Goal: Transaction & Acquisition: Purchase product/service

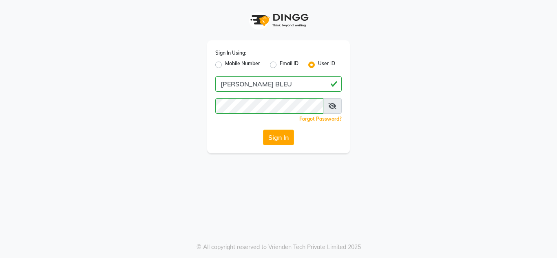
click at [271, 137] on button "Sign In" at bounding box center [278, 137] width 31 height 15
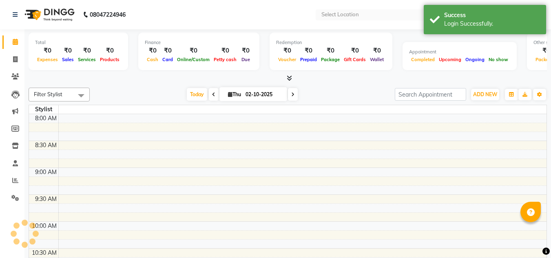
select select "en"
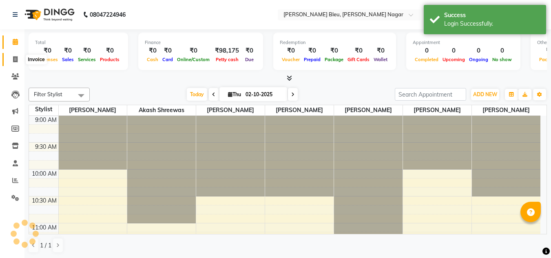
click at [18, 59] on icon at bounding box center [15, 59] width 4 height 6
select select "service"
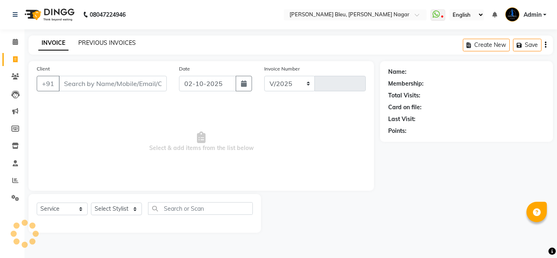
select select "7629"
type input "0889"
click at [116, 43] on link "PREVIOUS INVOICES" at bounding box center [106, 42] width 57 height 7
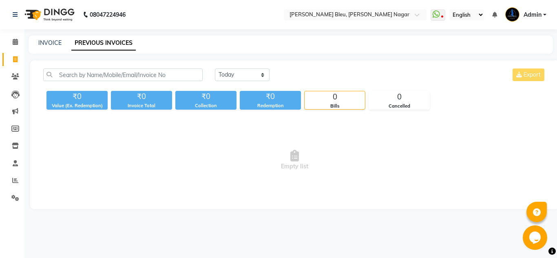
click at [241, 82] on div "[DATE] [DATE] Custom Range Export" at bounding box center [380, 77] width 343 height 19
click at [241, 78] on select "[DATE] [DATE] Custom Range" at bounding box center [242, 74] width 55 height 13
select select "range"
click at [215, 68] on select "[DATE] [DATE] Custom Range" at bounding box center [242, 74] width 55 height 13
click at [300, 79] on input "02-10-2025" at bounding box center [308, 74] width 57 height 11
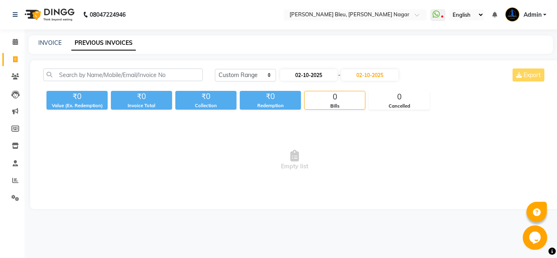
select select "10"
select select "2025"
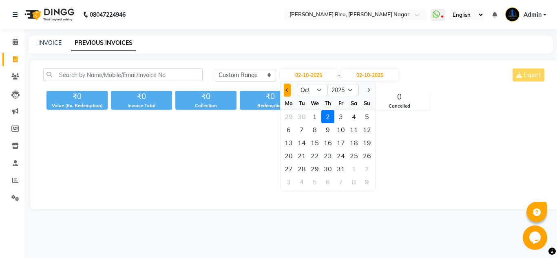
click at [286, 91] on button "Previous month" at bounding box center [287, 90] width 7 height 13
select select "9"
click at [336, 156] on div "26" at bounding box center [340, 155] width 13 height 13
type input "26-09-2025"
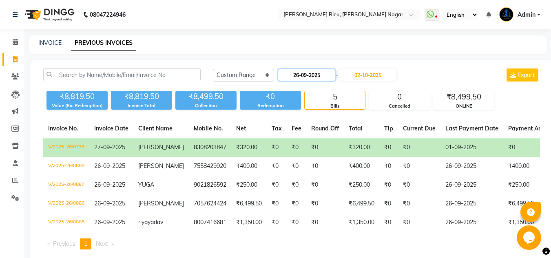
click at [311, 72] on input "26-09-2025" at bounding box center [306, 74] width 57 height 11
select select "9"
select select "2025"
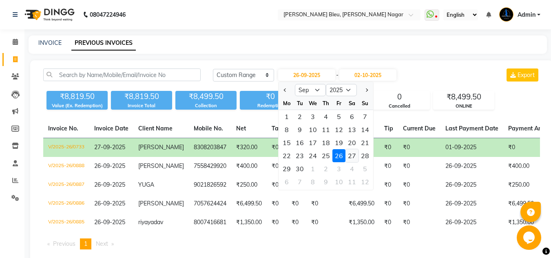
click at [350, 153] on div "27" at bounding box center [351, 155] width 13 height 13
click at [350, 153] on td "₹320.00" at bounding box center [361, 147] width 35 height 19
type input "27-09-2025"
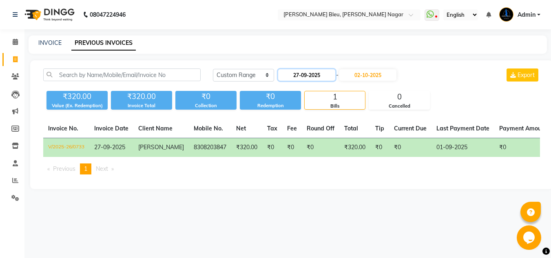
click at [313, 76] on input "27-09-2025" at bounding box center [306, 74] width 57 height 11
select select "9"
select select "2025"
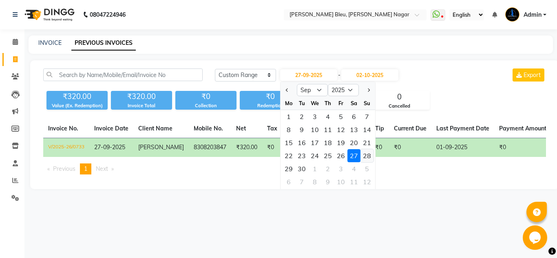
click at [365, 158] on div "28" at bounding box center [366, 155] width 13 height 13
type input "28-09-2025"
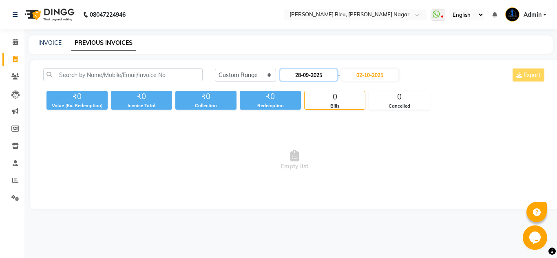
click at [322, 73] on input "28-09-2025" at bounding box center [308, 74] width 57 height 11
select select "9"
select select "2025"
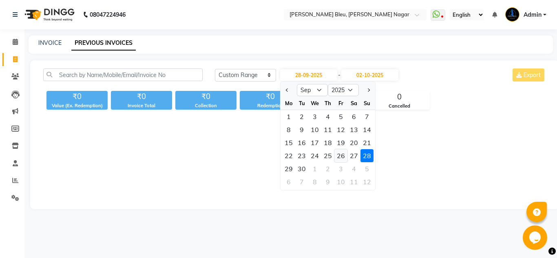
click at [345, 159] on div "26" at bounding box center [340, 155] width 13 height 13
type input "26-09-2025"
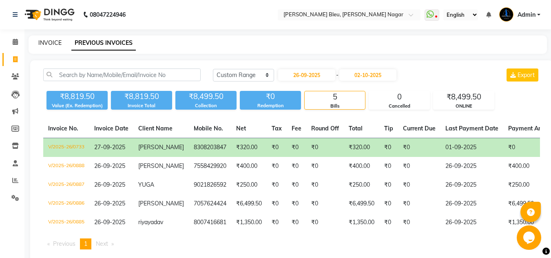
click at [42, 42] on link "INVOICE" at bounding box center [49, 42] width 23 height 7
select select "service"
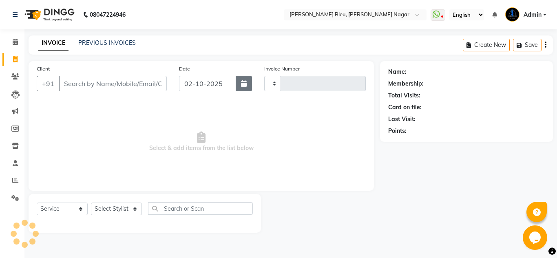
type input "0889"
select select "7629"
click at [238, 80] on button "button" at bounding box center [244, 83] width 16 height 15
select select "10"
select select "2025"
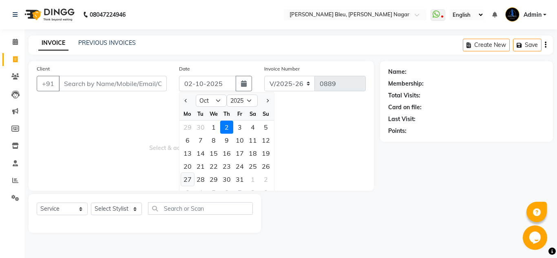
click at [187, 178] on div "27" at bounding box center [187, 179] width 13 height 13
type input "[DATE]"
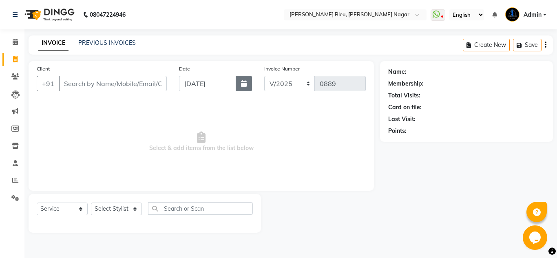
click at [244, 82] on icon "button" at bounding box center [244, 83] width 6 height 7
select select "10"
select select "2025"
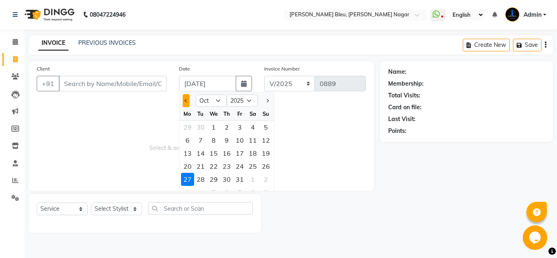
click at [187, 99] on button "Previous month" at bounding box center [186, 100] width 7 height 13
select select "9"
click at [250, 163] on div "27" at bounding box center [252, 166] width 13 height 13
type input "27-09-2025"
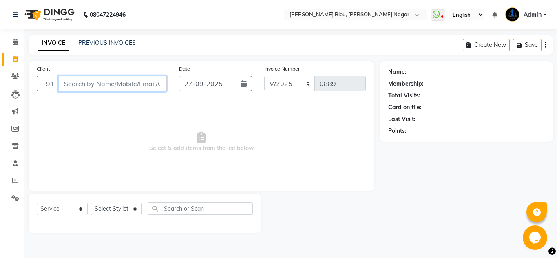
click at [126, 88] on input "Client" at bounding box center [113, 83] width 108 height 15
type input "8984966339"
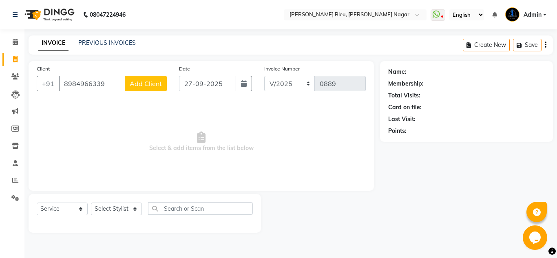
click at [159, 87] on span "Add Client" at bounding box center [146, 83] width 32 height 8
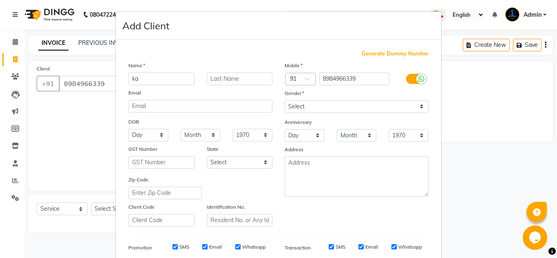
type input "k"
type input "[DATE][PERSON_NAME]"
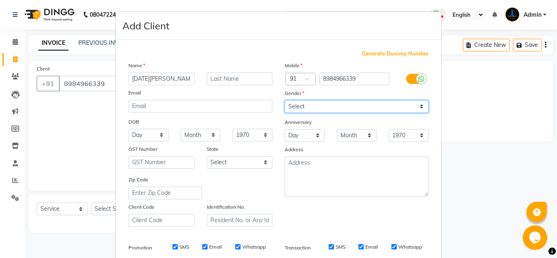
click at [320, 100] on select "Select [DEMOGRAPHIC_DATA] [DEMOGRAPHIC_DATA] Other Prefer Not To Say" at bounding box center [356, 106] width 144 height 13
select select "[DEMOGRAPHIC_DATA]"
click at [284, 100] on select "Select [DEMOGRAPHIC_DATA] [DEMOGRAPHIC_DATA] Other Prefer Not To Say" at bounding box center [356, 106] width 144 height 13
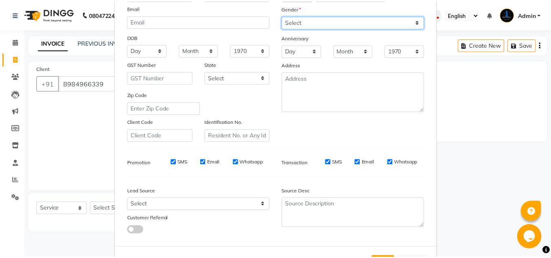
scroll to position [118, 0]
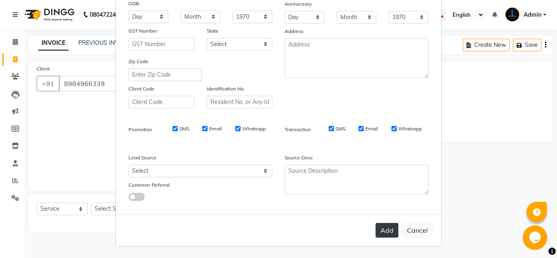
click at [379, 227] on button "Add" at bounding box center [386, 230] width 23 height 15
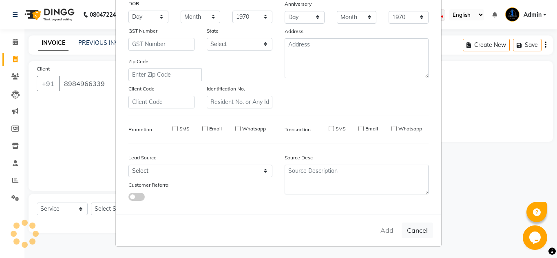
select select
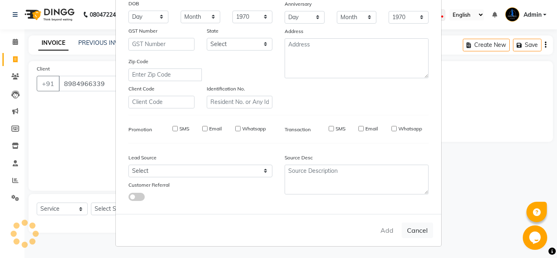
select select
checkbox input "false"
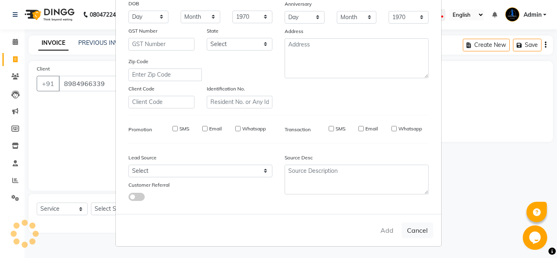
checkbox input "false"
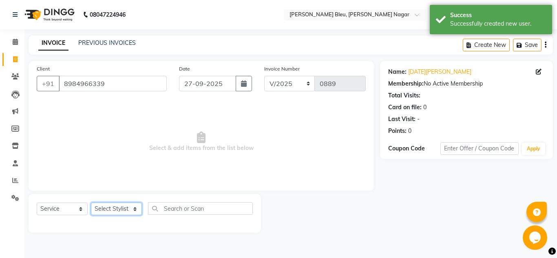
click at [127, 207] on select "Select Stylist [PERSON_NAME] Akash shreewas [PERSON_NAME] [PERSON_NAME] [PERSON…" at bounding box center [116, 209] width 51 height 13
select select "85186"
click at [91, 203] on select "Select Stylist [PERSON_NAME] Akash shreewas [PERSON_NAME] [PERSON_NAME] [PERSON…" at bounding box center [116, 209] width 51 height 13
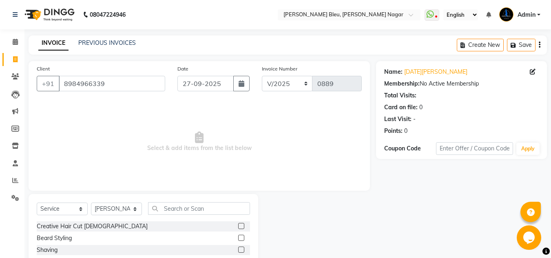
click at [238, 227] on label at bounding box center [241, 226] width 6 height 6
click at [238, 227] on input "checkbox" at bounding box center [240, 226] width 5 height 5
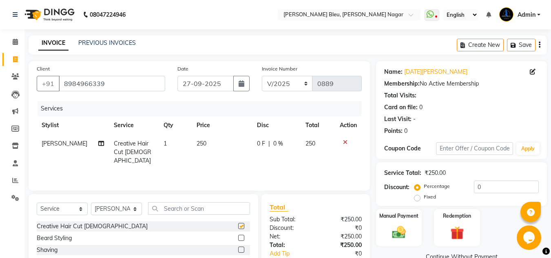
checkbox input "false"
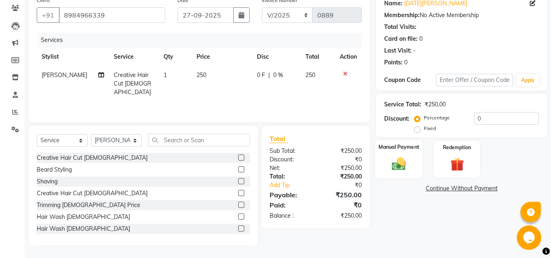
click at [392, 169] on img at bounding box center [398, 164] width 23 height 16
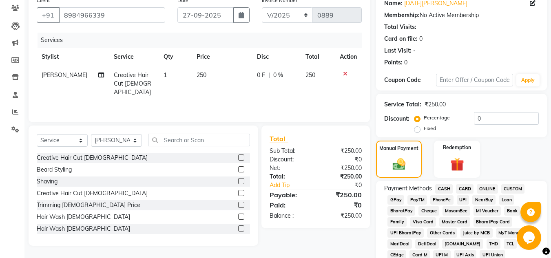
click at [485, 187] on span "ONLINE" at bounding box center [486, 188] width 21 height 9
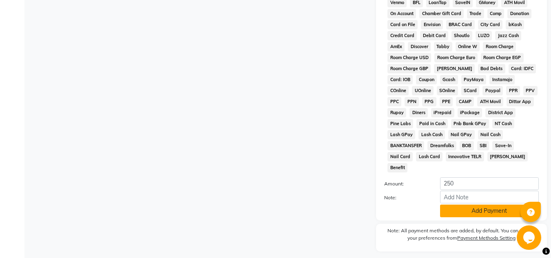
click at [478, 205] on button "Add Payment" at bounding box center [489, 211] width 99 height 13
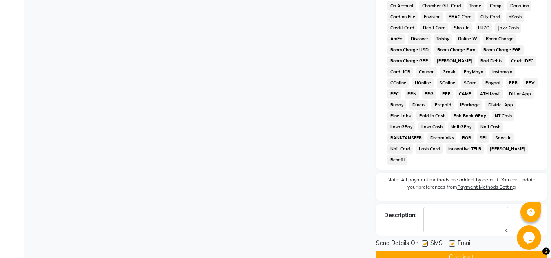
scroll to position [368, 0]
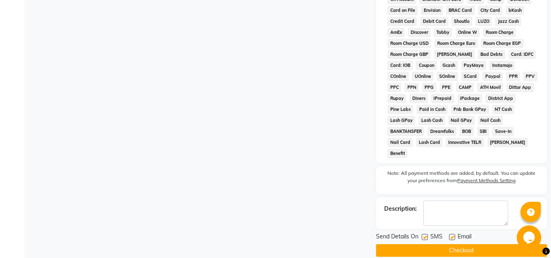
click at [474, 244] on button "Checkout" at bounding box center [461, 250] width 171 height 13
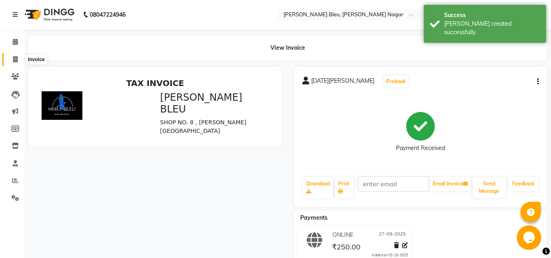
click at [17, 62] on icon at bounding box center [15, 59] width 4 height 6
select select "service"
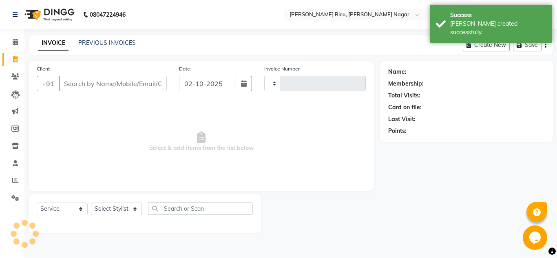
click at [102, 83] on input "Client" at bounding box center [113, 83] width 108 height 15
select select "7629"
type input "0890"
click at [238, 83] on button "button" at bounding box center [244, 83] width 16 height 15
select select "10"
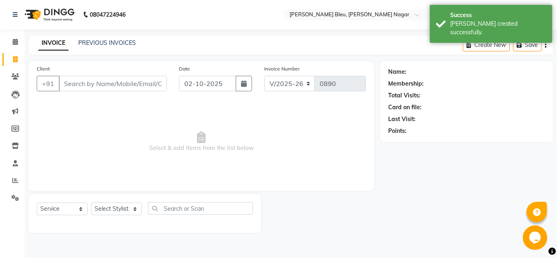
select select "2025"
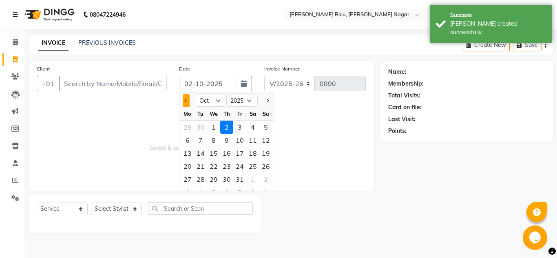
click at [187, 102] on button "Previous month" at bounding box center [186, 100] width 7 height 13
select select "9"
click at [249, 165] on div "27" at bounding box center [252, 166] width 13 height 13
type input "27-09-2025"
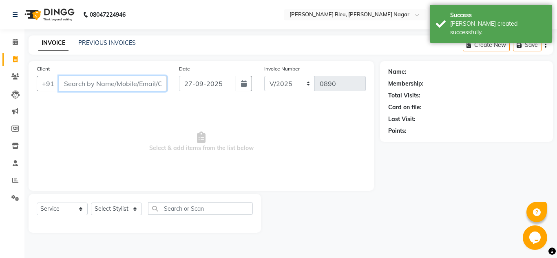
click at [129, 85] on input "Client" at bounding box center [113, 83] width 108 height 15
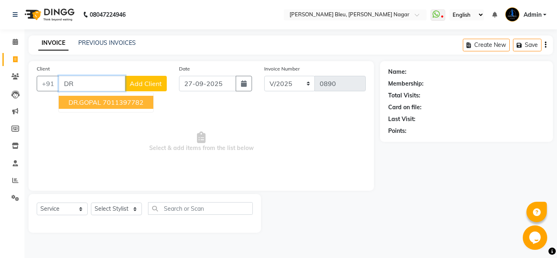
type input "D"
click at [124, 104] on span "9422168" at bounding box center [138, 102] width 29 height 8
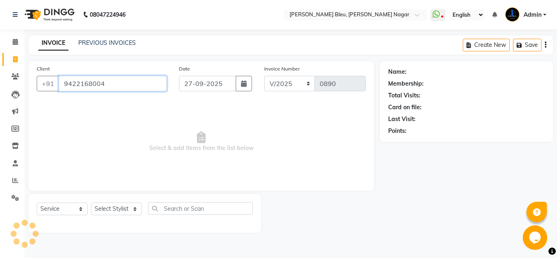
type input "9422168004"
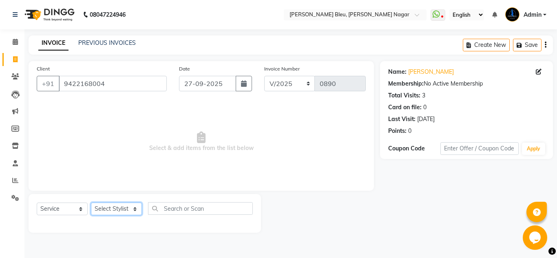
click at [127, 205] on select "Select Stylist [PERSON_NAME] Akash shreewas [PERSON_NAME] [PERSON_NAME] [PERSON…" at bounding box center [116, 209] width 51 height 13
click at [133, 209] on select "Select Stylist [PERSON_NAME] Akash shreewas [PERSON_NAME] [PERSON_NAME] [PERSON…" at bounding box center [116, 209] width 51 height 13
click at [117, 209] on select "Select Stylist [PERSON_NAME] Akash shreewas [PERSON_NAME] [PERSON_NAME] [PERSON…" at bounding box center [116, 209] width 51 height 13
click at [258, 224] on div "Select Service Product Membership Package Voucher Prepaid Gift Card Select Styl…" at bounding box center [145, 213] width 232 height 39
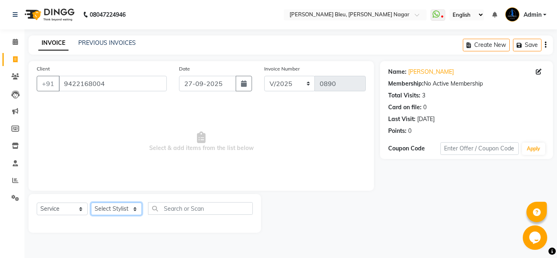
click at [128, 207] on select "Select Stylist [PERSON_NAME] Akash shreewas [PERSON_NAME] [PERSON_NAME] [PERSON…" at bounding box center [116, 209] width 51 height 13
select select "85186"
click at [91, 203] on select "Select Stylist [PERSON_NAME] Akash shreewas [PERSON_NAME] [PERSON_NAME] [PERSON…" at bounding box center [116, 209] width 51 height 13
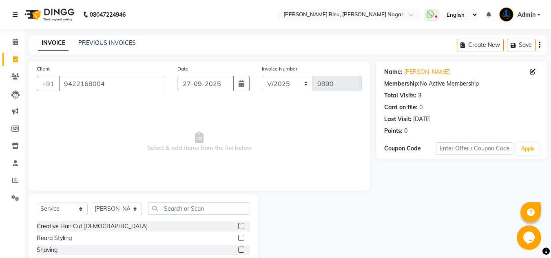
click at [238, 226] on label at bounding box center [241, 226] width 6 height 6
click at [238, 226] on input "checkbox" at bounding box center [240, 226] width 5 height 5
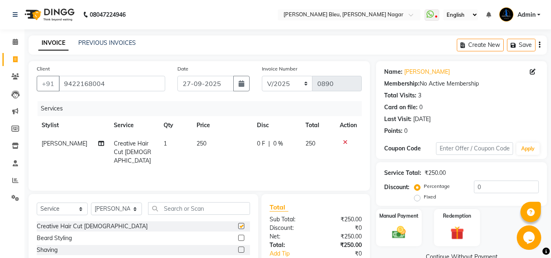
checkbox input "false"
click at [238, 238] on label at bounding box center [241, 238] width 6 height 6
click at [238, 238] on input "checkbox" at bounding box center [240, 238] width 5 height 5
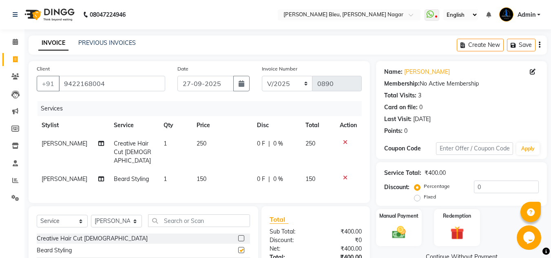
checkbox input "false"
click at [137, 219] on select "Select Stylist [PERSON_NAME] Akash shreewas [PERSON_NAME] [PERSON_NAME] [PERSON…" at bounding box center [116, 221] width 51 height 13
select select "86199"
click at [91, 215] on select "Select Stylist [PERSON_NAME] Akash shreewas [PERSON_NAME] [PERSON_NAME] [PERSON…" at bounding box center [116, 221] width 51 height 13
click at [238, 236] on label at bounding box center [241, 238] width 6 height 6
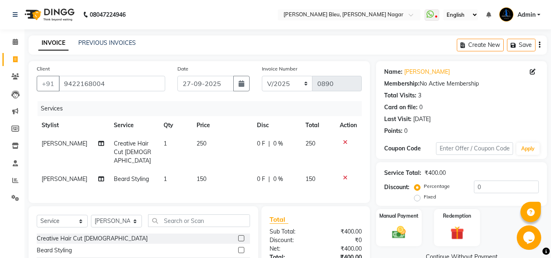
click at [238, 236] on input "checkbox" at bounding box center [240, 238] width 5 height 5
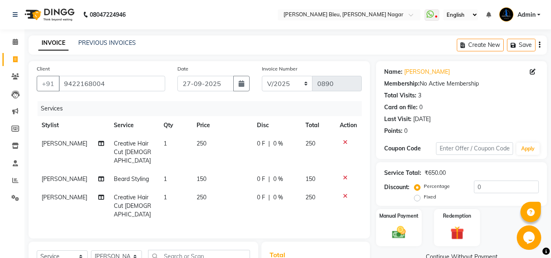
checkbox input "false"
click at [207, 190] on td "250" at bounding box center [222, 205] width 60 height 35
select select "86199"
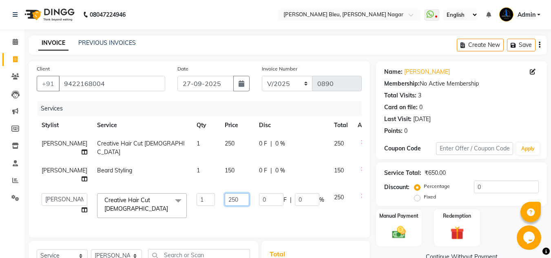
click at [225, 206] on input "250" at bounding box center [237, 199] width 24 height 13
type input "2"
type input "150"
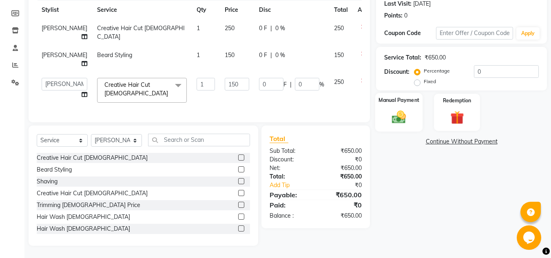
scroll to position [105, 0]
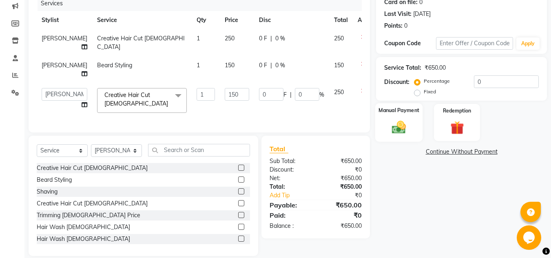
click at [388, 99] on div "Name: [PERSON_NAME] Membership: No Active Membership Total Visits: 3 Card on fi…" at bounding box center [464, 106] width 177 height 300
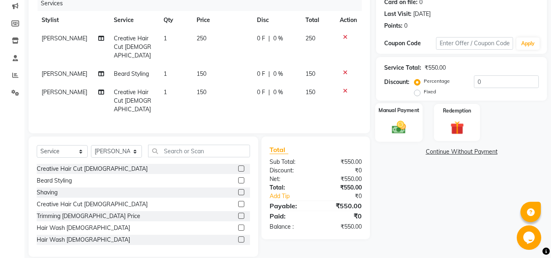
click at [393, 108] on label "Manual Payment" at bounding box center [398, 110] width 41 height 8
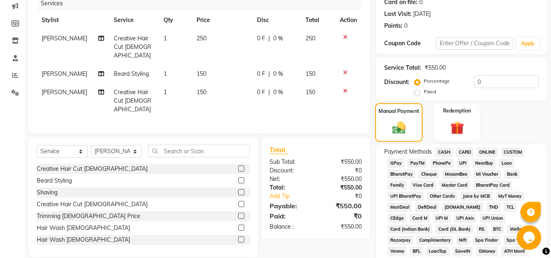
scroll to position [135, 0]
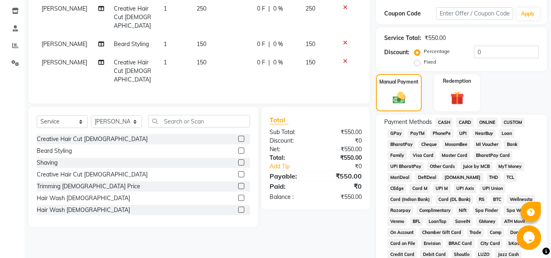
click at [486, 123] on span "ONLINE" at bounding box center [486, 122] width 21 height 9
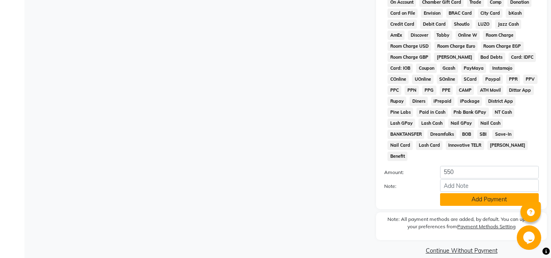
click at [475, 193] on button "Add Payment" at bounding box center [489, 199] width 99 height 13
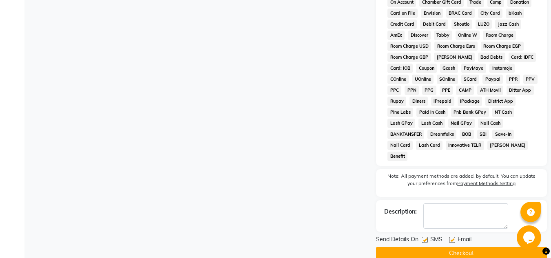
click at [472, 247] on button "Checkout" at bounding box center [461, 253] width 171 height 13
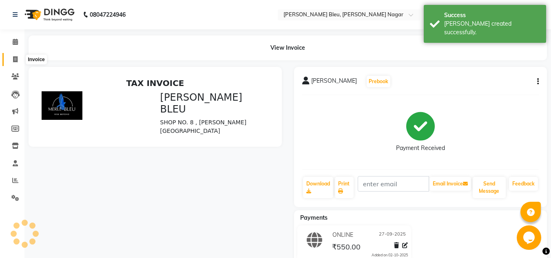
click at [14, 58] on icon at bounding box center [15, 59] width 4 height 6
select select "service"
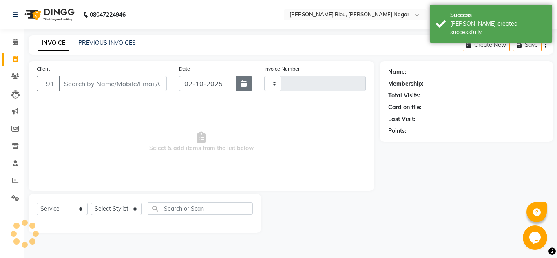
click at [245, 84] on icon "button" at bounding box center [244, 83] width 6 height 7
select select "10"
select select "2025"
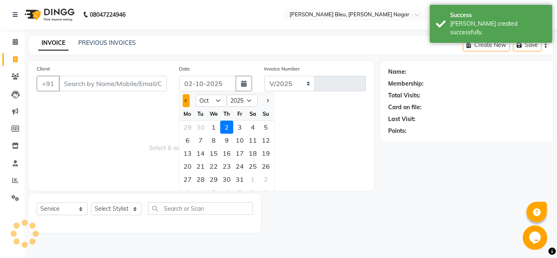
select select "7629"
type input "0891"
click at [186, 98] on button "Previous month" at bounding box center [186, 100] width 7 height 13
select select "9"
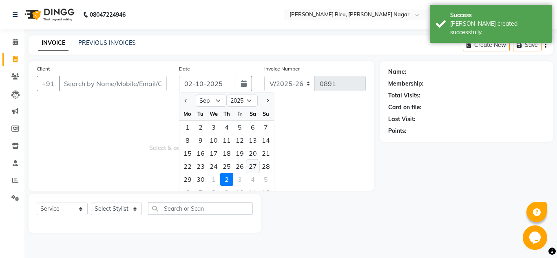
click at [254, 167] on div "27" at bounding box center [252, 166] width 13 height 13
type input "27-09-2025"
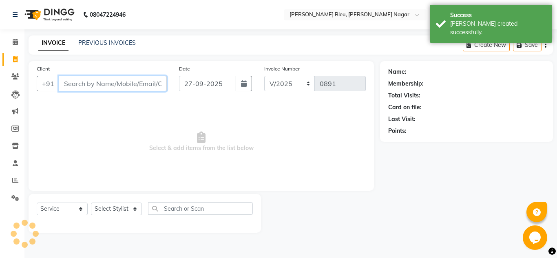
click at [132, 87] on input "Client" at bounding box center [113, 83] width 108 height 15
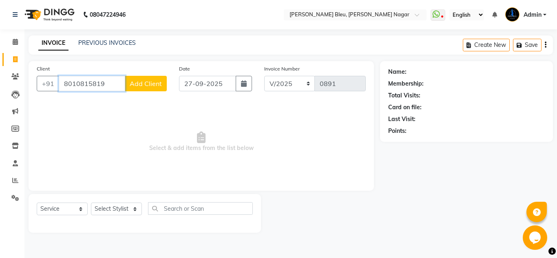
type input "8010815819"
click at [137, 86] on span "Add Client" at bounding box center [146, 83] width 32 height 8
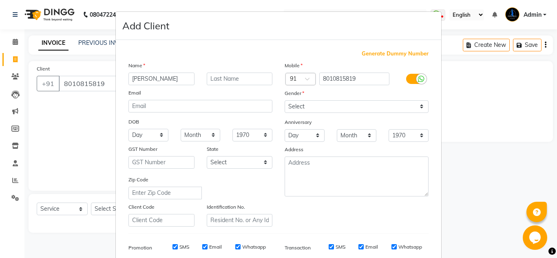
type input "[PERSON_NAME]"
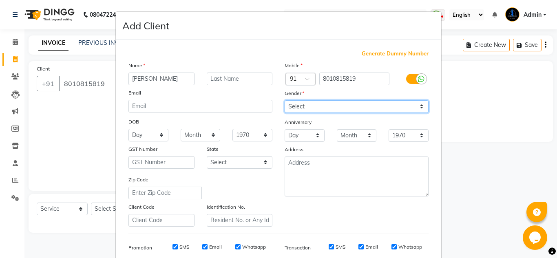
click at [325, 106] on select "Select [DEMOGRAPHIC_DATA] [DEMOGRAPHIC_DATA] Other Prefer Not To Say" at bounding box center [356, 106] width 144 height 13
select select "[DEMOGRAPHIC_DATA]"
click at [284, 100] on select "Select [DEMOGRAPHIC_DATA] [DEMOGRAPHIC_DATA] Other Prefer Not To Say" at bounding box center [356, 106] width 144 height 13
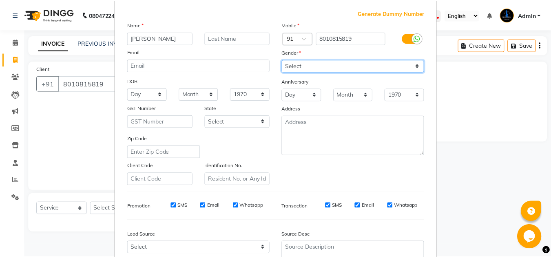
scroll to position [118, 0]
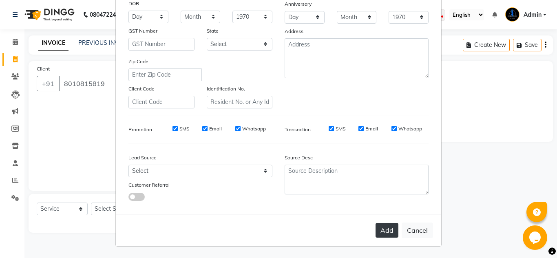
click at [384, 228] on button "Add" at bounding box center [386, 230] width 23 height 15
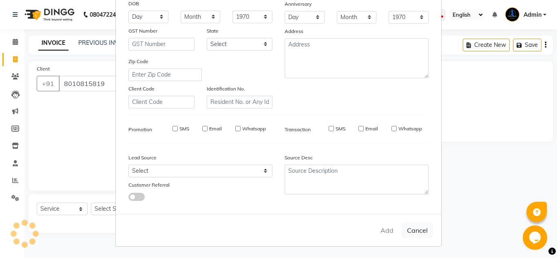
select select
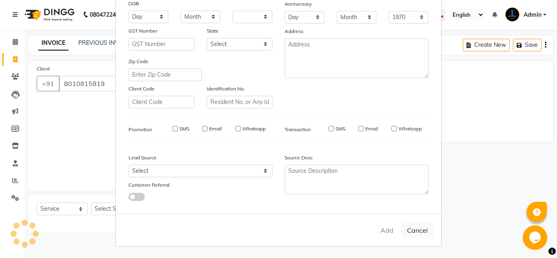
select select
checkbox input "false"
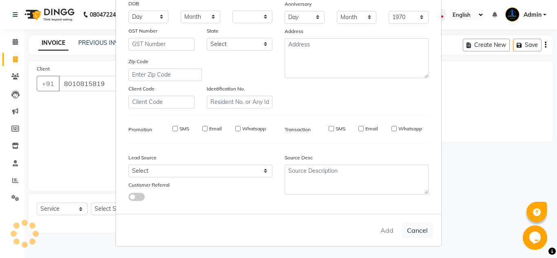
checkbox input "false"
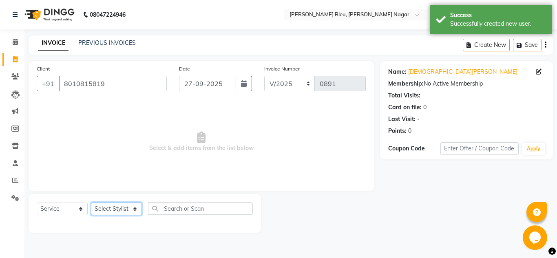
click at [122, 206] on select "Select Stylist [PERSON_NAME] Akash shreewas [PERSON_NAME] [PERSON_NAME] [PERSON…" at bounding box center [116, 209] width 51 height 13
select select "78949"
click at [91, 203] on select "Select Stylist [PERSON_NAME] Akash shreewas [PERSON_NAME] [PERSON_NAME] [PERSON…" at bounding box center [116, 209] width 51 height 13
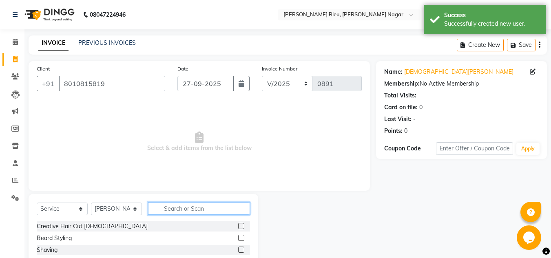
click at [178, 208] on input "text" at bounding box center [199, 208] width 102 height 13
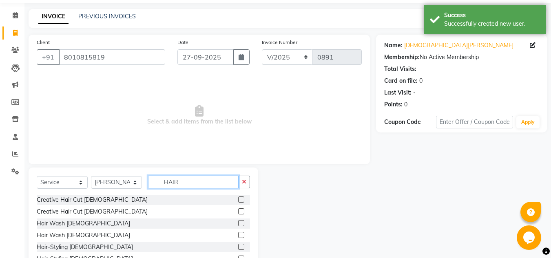
scroll to position [41, 0]
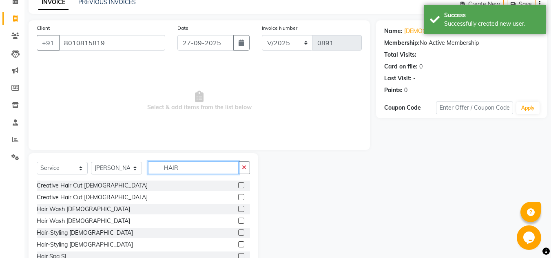
type input "HAIR"
click at [238, 210] on label at bounding box center [241, 209] width 6 height 6
click at [238, 210] on input "checkbox" at bounding box center [240, 209] width 5 height 5
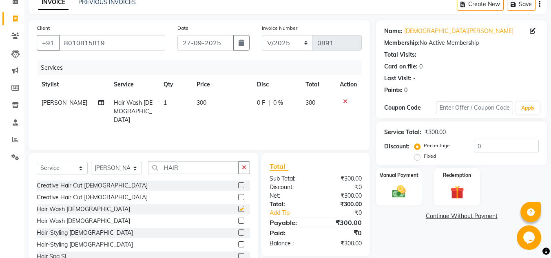
checkbox input "false"
click at [399, 187] on img at bounding box center [398, 191] width 23 height 16
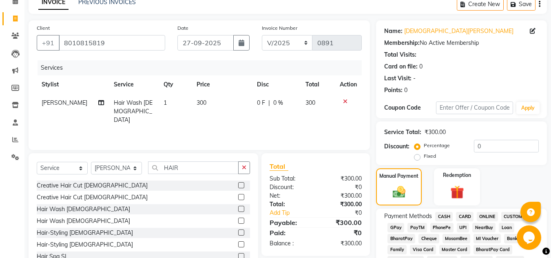
click at [489, 214] on span "ONLINE" at bounding box center [486, 216] width 21 height 9
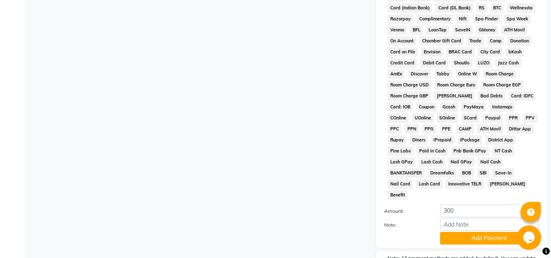
scroll to position [365, 0]
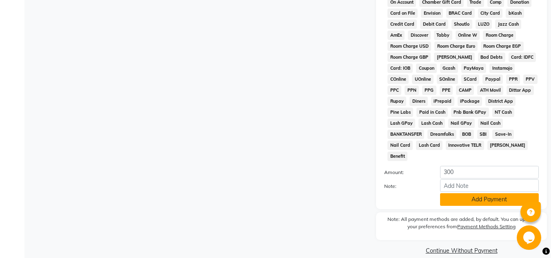
click at [464, 193] on button "Add Payment" at bounding box center [489, 199] width 99 height 13
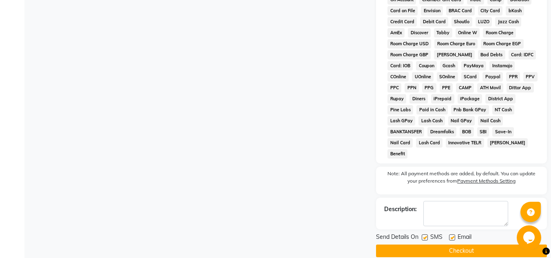
scroll to position [368, 0]
click at [461, 244] on button "Checkout" at bounding box center [461, 250] width 171 height 13
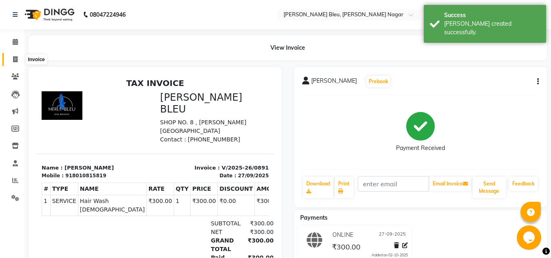
click at [15, 61] on icon at bounding box center [15, 59] width 4 height 6
select select "service"
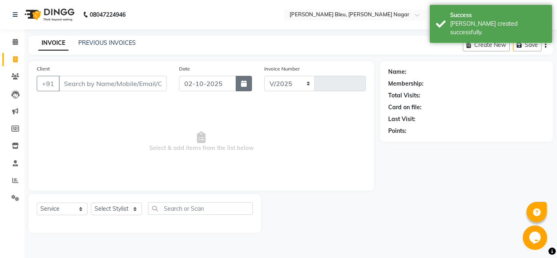
select select "7629"
type input "0892"
click at [245, 86] on icon "button" at bounding box center [244, 83] width 6 height 7
select select "10"
select select "2025"
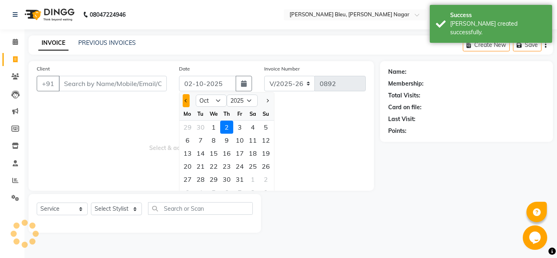
click at [188, 101] on button "Previous month" at bounding box center [186, 100] width 7 height 13
select select "9"
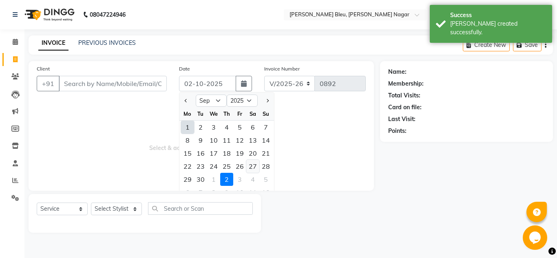
click at [250, 165] on div "27" at bounding box center [252, 166] width 13 height 13
type input "27-09-2025"
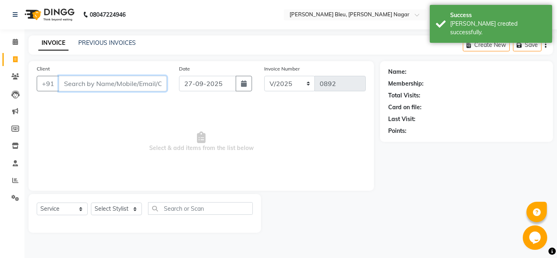
click at [117, 84] on input "Client" at bounding box center [113, 83] width 108 height 15
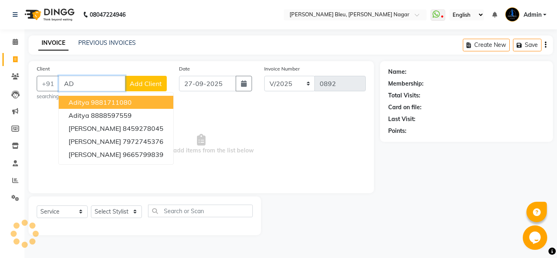
type input "A"
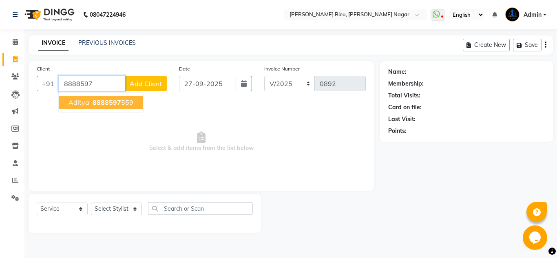
click at [122, 103] on ngb-highlight "8888597 559" at bounding box center [112, 102] width 42 height 8
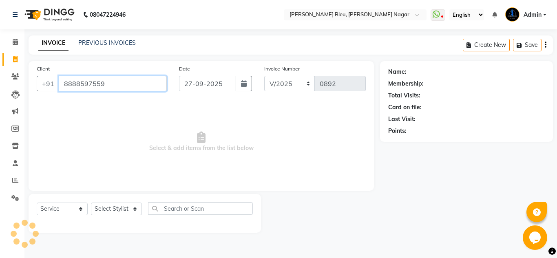
type input "8888597559"
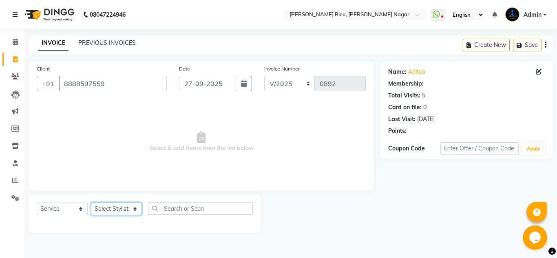
click at [138, 207] on select "Select Stylist [PERSON_NAME] Akash shreewas [PERSON_NAME] [PERSON_NAME] [PERSON…" at bounding box center [116, 209] width 51 height 13
select select "86199"
click at [91, 203] on select "Select Stylist [PERSON_NAME] Akash shreewas [PERSON_NAME] [PERSON_NAME] [PERSON…" at bounding box center [116, 209] width 51 height 13
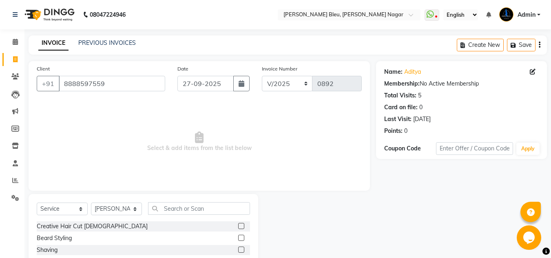
click at [238, 225] on label at bounding box center [241, 226] width 6 height 6
click at [238, 225] on input "checkbox" at bounding box center [240, 226] width 5 height 5
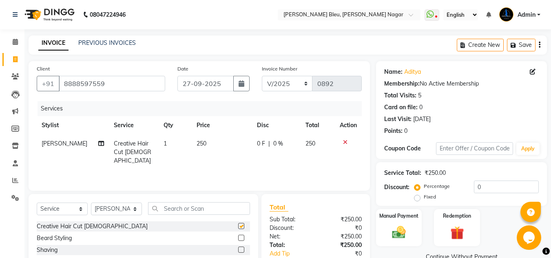
checkbox input "false"
click at [238, 237] on label at bounding box center [241, 238] width 6 height 6
click at [238, 237] on input "checkbox" at bounding box center [240, 238] width 5 height 5
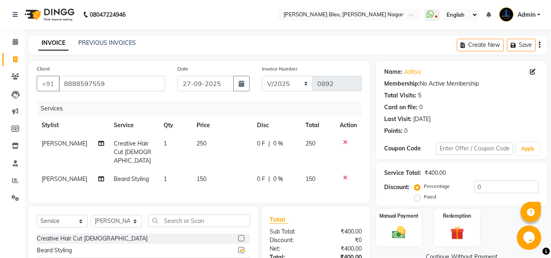
checkbox input "false"
click at [399, 228] on img at bounding box center [398, 232] width 23 height 16
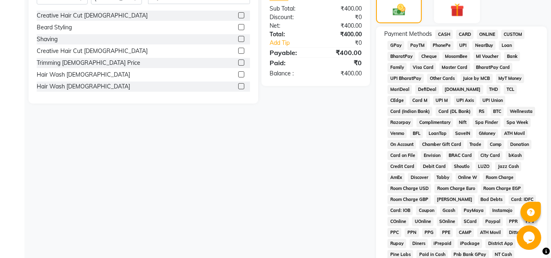
scroll to position [204, 0]
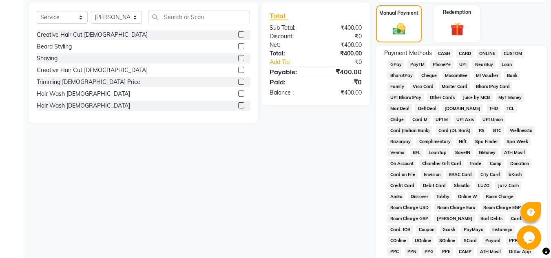
click at [485, 55] on span "ONLINE" at bounding box center [486, 53] width 21 height 9
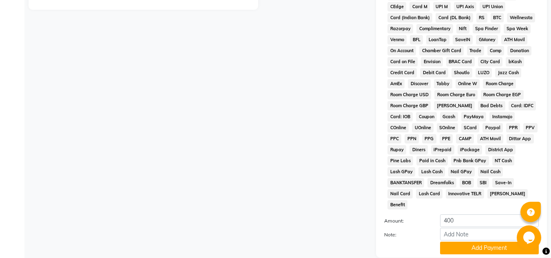
scroll to position [365, 0]
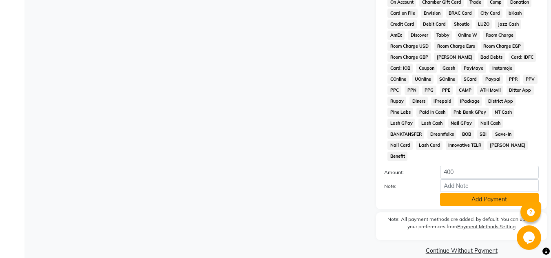
click at [517, 193] on button "Add Payment" at bounding box center [489, 199] width 99 height 13
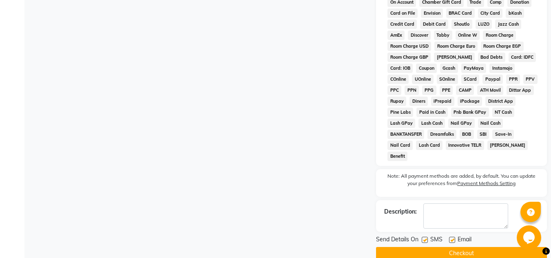
click at [480, 235] on div "Send Details On SMS Email Checkout" at bounding box center [461, 247] width 171 height 24
click at [434, 247] on button "Checkout" at bounding box center [461, 253] width 171 height 13
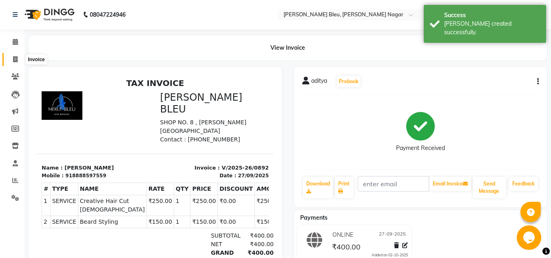
click at [15, 62] on span at bounding box center [15, 59] width 14 height 9
select select "service"
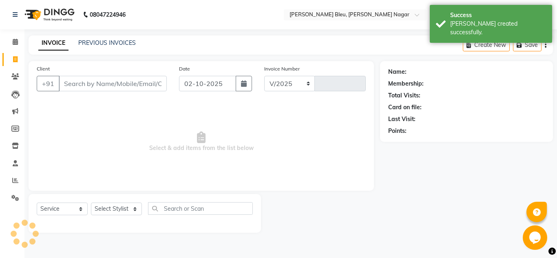
select select "7629"
type input "0893"
click at [239, 86] on button "button" at bounding box center [244, 83] width 16 height 15
select select "10"
select select "2025"
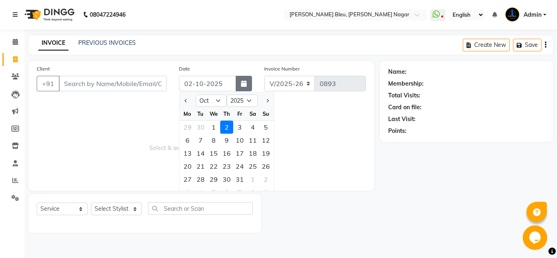
click at [243, 84] on icon "button" at bounding box center [244, 83] width 6 height 7
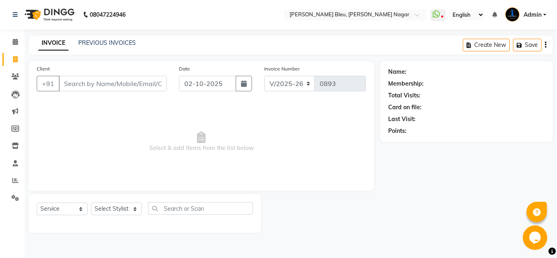
drag, startPoint x: 245, startPoint y: 84, endPoint x: 220, endPoint y: 89, distance: 24.5
click at [245, 84] on icon "button" at bounding box center [244, 83] width 6 height 7
select select "10"
select select "2025"
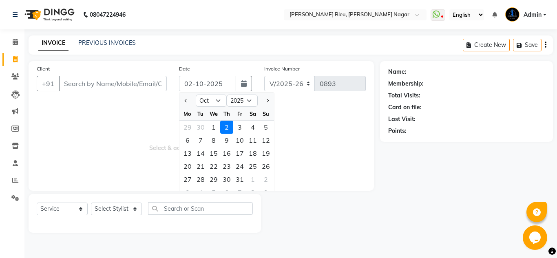
click at [190, 101] on div at bounding box center [187, 100] width 16 height 13
click at [188, 101] on button "Previous month" at bounding box center [186, 100] width 7 height 13
select select "9"
click at [250, 164] on div "27" at bounding box center [252, 166] width 13 height 13
type input "27-09-2025"
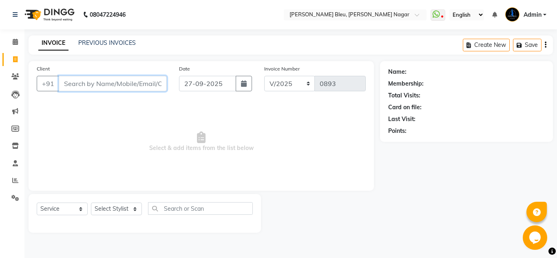
click at [140, 85] on input "Client" at bounding box center [113, 83] width 108 height 15
type input "8317247141"
click at [160, 83] on span "Add Client" at bounding box center [146, 83] width 32 height 8
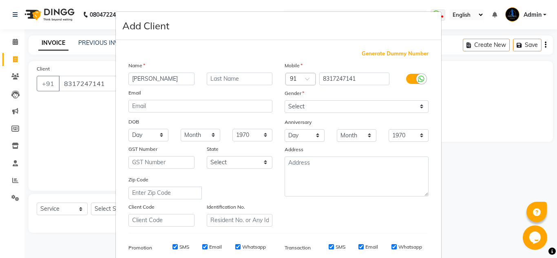
type input "[PERSON_NAME]"
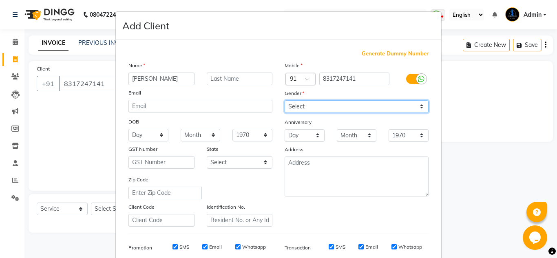
click at [304, 104] on select "Select [DEMOGRAPHIC_DATA] [DEMOGRAPHIC_DATA] Other Prefer Not To Say" at bounding box center [356, 106] width 144 height 13
select select "[DEMOGRAPHIC_DATA]"
click at [284, 100] on select "Select [DEMOGRAPHIC_DATA] [DEMOGRAPHIC_DATA] Other Prefer Not To Say" at bounding box center [356, 106] width 144 height 13
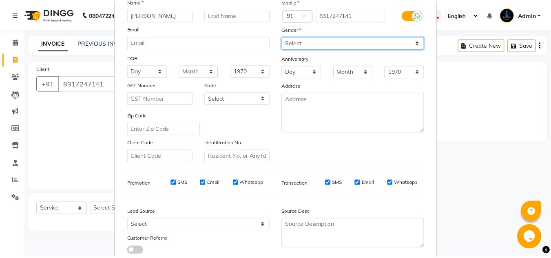
scroll to position [118, 0]
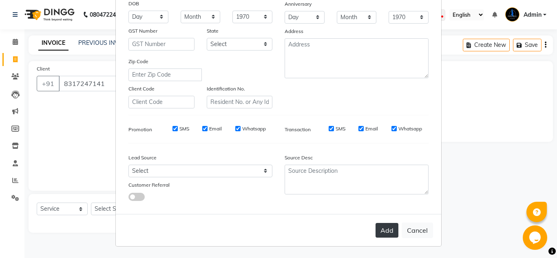
click at [385, 233] on button "Add" at bounding box center [386, 230] width 23 height 15
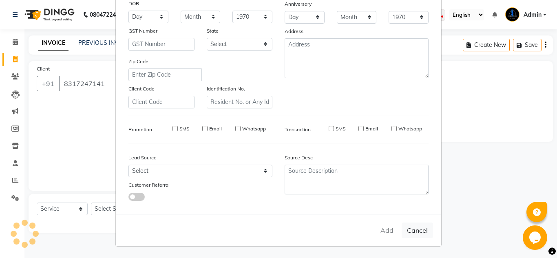
select select
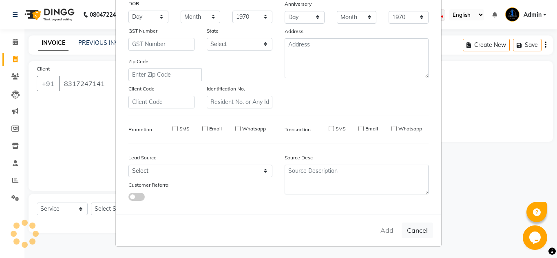
select select
checkbox input "false"
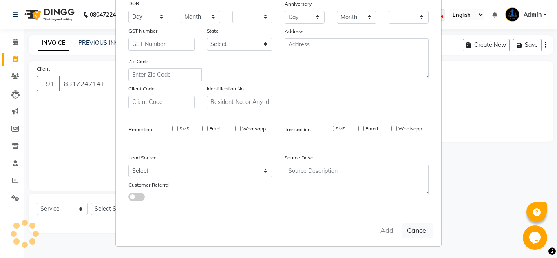
checkbox input "false"
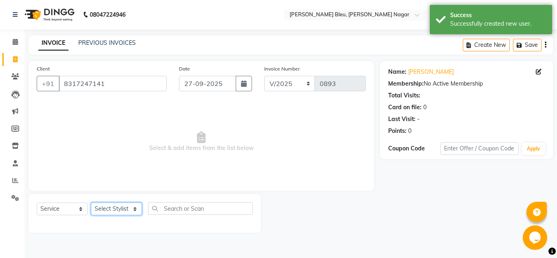
click at [134, 210] on select "Select Stylist [PERSON_NAME] Akash shreewas [PERSON_NAME] [PERSON_NAME] [PERSON…" at bounding box center [116, 209] width 51 height 13
select select "85186"
click at [91, 203] on select "Select Stylist [PERSON_NAME] Akash shreewas [PERSON_NAME] [PERSON_NAME] [PERSON…" at bounding box center [116, 209] width 51 height 13
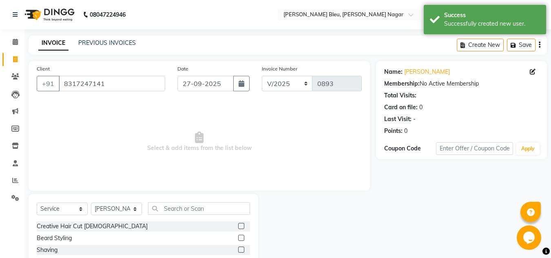
click at [238, 227] on label at bounding box center [241, 226] width 6 height 6
click at [238, 227] on input "checkbox" at bounding box center [240, 226] width 5 height 5
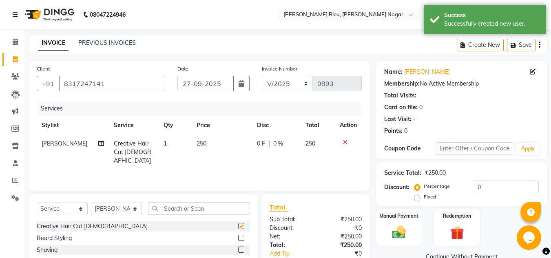
checkbox input "false"
click at [238, 236] on label at bounding box center [241, 238] width 6 height 6
click at [238, 236] on input "checkbox" at bounding box center [240, 238] width 5 height 5
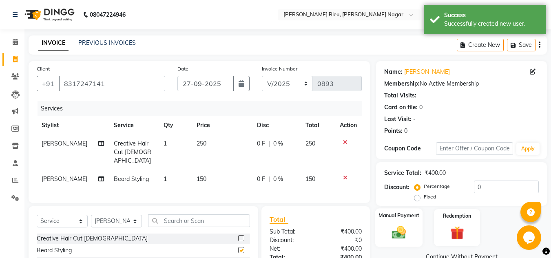
checkbox input "false"
click at [403, 228] on img at bounding box center [398, 232] width 23 height 16
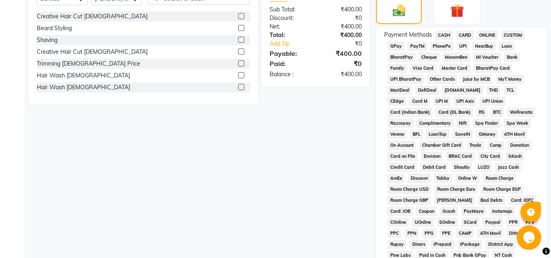
scroll to position [204, 0]
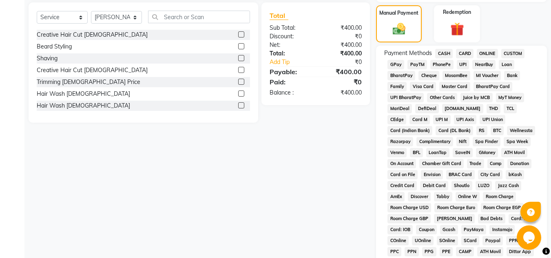
click at [481, 53] on span "ONLINE" at bounding box center [486, 53] width 21 height 9
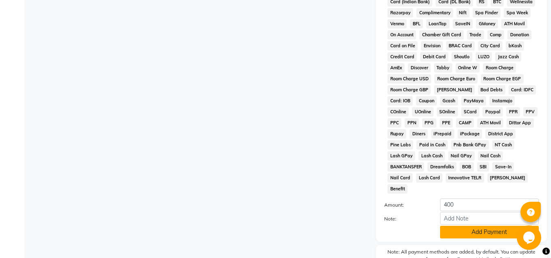
scroll to position [365, 0]
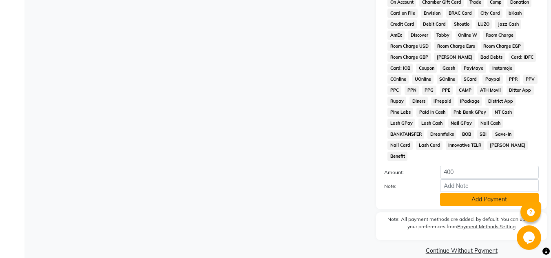
click at [478, 193] on button "Add Payment" at bounding box center [489, 199] width 99 height 13
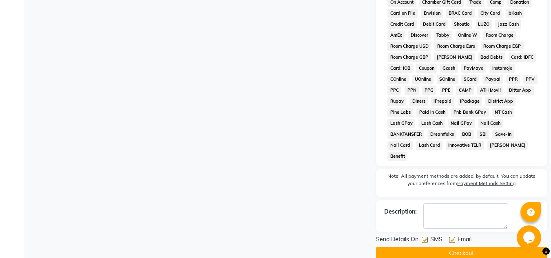
click at [468, 247] on button "Checkout" at bounding box center [461, 253] width 171 height 13
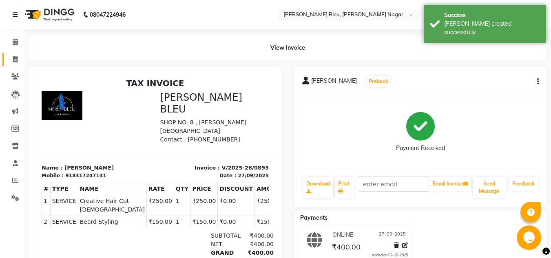
click at [18, 59] on span at bounding box center [15, 59] width 14 height 9
select select "7629"
select select "service"
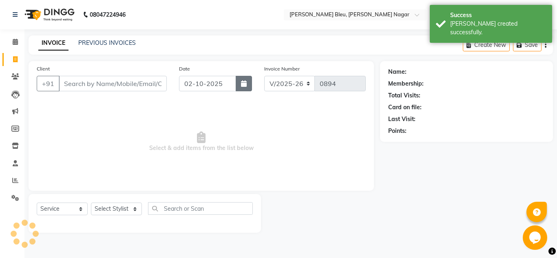
click at [240, 83] on button "button" at bounding box center [244, 83] width 16 height 15
select select "10"
select select "2025"
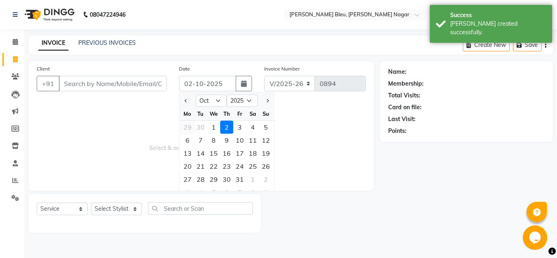
drag, startPoint x: 184, startPoint y: 103, endPoint x: 193, endPoint y: 124, distance: 22.6
click at [185, 103] on button "Previous month" at bounding box center [186, 100] width 7 height 13
select select "9"
click at [253, 165] on div "27" at bounding box center [252, 166] width 13 height 13
type input "27-09-2025"
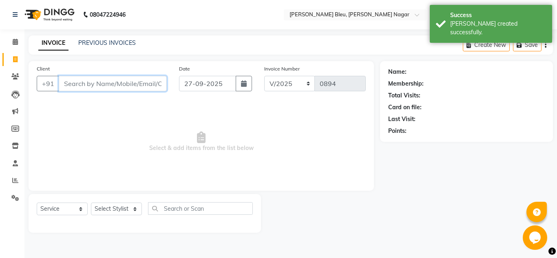
click at [128, 85] on input "Client" at bounding box center [113, 83] width 108 height 15
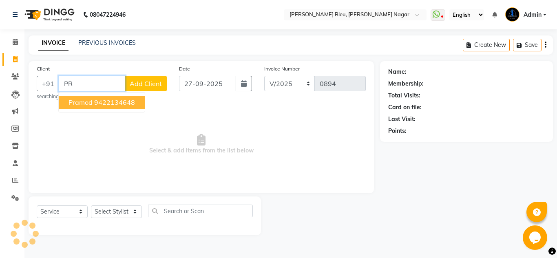
type input "P"
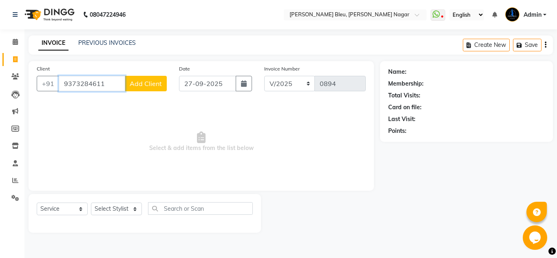
type input "9373284611"
click at [150, 81] on span "Add Client" at bounding box center [146, 83] width 32 height 8
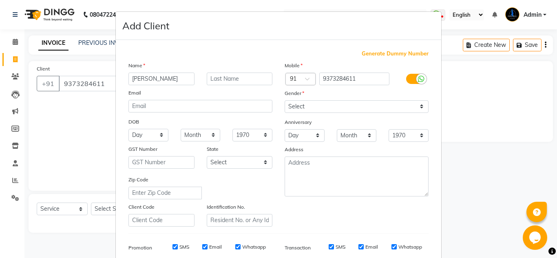
type input "[PERSON_NAME]"
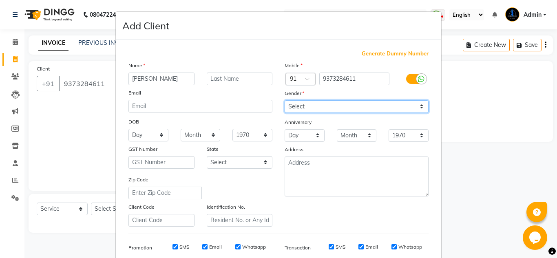
click at [407, 105] on select "Select [DEMOGRAPHIC_DATA] [DEMOGRAPHIC_DATA] Other Prefer Not To Say" at bounding box center [356, 106] width 144 height 13
select select "[DEMOGRAPHIC_DATA]"
click at [284, 100] on select "Select [DEMOGRAPHIC_DATA] [DEMOGRAPHIC_DATA] Other Prefer Not To Say" at bounding box center [356, 106] width 144 height 13
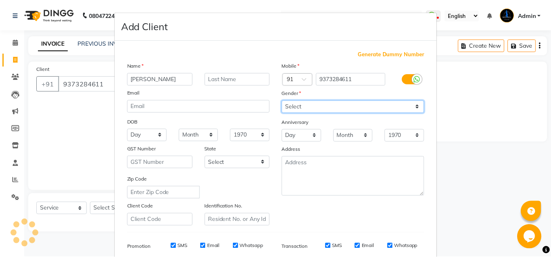
scroll to position [118, 0]
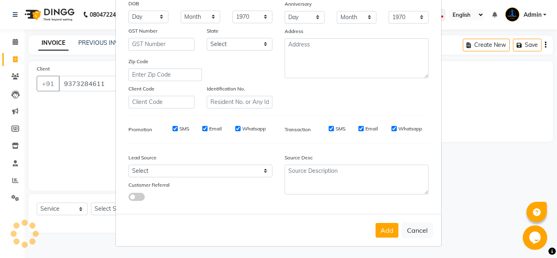
drag, startPoint x: 387, startPoint y: 228, endPoint x: 380, endPoint y: 221, distance: 9.8
click at [385, 227] on button "Add" at bounding box center [386, 230] width 23 height 15
select select
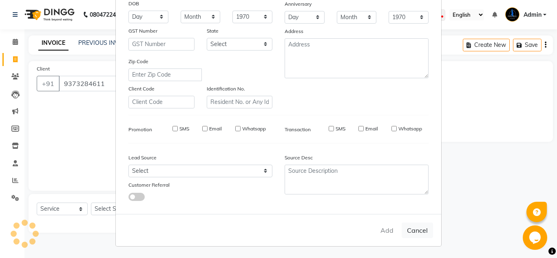
select select
checkbox input "false"
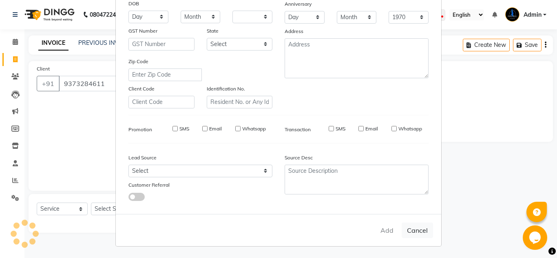
checkbox input "false"
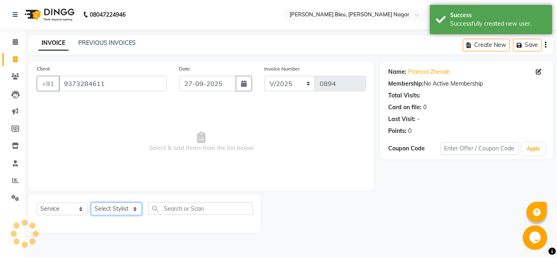
click at [128, 212] on select "Select Stylist [PERSON_NAME] Akash shreewas [PERSON_NAME] [PERSON_NAME] [PERSON…" at bounding box center [116, 209] width 51 height 13
select select "86199"
click at [91, 203] on select "Select Stylist [PERSON_NAME] Akash shreewas [PERSON_NAME] [PERSON_NAME] [PERSON…" at bounding box center [116, 209] width 51 height 13
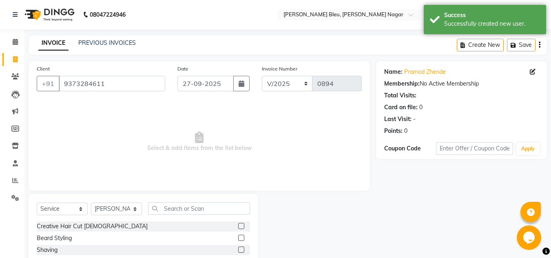
click at [238, 226] on label at bounding box center [241, 226] width 6 height 6
click at [238, 226] on input "checkbox" at bounding box center [240, 226] width 5 height 5
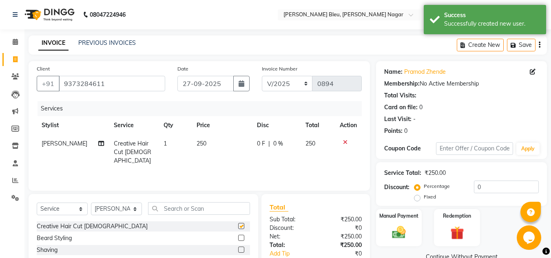
checkbox input "false"
click at [209, 143] on td "250" at bounding box center [222, 151] width 60 height 35
select select "86199"
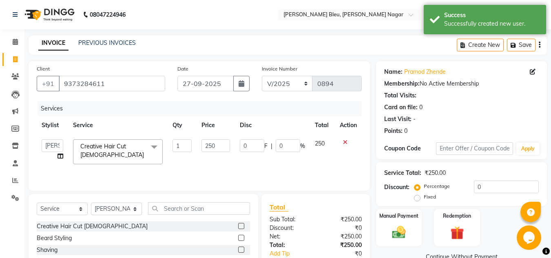
click at [209, 143] on input "250" at bounding box center [215, 145] width 28 height 13
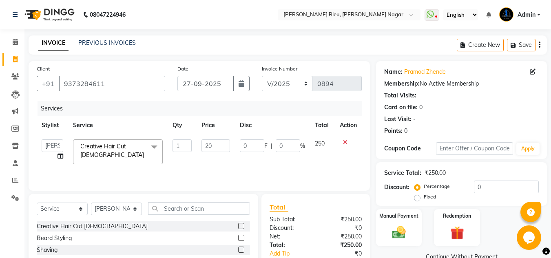
type input "200"
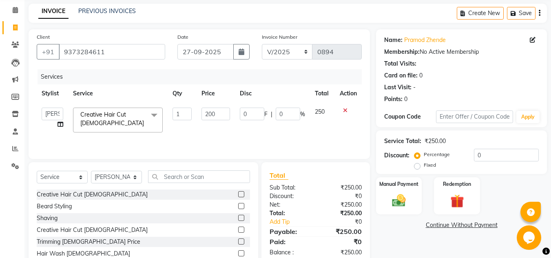
scroll to position [68, 0]
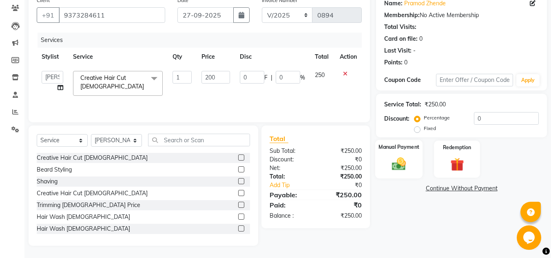
click at [382, 166] on div "Manual Payment" at bounding box center [399, 159] width 48 height 39
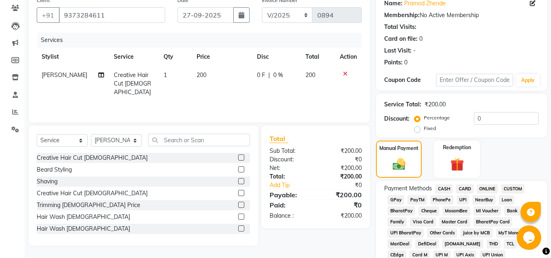
click at [494, 189] on span "ONLINE" at bounding box center [486, 188] width 21 height 9
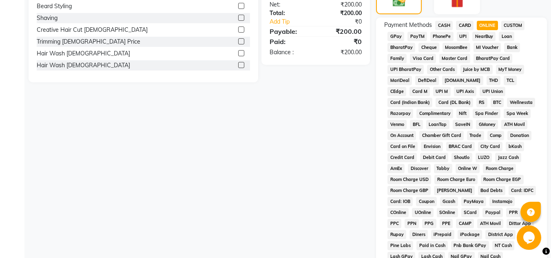
scroll to position [354, 0]
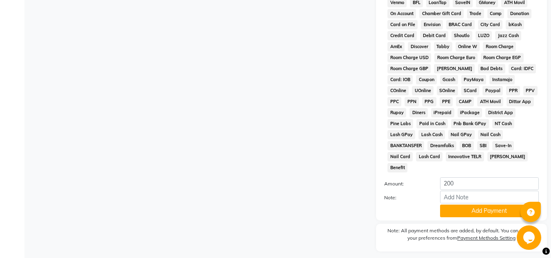
click at [488, 205] on button "Add Payment" at bounding box center [489, 211] width 99 height 13
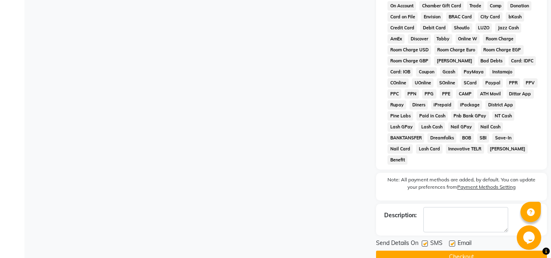
scroll to position [368, 0]
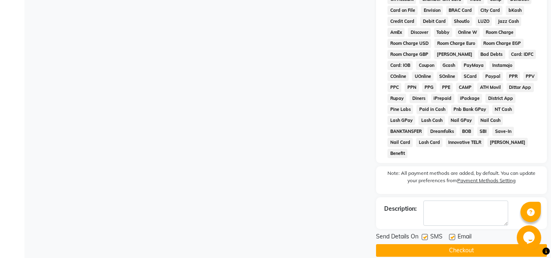
click at [482, 244] on button "Checkout" at bounding box center [461, 250] width 171 height 13
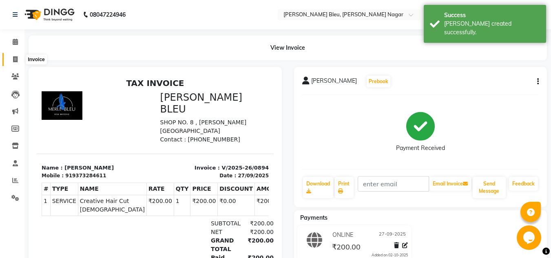
click at [16, 63] on span at bounding box center [15, 59] width 14 height 9
select select "service"
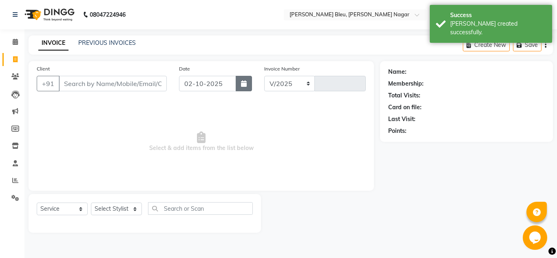
select select "7629"
type input "0895"
click at [243, 88] on button "button" at bounding box center [244, 83] width 16 height 15
select select "10"
select select "2025"
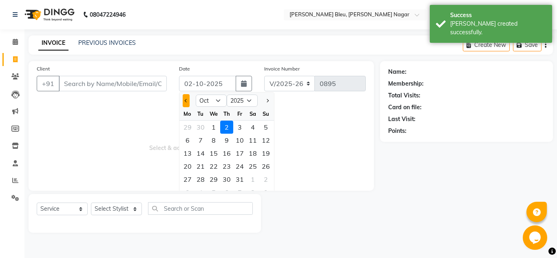
click at [186, 99] on span "Previous month" at bounding box center [186, 100] width 3 height 3
select select "9"
drag, startPoint x: 254, startPoint y: 166, endPoint x: 183, endPoint y: 118, distance: 85.6
click at [253, 163] on div "27" at bounding box center [252, 166] width 13 height 13
type input "27-09-2025"
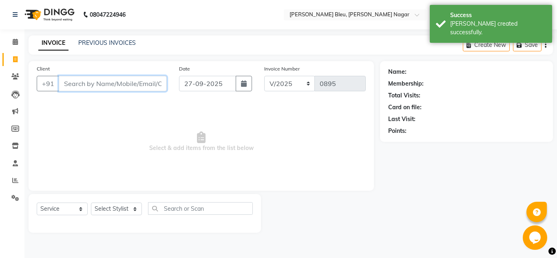
click at [138, 84] on input "Client" at bounding box center [113, 83] width 108 height 15
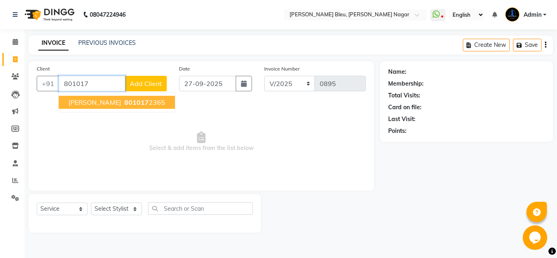
click at [124, 100] on span "801017" at bounding box center [136, 102] width 24 height 8
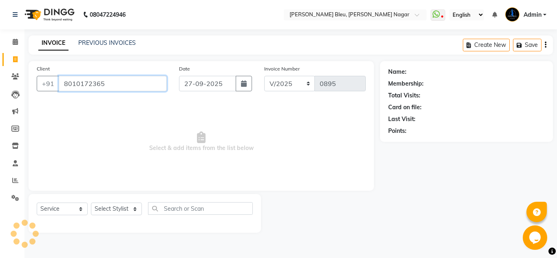
type input "8010172365"
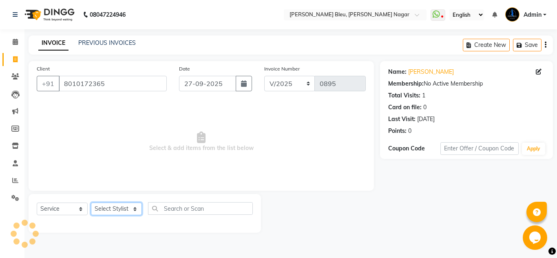
click at [127, 208] on select "Select Stylist [PERSON_NAME] Akash shreewas [PERSON_NAME] [PERSON_NAME] [PERSON…" at bounding box center [116, 209] width 51 height 13
select select "85186"
click at [91, 203] on select "Select Stylist [PERSON_NAME] Akash shreewas [PERSON_NAME] [PERSON_NAME] [PERSON…" at bounding box center [116, 209] width 51 height 13
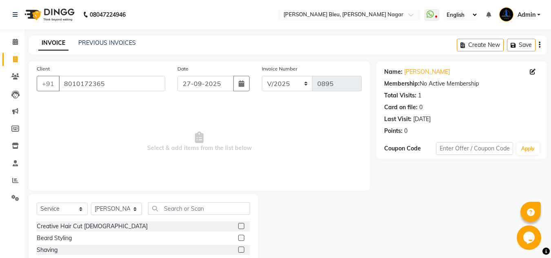
click at [238, 226] on label at bounding box center [241, 226] width 6 height 6
click at [238, 226] on input "checkbox" at bounding box center [240, 226] width 5 height 5
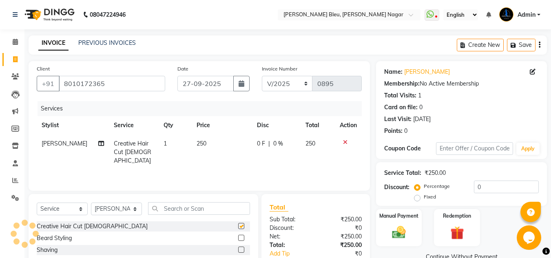
checkbox input "false"
click at [344, 141] on icon at bounding box center [345, 142] width 4 height 6
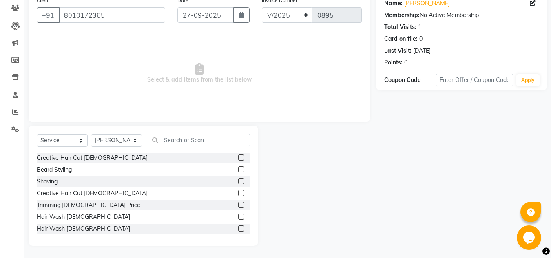
click at [238, 193] on label at bounding box center [241, 193] width 6 height 6
click at [238, 193] on input "checkbox" at bounding box center [240, 193] width 5 height 5
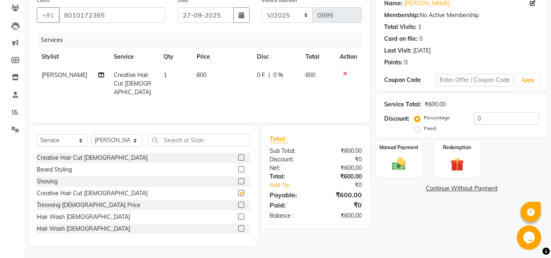
checkbox input "false"
click at [210, 73] on td "600" at bounding box center [222, 83] width 60 height 35
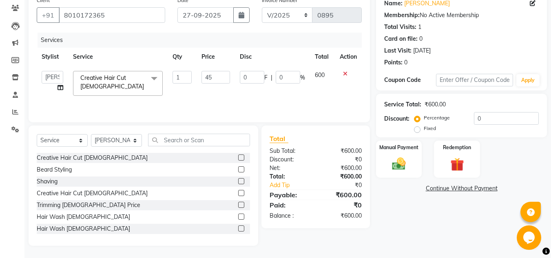
type input "450"
click at [137, 141] on select "Select Stylist [PERSON_NAME] Akash shreewas [PERSON_NAME] [PERSON_NAME] [PERSON…" at bounding box center [116, 140] width 51 height 13
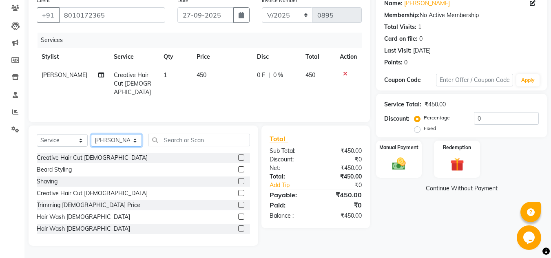
select select "85188"
click at [91, 134] on select "Select Stylist [PERSON_NAME] Akash shreewas [PERSON_NAME] [PERSON_NAME] [PERSON…" at bounding box center [116, 140] width 51 height 13
click at [192, 145] on input "text" at bounding box center [199, 140] width 102 height 13
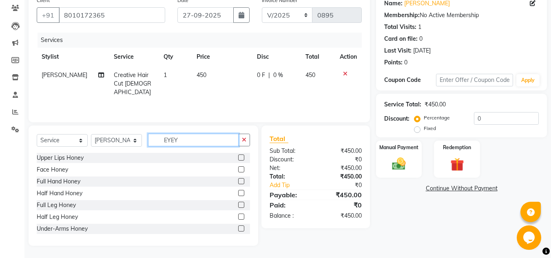
scroll to position [51, 0]
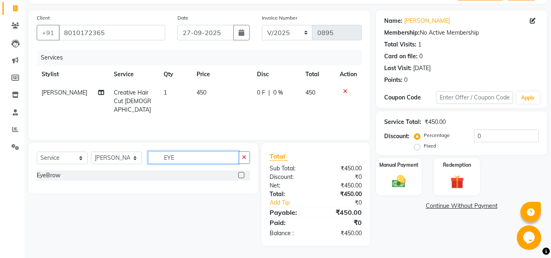
type input "EYE"
click at [238, 176] on label at bounding box center [241, 175] width 6 height 6
click at [238, 176] on input "checkbox" at bounding box center [240, 175] width 5 height 5
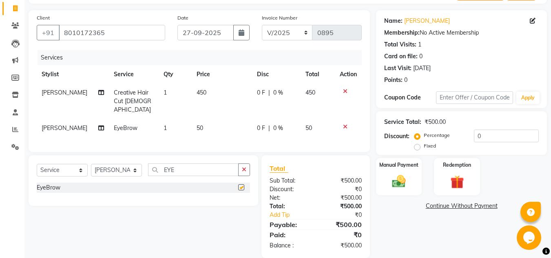
checkbox input "false"
click at [194, 175] on input "EYE" at bounding box center [193, 169] width 90 height 13
type input "FORE"
click at [240, 190] on label at bounding box center [241, 187] width 6 height 6
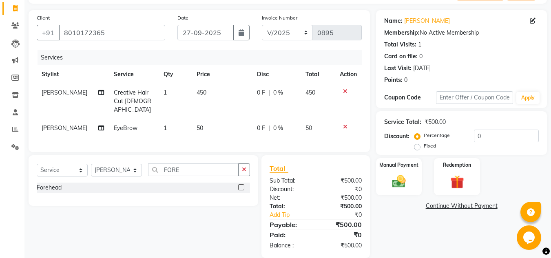
click at [240, 190] on input "checkbox" at bounding box center [240, 187] width 5 height 5
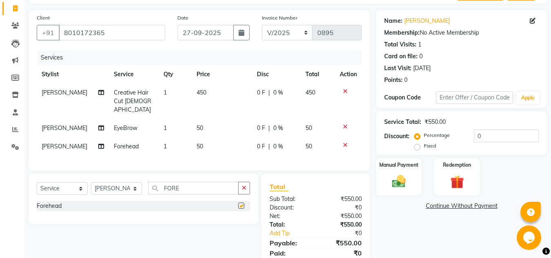
checkbox input "false"
click at [199, 194] on input "FORE" at bounding box center [193, 188] width 90 height 13
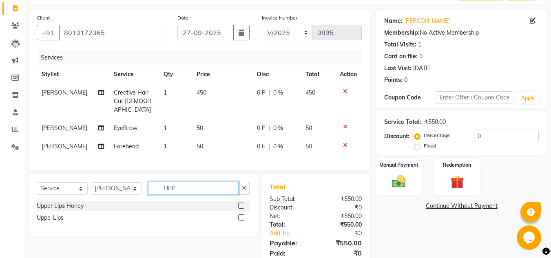
type input "UPP"
click at [241, 220] on label at bounding box center [241, 217] width 6 height 6
click at [241, 220] on input "checkbox" at bounding box center [240, 217] width 5 height 5
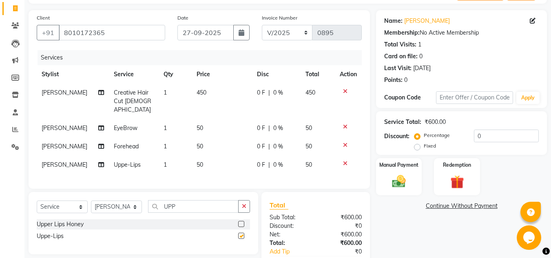
checkbox input "false"
click at [202, 119] on td "50" at bounding box center [222, 128] width 60 height 18
click at [192, 119] on td "1" at bounding box center [175, 128] width 33 height 18
select select "85188"
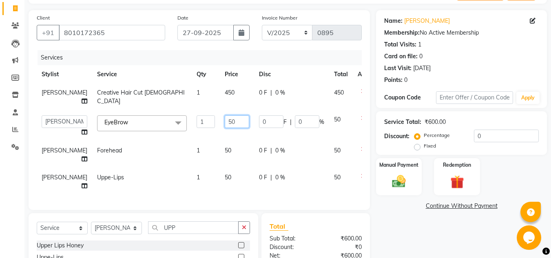
click at [225, 119] on input "50" at bounding box center [237, 121] width 24 height 13
type input "5"
type input "37"
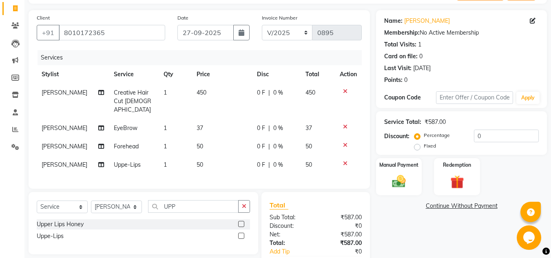
click at [216, 145] on td "50" at bounding box center [222, 146] width 60 height 18
select select "85188"
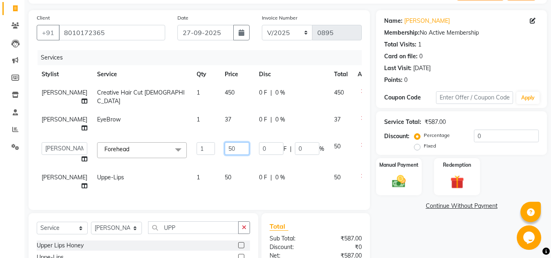
click at [225, 153] on input "50" at bounding box center [237, 148] width 24 height 13
type input "5"
type input "37"
click at [220, 186] on td "50" at bounding box center [237, 181] width 34 height 27
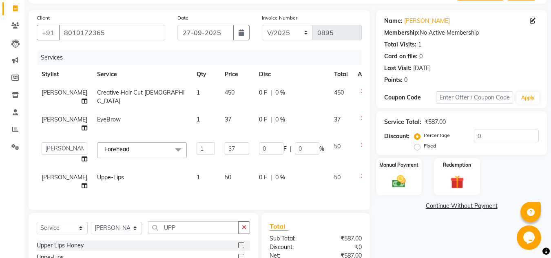
select select "85188"
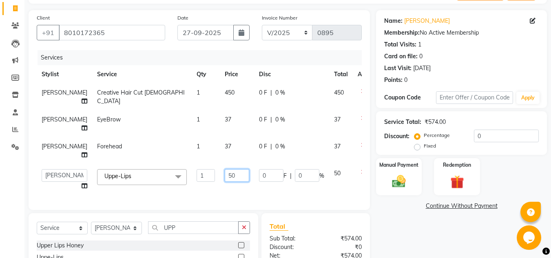
click at [225, 182] on input "50" at bounding box center [237, 175] width 24 height 13
type input "5"
type input "37"
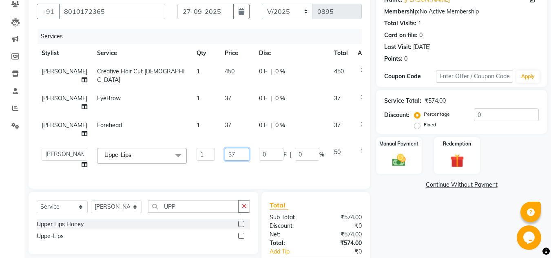
scroll to position [92, 0]
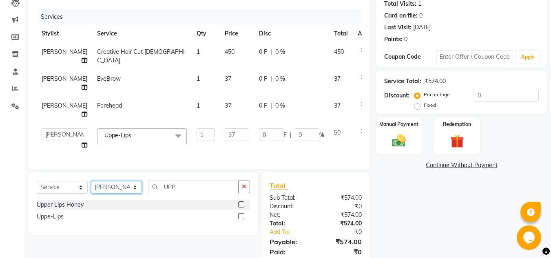
click at [139, 213] on div "Select Service Product Membership Package Voucher Prepaid Gift Card Select Styl…" at bounding box center [143, 203] width 229 height 62
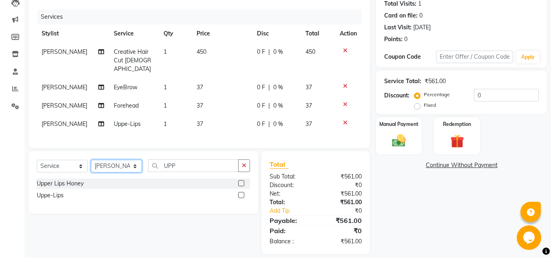
select select "85186"
click at [91, 172] on select "Select Stylist [PERSON_NAME] Akash shreewas [PERSON_NAME] [PERSON_NAME] [PERSON…" at bounding box center [116, 166] width 51 height 13
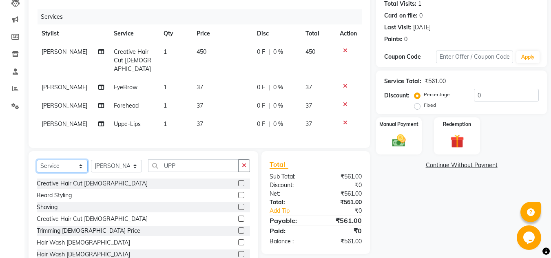
click at [79, 172] on select "Select Service Product Membership Package Voucher Prepaid Gift Card" at bounding box center [62, 166] width 51 height 13
click at [37, 172] on select "Select Service Product Membership Package Voucher Prepaid Gift Card" at bounding box center [62, 166] width 51 height 13
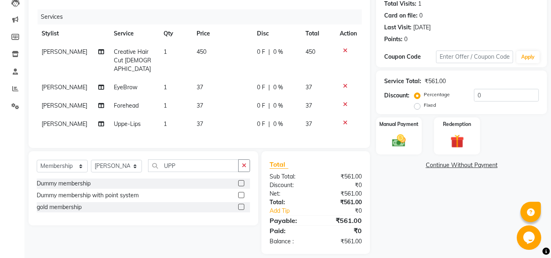
click at [240, 210] on label at bounding box center [241, 207] width 6 height 6
click at [240, 210] on input "checkbox" at bounding box center [240, 207] width 5 height 5
select select "select"
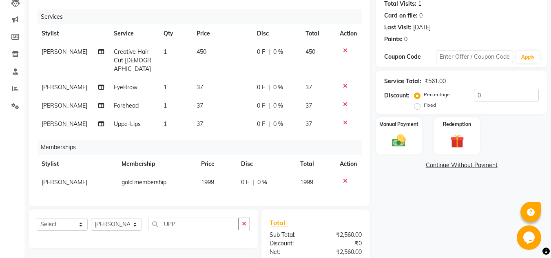
click at [216, 192] on td "1999" at bounding box center [216, 182] width 40 height 18
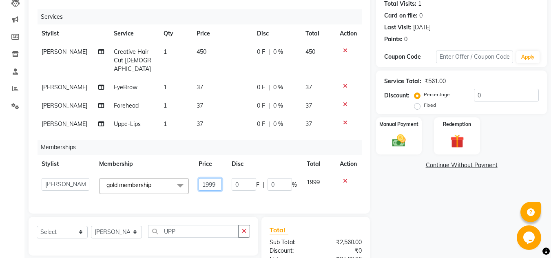
click at [216, 191] on input "1999" at bounding box center [209, 184] width 23 height 13
type input "1"
type input "500"
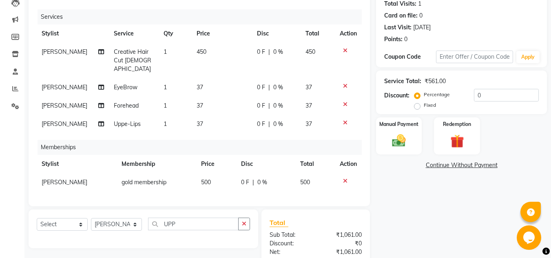
click at [313, 227] on div "Total" at bounding box center [315, 223] width 92 height 10
click at [441, 129] on div "Redemption" at bounding box center [457, 136] width 48 height 39
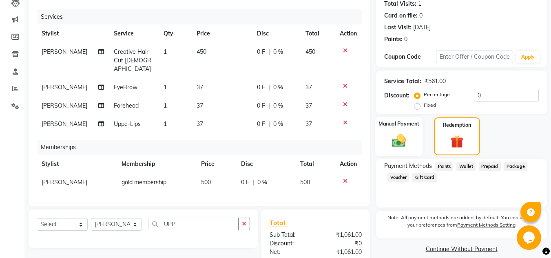
click at [406, 129] on div "Manual Payment" at bounding box center [399, 137] width 48 height 40
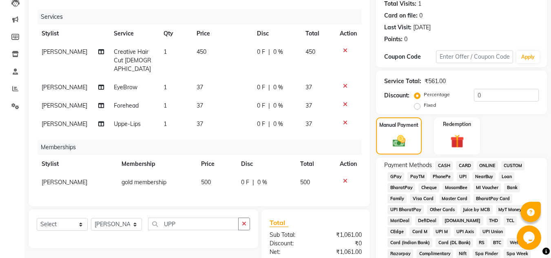
click at [491, 165] on span "ONLINE" at bounding box center [486, 165] width 21 height 9
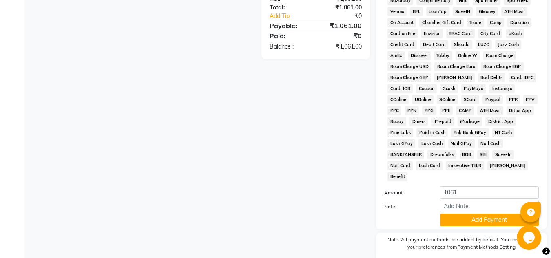
scroll to position [365, 0]
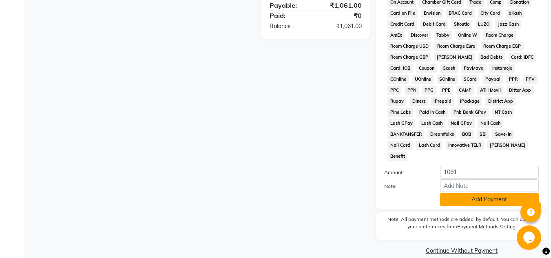
click at [466, 193] on button "Add Payment" at bounding box center [489, 199] width 99 height 13
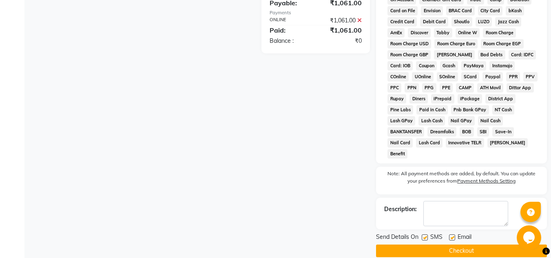
scroll to position [368, 0]
click at [462, 244] on button "Checkout" at bounding box center [461, 250] width 171 height 13
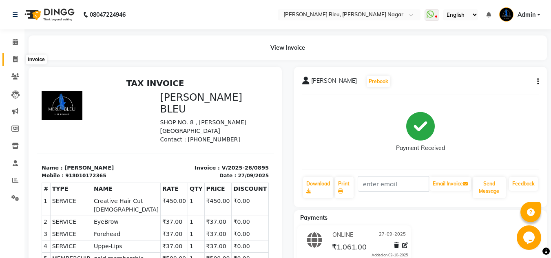
click at [15, 61] on icon at bounding box center [15, 59] width 4 height 6
select select "service"
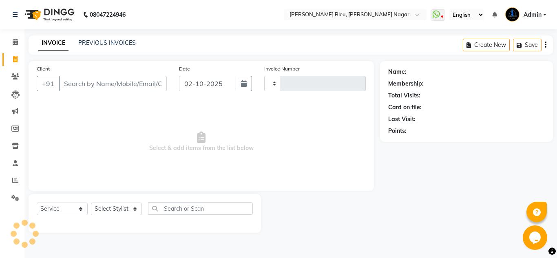
type input "0896"
select select "7629"
click at [240, 85] on button "button" at bounding box center [244, 83] width 16 height 15
select select "10"
select select "2025"
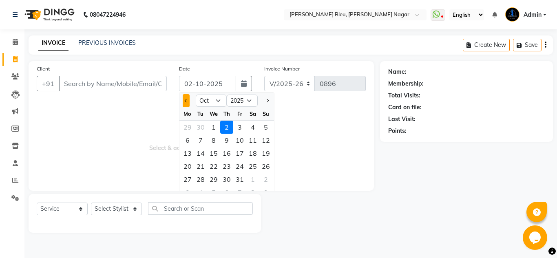
click at [185, 100] on span "Previous month" at bounding box center [186, 100] width 3 height 3
select select "9"
click at [251, 166] on div "27" at bounding box center [252, 166] width 13 height 13
type input "27-09-2025"
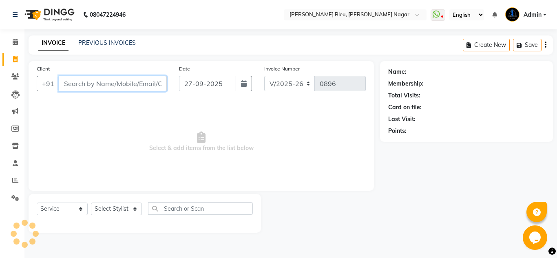
click at [125, 85] on input "Client" at bounding box center [113, 83] width 108 height 15
click at [137, 82] on input "Client" at bounding box center [113, 83] width 108 height 15
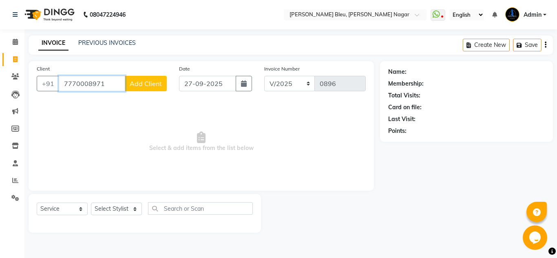
type input "7770008971"
click at [135, 78] on button "Add Client" at bounding box center [146, 83] width 42 height 15
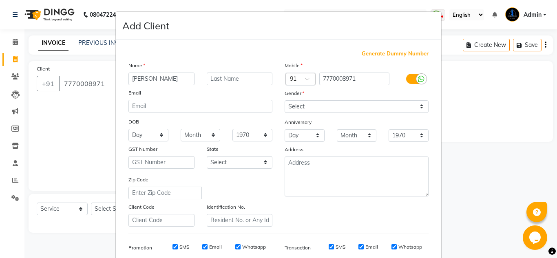
type input "[PERSON_NAME]"
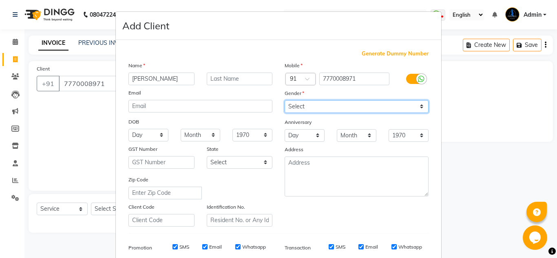
click at [289, 108] on select "Select [DEMOGRAPHIC_DATA] [DEMOGRAPHIC_DATA] Other Prefer Not To Say" at bounding box center [356, 106] width 144 height 13
select select "[DEMOGRAPHIC_DATA]"
click at [284, 100] on select "Select [DEMOGRAPHIC_DATA] [DEMOGRAPHIC_DATA] Other Prefer Not To Say" at bounding box center [356, 106] width 144 height 13
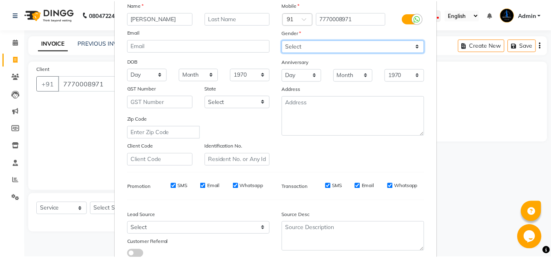
scroll to position [118, 0]
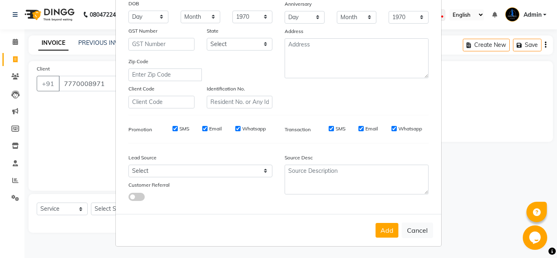
drag, startPoint x: 383, startPoint y: 228, endPoint x: 380, endPoint y: 221, distance: 7.7
click at [383, 225] on button "Add" at bounding box center [386, 230] width 23 height 15
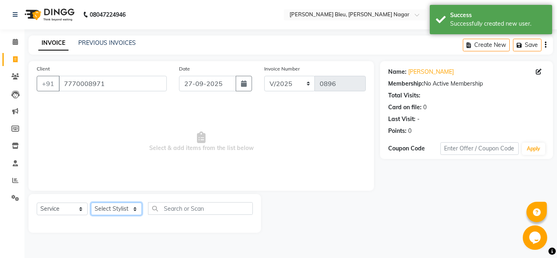
click at [133, 210] on select "Select Stylist [PERSON_NAME] Akash shreewas [PERSON_NAME] [PERSON_NAME] [PERSON…" at bounding box center [116, 209] width 51 height 13
click at [91, 203] on select "Select Stylist [PERSON_NAME] Akash shreewas [PERSON_NAME] [PERSON_NAME] [PERSON…" at bounding box center [116, 209] width 51 height 13
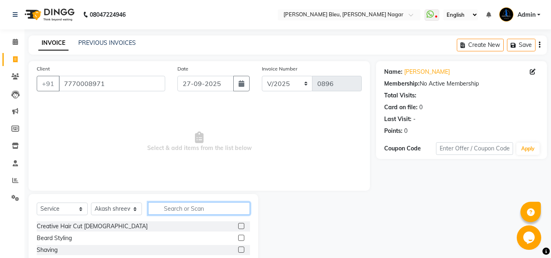
click at [187, 207] on input "text" at bounding box center [199, 208] width 102 height 13
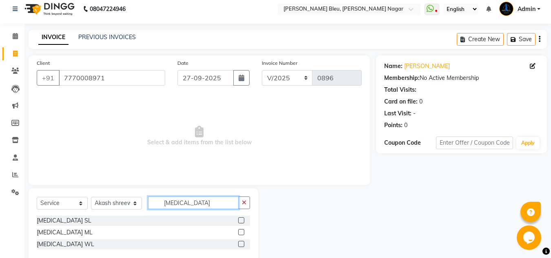
scroll to position [22, 0]
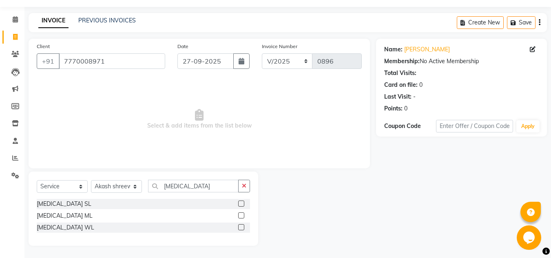
click at [243, 226] on label at bounding box center [241, 227] width 6 height 6
click at [243, 226] on input "checkbox" at bounding box center [240, 227] width 5 height 5
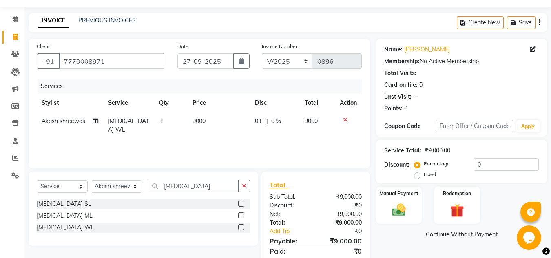
click at [212, 121] on td "9000" at bounding box center [218, 125] width 62 height 27
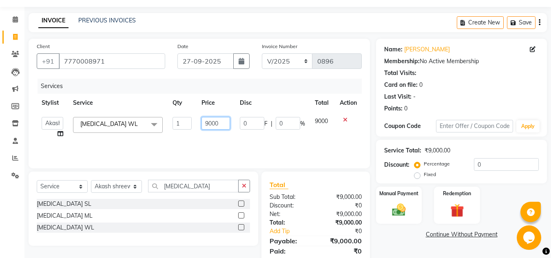
click at [220, 122] on input "9000" at bounding box center [215, 123] width 28 height 13
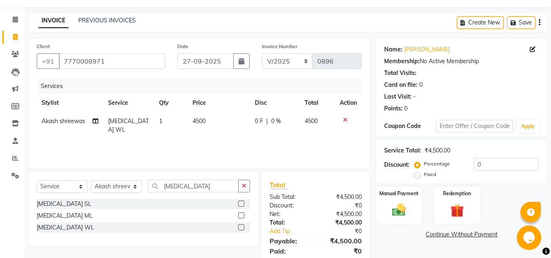
click at [59, 133] on div "Services Stylist Service Qty Price Disc Total Action Akash shreewas Split Commi…" at bounding box center [199, 120] width 325 height 82
click at [95, 121] on icon at bounding box center [96, 121] width 6 height 6
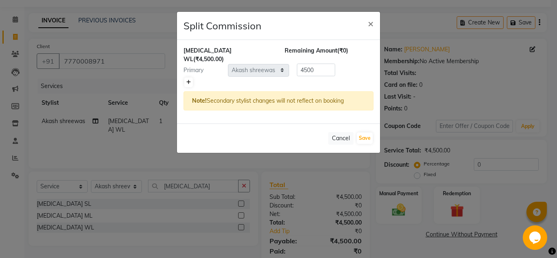
click at [187, 80] on icon at bounding box center [188, 82] width 4 height 5
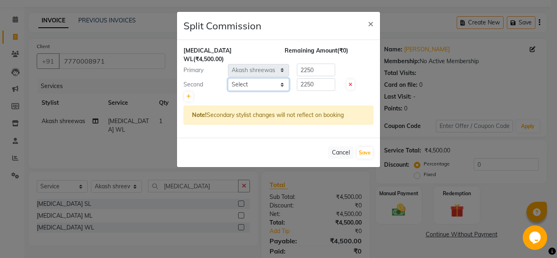
click at [283, 78] on select "Select [PERSON_NAME] Akash shreewas [PERSON_NAME] [PERSON_NAME] [PERSON_NAME] […" at bounding box center [258, 84] width 61 height 13
click at [228, 78] on select "Select [PERSON_NAME] Akash shreewas [PERSON_NAME] [PERSON_NAME] [PERSON_NAME] […" at bounding box center [258, 84] width 61 height 13
click at [317, 64] on input "2250" at bounding box center [316, 70] width 38 height 13
click at [318, 78] on input "2250" at bounding box center [316, 84] width 38 height 13
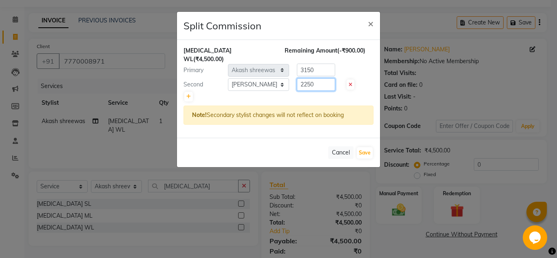
click at [318, 78] on input "2250" at bounding box center [316, 84] width 38 height 13
click at [189, 94] on icon at bounding box center [188, 96] width 4 height 5
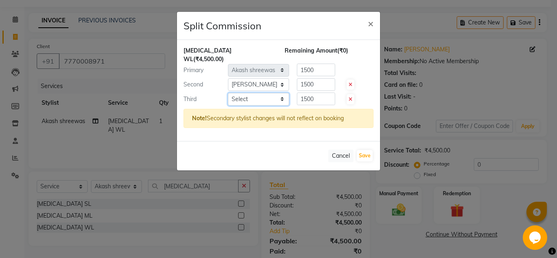
click at [284, 93] on select "Select [PERSON_NAME] Akash shreewas [PERSON_NAME] [PERSON_NAME] [PERSON_NAME] […" at bounding box center [258, 99] width 61 height 13
click at [228, 93] on select "Select [PERSON_NAME] Akash shreewas [PERSON_NAME] [PERSON_NAME] [PERSON_NAME] […" at bounding box center [258, 99] width 61 height 13
click at [320, 64] on input "1500" at bounding box center [316, 70] width 38 height 13
click at [318, 78] on input "1500" at bounding box center [316, 84] width 38 height 13
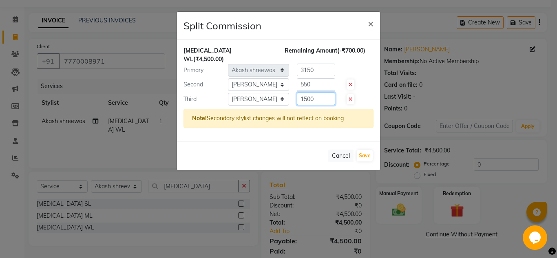
click at [320, 93] on input "1500" at bounding box center [316, 99] width 38 height 13
click at [349, 97] on icon at bounding box center [350, 99] width 4 height 5
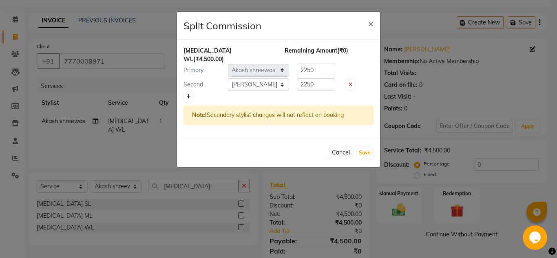
click at [192, 92] on link at bounding box center [188, 97] width 9 height 10
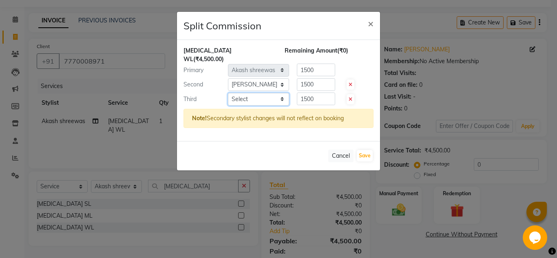
click at [282, 93] on select "Select [PERSON_NAME] Akash shreewas [PERSON_NAME] [PERSON_NAME] [PERSON_NAME] […" at bounding box center [258, 99] width 61 height 13
click at [228, 93] on select "Select [PERSON_NAME] Akash shreewas [PERSON_NAME] [PERSON_NAME] [PERSON_NAME] […" at bounding box center [258, 99] width 61 height 13
click at [316, 64] on input "1500" at bounding box center [316, 70] width 38 height 13
click at [317, 78] on input "1500" at bounding box center [316, 84] width 38 height 13
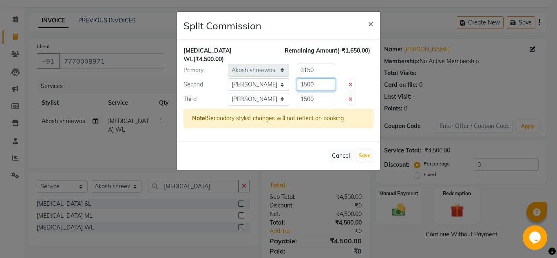
click at [317, 78] on input "1500" at bounding box center [316, 84] width 38 height 13
click at [320, 93] on input "1500" at bounding box center [316, 99] width 38 height 13
click at [366, 150] on button "Save" at bounding box center [365, 155] width 16 height 11
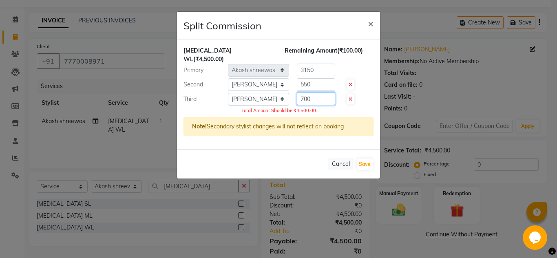
click at [314, 93] on input "700" at bounding box center [316, 99] width 38 height 13
click at [305, 78] on input "550" at bounding box center [316, 84] width 38 height 13
click at [358, 159] on button "Save" at bounding box center [365, 164] width 16 height 11
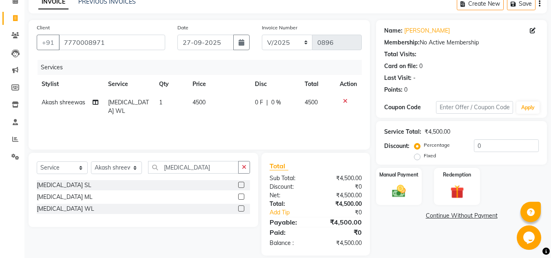
scroll to position [51, 0]
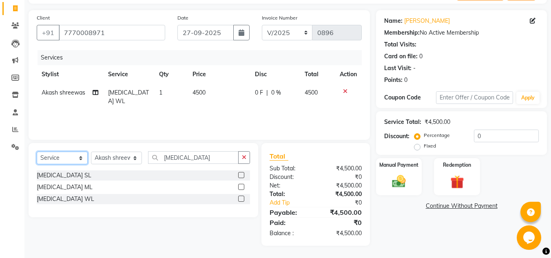
click at [81, 158] on select "Select Service Product Membership Package Voucher Prepaid Gift Card" at bounding box center [62, 158] width 51 height 13
click at [37, 152] on select "Select Service Product Membership Package Voucher Prepaid Gift Card" at bounding box center [62, 158] width 51 height 13
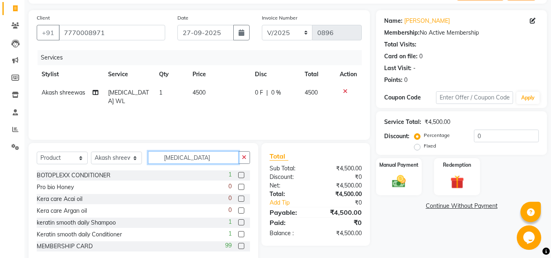
click at [190, 159] on input "[MEDICAL_DATA]" at bounding box center [193, 157] width 90 height 13
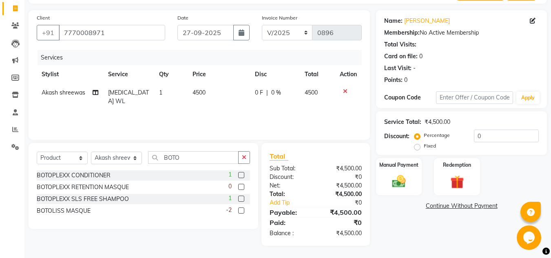
click at [240, 198] on label at bounding box center [241, 199] width 6 height 6
click at [240, 198] on input "checkbox" at bounding box center [240, 198] width 5 height 5
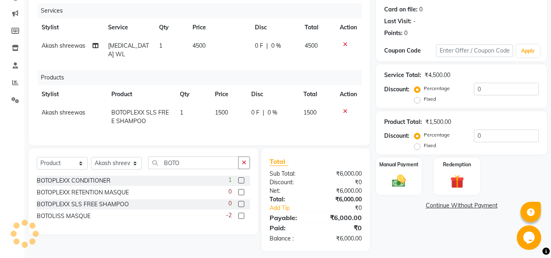
scroll to position [101, 0]
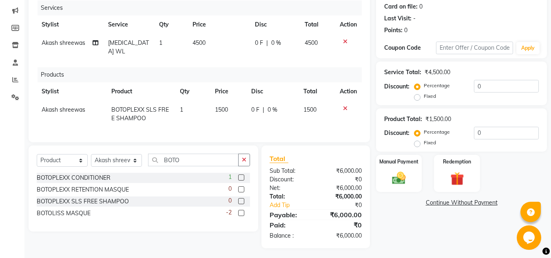
click at [242, 186] on label at bounding box center [241, 189] width 6 height 6
click at [242, 187] on input "checkbox" at bounding box center [240, 189] width 5 height 5
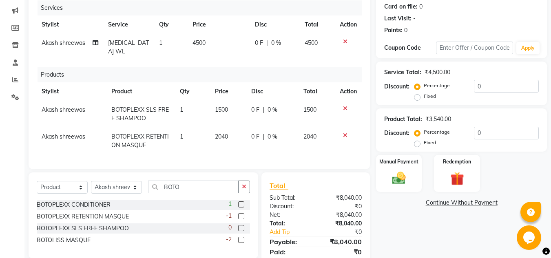
click at [271, 106] on span "0 %" at bounding box center [272, 110] width 10 height 9
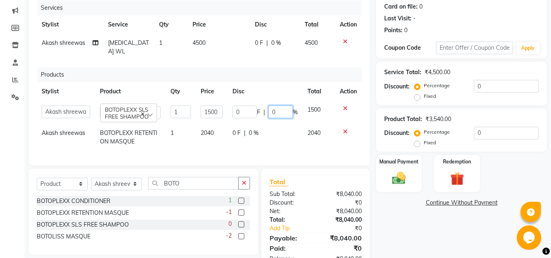
click at [275, 106] on input "0" at bounding box center [280, 112] width 24 height 13
click at [251, 124] on td "0 F | 0 %" at bounding box center [264, 137] width 75 height 27
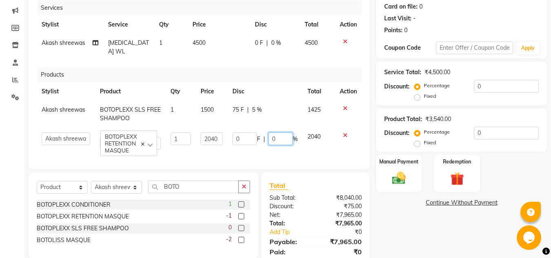
click at [275, 132] on input "0" at bounding box center [280, 138] width 24 height 13
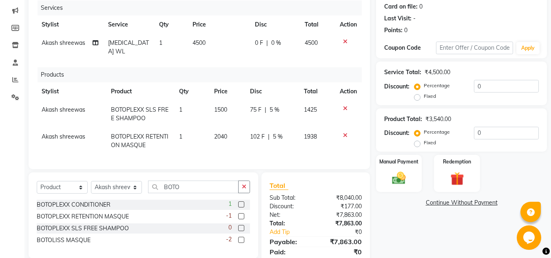
drag, startPoint x: 313, startPoint y: 206, endPoint x: 309, endPoint y: 199, distance: 7.8
click at [314, 205] on div "Discount:" at bounding box center [289, 206] width 52 height 9
click at [409, 175] on img at bounding box center [398, 178] width 23 height 16
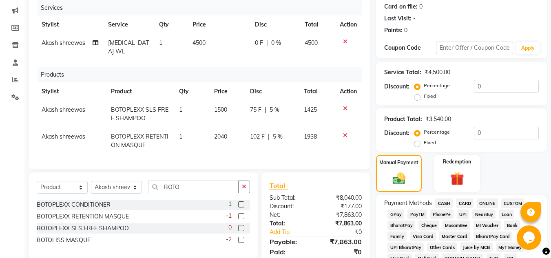
click at [467, 203] on span "CARD" at bounding box center [465, 202] width 18 height 9
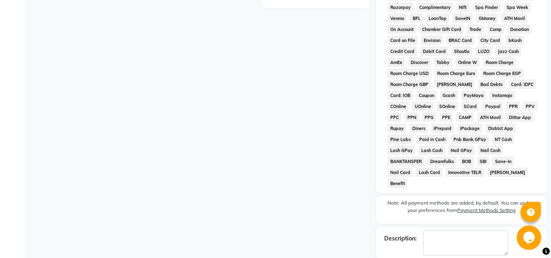
scroll to position [414, 0]
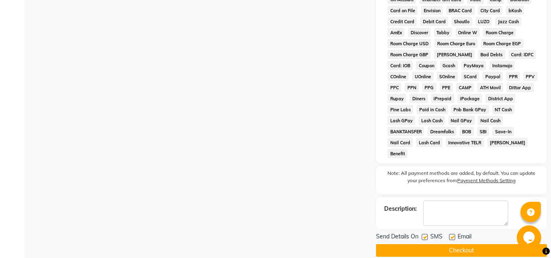
click at [475, 244] on button "Checkout" at bounding box center [461, 250] width 171 height 13
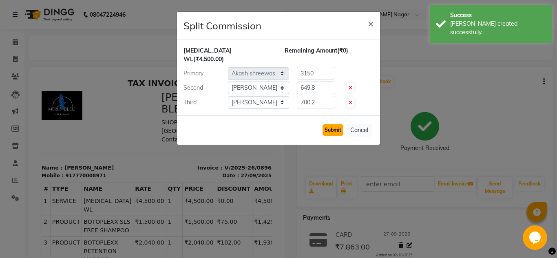
click at [329, 124] on button "Submit" at bounding box center [332, 129] width 21 height 11
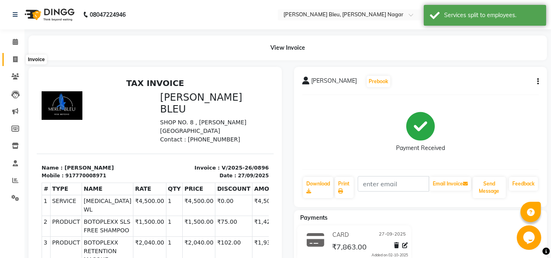
click at [17, 60] on icon at bounding box center [15, 59] width 4 height 6
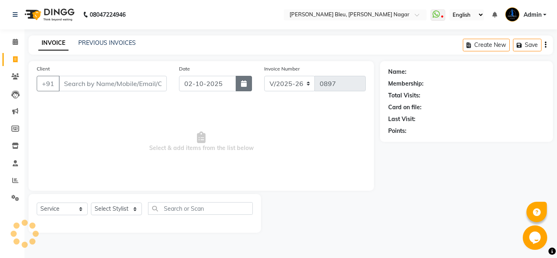
click at [236, 84] on button "button" at bounding box center [244, 83] width 16 height 15
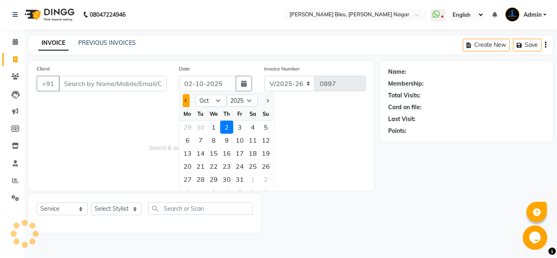
click at [183, 99] on button "Previous month" at bounding box center [186, 100] width 7 height 13
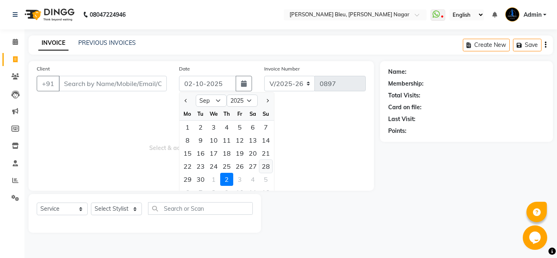
click at [267, 167] on div "28" at bounding box center [265, 166] width 13 height 13
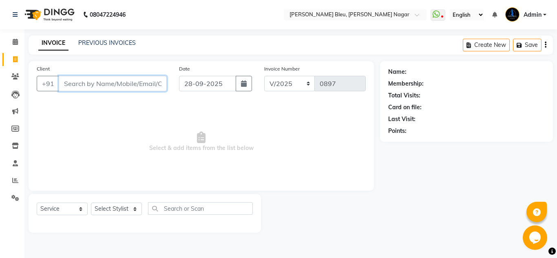
click at [91, 86] on input "Client" at bounding box center [113, 83] width 108 height 15
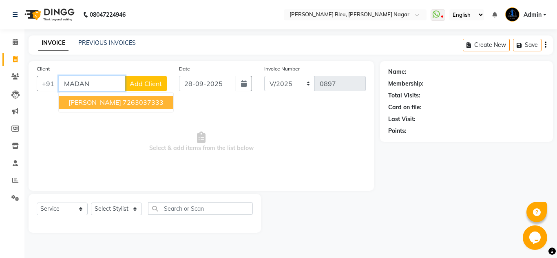
click at [112, 100] on button "[PERSON_NAME] 7263037333" at bounding box center [116, 102] width 115 height 13
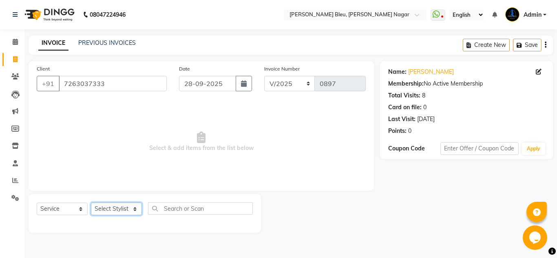
click at [131, 210] on select "Select Stylist [PERSON_NAME] Akash shreewas [PERSON_NAME] [PERSON_NAME] [PERSON…" at bounding box center [116, 209] width 51 height 13
click at [91, 203] on select "Select Stylist [PERSON_NAME] Akash shreewas [PERSON_NAME] [PERSON_NAME] [PERSON…" at bounding box center [116, 209] width 51 height 13
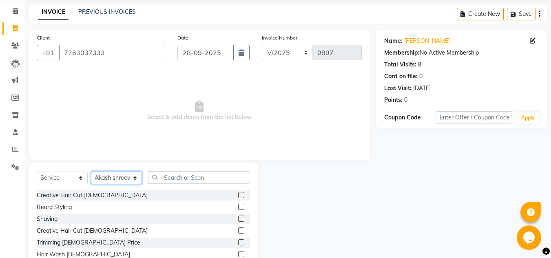
scroll to position [68, 0]
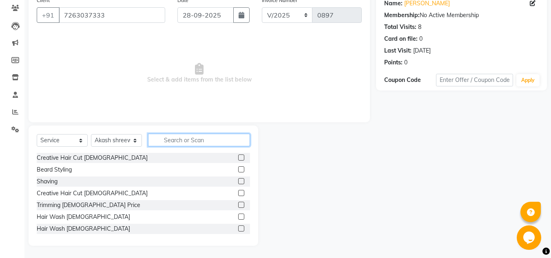
click at [195, 144] on input "text" at bounding box center [199, 140] width 102 height 13
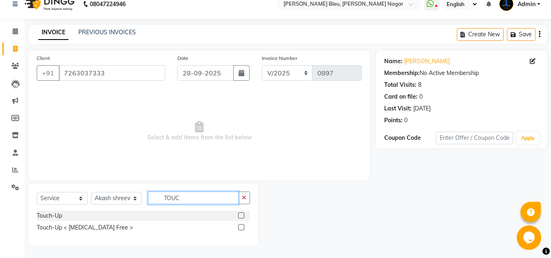
scroll to position [11, 0]
click at [241, 215] on label at bounding box center [241, 215] width 6 height 6
click at [241, 215] on input "checkbox" at bounding box center [240, 215] width 5 height 5
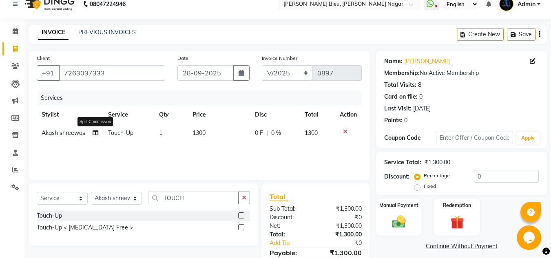
click at [95, 133] on icon at bounding box center [96, 133] width 6 height 6
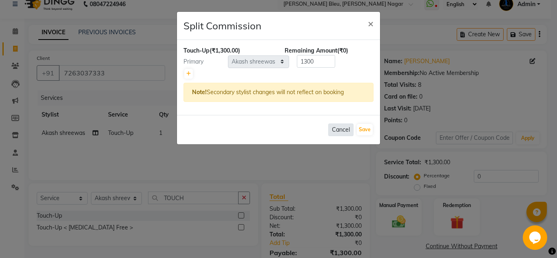
click at [339, 131] on button "Cancel" at bounding box center [340, 129] width 25 height 13
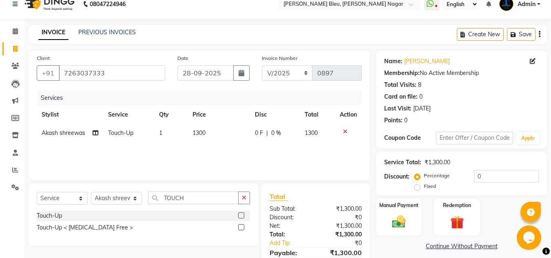
click at [276, 131] on span "0 %" at bounding box center [276, 133] width 10 height 9
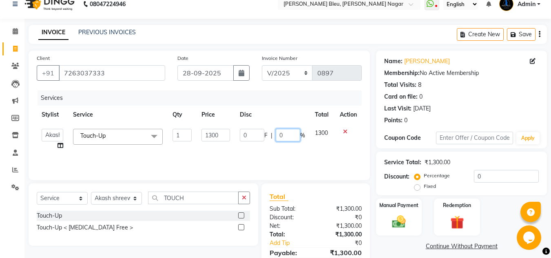
click at [284, 134] on input "0" at bounding box center [287, 135] width 24 height 13
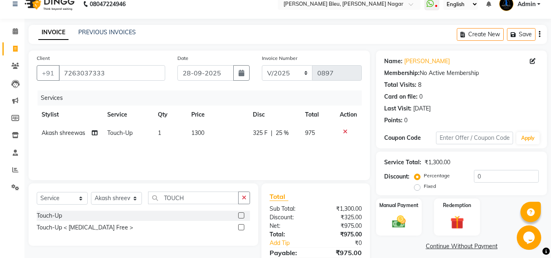
click at [319, 213] on div "Total Sub Total: ₹1,300.00 Discount: ₹325.00 Net: ₹975.00 Total: ₹975.00 Add Ti…" at bounding box center [315, 235] width 92 height 86
click at [96, 133] on icon at bounding box center [95, 133] width 6 height 6
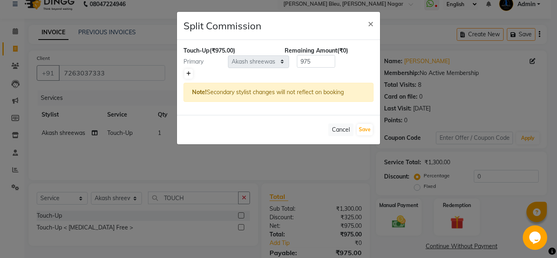
click at [192, 75] on link at bounding box center [188, 74] width 9 height 10
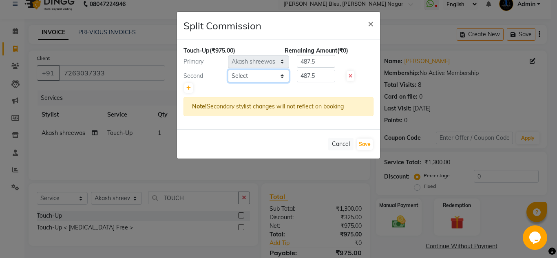
click at [272, 74] on select "Select [PERSON_NAME] Akash shreewas [PERSON_NAME] [PERSON_NAME] [PERSON_NAME] […" at bounding box center [258, 76] width 61 height 13
click at [228, 70] on select "Select [PERSON_NAME] Akash shreewas [PERSON_NAME] [PERSON_NAME] [PERSON_NAME] […" at bounding box center [258, 76] width 61 height 13
click at [365, 144] on button "Save" at bounding box center [365, 144] width 16 height 11
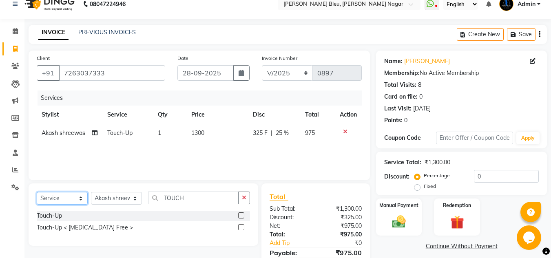
click at [79, 197] on select "Select Service Product Membership Package Voucher Prepaid Gift Card" at bounding box center [62, 198] width 51 height 13
click at [37, 192] on select "Select Service Product Membership Package Voucher Prepaid Gift Card" at bounding box center [62, 198] width 51 height 13
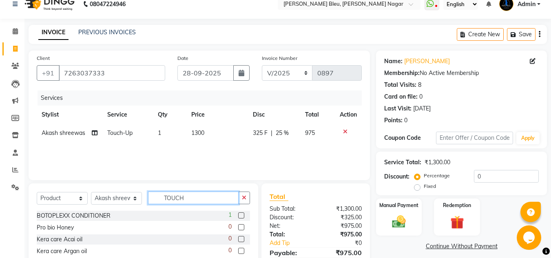
click at [187, 195] on input "TOUCH" at bounding box center [193, 198] width 90 height 13
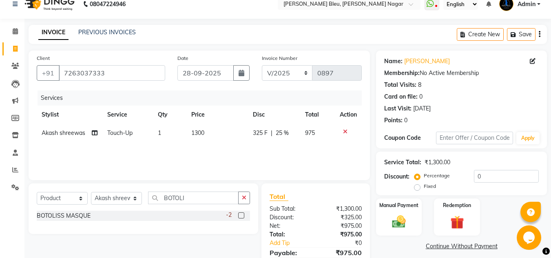
click at [240, 214] on label at bounding box center [241, 215] width 6 height 6
click at [240, 214] on input "checkbox" at bounding box center [240, 215] width 5 height 5
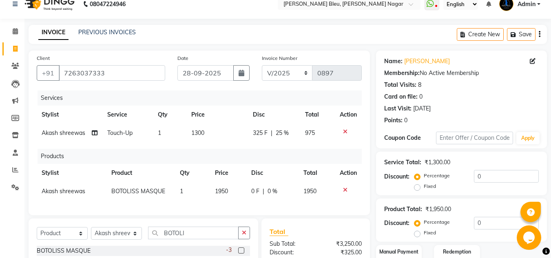
click at [270, 191] on span "0 %" at bounding box center [272, 191] width 10 height 9
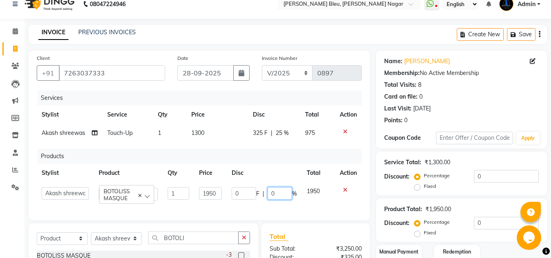
click at [279, 191] on input "0" at bounding box center [279, 193] width 24 height 13
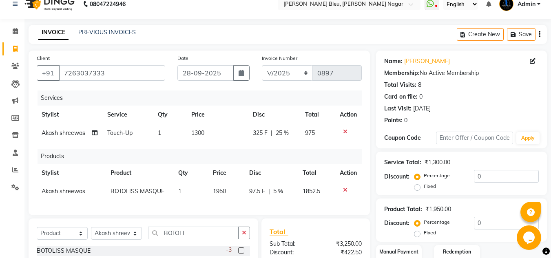
click at [317, 236] on div "Total" at bounding box center [315, 232] width 92 height 10
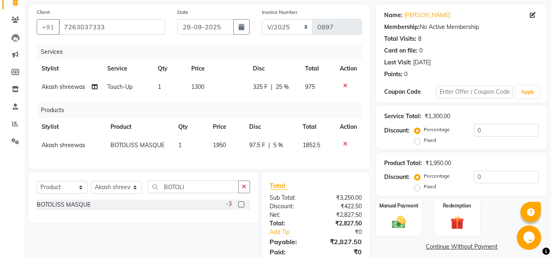
scroll to position [92, 0]
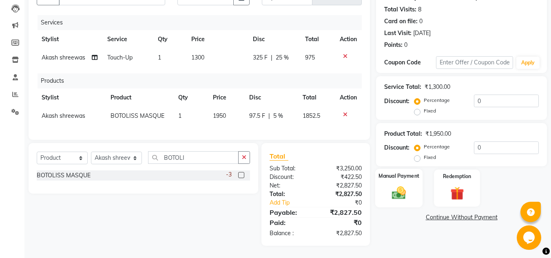
click at [400, 185] on img at bounding box center [398, 193] width 23 height 16
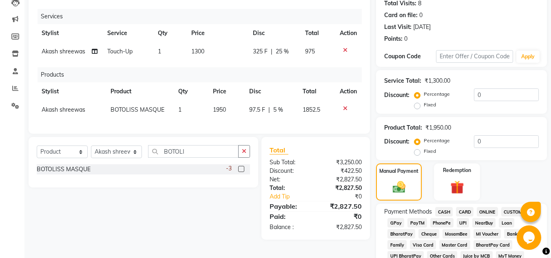
click at [441, 207] on span "CASH" at bounding box center [444, 211] width 18 height 9
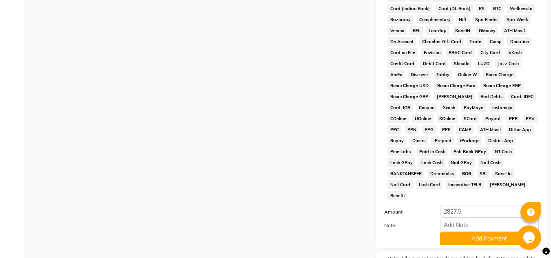
scroll to position [412, 0]
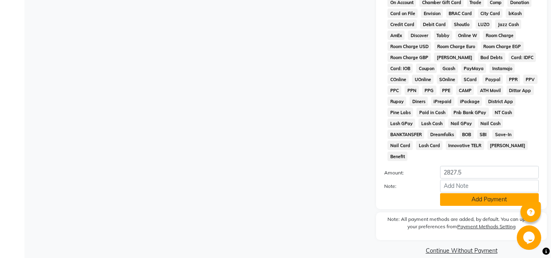
click at [463, 193] on button "Add Payment" at bounding box center [489, 199] width 99 height 13
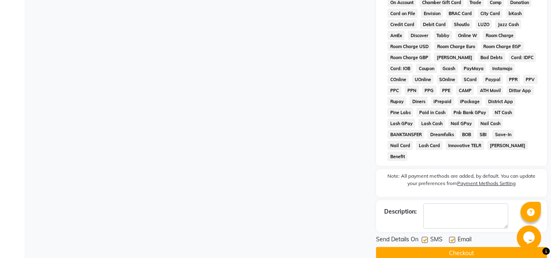
click at [467, 247] on button "Checkout" at bounding box center [461, 253] width 171 height 13
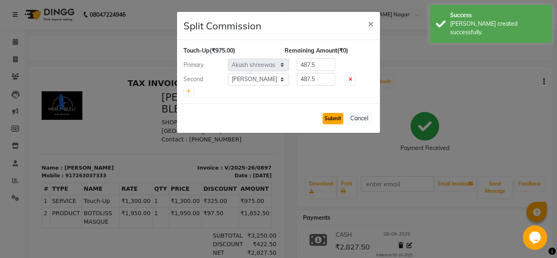
click at [342, 118] on button "Submit" at bounding box center [332, 118] width 21 height 11
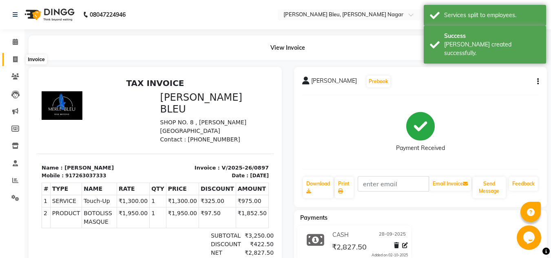
click at [18, 59] on span at bounding box center [15, 59] width 14 height 9
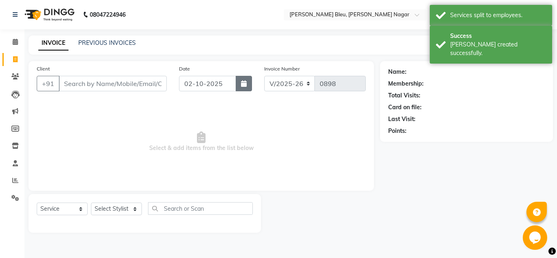
click at [241, 83] on icon "button" at bounding box center [244, 83] width 6 height 7
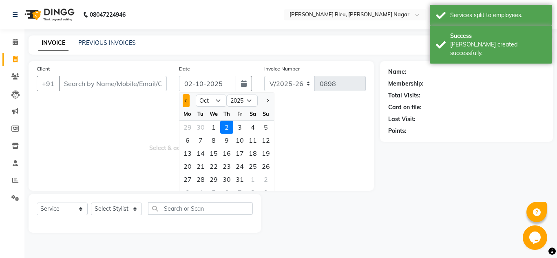
click at [188, 104] on button "Previous month" at bounding box center [186, 100] width 7 height 13
click at [267, 163] on div "28" at bounding box center [265, 166] width 13 height 13
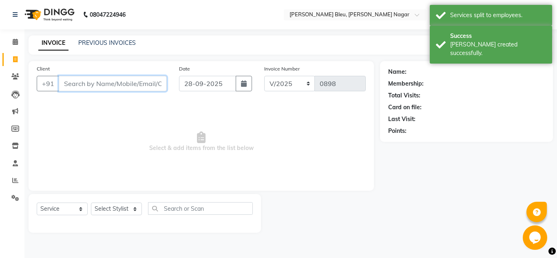
click at [117, 86] on input "Client" at bounding box center [113, 83] width 108 height 15
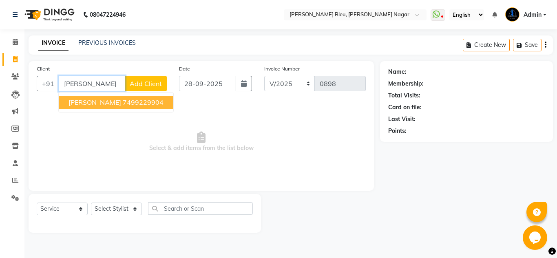
drag, startPoint x: 92, startPoint y: 101, endPoint x: 91, endPoint y: 108, distance: 7.8
click at [123, 101] on ngb-highlight "7499229904" at bounding box center [143, 102] width 41 height 8
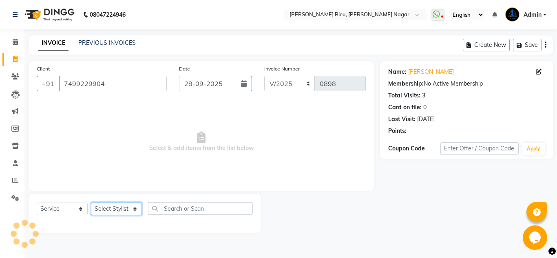
click at [120, 209] on select "Select Stylist [PERSON_NAME] Akash shreewas [PERSON_NAME] [PERSON_NAME] [PERSON…" at bounding box center [116, 209] width 51 height 13
click at [91, 203] on select "Select Stylist [PERSON_NAME] Akash shreewas [PERSON_NAME] [PERSON_NAME] [PERSON…" at bounding box center [116, 209] width 51 height 13
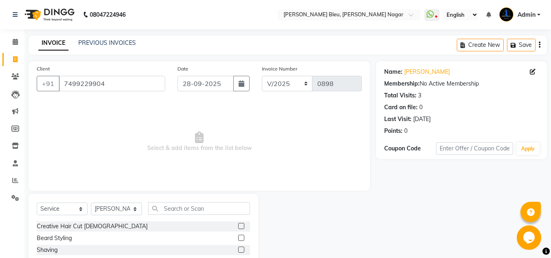
click at [238, 239] on label at bounding box center [241, 238] width 6 height 6
click at [238, 239] on input "checkbox" at bounding box center [240, 238] width 5 height 5
click at [238, 239] on label at bounding box center [241, 238] width 6 height 6
click at [238, 239] on input "checkbox" at bounding box center [240, 238] width 5 height 5
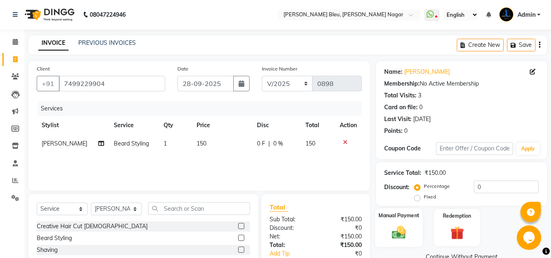
click at [397, 215] on label "Manual Payment" at bounding box center [398, 216] width 41 height 8
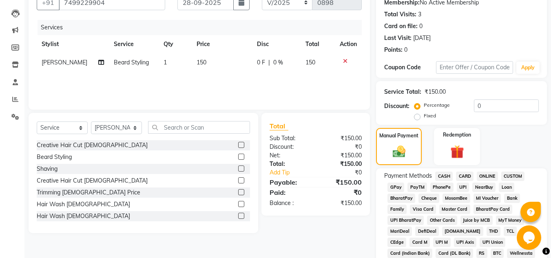
scroll to position [82, 0]
click at [487, 176] on span "ONLINE" at bounding box center [486, 175] width 21 height 9
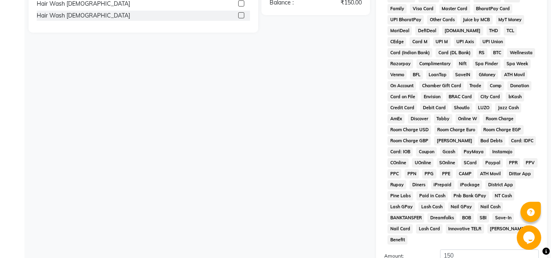
scroll to position [326, 0]
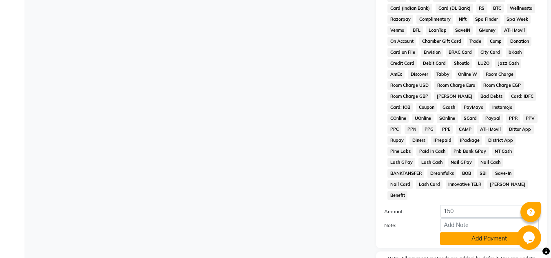
click at [477, 232] on button "Add Payment" at bounding box center [489, 238] width 99 height 13
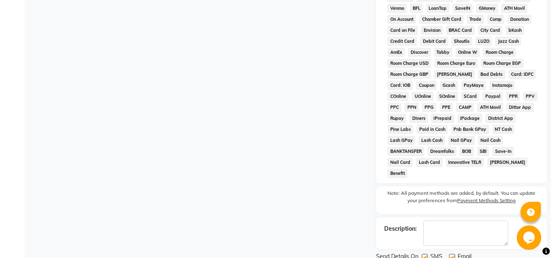
scroll to position [368, 0]
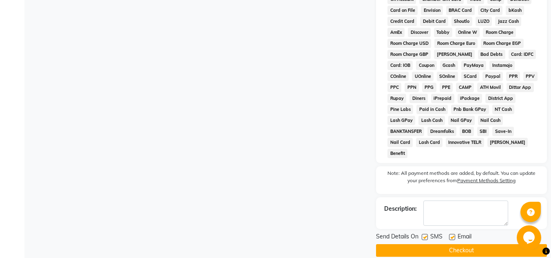
click at [502, 244] on button "Checkout" at bounding box center [461, 250] width 171 height 13
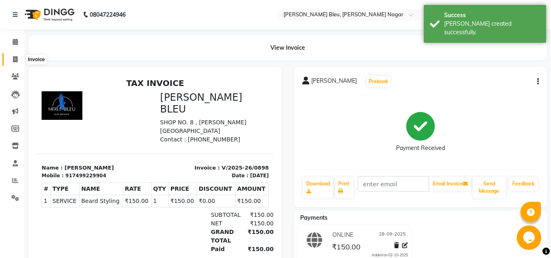
click at [15, 62] on icon at bounding box center [15, 59] width 4 height 6
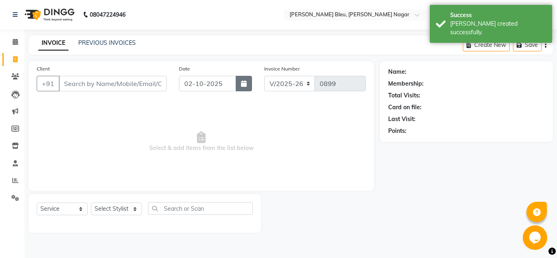
click at [247, 86] on button "button" at bounding box center [244, 83] width 16 height 15
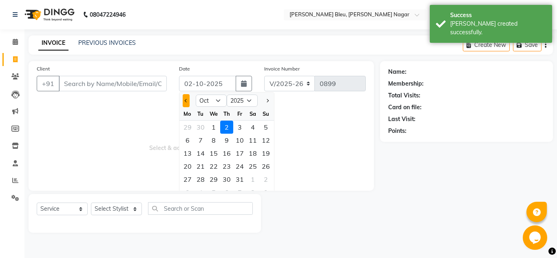
click at [185, 101] on button "Previous month" at bounding box center [186, 100] width 7 height 13
click at [266, 168] on div "28" at bounding box center [265, 166] width 13 height 13
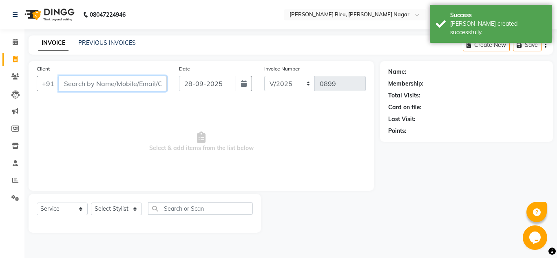
click at [109, 84] on input "Client" at bounding box center [113, 83] width 108 height 15
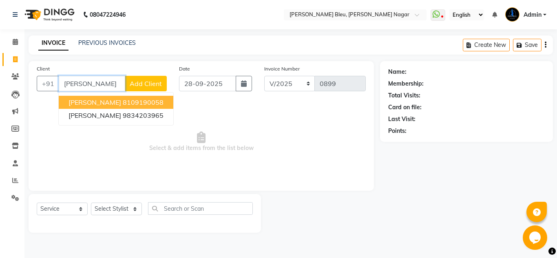
click at [98, 104] on span "[PERSON_NAME]" at bounding box center [94, 102] width 53 height 8
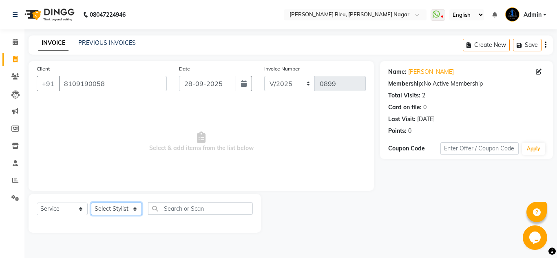
click at [132, 207] on select "Select Stylist [PERSON_NAME] Akash shreewas [PERSON_NAME] [PERSON_NAME] [PERSON…" at bounding box center [116, 209] width 51 height 13
click at [91, 203] on select "Select Stylist [PERSON_NAME] Akash shreewas [PERSON_NAME] [PERSON_NAME] [PERSON…" at bounding box center [116, 209] width 51 height 13
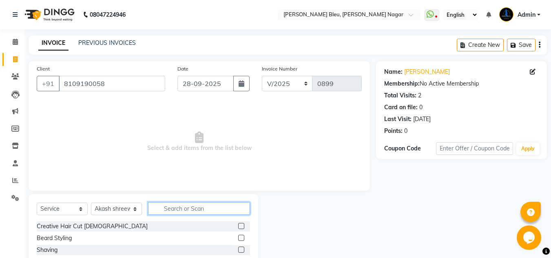
click at [220, 206] on input "text" at bounding box center [199, 208] width 102 height 13
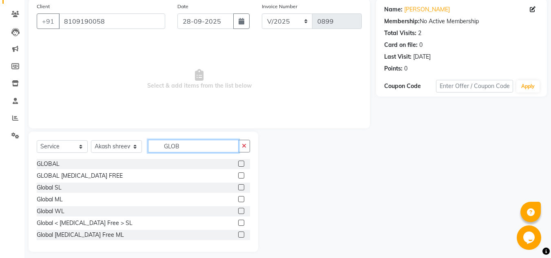
scroll to position [68, 0]
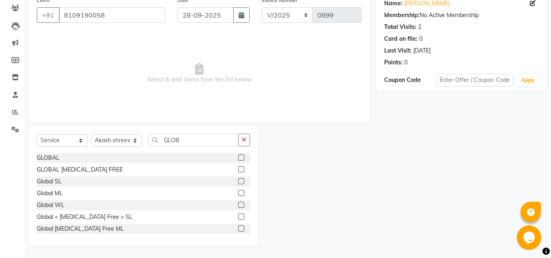
click at [238, 205] on label at bounding box center [241, 205] width 6 height 6
click at [238, 205] on input "checkbox" at bounding box center [240, 205] width 5 height 5
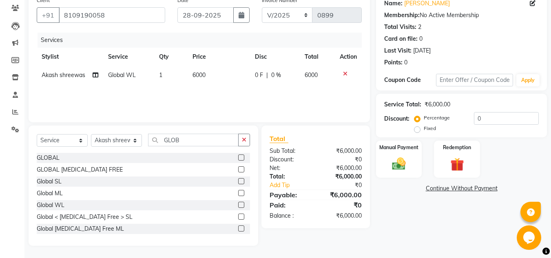
click at [274, 73] on span "0 %" at bounding box center [276, 75] width 10 height 9
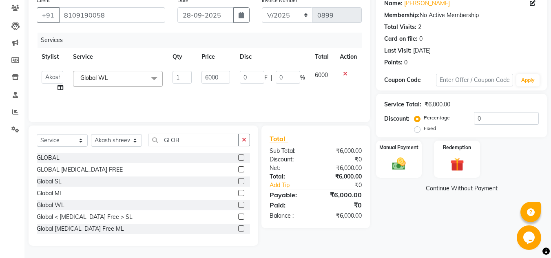
click at [274, 73] on div "0 F | 0 %" at bounding box center [272, 77] width 65 height 13
click at [284, 77] on input "0" at bounding box center [287, 77] width 24 height 13
click at [308, 151] on div "Sub Total:" at bounding box center [289, 151] width 52 height 9
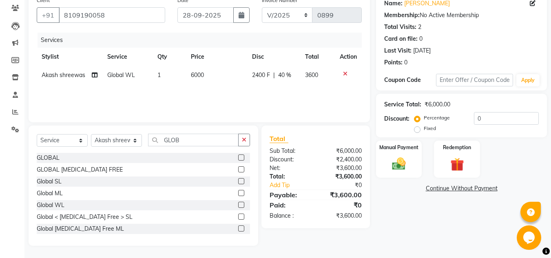
click at [285, 73] on span "40 %" at bounding box center [284, 75] width 13 height 9
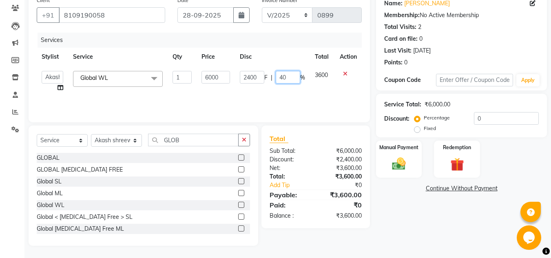
click at [291, 75] on input "40" at bounding box center [287, 77] width 24 height 13
click at [324, 159] on div "₹2,400.00" at bounding box center [341, 159] width 52 height 9
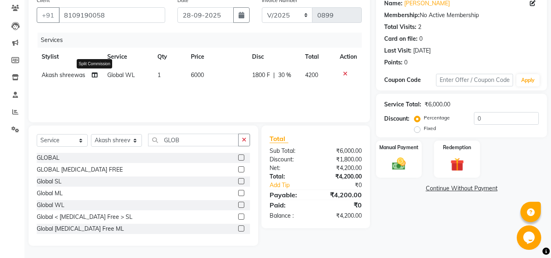
click at [97, 76] on icon at bounding box center [95, 75] width 6 height 6
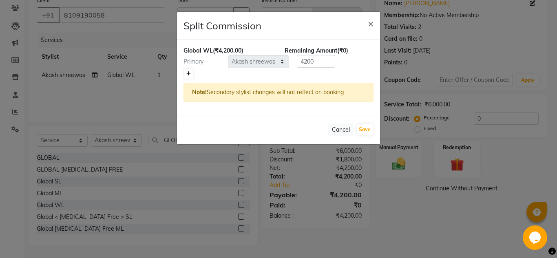
click at [187, 72] on icon at bounding box center [188, 73] width 4 height 5
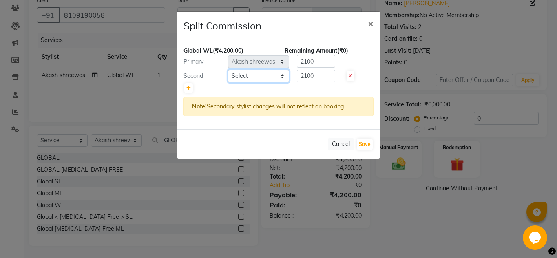
click at [282, 79] on select "Select [PERSON_NAME] Akash shreewas [PERSON_NAME] [PERSON_NAME] [PERSON_NAME] […" at bounding box center [258, 76] width 61 height 13
click at [228, 70] on select "Select [PERSON_NAME] Akash shreewas [PERSON_NAME] [PERSON_NAME] [PERSON_NAME] […" at bounding box center [258, 76] width 61 height 13
click at [188, 88] on icon at bounding box center [188, 88] width 4 height 5
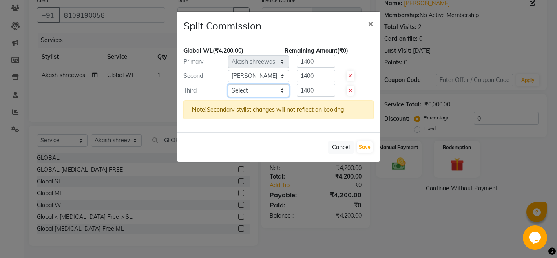
click at [278, 91] on select "Select [PERSON_NAME] Akash shreewas [PERSON_NAME] [PERSON_NAME] [PERSON_NAME] […" at bounding box center [258, 90] width 61 height 13
click at [228, 84] on select "Select [PERSON_NAME] Akash shreewas [PERSON_NAME] [PERSON_NAME] [PERSON_NAME] […" at bounding box center [258, 90] width 61 height 13
click at [317, 59] on input "1400" at bounding box center [316, 61] width 38 height 13
click at [320, 74] on input "1400" at bounding box center [316, 76] width 38 height 13
click at [326, 92] on input "1400" at bounding box center [316, 90] width 38 height 13
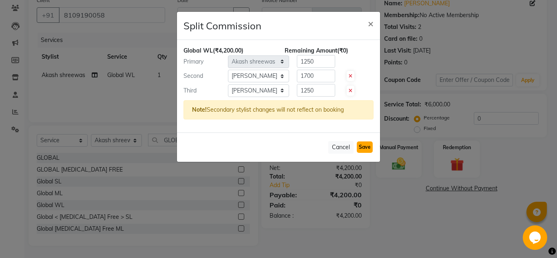
click at [363, 147] on button "Save" at bounding box center [365, 146] width 16 height 11
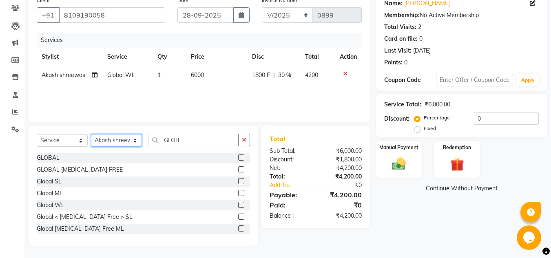
click at [133, 141] on select "Select Stylist [PERSON_NAME] Akash shreewas [PERSON_NAME] [PERSON_NAME] [PERSON…" at bounding box center [116, 140] width 51 height 13
click at [91, 134] on select "Select Stylist [PERSON_NAME] Akash shreewas [PERSON_NAME] [PERSON_NAME] [PERSON…" at bounding box center [116, 140] width 51 height 13
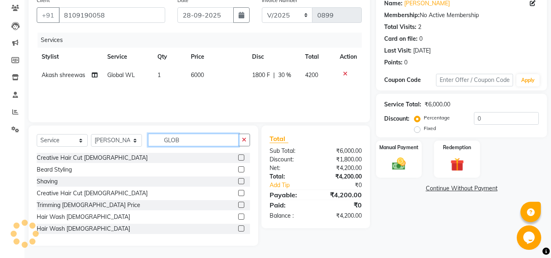
click at [188, 141] on input "GLOB" at bounding box center [193, 140] width 90 height 13
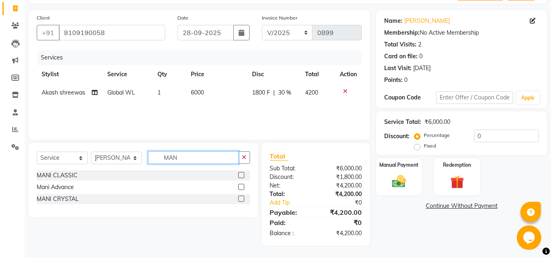
scroll to position [51, 0]
click at [240, 188] on label at bounding box center [241, 187] width 6 height 6
click at [240, 188] on input "checkbox" at bounding box center [240, 187] width 5 height 5
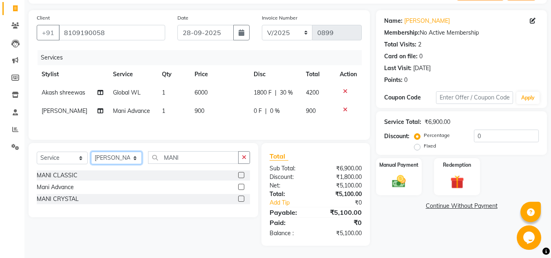
click at [128, 164] on select "Select Stylist [PERSON_NAME] Akash shreewas [PERSON_NAME] [PERSON_NAME] [PERSON…" at bounding box center [116, 158] width 51 height 13
click at [91, 161] on select "Select Stylist [PERSON_NAME] Akash shreewas [PERSON_NAME] [PERSON_NAME] [PERSON…" at bounding box center [116, 158] width 51 height 13
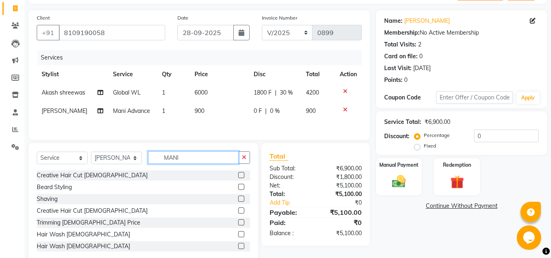
click at [187, 164] on input "MANI" at bounding box center [193, 157] width 90 height 13
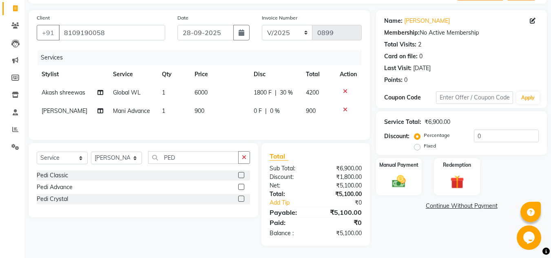
click at [243, 190] on label at bounding box center [241, 187] width 6 height 6
click at [243, 190] on input "checkbox" at bounding box center [240, 187] width 5 height 5
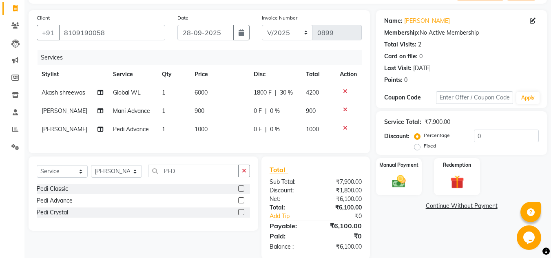
click at [209, 136] on td "1000" at bounding box center [218, 129] width 59 height 18
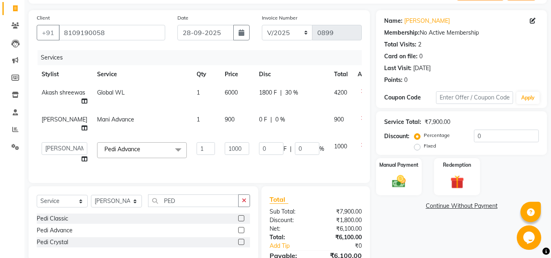
click at [209, 136] on td "1" at bounding box center [206, 123] width 28 height 27
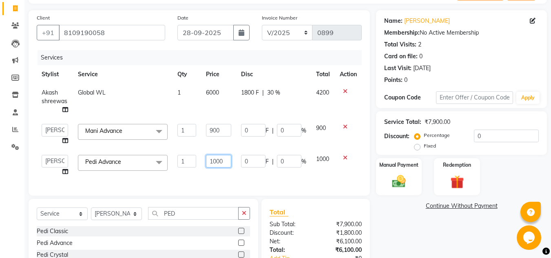
click at [226, 162] on input "1000" at bounding box center [218, 161] width 25 height 13
click at [309, 236] on div "Total Sub Total: ₹7,900.00 Discount: ₹1,800.00 Net: ₹6,100.00 Total: ₹6,100.00 …" at bounding box center [315, 250] width 92 height 86
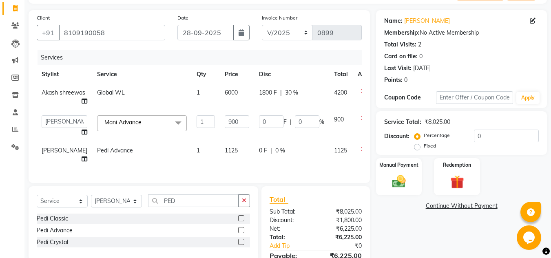
click at [300, 168] on td "0 F | 0 %" at bounding box center [291, 154] width 75 height 27
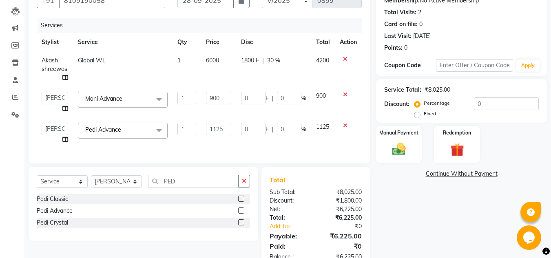
scroll to position [113, 0]
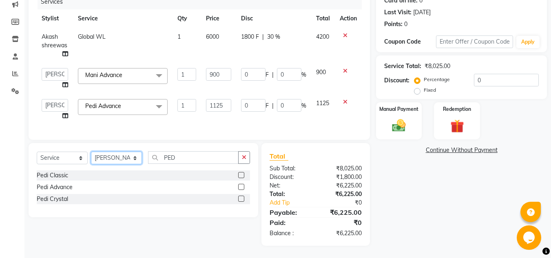
click at [134, 159] on select "Select Stylist [PERSON_NAME] Akash shreewas [PERSON_NAME] [PERSON_NAME] [PERSON…" at bounding box center [116, 158] width 51 height 13
click at [91, 152] on select "Select Stylist [PERSON_NAME] Akash shreewas [PERSON_NAME] [PERSON_NAME] [PERSON…" at bounding box center [116, 158] width 51 height 13
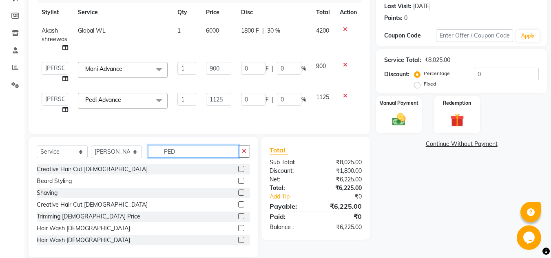
click at [179, 158] on input "PED" at bounding box center [193, 151] width 90 height 13
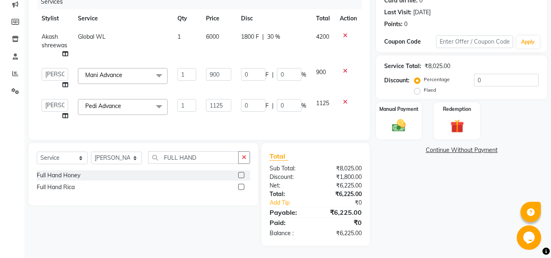
click at [241, 186] on label at bounding box center [241, 187] width 6 height 6
click at [241, 186] on input "checkbox" at bounding box center [240, 187] width 5 height 5
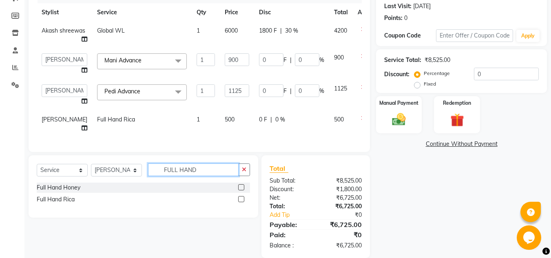
click at [205, 176] on input "FULL HAND" at bounding box center [193, 169] width 90 height 13
click at [241, 202] on label at bounding box center [241, 199] width 6 height 6
click at [241, 202] on input "checkbox" at bounding box center [240, 199] width 5 height 5
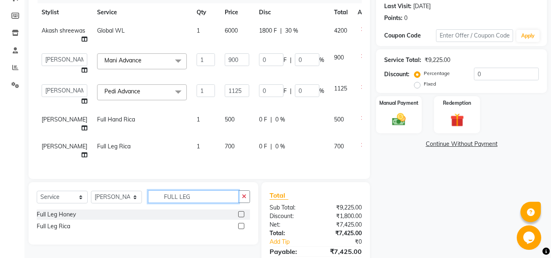
click at [205, 203] on input "FULL LEG" at bounding box center [193, 196] width 90 height 13
click at [242, 229] on label at bounding box center [241, 226] width 6 height 6
click at [242, 229] on input "checkbox" at bounding box center [240, 226] width 5 height 5
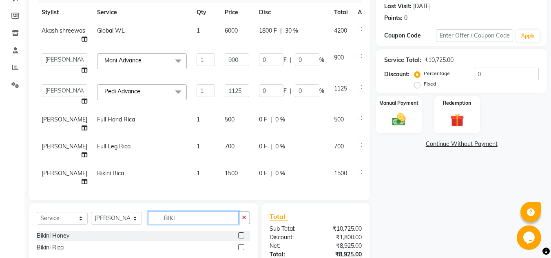
click at [220, 218] on input "BIKI" at bounding box center [193, 218] width 90 height 13
click at [241, 236] on label at bounding box center [241, 235] width 6 height 6
click at [241, 236] on input "checkbox" at bounding box center [240, 235] width 5 height 5
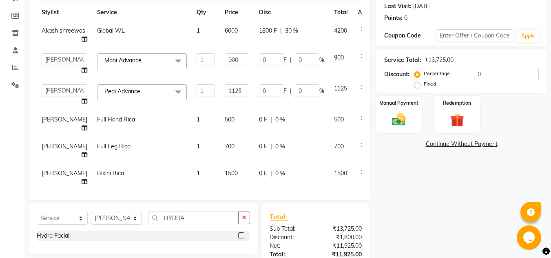
scroll to position [41, 0]
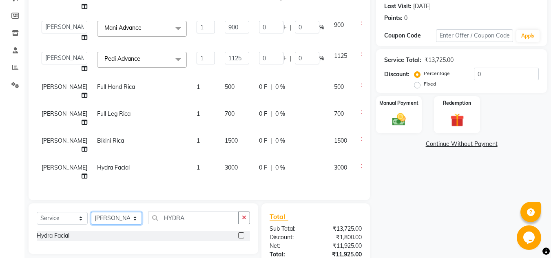
click at [133, 221] on select "Select Stylist [PERSON_NAME] Akash shreewas [PERSON_NAME] [PERSON_NAME] [PERSON…" at bounding box center [116, 218] width 51 height 13
click at [91, 212] on select "Select Stylist [PERSON_NAME] Akash shreewas [PERSON_NAME] [PERSON_NAME] [PERSON…" at bounding box center [116, 218] width 51 height 13
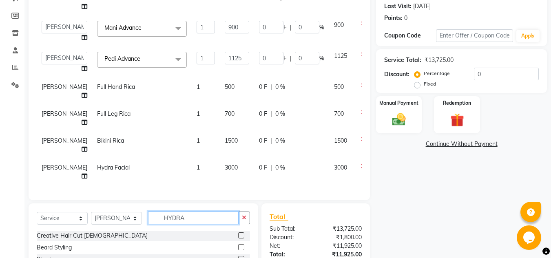
click at [200, 219] on input "HYDRA" at bounding box center [193, 218] width 90 height 13
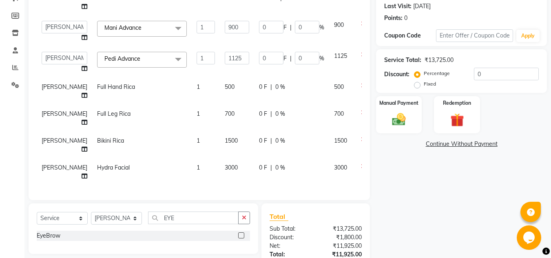
click at [242, 235] on label at bounding box center [241, 235] width 6 height 6
click at [242, 235] on input "checkbox" at bounding box center [240, 235] width 5 height 5
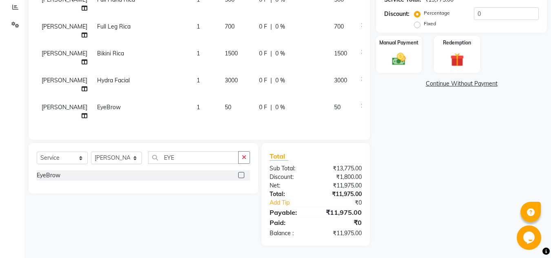
scroll to position [83, 0]
click at [227, 71] on td "3000" at bounding box center [237, 84] width 34 height 27
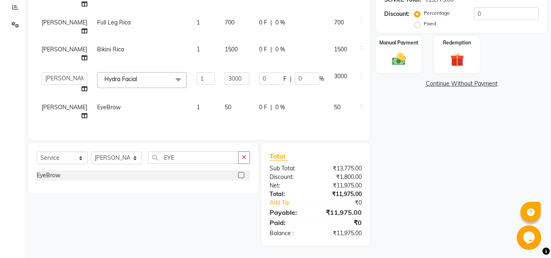
click at [227, 72] on input "3000" at bounding box center [237, 78] width 24 height 13
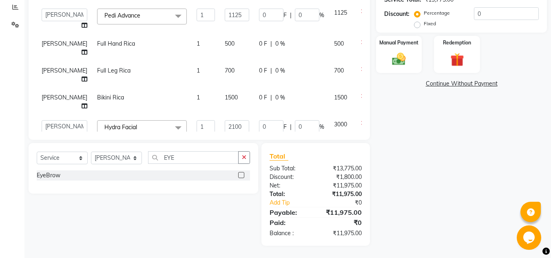
scroll to position [1, 0]
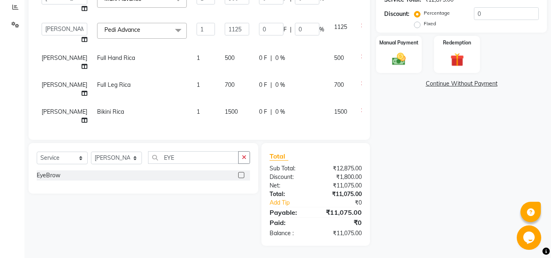
click at [220, 65] on td "500" at bounding box center [237, 62] width 34 height 27
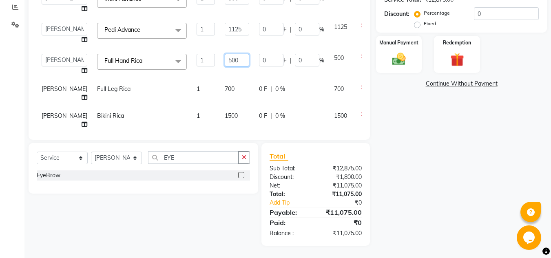
click at [225, 66] on input "500" at bounding box center [237, 60] width 24 height 13
click at [223, 98] on td "700" at bounding box center [237, 93] width 34 height 27
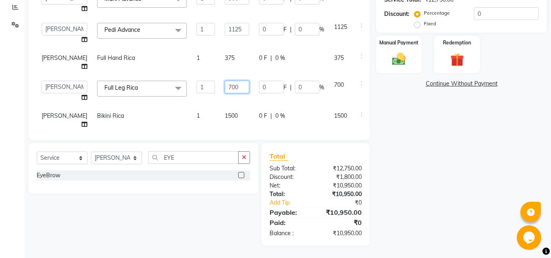
click at [225, 93] on input "700" at bounding box center [237, 87] width 24 height 13
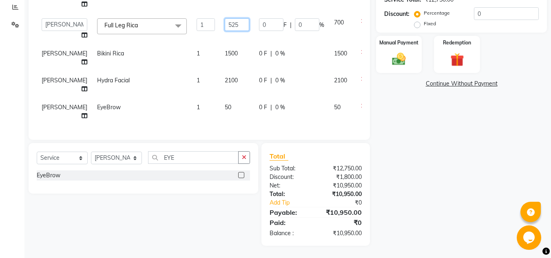
scroll to position [83, 0]
click at [221, 44] on td "1500" at bounding box center [237, 57] width 34 height 27
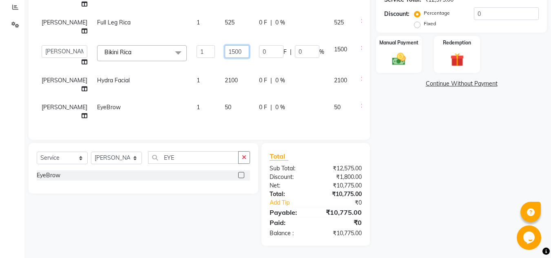
click at [229, 45] on input "1500" at bounding box center [237, 51] width 24 height 13
click at [220, 98] on td "50" at bounding box center [237, 111] width 34 height 27
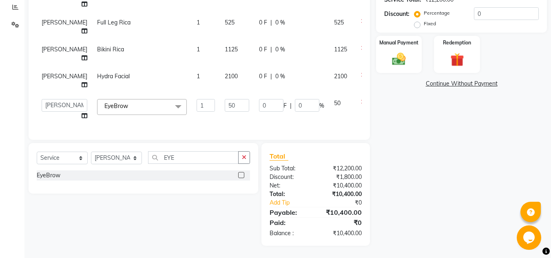
scroll to position [78, 0]
click at [225, 99] on input "50" at bounding box center [237, 105] width 24 height 13
click at [314, 176] on div "Discount:" at bounding box center [289, 177] width 52 height 9
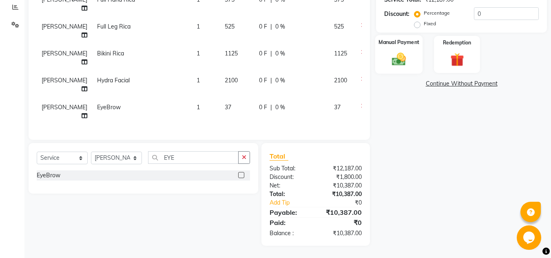
click at [412, 62] on div "Manual Payment" at bounding box center [399, 54] width 48 height 39
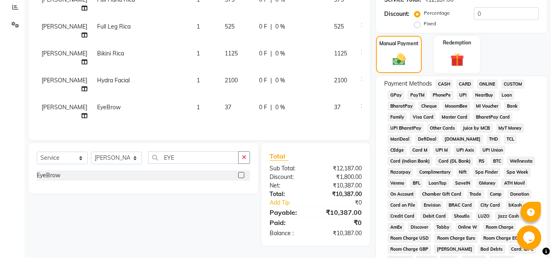
click at [482, 83] on span "ONLINE" at bounding box center [486, 83] width 21 height 9
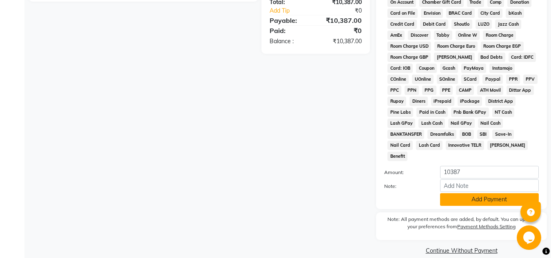
click at [484, 193] on button "Add Payment" at bounding box center [489, 199] width 99 height 13
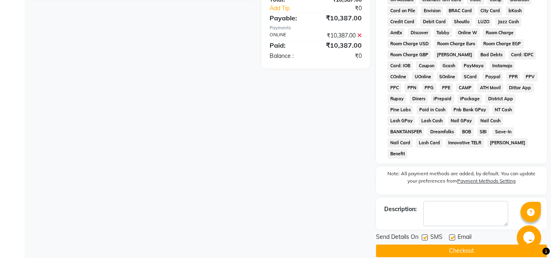
scroll to position [368, 0]
click at [474, 244] on button "Checkout" at bounding box center [461, 250] width 171 height 13
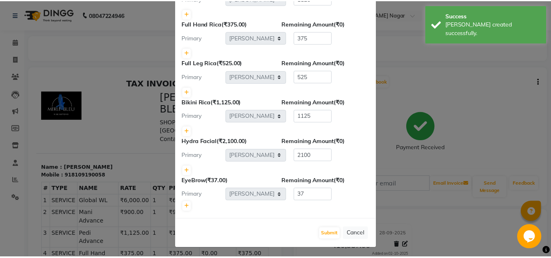
scroll to position [163, 0]
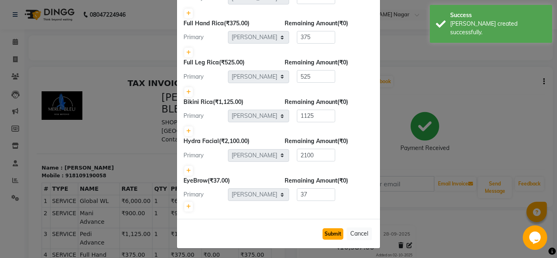
click at [331, 232] on button "Submit" at bounding box center [332, 233] width 21 height 11
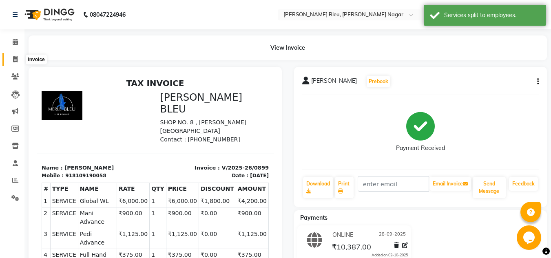
drag, startPoint x: 13, startPoint y: 59, endPoint x: 24, endPoint y: 59, distance: 11.8
click at [13, 59] on icon at bounding box center [15, 59] width 4 height 6
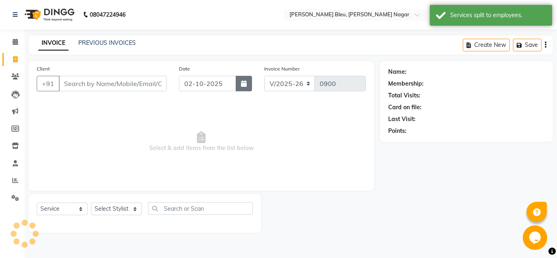
click at [245, 84] on icon "button" at bounding box center [244, 83] width 6 height 7
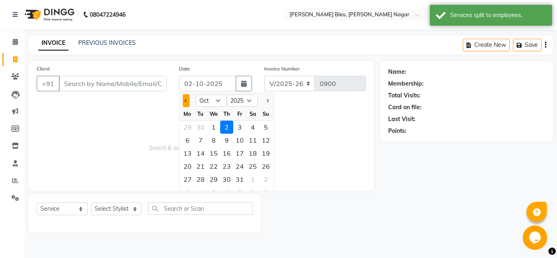
click at [185, 101] on span "Previous month" at bounding box center [186, 100] width 3 height 3
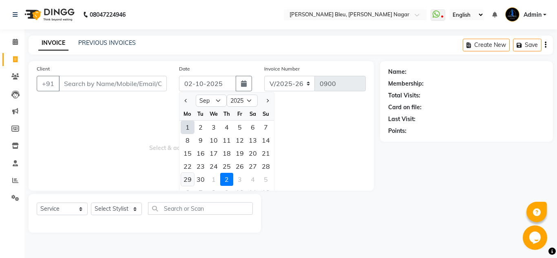
click at [192, 180] on div "29" at bounding box center [187, 179] width 13 height 13
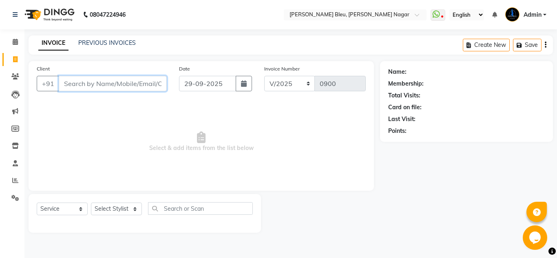
click at [129, 88] on input "Client" at bounding box center [113, 83] width 108 height 15
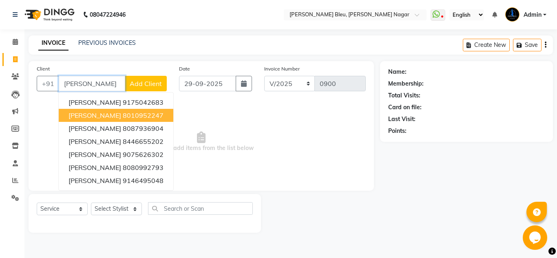
click at [127, 116] on ngb-highlight "8010952247" at bounding box center [143, 115] width 41 height 8
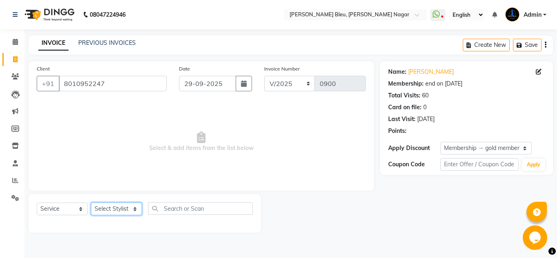
click at [123, 214] on select "Select Stylist [PERSON_NAME] Akash shreewas [PERSON_NAME] [PERSON_NAME] [PERSON…" at bounding box center [116, 209] width 51 height 13
click at [91, 203] on select "Select Stylist [PERSON_NAME] Akash shreewas [PERSON_NAME] [PERSON_NAME] [PERSON…" at bounding box center [116, 209] width 51 height 13
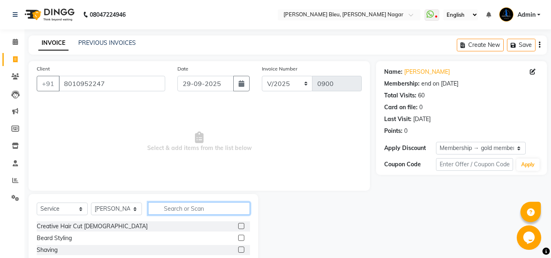
click at [198, 208] on input "text" at bounding box center [199, 208] width 102 height 13
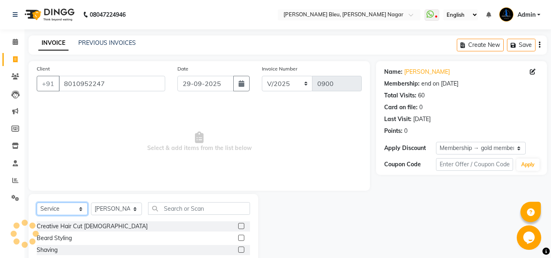
click at [64, 207] on select "Select Service Product Membership Package Voucher Prepaid Gift Card" at bounding box center [62, 209] width 51 height 13
click at [37, 203] on select "Select Service Product Membership Package Voucher Prepaid Gift Card" at bounding box center [62, 209] width 51 height 13
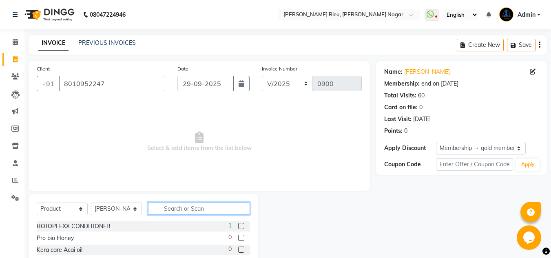
click at [217, 209] on input "text" at bounding box center [199, 208] width 102 height 13
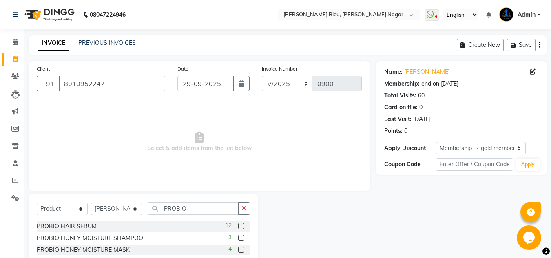
click at [238, 238] on label at bounding box center [241, 238] width 6 height 6
click at [238, 238] on input "checkbox" at bounding box center [240, 238] width 5 height 5
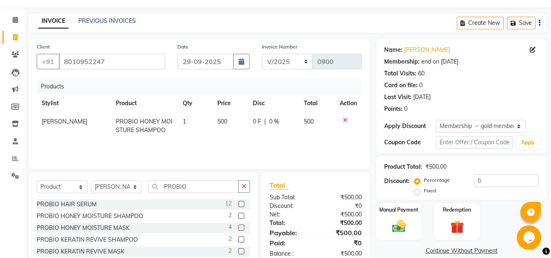
scroll to position [41, 0]
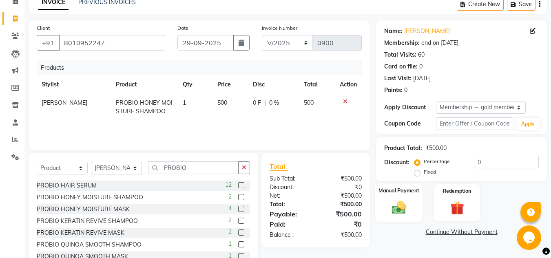
click at [397, 194] on label "Manual Payment" at bounding box center [398, 191] width 41 height 8
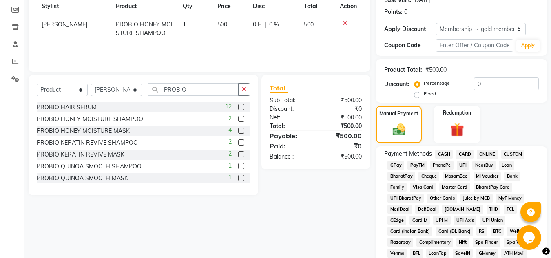
scroll to position [122, 0]
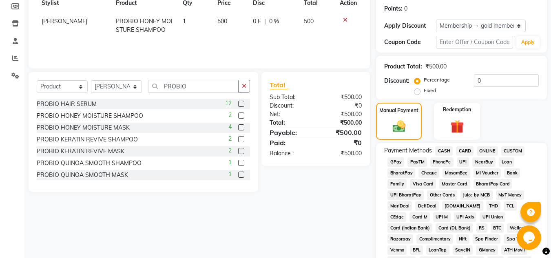
click at [480, 152] on span "ONLINE" at bounding box center [486, 150] width 21 height 9
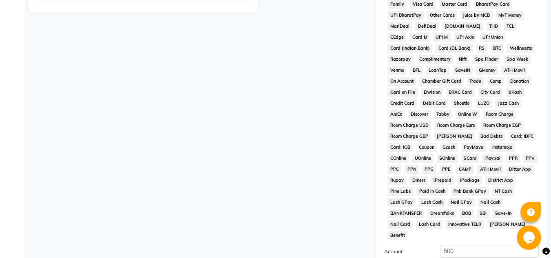
scroll to position [381, 0]
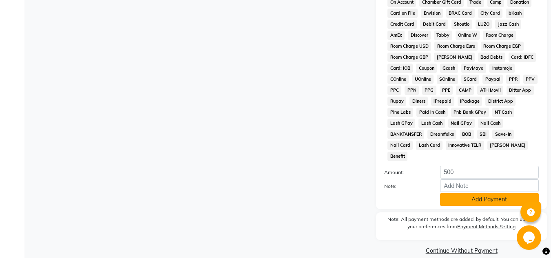
click at [485, 193] on button "Add Payment" at bounding box center [489, 199] width 99 height 13
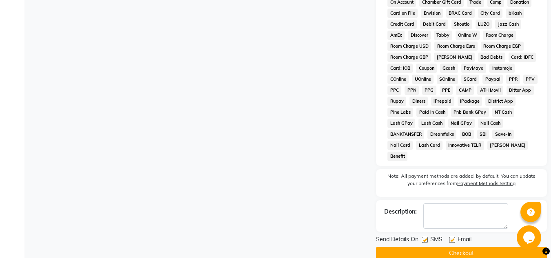
drag, startPoint x: 482, startPoint y: 242, endPoint x: 471, endPoint y: 237, distance: 12.4
click at [482, 247] on button "Checkout" at bounding box center [461, 253] width 171 height 13
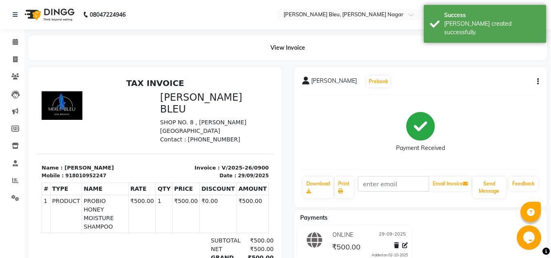
click at [514, 93] on div "[PERSON_NAME] Prebook Payment Received Download Print Email Invoice Send Messag…" at bounding box center [420, 137] width 253 height 140
click at [438, 67] on div "[PERSON_NAME] Prebook Payment Received Download Print Email Invoice Send Messag…" at bounding box center [420, 137] width 253 height 140
drag, startPoint x: 441, startPoint y: 91, endPoint x: 438, endPoint y: 86, distance: 6.2
click at [441, 91] on div "[PERSON_NAME] Prebook Payment Received Download Print Email Invoice Send Messag…" at bounding box center [420, 137] width 253 height 140
click at [15, 61] on icon at bounding box center [15, 59] width 4 height 6
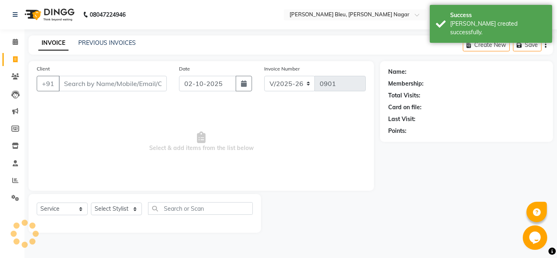
click at [242, 78] on button "button" at bounding box center [244, 83] width 16 height 15
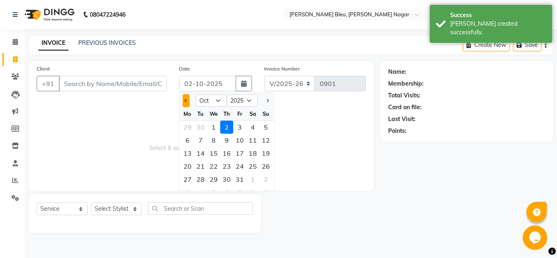
click at [185, 97] on button "Previous month" at bounding box center [186, 100] width 7 height 13
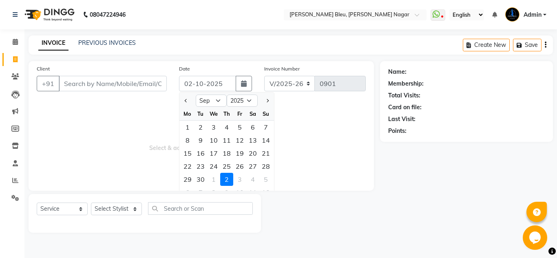
click at [191, 179] on div "29" at bounding box center [187, 179] width 13 height 13
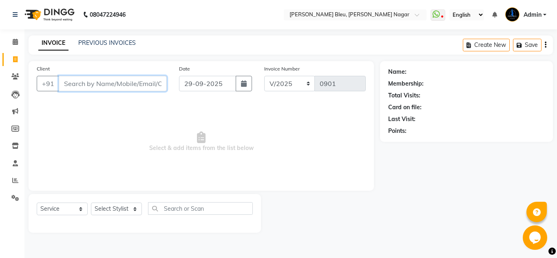
click at [123, 84] on input "Client" at bounding box center [113, 83] width 108 height 15
click at [73, 84] on input "[PERSON_NAME]" at bounding box center [92, 83] width 66 height 15
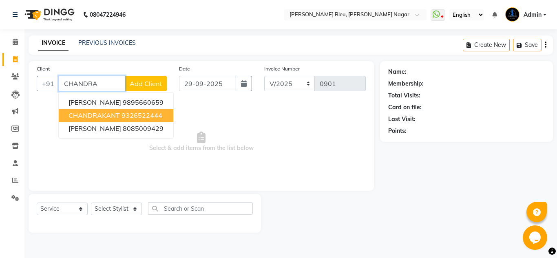
click at [112, 117] on span "CHANDRAKANT" at bounding box center [93, 115] width 51 height 8
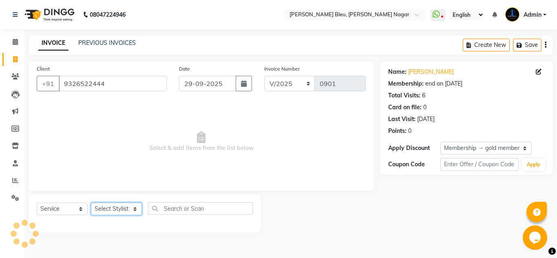
click at [125, 207] on select "Select Stylist [PERSON_NAME] Akash shreewas [PERSON_NAME] [PERSON_NAME] [PERSON…" at bounding box center [116, 209] width 51 height 13
click at [91, 203] on select "Select Stylist [PERSON_NAME] Akash shreewas [PERSON_NAME] [PERSON_NAME] [PERSON…" at bounding box center [116, 209] width 51 height 13
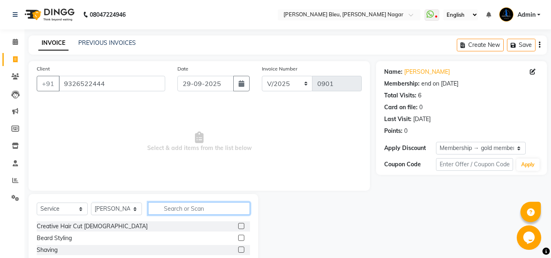
click at [198, 209] on input "text" at bounding box center [199, 208] width 102 height 13
click at [238, 236] on label at bounding box center [241, 238] width 6 height 6
click at [238, 236] on input "checkbox" at bounding box center [240, 238] width 5 height 5
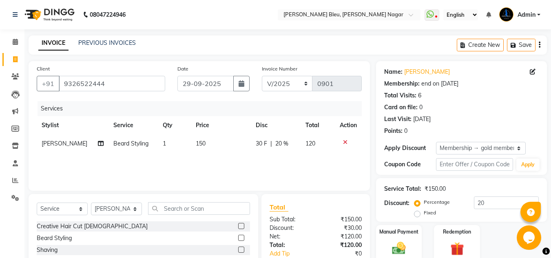
click at [207, 142] on td "150" at bounding box center [221, 143] width 60 height 18
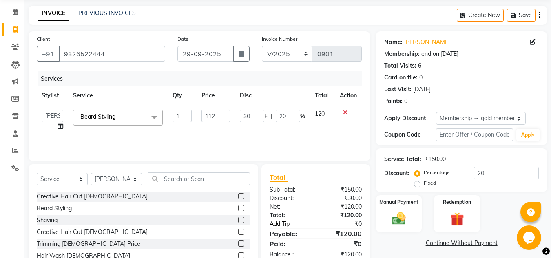
scroll to position [68, 0]
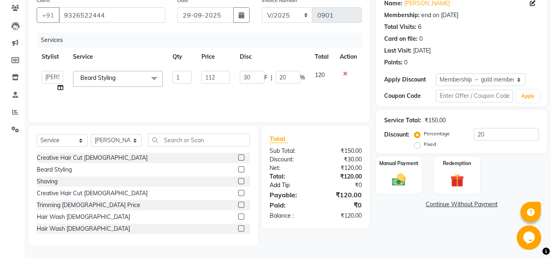
click at [318, 187] on link "Add Tip" at bounding box center [293, 185] width 61 height 9
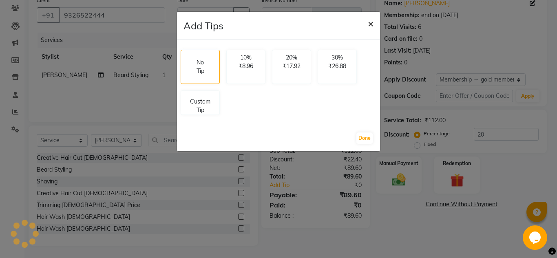
click at [368, 24] on span "×" at bounding box center [371, 23] width 6 height 12
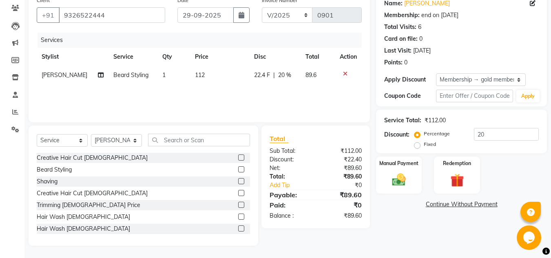
click at [282, 75] on span "20 %" at bounding box center [284, 75] width 13 height 9
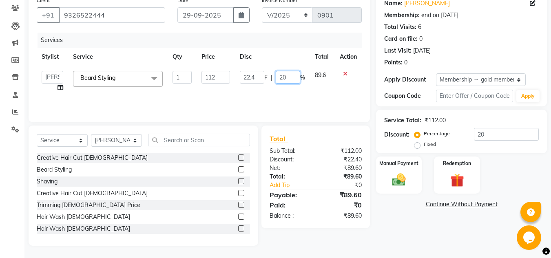
click at [285, 75] on input "20" at bounding box center [287, 77] width 24 height 13
click at [314, 161] on div "Discount:" at bounding box center [289, 159] width 52 height 9
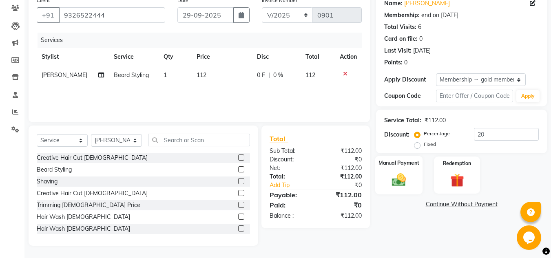
click at [402, 172] on img at bounding box center [398, 180] width 23 height 16
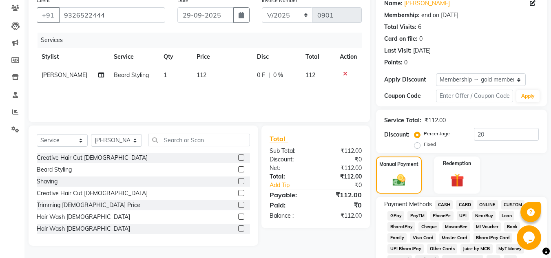
click at [491, 204] on span "ONLINE" at bounding box center [486, 204] width 21 height 9
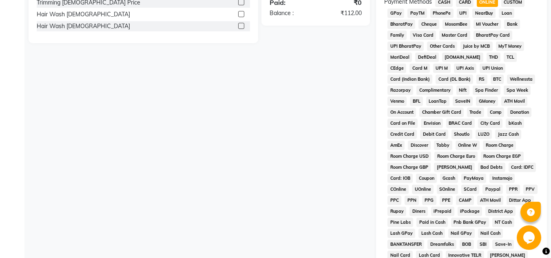
scroll to position [313, 0]
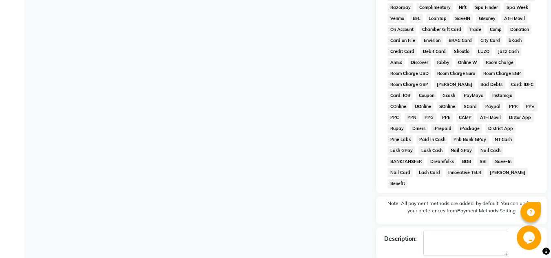
scroll to position [384, 0]
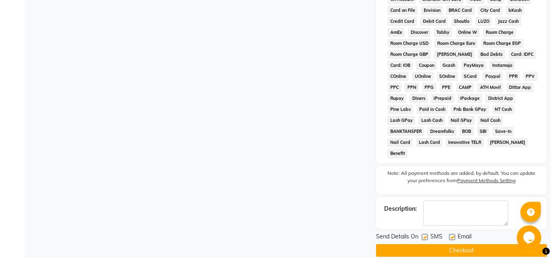
click at [478, 244] on button "Checkout" at bounding box center [461, 250] width 171 height 13
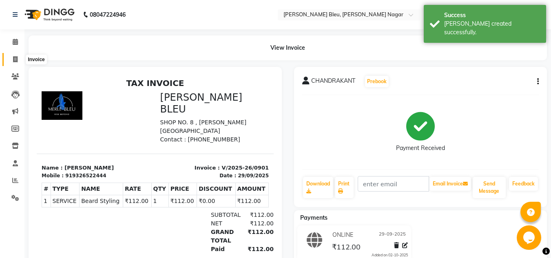
click at [18, 58] on span at bounding box center [15, 59] width 14 height 9
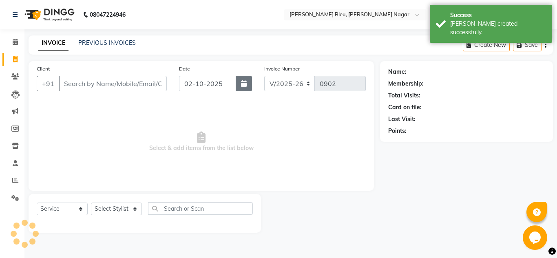
click at [246, 89] on button "button" at bounding box center [244, 83] width 16 height 15
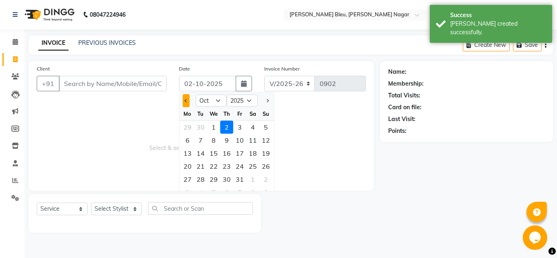
click at [188, 103] on button "Previous month" at bounding box center [186, 100] width 7 height 13
click at [189, 178] on div "29" at bounding box center [187, 179] width 13 height 13
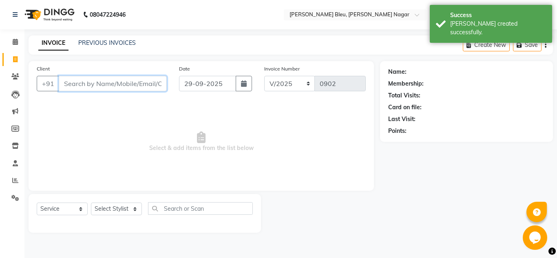
click at [100, 85] on input "Client" at bounding box center [113, 83] width 108 height 15
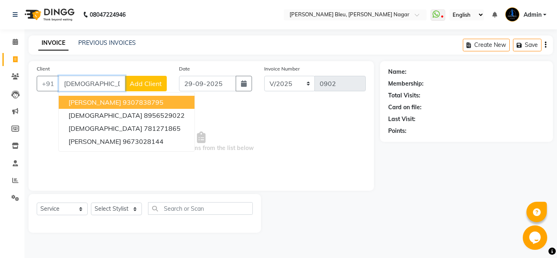
click at [113, 98] on span "[PERSON_NAME]" at bounding box center [94, 102] width 53 height 8
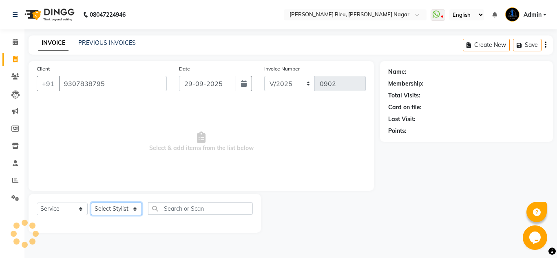
click at [132, 210] on select "Select Stylist [PERSON_NAME] Akash shreewas [PERSON_NAME] [PERSON_NAME] [PERSON…" at bounding box center [116, 209] width 51 height 13
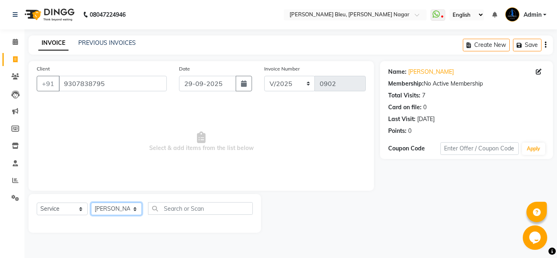
click at [91, 203] on select "Select Stylist [PERSON_NAME] Akash shreewas [PERSON_NAME] [PERSON_NAME] [PERSON…" at bounding box center [116, 209] width 51 height 13
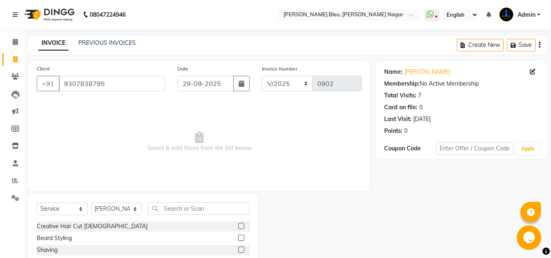
click at [238, 224] on label at bounding box center [241, 226] width 6 height 6
click at [238, 224] on input "checkbox" at bounding box center [240, 226] width 5 height 5
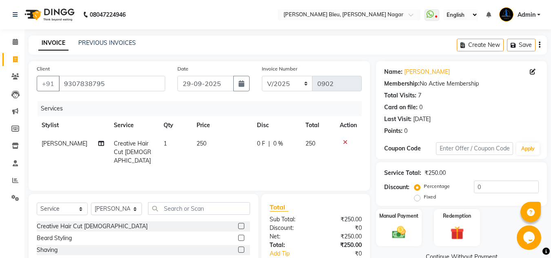
click at [209, 143] on td "250" at bounding box center [222, 151] width 60 height 35
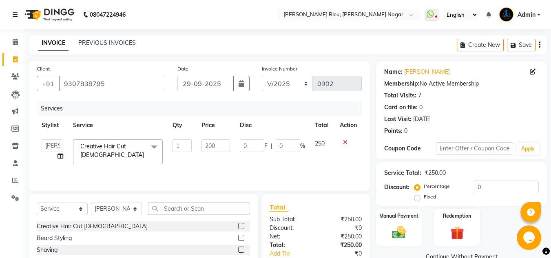
click at [297, 205] on div "Total" at bounding box center [315, 207] width 92 height 10
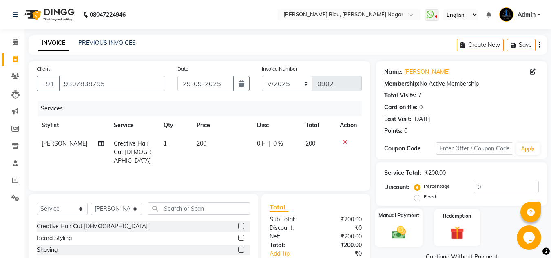
click at [394, 235] on img at bounding box center [398, 232] width 23 height 16
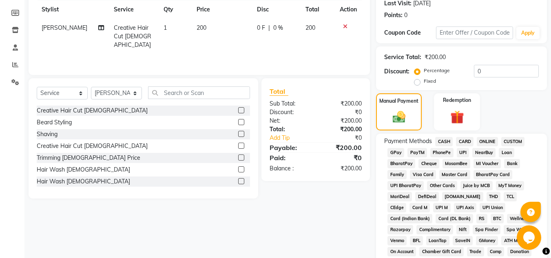
scroll to position [122, 0]
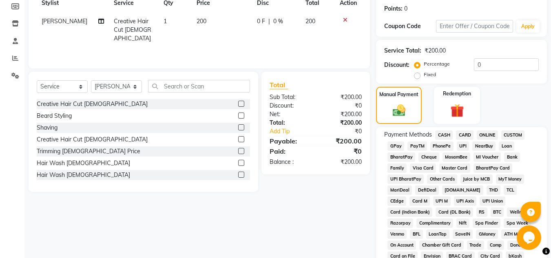
click at [485, 134] on span "ONLINE" at bounding box center [486, 134] width 21 height 9
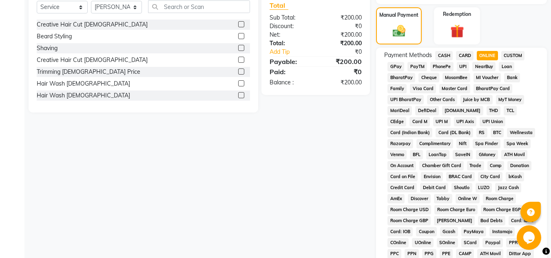
scroll to position [365, 0]
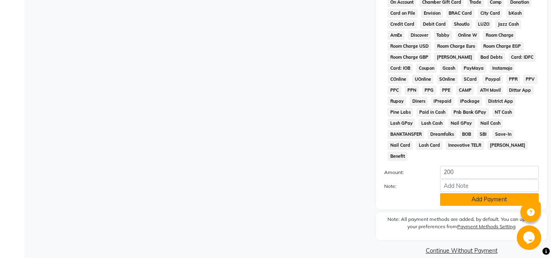
click at [468, 193] on button "Add Payment" at bounding box center [489, 199] width 99 height 13
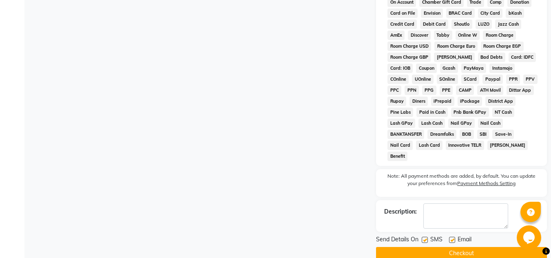
click at [470, 247] on button "Checkout" at bounding box center [461, 253] width 171 height 13
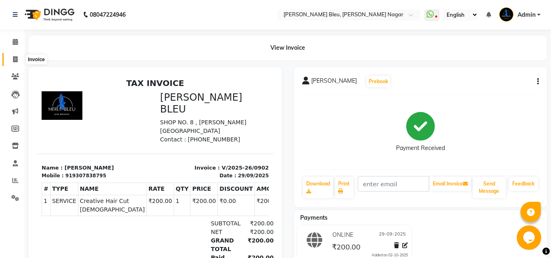
click at [17, 57] on icon at bounding box center [15, 59] width 4 height 6
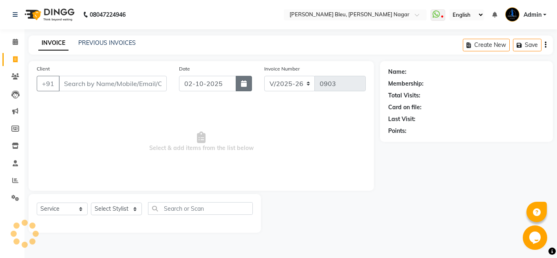
click at [243, 85] on icon "button" at bounding box center [244, 83] width 6 height 7
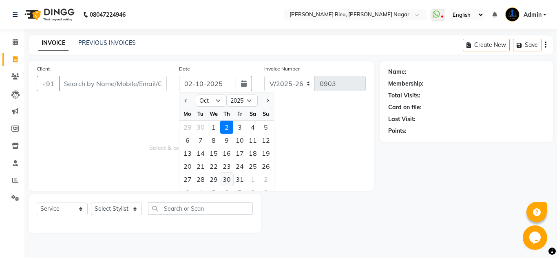
click at [229, 177] on div "30" at bounding box center [226, 179] width 13 height 13
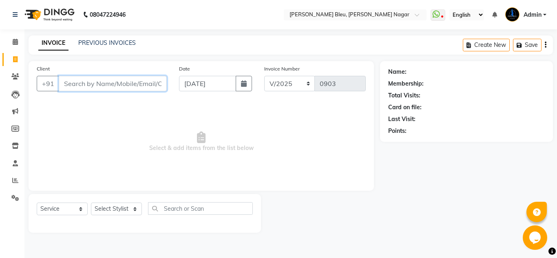
click at [88, 85] on input "Client" at bounding box center [113, 83] width 108 height 15
click at [152, 85] on input "Client" at bounding box center [113, 83] width 108 height 15
click at [148, 84] on span "Add Client" at bounding box center [146, 83] width 32 height 8
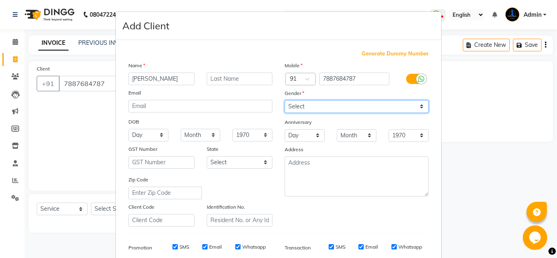
drag, startPoint x: 323, startPoint y: 105, endPoint x: 322, endPoint y: 110, distance: 5.0
click at [323, 105] on select "Select [DEMOGRAPHIC_DATA] [DEMOGRAPHIC_DATA] Other Prefer Not To Say" at bounding box center [356, 106] width 144 height 13
click at [284, 100] on select "Select [DEMOGRAPHIC_DATA] [DEMOGRAPHIC_DATA] Other Prefer Not To Say" at bounding box center [356, 106] width 144 height 13
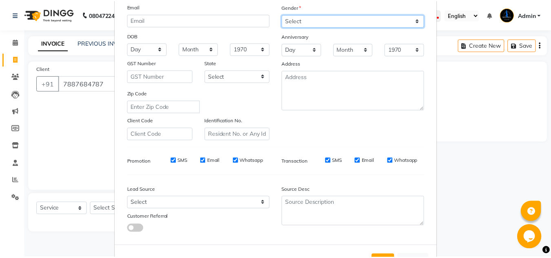
scroll to position [118, 0]
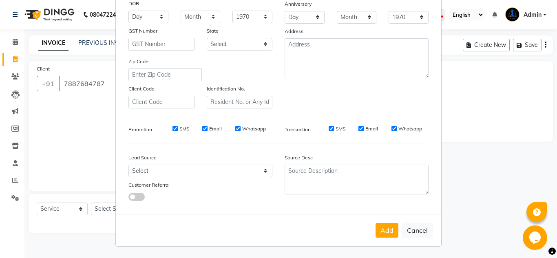
drag, startPoint x: 380, startPoint y: 226, endPoint x: 377, endPoint y: 209, distance: 16.9
click at [380, 223] on button "Add" at bounding box center [386, 230] width 23 height 15
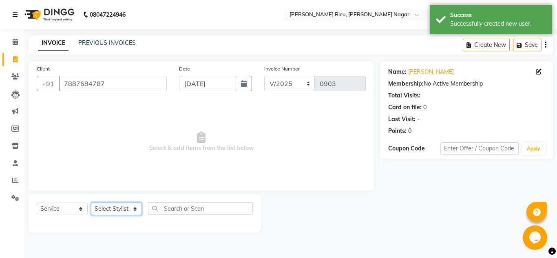
click at [129, 208] on select "Select Stylist [PERSON_NAME] Akash shreewas [PERSON_NAME] [PERSON_NAME] [PERSON…" at bounding box center [116, 209] width 51 height 13
click at [91, 203] on select "Select Stylist [PERSON_NAME] Akash shreewas [PERSON_NAME] [PERSON_NAME] [PERSON…" at bounding box center [116, 209] width 51 height 13
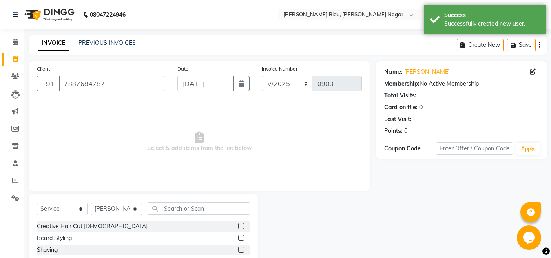
click at [238, 226] on label at bounding box center [241, 226] width 6 height 6
click at [238, 226] on input "checkbox" at bounding box center [240, 226] width 5 height 5
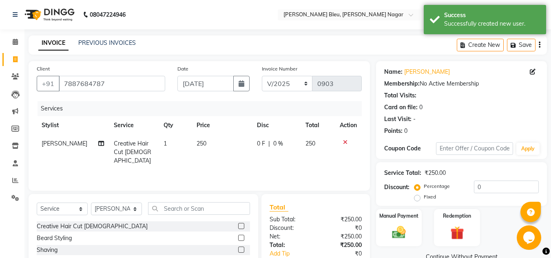
click at [238, 236] on label at bounding box center [241, 238] width 6 height 6
click at [238, 236] on input "checkbox" at bounding box center [240, 238] width 5 height 5
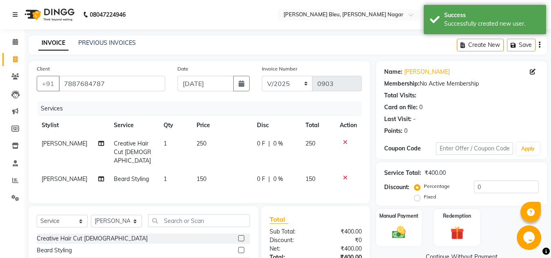
click at [206, 142] on td "250" at bounding box center [222, 151] width 60 height 35
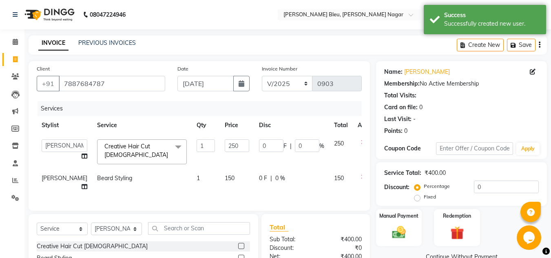
click at [225, 142] on input "250" at bounding box center [237, 145] width 24 height 13
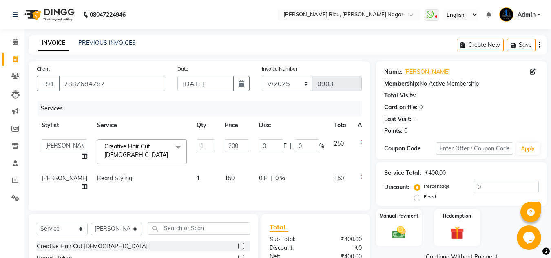
click at [220, 173] on td "150" at bounding box center [237, 182] width 34 height 27
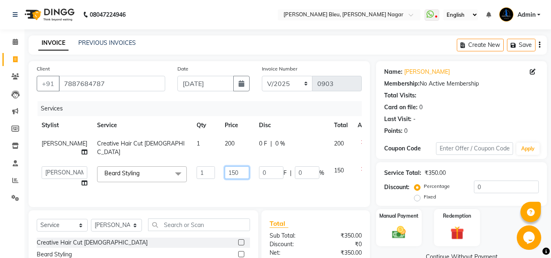
click at [225, 177] on input "150" at bounding box center [237, 172] width 24 height 13
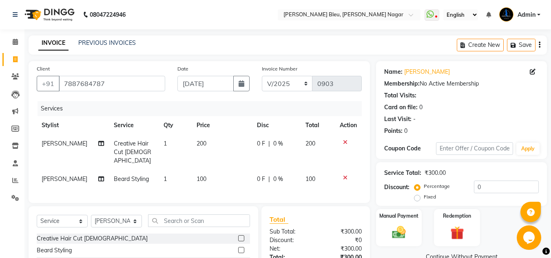
click at [325, 234] on div "Total Sub Total: ₹300.00 Discount: ₹0 Net: ₹300.00 Total: ₹300.00 Add Tip ₹0 Pa…" at bounding box center [315, 257] width 92 height 86
click at [403, 230] on img at bounding box center [398, 232] width 23 height 16
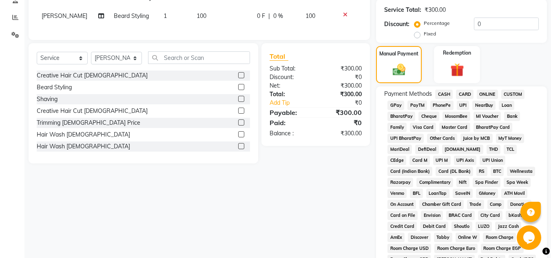
click at [445, 96] on span "CASH" at bounding box center [444, 94] width 18 height 9
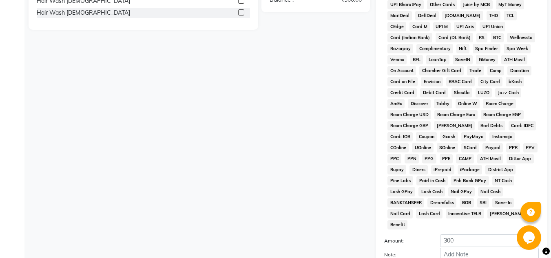
scroll to position [365, 0]
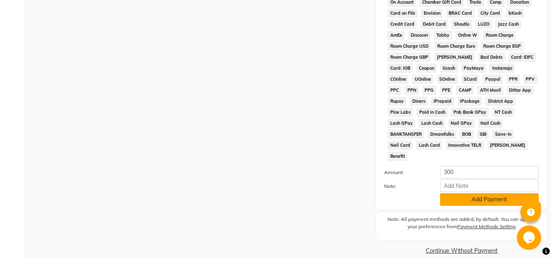
click at [471, 193] on button "Add Payment" at bounding box center [489, 199] width 99 height 13
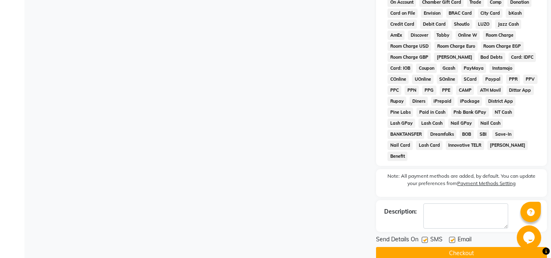
click at [465, 247] on button "Checkout" at bounding box center [461, 253] width 171 height 13
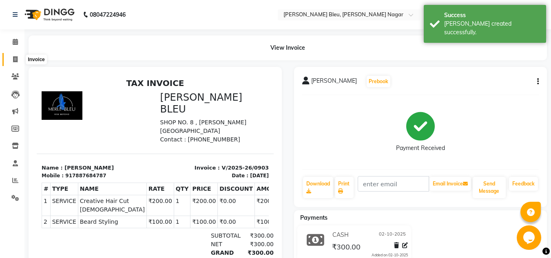
click at [18, 62] on span at bounding box center [15, 59] width 14 height 9
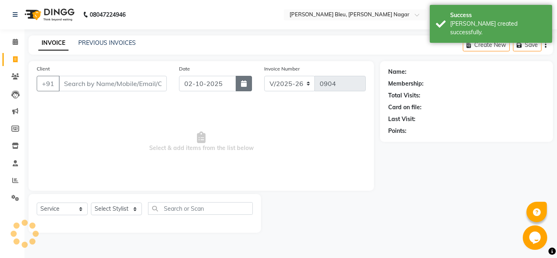
click at [246, 87] on button "button" at bounding box center [244, 83] width 16 height 15
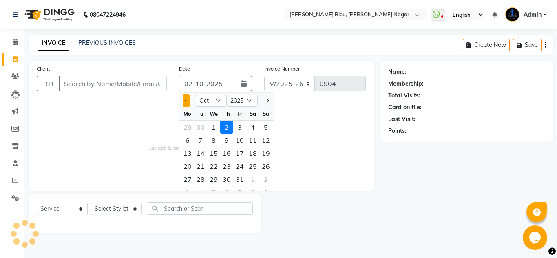
click at [189, 100] on button "Previous month" at bounding box center [186, 100] width 7 height 13
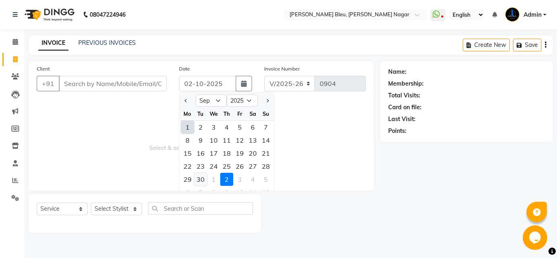
click at [205, 178] on div "30" at bounding box center [200, 179] width 13 height 13
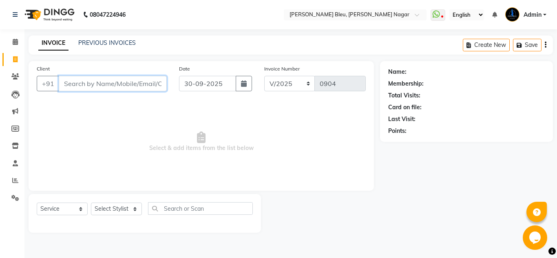
click at [117, 84] on input "Client" at bounding box center [113, 83] width 108 height 15
click at [145, 84] on span "Add Client" at bounding box center [146, 83] width 32 height 8
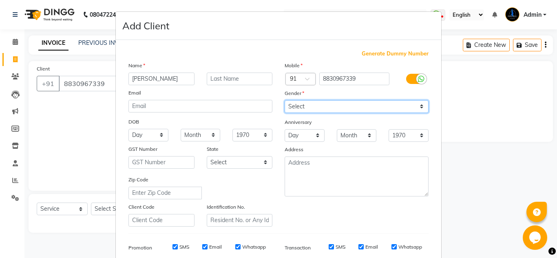
click at [379, 110] on select "Select [DEMOGRAPHIC_DATA] [DEMOGRAPHIC_DATA] Other Prefer Not To Say" at bounding box center [356, 106] width 144 height 13
click at [284, 100] on select "Select [DEMOGRAPHIC_DATA] [DEMOGRAPHIC_DATA] Other Prefer Not To Say" at bounding box center [356, 106] width 144 height 13
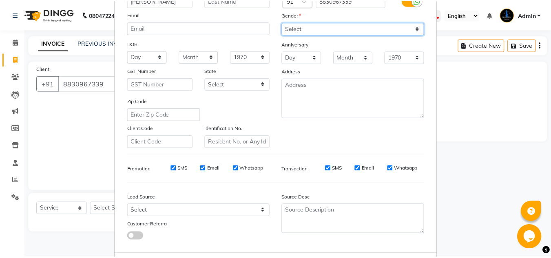
scroll to position [118, 0]
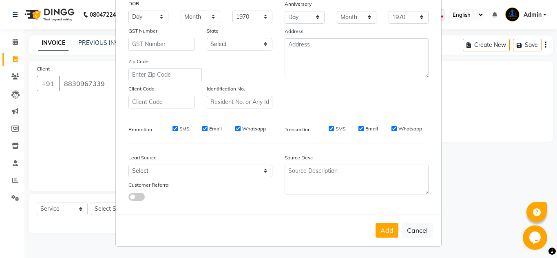
drag, startPoint x: 385, startPoint y: 225, endPoint x: 383, endPoint y: 220, distance: 5.1
click at [384, 224] on button "Add" at bounding box center [386, 230] width 23 height 15
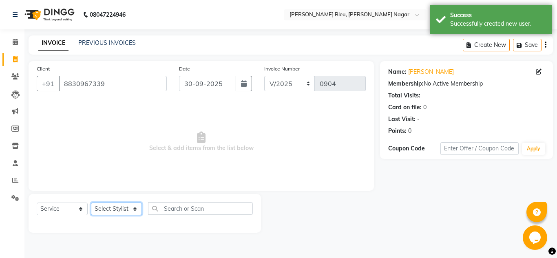
click at [123, 207] on select "Select Stylist [PERSON_NAME] Akash shreewas [PERSON_NAME] [PERSON_NAME] [PERSON…" at bounding box center [116, 209] width 51 height 13
click at [91, 203] on select "Select Stylist [PERSON_NAME] Akash shreewas [PERSON_NAME] [PERSON_NAME] [PERSON…" at bounding box center [116, 209] width 51 height 13
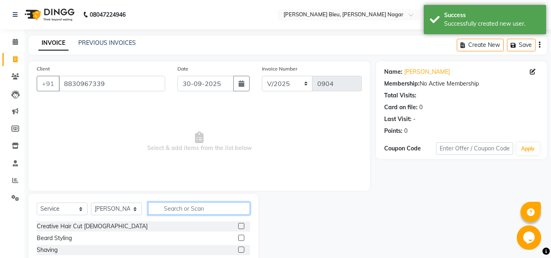
click at [203, 209] on input "text" at bounding box center [199, 208] width 102 height 13
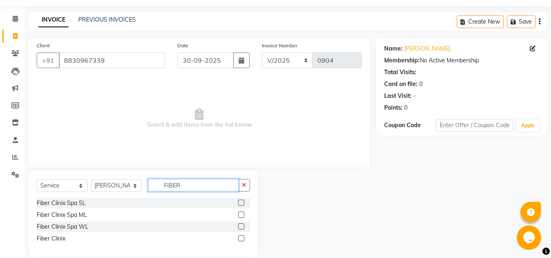
scroll to position [34, 0]
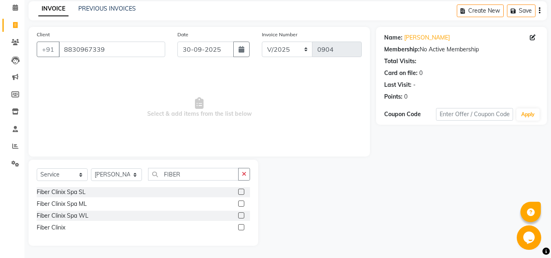
click at [242, 229] on label at bounding box center [241, 227] width 6 height 6
click at [242, 229] on input "checkbox" at bounding box center [240, 227] width 5 height 5
click at [242, 229] on label at bounding box center [241, 227] width 6 height 6
click at [242, 229] on input "checkbox" at bounding box center [240, 227] width 5 height 5
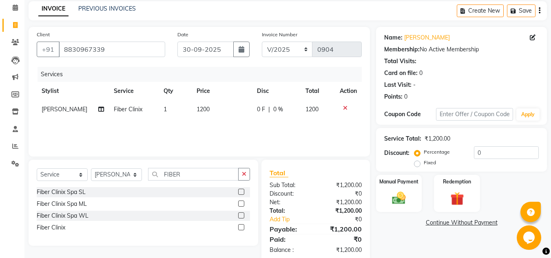
click at [205, 108] on td "1200" at bounding box center [222, 109] width 60 height 18
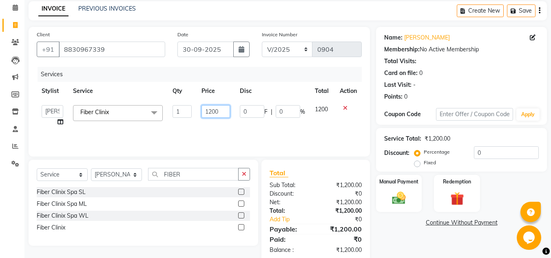
click at [221, 114] on input "1200" at bounding box center [215, 111] width 28 height 13
click at [136, 173] on select "Select Stylist [PERSON_NAME] Akash shreewas [PERSON_NAME] [PERSON_NAME] [PERSON…" at bounding box center [116, 174] width 51 height 13
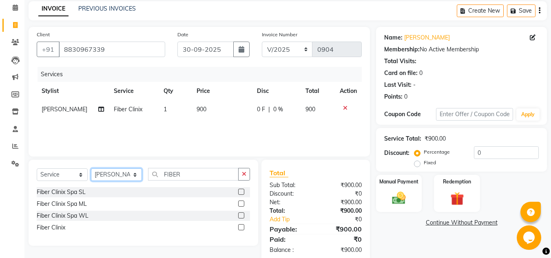
click at [91, 168] on select "Select Stylist [PERSON_NAME] Akash shreewas [PERSON_NAME] [PERSON_NAME] [PERSON…" at bounding box center [116, 174] width 51 height 13
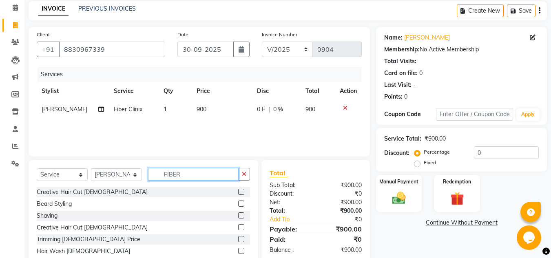
click at [187, 176] on input "FIBER" at bounding box center [193, 174] width 90 height 13
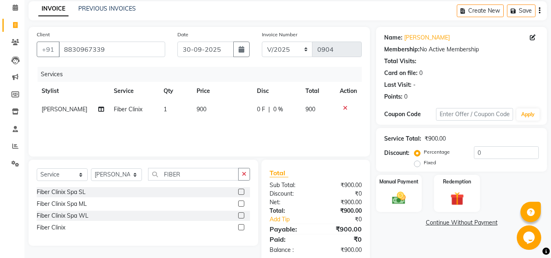
click at [242, 229] on label at bounding box center [241, 227] width 6 height 6
click at [242, 229] on input "checkbox" at bounding box center [240, 227] width 5 height 5
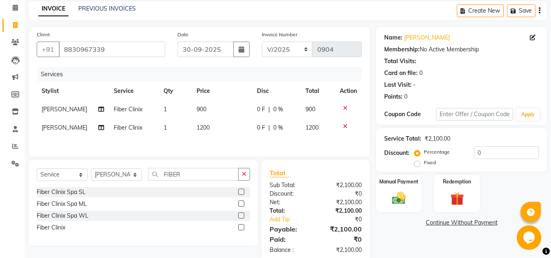
click at [207, 128] on td "1200" at bounding box center [222, 128] width 60 height 18
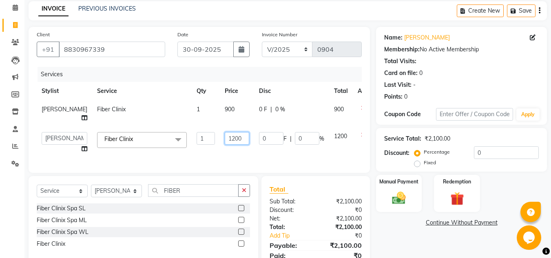
click at [225, 145] on input "1200" at bounding box center [237, 138] width 24 height 13
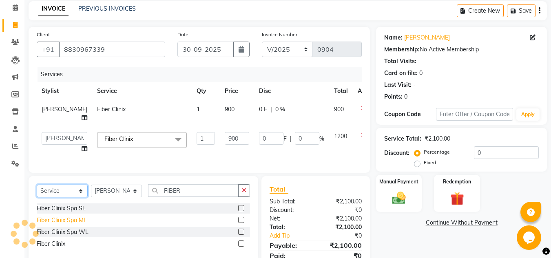
click at [67, 203] on div "Select Service Product Membership Package Voucher Prepaid Gift Card Select Styl…" at bounding box center [143, 219] width 229 height 86
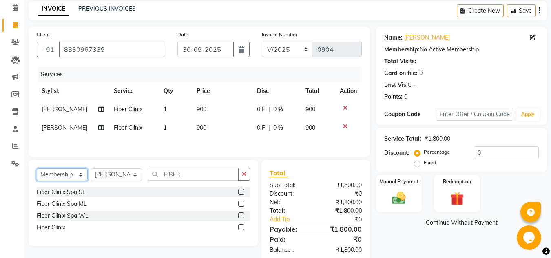
click at [37, 170] on select "Select Service Product Membership Package Voucher Prepaid Gift Card" at bounding box center [62, 174] width 51 height 13
click at [240, 216] on label at bounding box center [241, 215] width 6 height 6
click at [240, 216] on input "checkbox" at bounding box center [240, 215] width 5 height 5
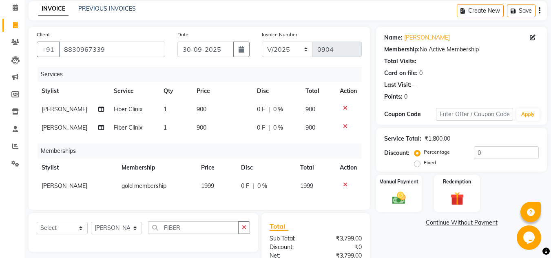
click at [217, 187] on td "1999" at bounding box center [216, 186] width 40 height 18
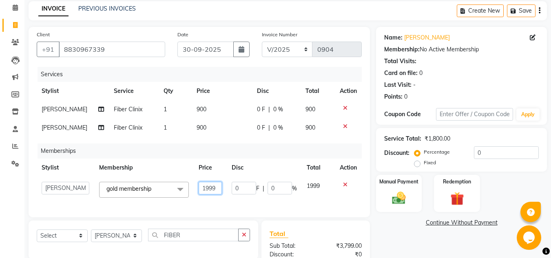
click at [217, 186] on input "1999" at bounding box center [209, 188] width 23 height 13
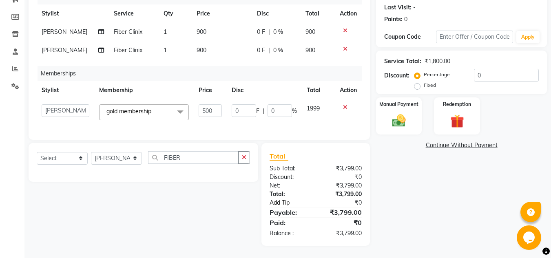
click at [311, 200] on link "Add Tip" at bounding box center [293, 202] width 61 height 9
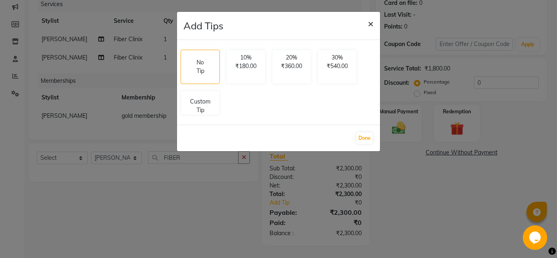
click at [370, 24] on span "×" at bounding box center [371, 23] width 6 height 12
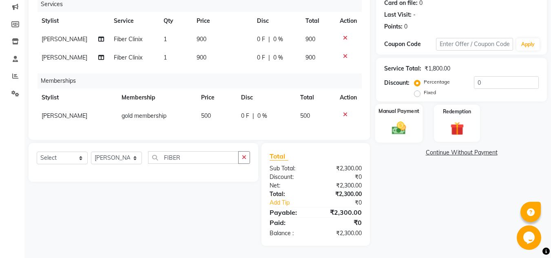
click at [402, 121] on img at bounding box center [398, 128] width 23 height 16
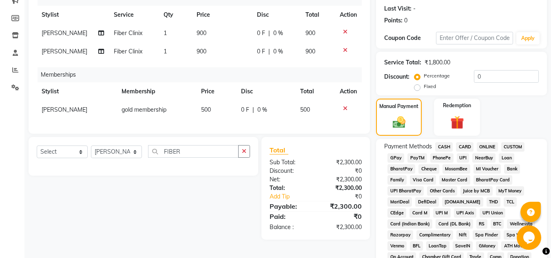
click at [485, 146] on span "ONLINE" at bounding box center [486, 146] width 21 height 9
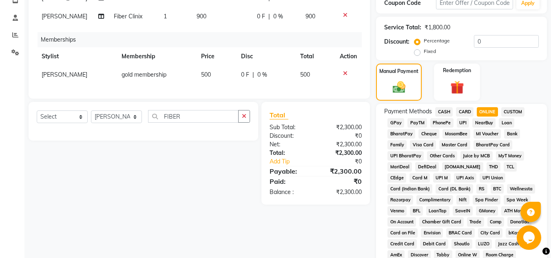
scroll to position [365, 0]
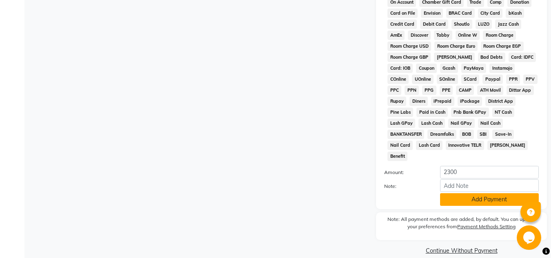
click at [471, 193] on button "Add Payment" at bounding box center [489, 199] width 99 height 13
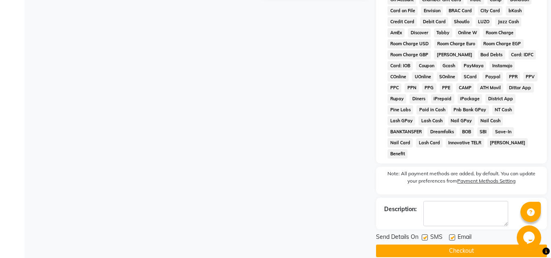
scroll to position [368, 0]
click at [462, 244] on button "Checkout" at bounding box center [461, 250] width 171 height 13
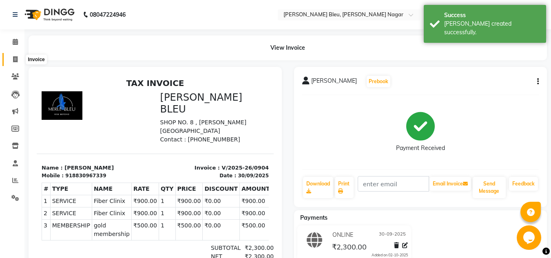
click at [15, 58] on icon at bounding box center [15, 59] width 4 height 6
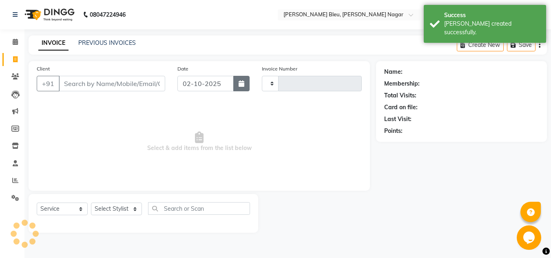
click at [244, 85] on icon "button" at bounding box center [241, 83] width 6 height 7
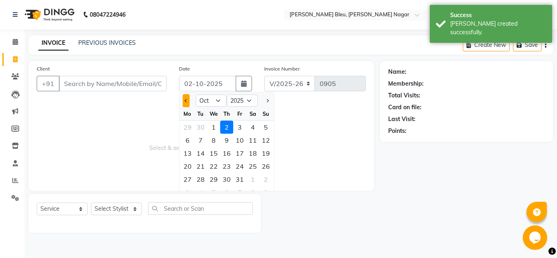
click at [184, 99] on button "Previous month" at bounding box center [186, 100] width 7 height 13
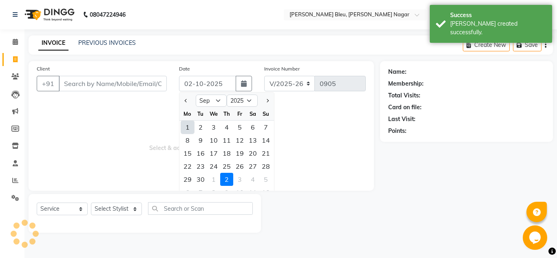
click at [204, 179] on div "30" at bounding box center [200, 179] width 13 height 13
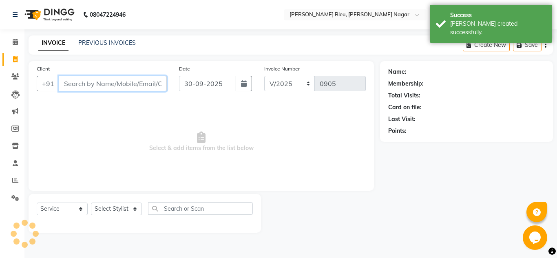
click at [104, 86] on input "Client" at bounding box center [113, 83] width 108 height 15
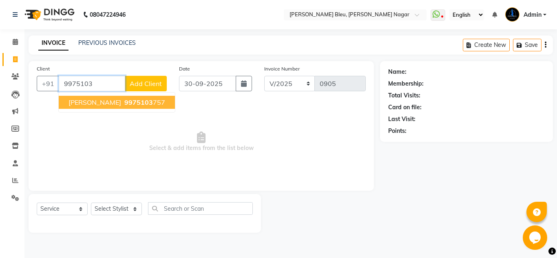
click at [124, 103] on span "9975103" at bounding box center [138, 102] width 29 height 8
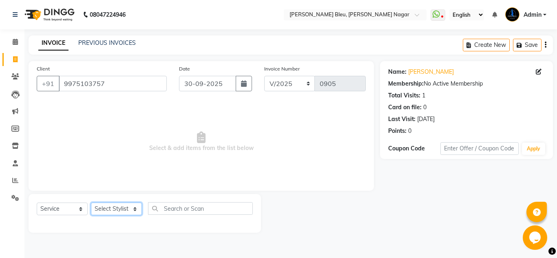
click at [128, 207] on select "Select Stylist [PERSON_NAME] Akash shreewas [PERSON_NAME] [PERSON_NAME] [PERSON…" at bounding box center [116, 209] width 51 height 13
click at [91, 203] on select "Select Stylist [PERSON_NAME] Akash shreewas [PERSON_NAME] [PERSON_NAME] [PERSON…" at bounding box center [116, 209] width 51 height 13
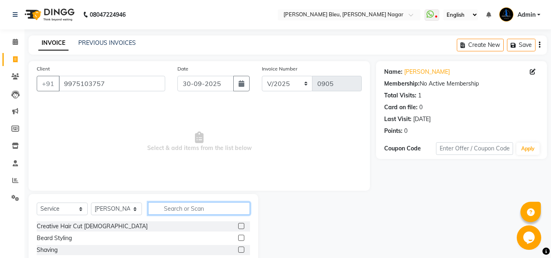
click at [181, 209] on input "text" at bounding box center [199, 208] width 102 height 13
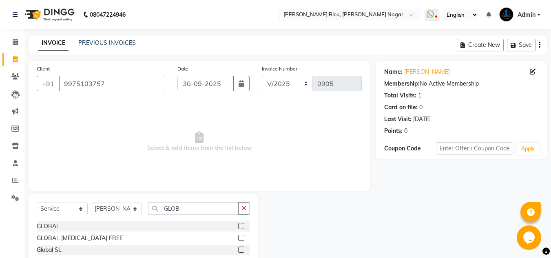
click at [238, 225] on label at bounding box center [241, 226] width 6 height 6
click at [238, 225] on input "checkbox" at bounding box center [240, 226] width 5 height 5
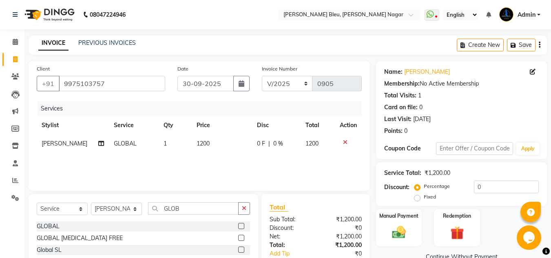
click at [208, 143] on td "1200" at bounding box center [222, 143] width 60 height 18
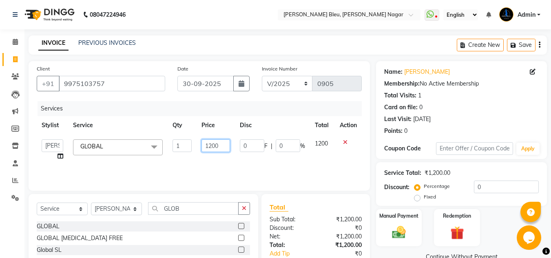
click at [208, 143] on input "1200" at bounding box center [215, 145] width 28 height 13
click at [206, 207] on input "GLOB" at bounding box center [193, 208] width 90 height 13
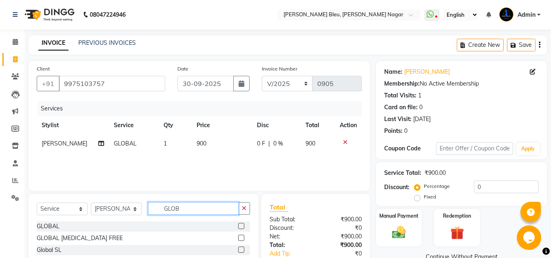
click at [206, 207] on input "GLOB" at bounding box center [193, 208] width 90 height 13
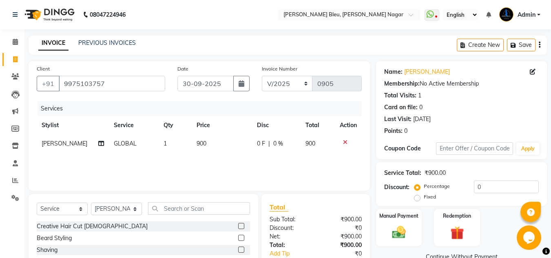
click at [238, 226] on label at bounding box center [241, 226] width 6 height 6
click at [238, 226] on input "checkbox" at bounding box center [240, 226] width 5 height 5
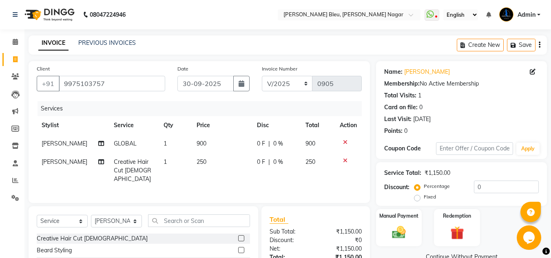
click at [238, 247] on label at bounding box center [241, 250] width 6 height 6
click at [238, 248] on input "checkbox" at bounding box center [240, 250] width 5 height 5
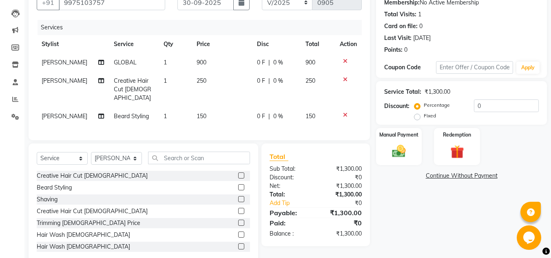
scroll to position [82, 0]
click at [80, 156] on select "Select Service Product Membership Package Voucher Prepaid Gift Card" at bounding box center [62, 158] width 51 height 13
click at [37, 152] on select "Select Service Product Membership Package Voucher Prepaid Gift Card" at bounding box center [62, 158] width 51 height 13
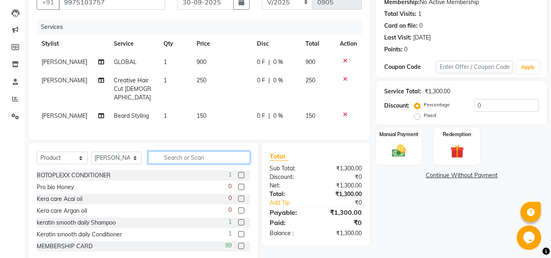
click at [212, 159] on input "text" at bounding box center [199, 157] width 102 height 13
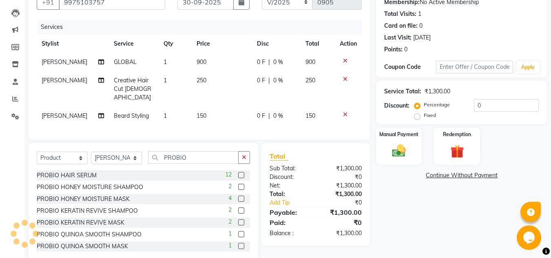
click at [238, 172] on label at bounding box center [241, 175] width 6 height 6
click at [238, 173] on input "checkbox" at bounding box center [240, 175] width 5 height 5
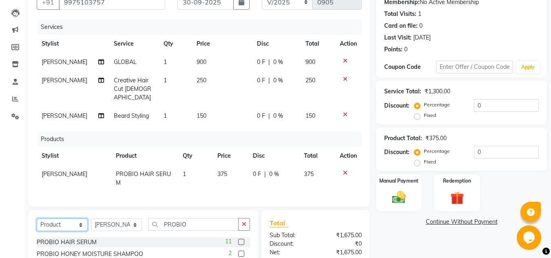
click at [75, 218] on select "Select Service Product Membership Package Voucher Prepaid Gift Card" at bounding box center [62, 224] width 51 height 13
click at [37, 218] on select "Select Service Product Membership Package Voucher Prepaid Gift Card" at bounding box center [62, 224] width 51 height 13
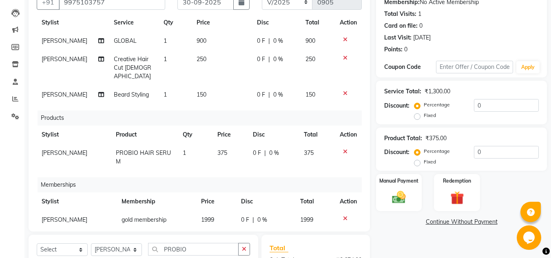
scroll to position [31, 0]
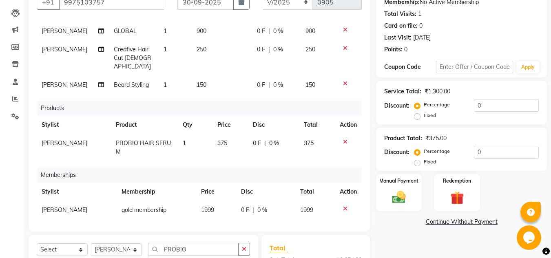
click at [216, 201] on td "1999" at bounding box center [216, 210] width 40 height 18
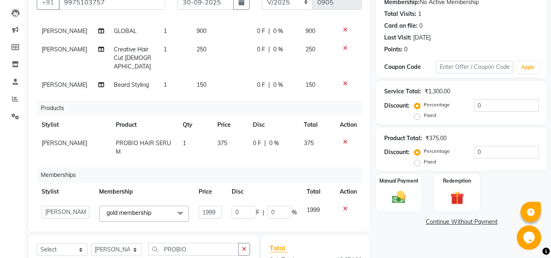
click at [216, 206] on input "1999" at bounding box center [209, 212] width 23 height 13
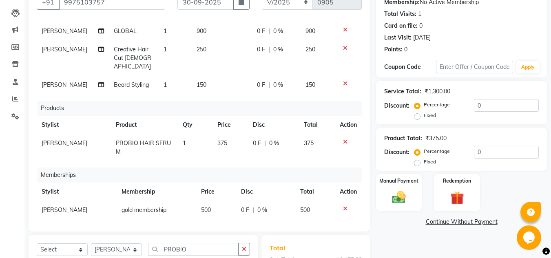
click at [201, 76] on td "150" at bounding box center [222, 85] width 60 height 18
click at [201, 74] on td "250" at bounding box center [222, 57] width 60 height 35
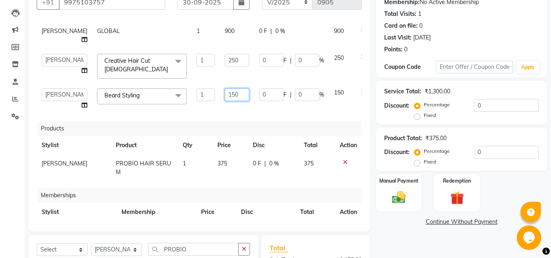
click at [225, 95] on input "150" at bounding box center [237, 94] width 24 height 13
click at [225, 66] on input "250" at bounding box center [237, 60] width 24 height 13
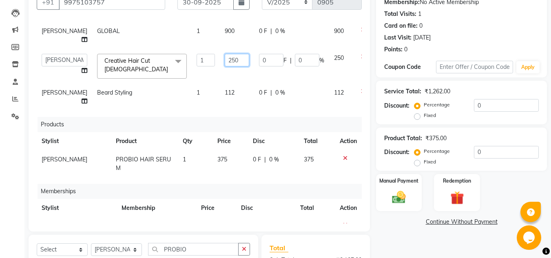
click at [225, 66] on input "250" at bounding box center [237, 60] width 24 height 13
click at [302, 200] on div "Services Stylist Service Qty Price Disc Total Action [PERSON_NAME] GLOBAL 1 900…" at bounding box center [199, 122] width 325 height 204
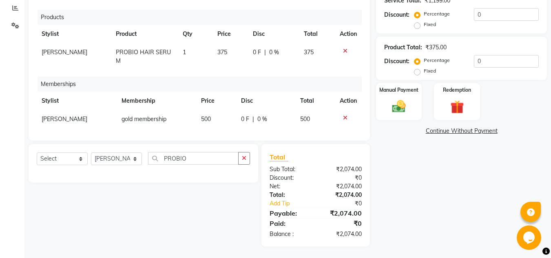
scroll to position [173, 0]
click at [400, 93] on div "Manual Payment" at bounding box center [399, 101] width 48 height 39
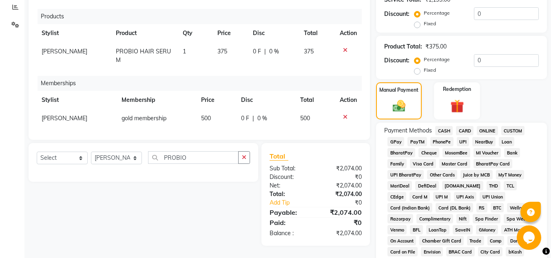
click at [482, 130] on span "ONLINE" at bounding box center [486, 130] width 21 height 9
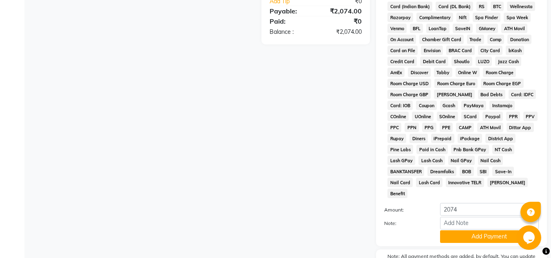
scroll to position [412, 0]
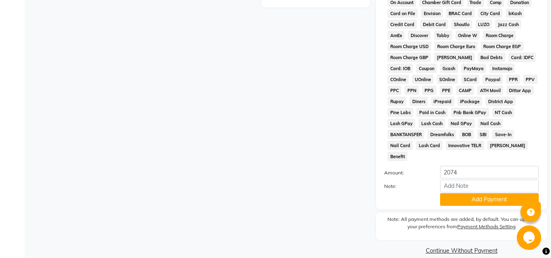
click at [472, 193] on button "Add Payment" at bounding box center [489, 199] width 99 height 13
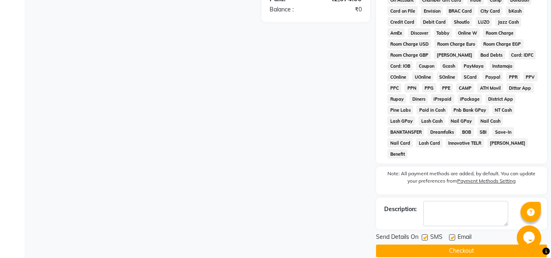
scroll to position [414, 0]
click at [474, 244] on button "Checkout" at bounding box center [461, 250] width 171 height 13
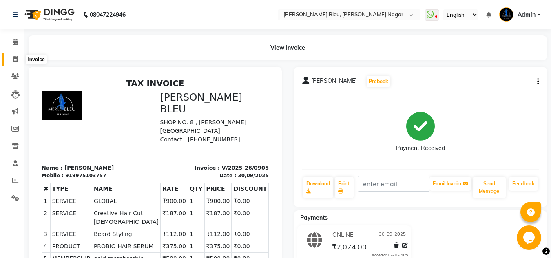
click at [18, 59] on icon at bounding box center [15, 59] width 4 height 6
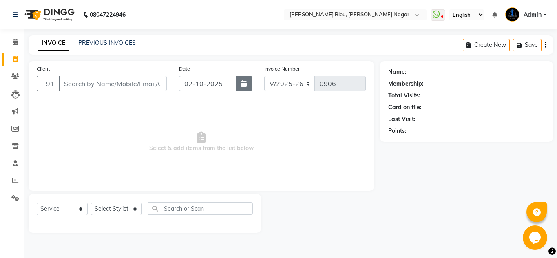
click at [237, 84] on button "button" at bounding box center [244, 83] width 16 height 15
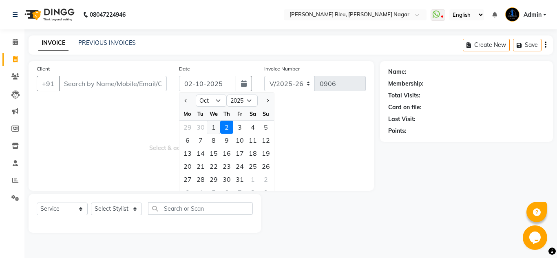
click at [214, 128] on div "1" at bounding box center [213, 127] width 13 height 13
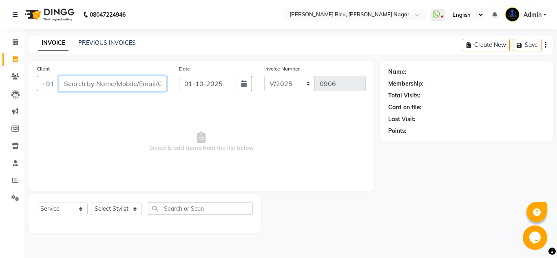
click at [110, 86] on input "Client" at bounding box center [113, 83] width 108 height 15
click at [143, 86] on span "Add Client" at bounding box center [146, 83] width 32 height 8
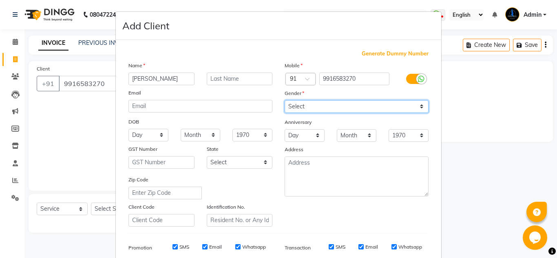
click at [339, 101] on select "Select [DEMOGRAPHIC_DATA] [DEMOGRAPHIC_DATA] Other Prefer Not To Say" at bounding box center [356, 106] width 144 height 13
click at [284, 100] on select "Select [DEMOGRAPHIC_DATA] [DEMOGRAPHIC_DATA] Other Prefer Not To Say" at bounding box center [356, 106] width 144 height 13
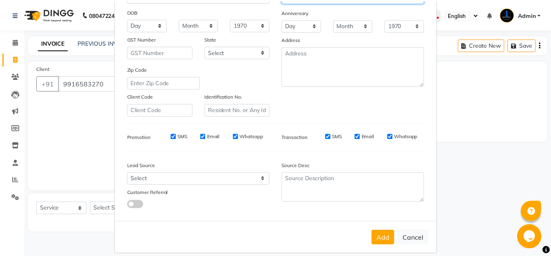
scroll to position [118, 0]
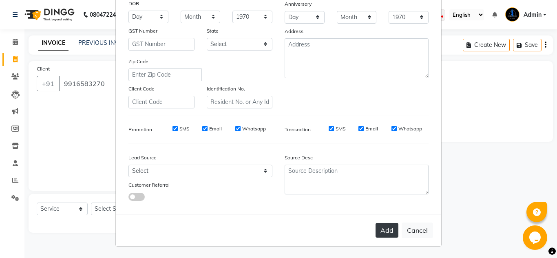
click at [387, 234] on button "Add" at bounding box center [386, 230] width 23 height 15
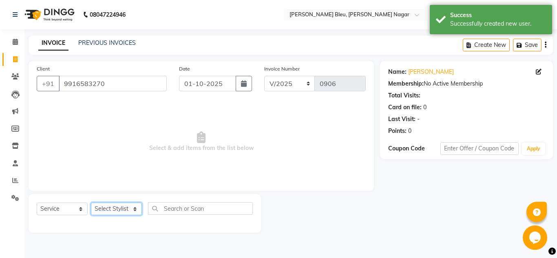
click at [125, 210] on select "Select Stylist [PERSON_NAME] Akash shreewas [PERSON_NAME] [PERSON_NAME] [PERSON…" at bounding box center [116, 209] width 51 height 13
click at [91, 203] on select "Select Stylist [PERSON_NAME] Akash shreewas [PERSON_NAME] [PERSON_NAME] [PERSON…" at bounding box center [116, 209] width 51 height 13
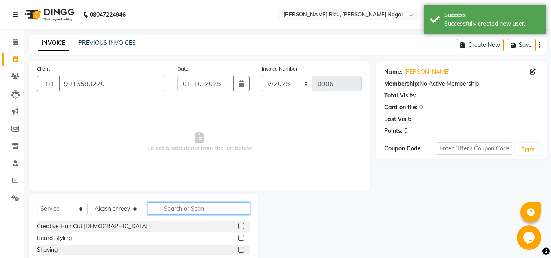
click at [180, 207] on input "text" at bounding box center [199, 208] width 102 height 13
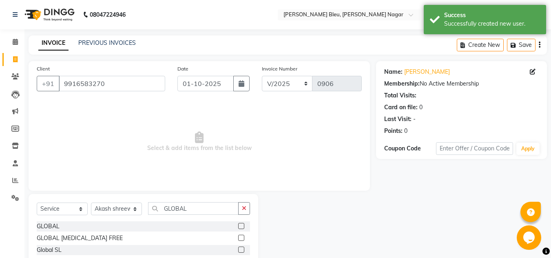
click at [238, 238] on label at bounding box center [241, 238] width 6 height 6
click at [238, 238] on input "checkbox" at bounding box center [240, 238] width 5 height 5
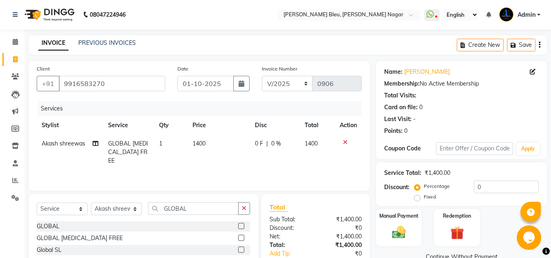
click at [211, 143] on td "1400" at bounding box center [218, 151] width 62 height 35
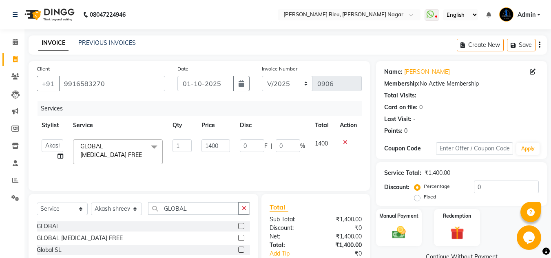
click at [211, 143] on input "1400" at bounding box center [215, 145] width 28 height 13
click at [134, 207] on select "Select Stylist [PERSON_NAME] Akash shreewas [PERSON_NAME] [PERSON_NAME] [PERSON…" at bounding box center [116, 209] width 51 height 13
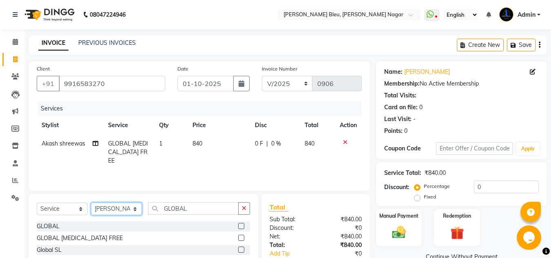
click at [91, 203] on select "Select Stylist [PERSON_NAME] Akash shreewas [PERSON_NAME] [PERSON_NAME] [PERSON…" at bounding box center [116, 209] width 51 height 13
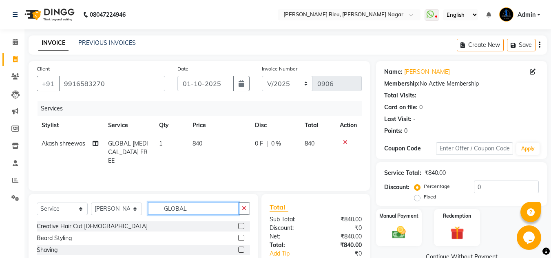
click at [210, 208] on input "GLOBAL" at bounding box center [193, 208] width 90 height 13
click at [241, 226] on label at bounding box center [241, 226] width 6 height 6
click at [241, 226] on input "checkbox" at bounding box center [240, 226] width 5 height 5
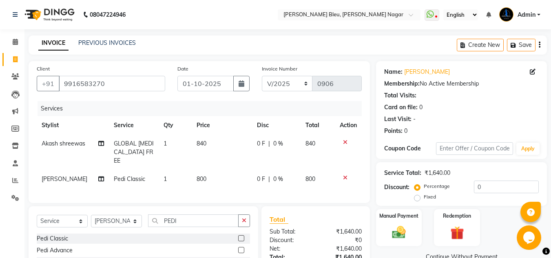
click at [203, 170] on td "800" at bounding box center [222, 179] width 60 height 18
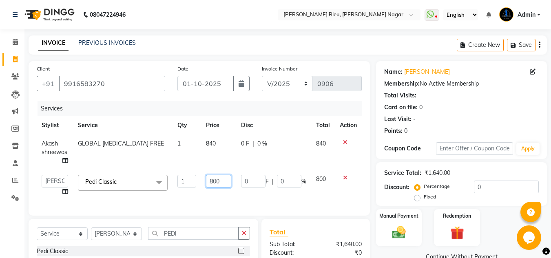
click at [225, 180] on input "800" at bounding box center [218, 181] width 25 height 13
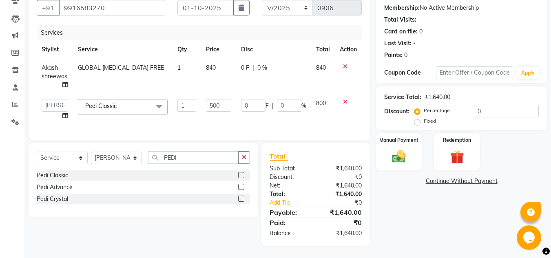
click at [320, 185] on div "₹1,640.00" at bounding box center [341, 185] width 52 height 9
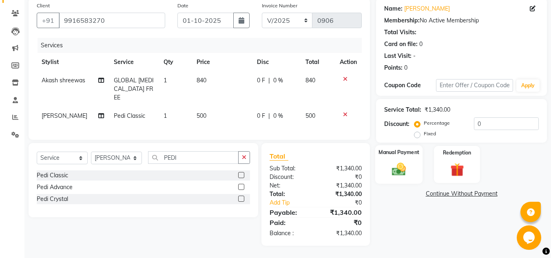
click at [408, 161] on img at bounding box center [398, 169] width 23 height 16
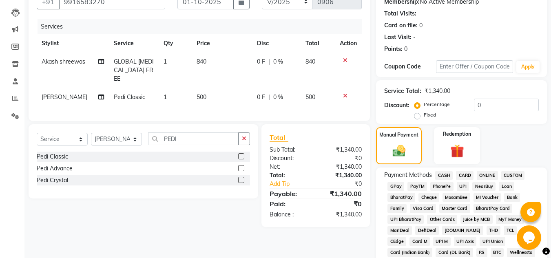
click at [486, 172] on span "ONLINE" at bounding box center [486, 175] width 21 height 9
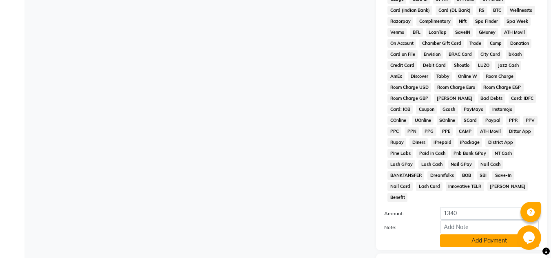
scroll to position [326, 0]
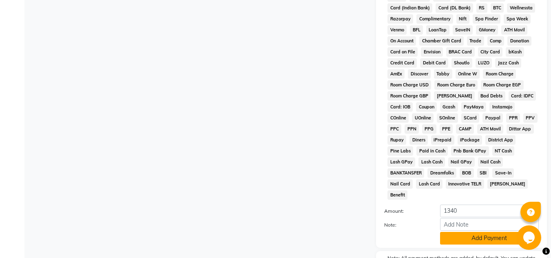
click at [493, 232] on button "Add Payment" at bounding box center [489, 238] width 99 height 13
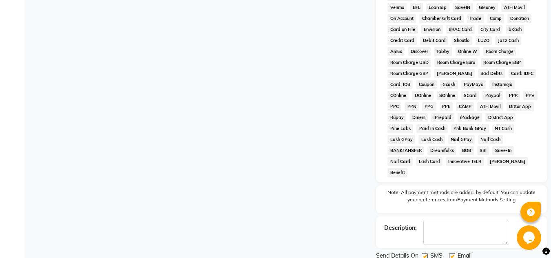
scroll to position [368, 0]
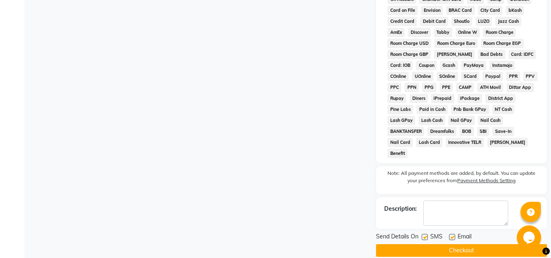
click at [464, 244] on button "Checkout" at bounding box center [461, 250] width 171 height 13
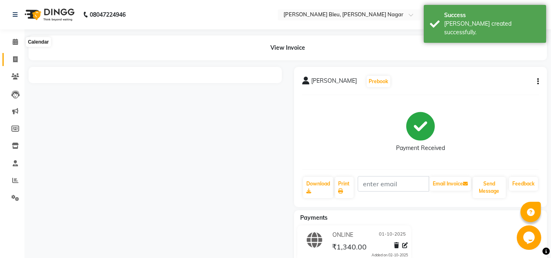
click at [13, 57] on icon at bounding box center [15, 59] width 4 height 6
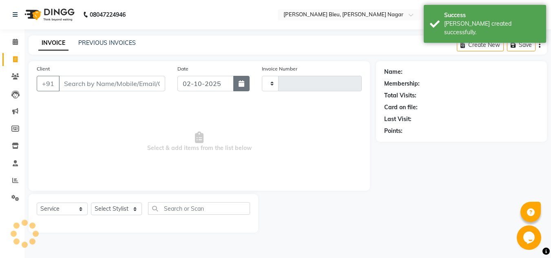
click at [242, 82] on icon "button" at bounding box center [241, 83] width 6 height 7
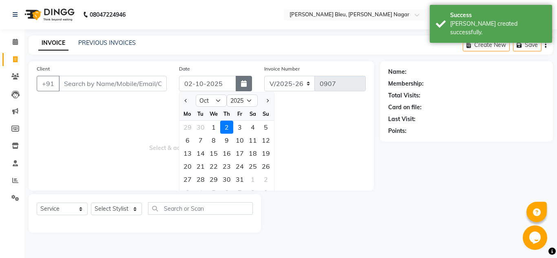
click at [214, 131] on div "1" at bounding box center [213, 127] width 13 height 13
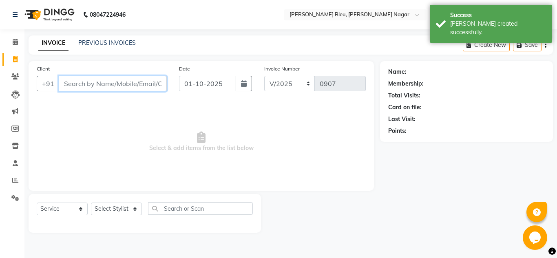
click at [97, 84] on input "Client" at bounding box center [113, 83] width 108 height 15
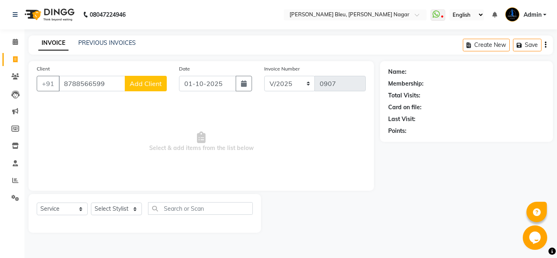
click at [139, 80] on span "Add Client" at bounding box center [146, 83] width 32 height 8
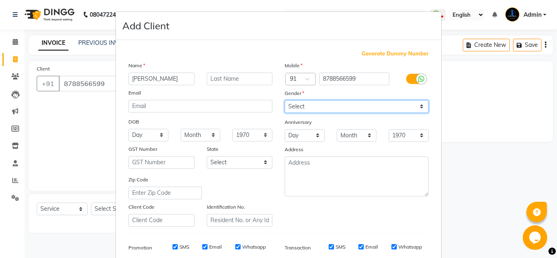
click at [370, 108] on select "Select [DEMOGRAPHIC_DATA] [DEMOGRAPHIC_DATA] Other Prefer Not To Say" at bounding box center [356, 106] width 144 height 13
click at [284, 100] on select "Select [DEMOGRAPHIC_DATA] [DEMOGRAPHIC_DATA] Other Prefer Not To Say" at bounding box center [356, 106] width 144 height 13
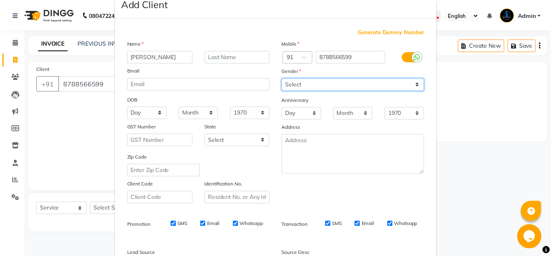
scroll to position [118, 0]
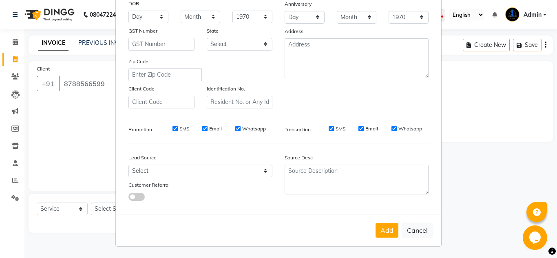
drag, startPoint x: 380, startPoint y: 227, endPoint x: 377, endPoint y: 217, distance: 10.9
click at [380, 226] on button "Add" at bounding box center [386, 230] width 23 height 15
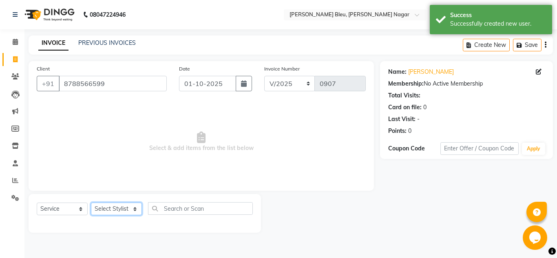
click at [131, 212] on select "Select Stylist [PERSON_NAME] Akash shreewas [PERSON_NAME] [PERSON_NAME] [PERSON…" at bounding box center [116, 209] width 51 height 13
click at [91, 203] on select "Select Stylist [PERSON_NAME] Akash shreewas [PERSON_NAME] [PERSON_NAME] [PERSON…" at bounding box center [116, 209] width 51 height 13
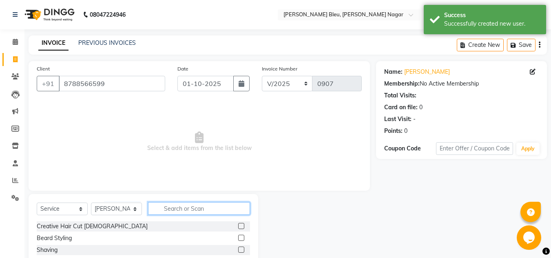
click at [181, 208] on input "text" at bounding box center [199, 208] width 102 height 13
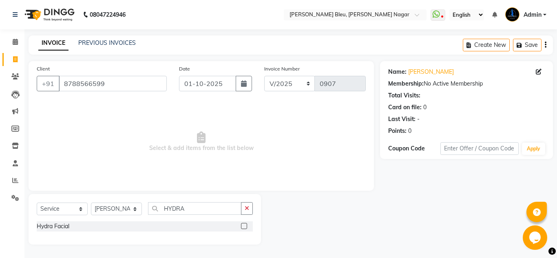
click at [243, 227] on label at bounding box center [244, 226] width 6 height 6
click at [243, 227] on input "checkbox" at bounding box center [243, 226] width 5 height 5
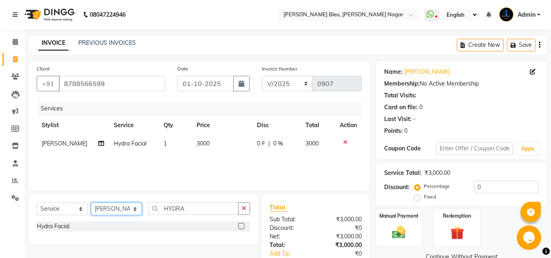
click at [136, 210] on select "Select Stylist [PERSON_NAME] Akash shreewas [PERSON_NAME] [PERSON_NAME] [PERSON…" at bounding box center [116, 209] width 51 height 13
click at [91, 203] on select "Select Stylist [PERSON_NAME] Akash shreewas [PERSON_NAME] [PERSON_NAME] [PERSON…" at bounding box center [116, 209] width 51 height 13
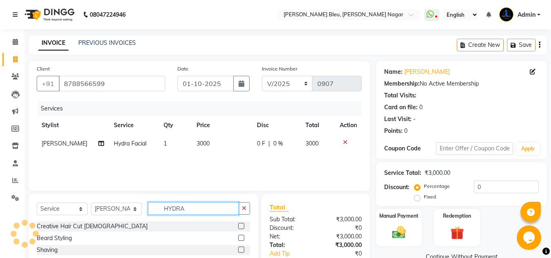
click at [203, 207] on input "HYDRA" at bounding box center [193, 208] width 90 height 13
click at [203, 208] on input "HYDRA" at bounding box center [193, 208] width 90 height 13
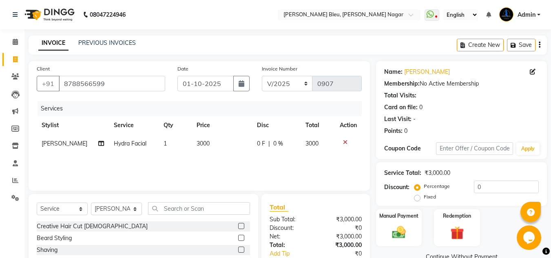
click at [238, 227] on label at bounding box center [241, 226] width 6 height 6
click at [238, 227] on input "checkbox" at bounding box center [240, 226] width 5 height 5
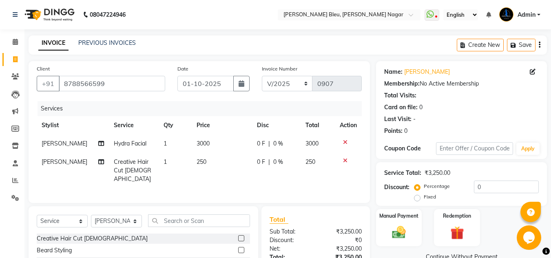
click at [206, 167] on td "250" at bounding box center [222, 170] width 60 height 35
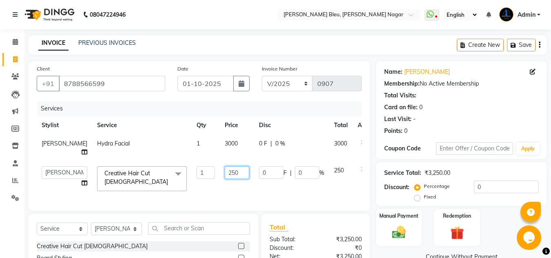
click at [225, 178] on input "250" at bounding box center [237, 172] width 24 height 13
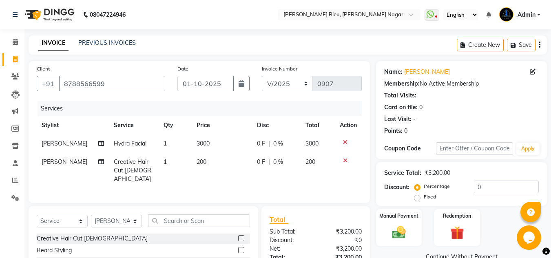
click at [222, 141] on td "3000" at bounding box center [222, 143] width 60 height 18
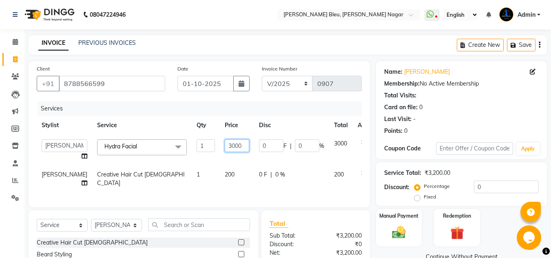
click at [225, 143] on input "3000" at bounding box center [237, 145] width 24 height 13
click at [304, 191] on div "Services Stylist Service Qty Price Disc Total Action [PERSON_NAME] Akash shreew…" at bounding box center [199, 150] width 325 height 98
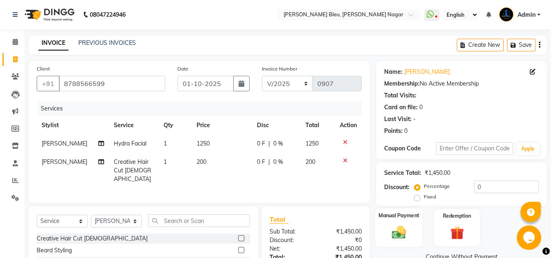
click at [411, 228] on div "Manual Payment" at bounding box center [399, 227] width 48 height 39
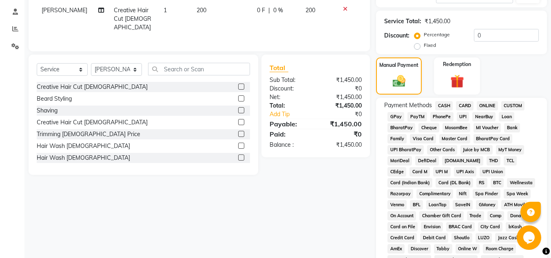
scroll to position [163, 0]
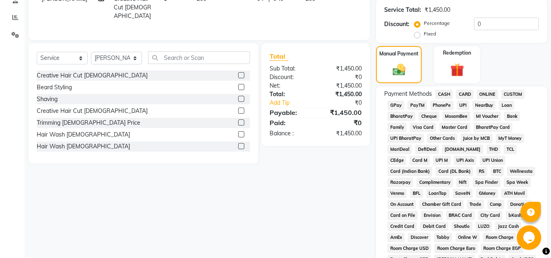
click at [494, 93] on span "ONLINE" at bounding box center [486, 94] width 21 height 9
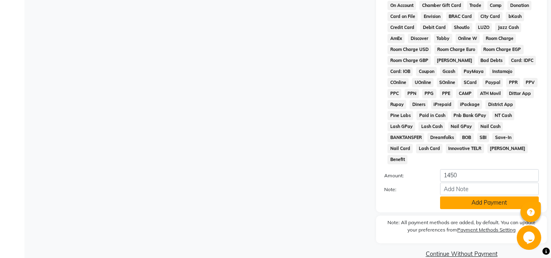
scroll to position [365, 0]
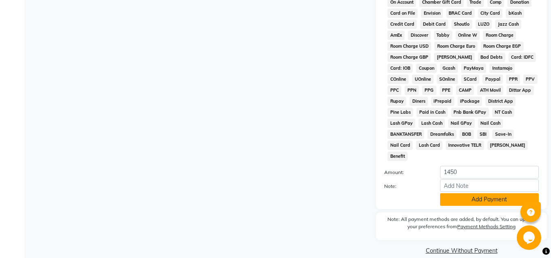
click at [502, 193] on button "Add Payment" at bounding box center [489, 199] width 99 height 13
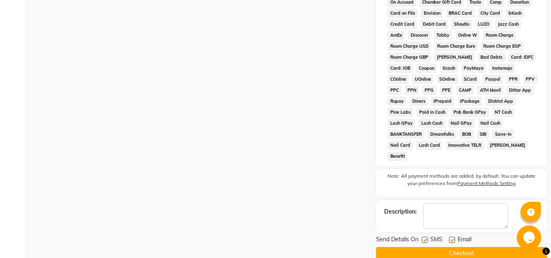
click at [479, 247] on button "Checkout" at bounding box center [461, 253] width 171 height 13
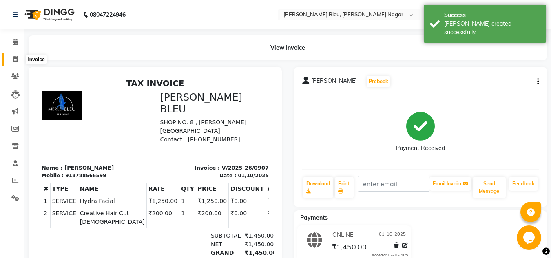
click at [18, 56] on span at bounding box center [15, 59] width 14 height 9
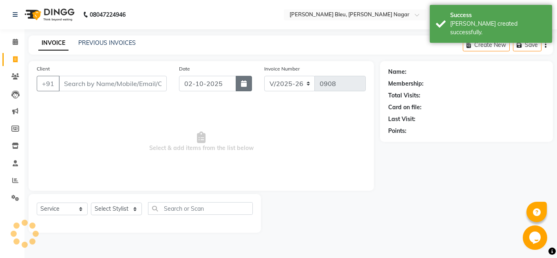
click at [246, 86] on icon "button" at bounding box center [244, 83] width 6 height 7
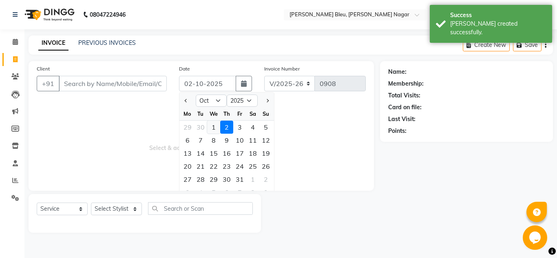
click at [214, 130] on div "1" at bounding box center [213, 127] width 13 height 13
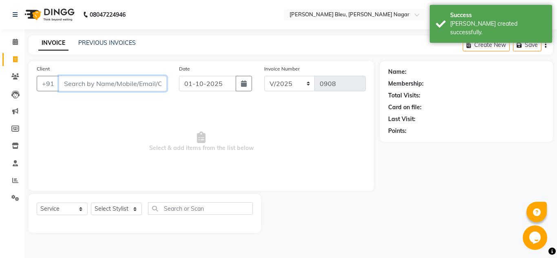
click at [130, 78] on input "Client" at bounding box center [113, 83] width 108 height 15
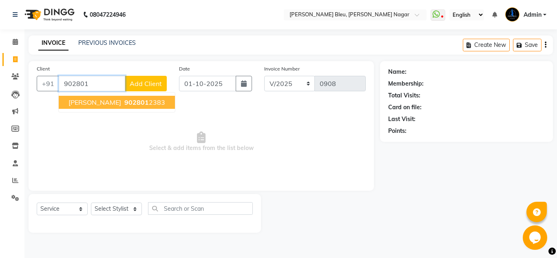
click at [124, 104] on span "902801" at bounding box center [136, 102] width 24 height 8
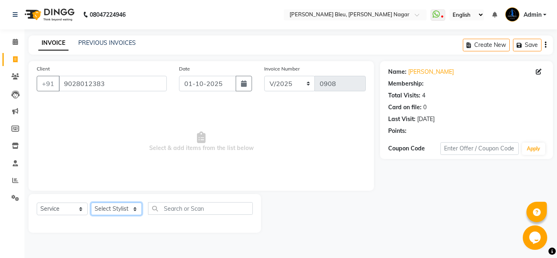
click at [121, 213] on select "Select Stylist [PERSON_NAME] Akash shreewas [PERSON_NAME] [PERSON_NAME] [PERSON…" at bounding box center [116, 209] width 51 height 13
click at [91, 203] on select "Select Stylist [PERSON_NAME] Akash shreewas [PERSON_NAME] [PERSON_NAME] [PERSON…" at bounding box center [116, 209] width 51 height 13
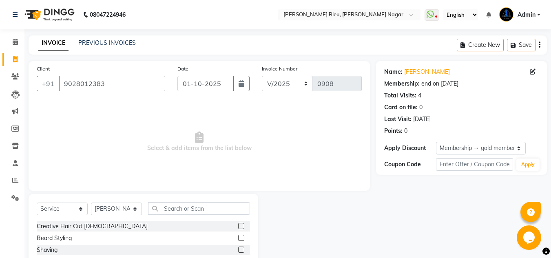
click at [238, 225] on label at bounding box center [241, 226] width 6 height 6
click at [238, 225] on input "checkbox" at bounding box center [240, 226] width 5 height 5
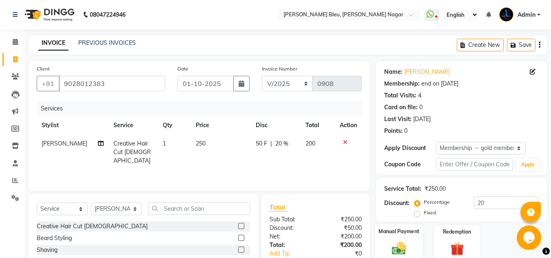
click at [400, 245] on img at bounding box center [398, 248] width 23 height 16
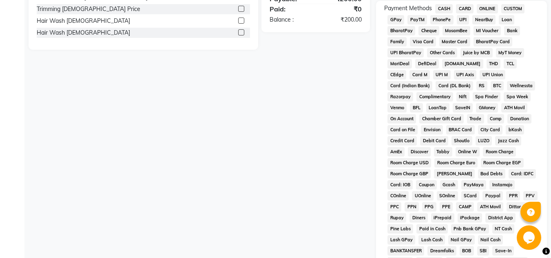
scroll to position [245, 0]
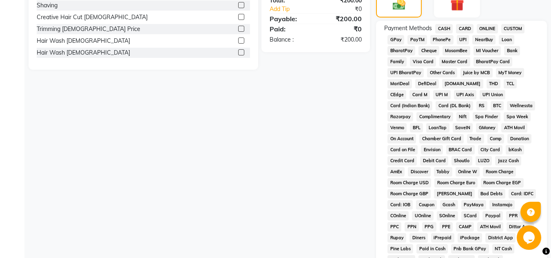
click at [482, 31] on span "ONLINE" at bounding box center [486, 28] width 21 height 9
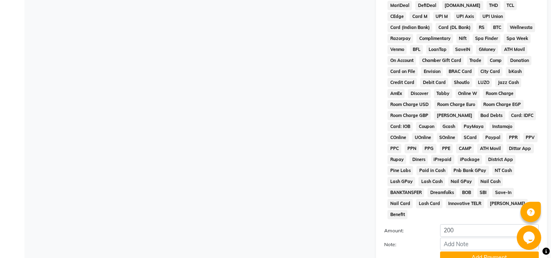
scroll to position [381, 0]
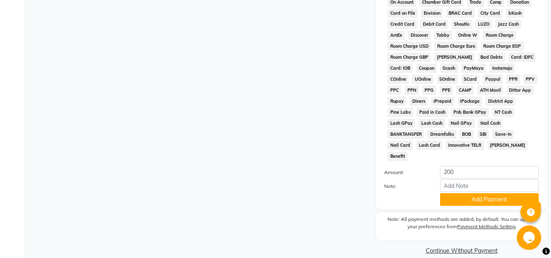
drag, startPoint x: 471, startPoint y: 188, endPoint x: 470, endPoint y: 223, distance: 35.5
click at [472, 193] on button "Add Payment" at bounding box center [489, 199] width 99 height 13
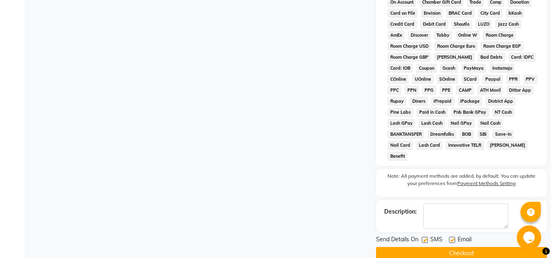
click at [468, 247] on button "Checkout" at bounding box center [461, 253] width 171 height 13
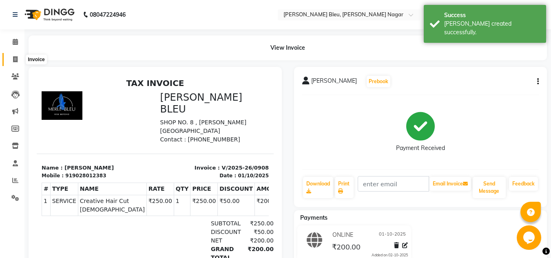
click at [14, 58] on icon at bounding box center [15, 59] width 4 height 6
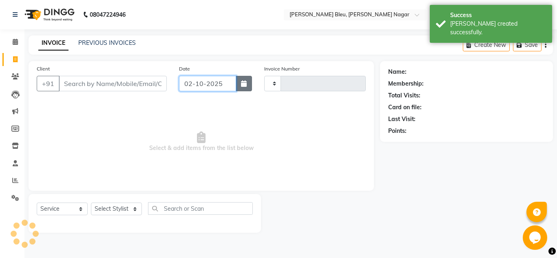
click at [236, 86] on div "02-10-2025" at bounding box center [215, 83] width 73 height 15
click at [243, 87] on button "button" at bounding box center [244, 83] width 16 height 15
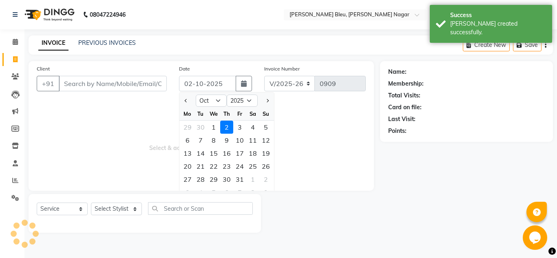
click at [210, 125] on div "1" at bounding box center [213, 127] width 13 height 13
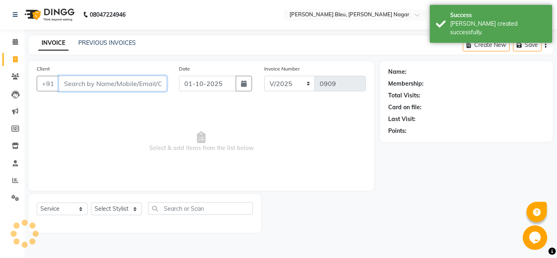
click at [134, 83] on input "Client" at bounding box center [113, 83] width 108 height 15
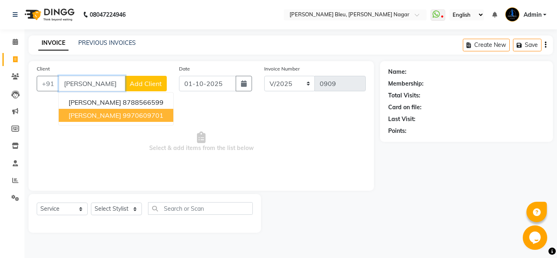
click at [135, 117] on ngb-highlight "9970609701" at bounding box center [143, 115] width 41 height 8
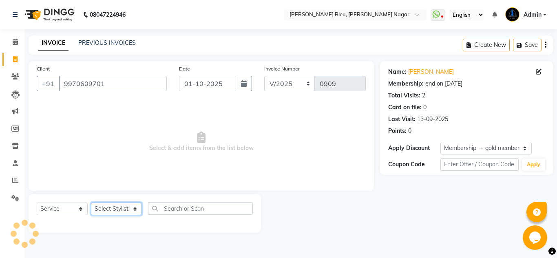
click at [128, 211] on select "Select Stylist [PERSON_NAME] Akash shreewas [PERSON_NAME] [PERSON_NAME] [PERSON…" at bounding box center [116, 209] width 51 height 13
click at [91, 203] on select "Select Stylist [PERSON_NAME] Akash shreewas [PERSON_NAME] [PERSON_NAME] [PERSON…" at bounding box center [116, 209] width 51 height 13
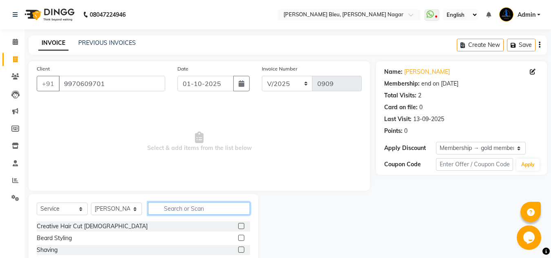
click at [186, 207] on input "text" at bounding box center [199, 208] width 102 height 13
click at [238, 225] on label at bounding box center [241, 226] width 6 height 6
click at [238, 225] on input "checkbox" at bounding box center [240, 226] width 5 height 5
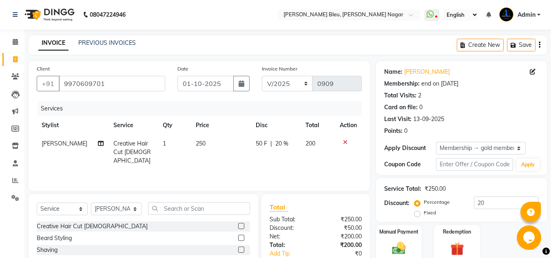
click at [238, 240] on label at bounding box center [241, 238] width 6 height 6
click at [238, 240] on input "checkbox" at bounding box center [240, 238] width 5 height 5
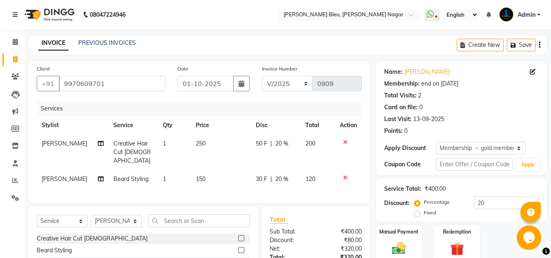
click at [279, 143] on span "20 %" at bounding box center [281, 143] width 13 height 9
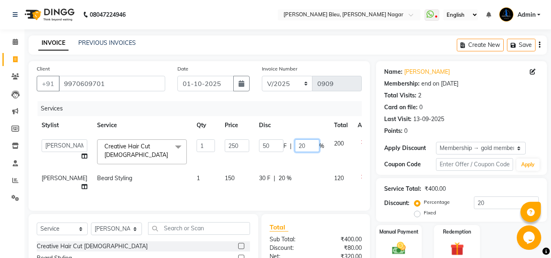
click at [295, 145] on input "20" at bounding box center [307, 145] width 24 height 13
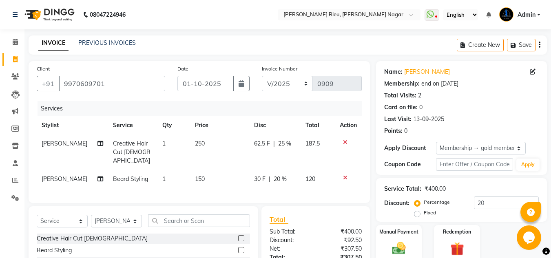
click at [265, 175] on div "30 F | 20 %" at bounding box center [275, 179] width 42 height 9
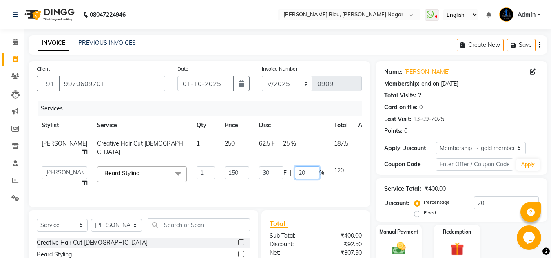
click at [295, 178] on input "20" at bounding box center [307, 172] width 24 height 13
click at [319, 229] on div "Total Sub Total: ₹400.00 Discount: ₹92.50 Net: ₹307.50 Total: ₹307.50 Add Tip ₹…" at bounding box center [315, 261] width 108 height 103
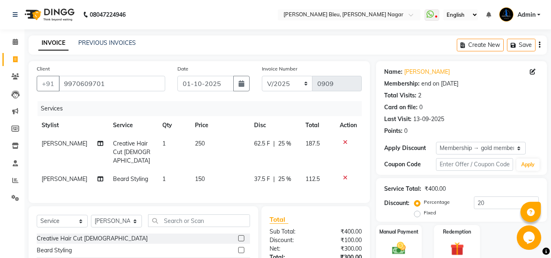
scroll to position [78, 0]
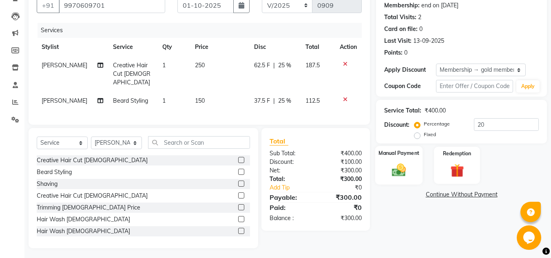
click at [400, 170] on img at bounding box center [398, 170] width 23 height 16
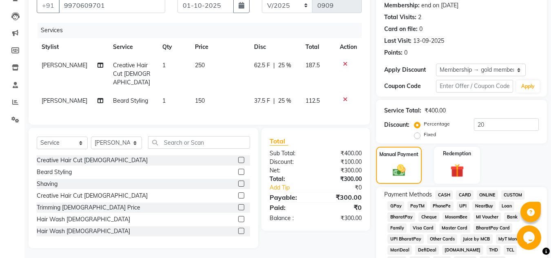
click at [481, 194] on span "ONLINE" at bounding box center [486, 194] width 21 height 9
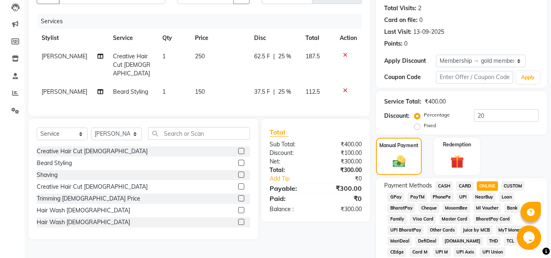
scroll to position [323, 0]
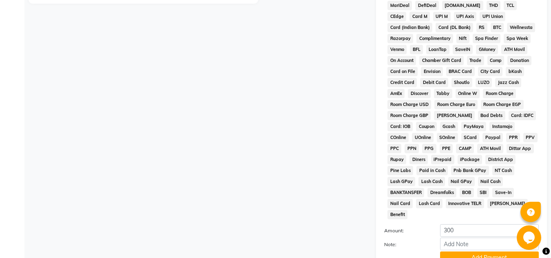
click at [466, 251] on button "Add Payment" at bounding box center [489, 257] width 99 height 13
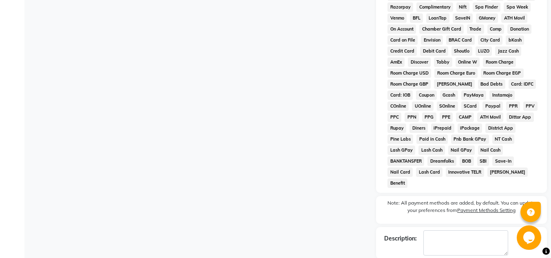
scroll to position [384, 0]
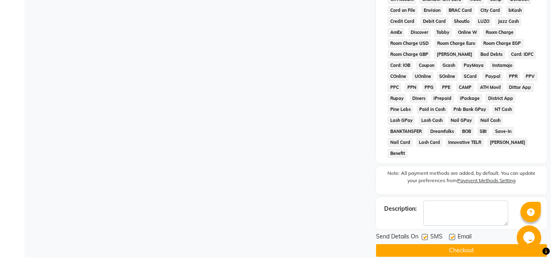
click at [449, 244] on button "Checkout" at bounding box center [461, 250] width 171 height 13
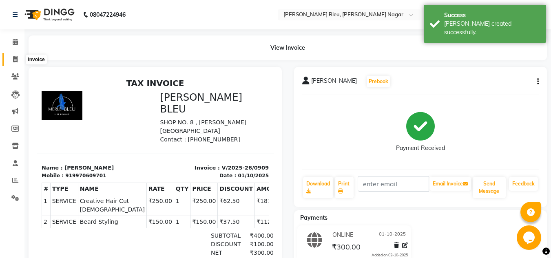
click at [15, 62] on icon at bounding box center [15, 59] width 4 height 6
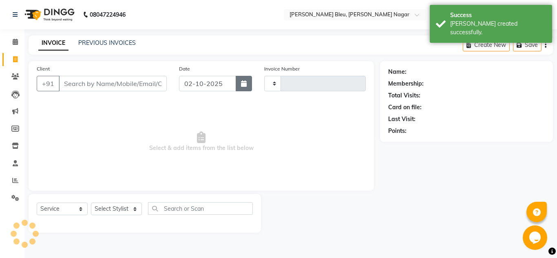
click at [251, 89] on button "button" at bounding box center [244, 83] width 16 height 15
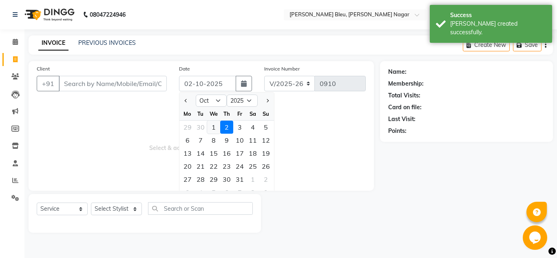
click at [212, 128] on div "1" at bounding box center [213, 127] width 13 height 13
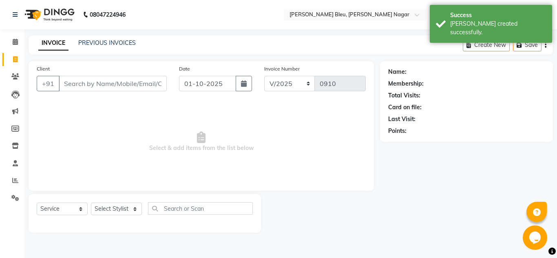
click at [66, 75] on div "Client +91" at bounding box center [102, 80] width 142 height 33
click at [75, 84] on input "Client" at bounding box center [113, 83] width 108 height 15
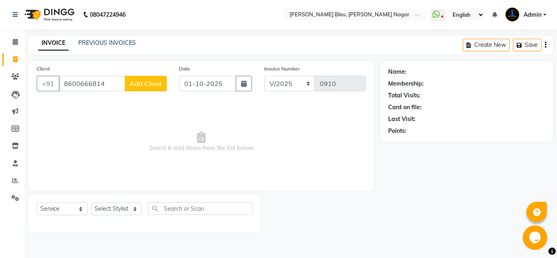
click at [159, 84] on span "Add Client" at bounding box center [146, 83] width 32 height 8
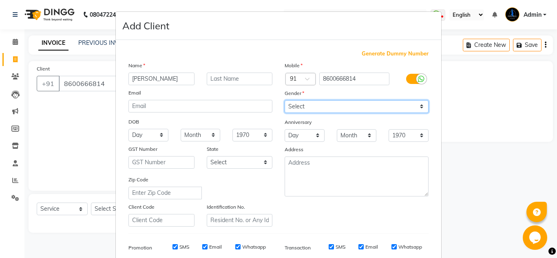
drag, startPoint x: 382, startPoint y: 108, endPoint x: 385, endPoint y: 104, distance: 4.8
click at [382, 108] on select "Select [DEMOGRAPHIC_DATA] [DEMOGRAPHIC_DATA] Other Prefer Not To Say" at bounding box center [356, 106] width 144 height 13
click at [284, 100] on select "Select [DEMOGRAPHIC_DATA] [DEMOGRAPHIC_DATA] Other Prefer Not To Say" at bounding box center [356, 106] width 144 height 13
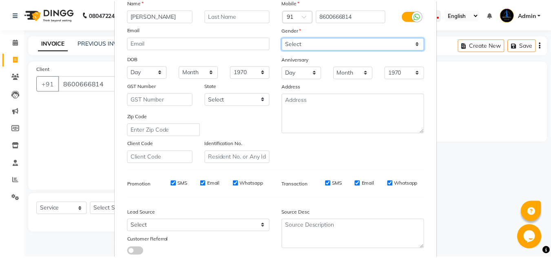
scroll to position [118, 0]
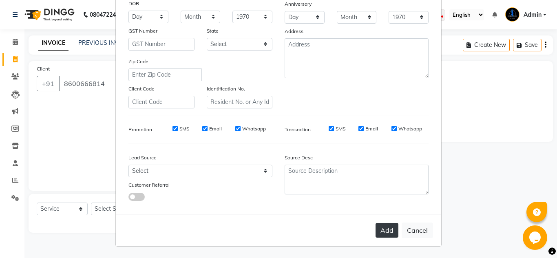
click at [379, 225] on button "Add" at bounding box center [386, 230] width 23 height 15
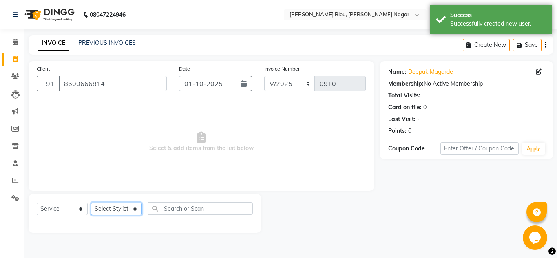
click at [133, 211] on select "Select Stylist [PERSON_NAME] Akash shreewas [PERSON_NAME] [PERSON_NAME] [PERSON…" at bounding box center [116, 209] width 51 height 13
click at [91, 203] on select "Select Stylist [PERSON_NAME] Akash shreewas [PERSON_NAME] [PERSON_NAME] [PERSON…" at bounding box center [116, 209] width 51 height 13
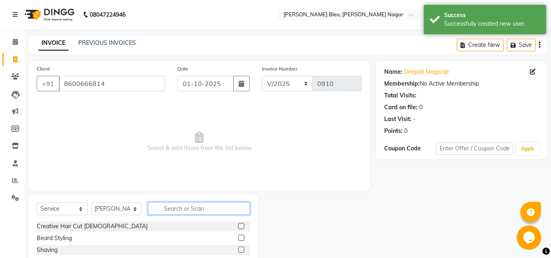
click at [195, 203] on input "text" at bounding box center [199, 208] width 102 height 13
click at [238, 237] on label at bounding box center [241, 238] width 6 height 6
click at [238, 237] on input "checkbox" at bounding box center [240, 238] width 5 height 5
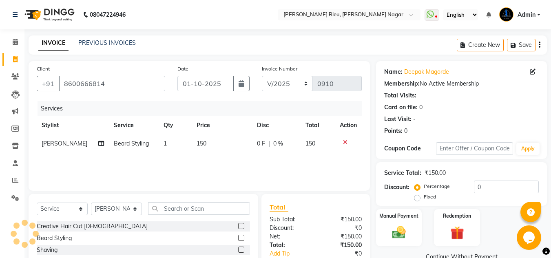
click at [215, 142] on td "150" at bounding box center [222, 143] width 60 height 18
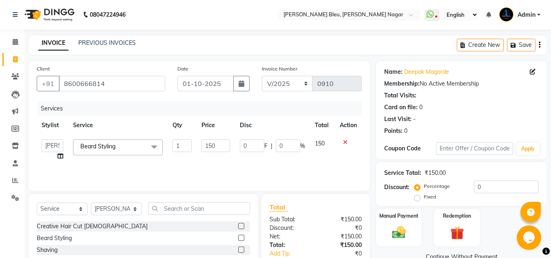
click at [215, 142] on input "150" at bounding box center [215, 145] width 28 height 13
click at [219, 145] on input "150" at bounding box center [215, 145] width 28 height 13
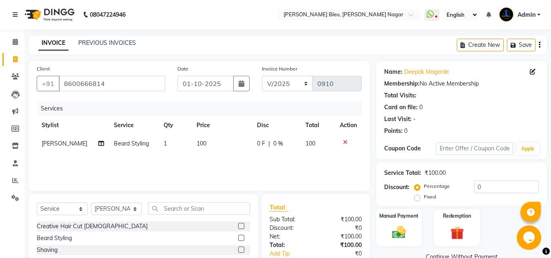
click at [303, 214] on div "Total Sub Total: ₹100.00 Discount: ₹0 Net: ₹100.00 Total: ₹100.00 Add Tip ₹0 Pa…" at bounding box center [315, 245] width 92 height 86
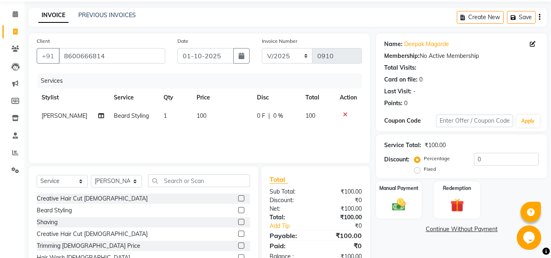
scroll to position [68, 0]
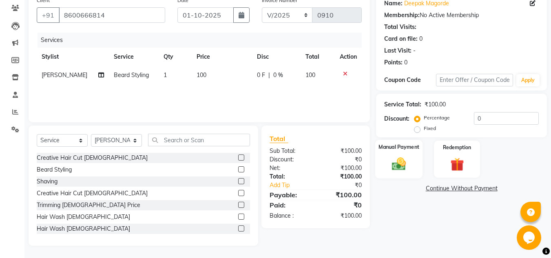
click at [405, 152] on div "Manual Payment" at bounding box center [399, 159] width 48 height 39
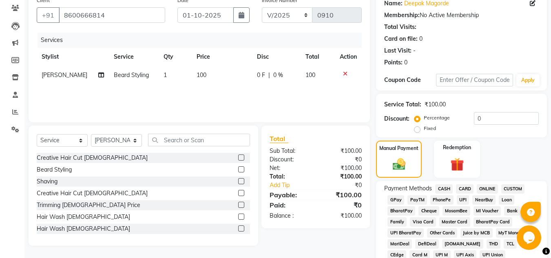
click at [482, 187] on span "ONLINE" at bounding box center [486, 188] width 21 height 9
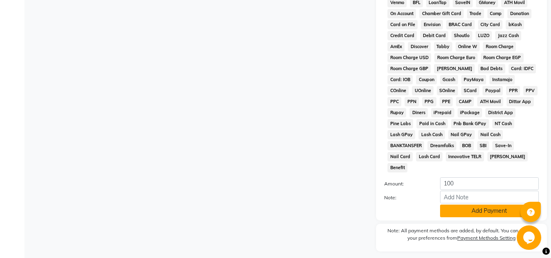
click at [483, 205] on button "Add Payment" at bounding box center [489, 211] width 99 height 13
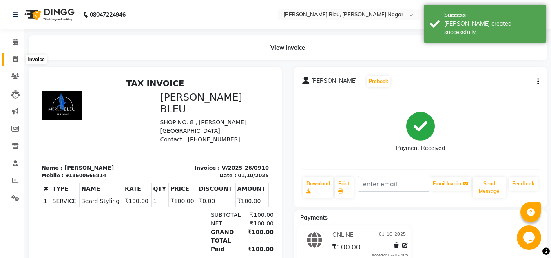
drag, startPoint x: 18, startPoint y: 62, endPoint x: 28, endPoint y: 62, distance: 9.8
click at [18, 62] on span at bounding box center [15, 59] width 14 height 9
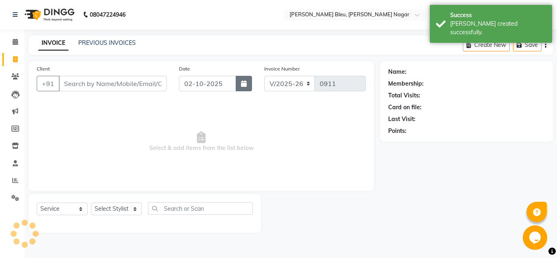
click at [236, 84] on button "button" at bounding box center [244, 83] width 16 height 15
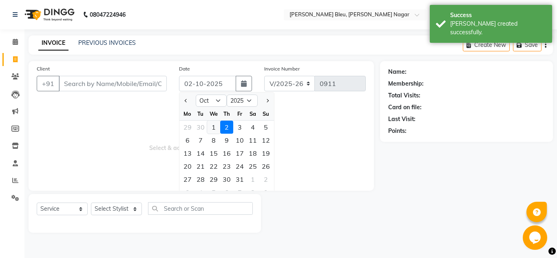
click at [211, 126] on div "1" at bounding box center [213, 127] width 13 height 13
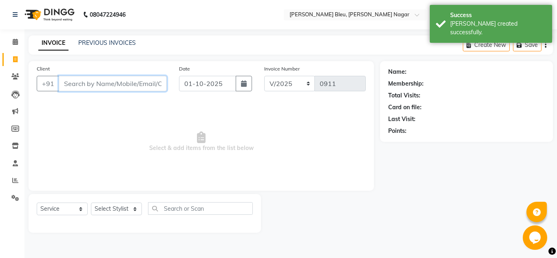
click at [135, 84] on input "Client" at bounding box center [113, 83] width 108 height 15
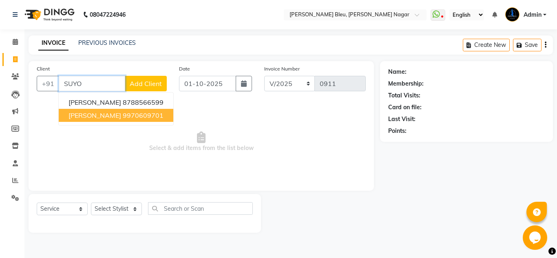
click at [154, 116] on ngb-highlight "9970609701" at bounding box center [143, 115] width 41 height 8
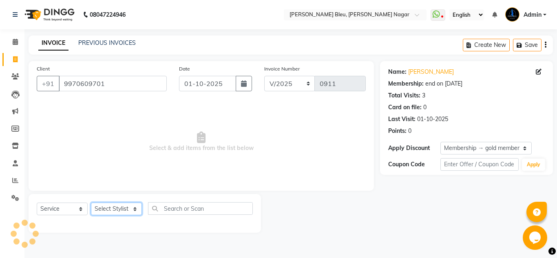
click at [135, 205] on select "Select Stylist [PERSON_NAME] Akash shreewas [PERSON_NAME] [PERSON_NAME] [PERSON…" at bounding box center [116, 209] width 51 height 13
click at [91, 203] on select "Select Stylist [PERSON_NAME] Akash shreewas [PERSON_NAME] [PERSON_NAME] [PERSON…" at bounding box center [116, 209] width 51 height 13
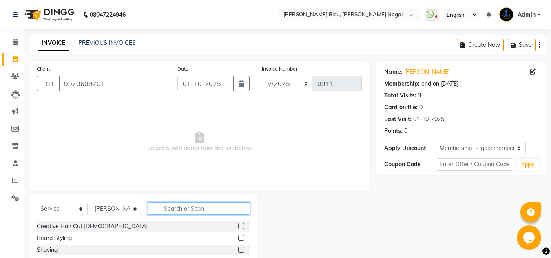
click at [181, 205] on input "text" at bounding box center [199, 208] width 102 height 13
click at [238, 237] on label at bounding box center [241, 238] width 6 height 6
click at [238, 237] on input "checkbox" at bounding box center [240, 238] width 5 height 5
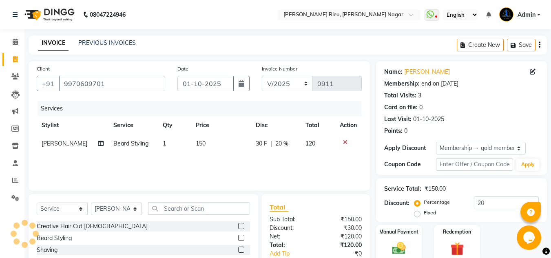
click at [210, 140] on td "150" at bounding box center [221, 143] width 60 height 18
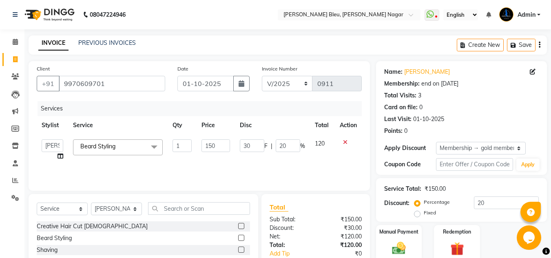
click at [210, 141] on input "150" at bounding box center [215, 145] width 28 height 13
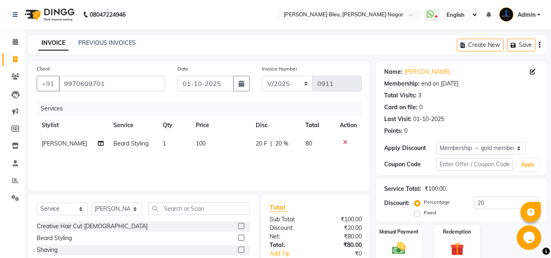
click at [327, 205] on div "Total" at bounding box center [315, 207] width 92 height 10
click at [395, 243] on img at bounding box center [398, 248] width 23 height 16
click at [278, 142] on span "20 %" at bounding box center [281, 143] width 13 height 9
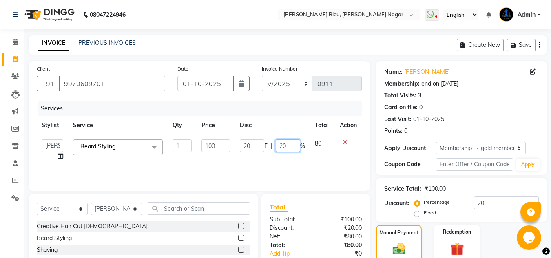
click at [287, 144] on input "20" at bounding box center [287, 145] width 24 height 13
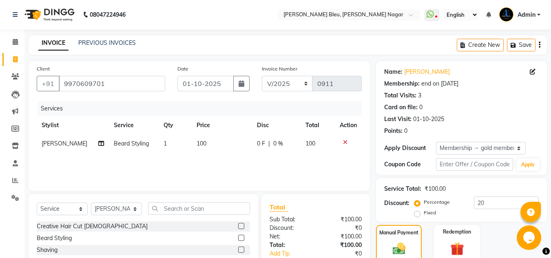
click at [306, 214] on div "Total Sub Total: ₹100.00 Discount: ₹0 Net: ₹100.00 Total: ₹100.00 Add Tip ₹0 Pa…" at bounding box center [315, 245] width 92 height 86
click at [407, 237] on div "Manual Payment" at bounding box center [399, 243] width 48 height 39
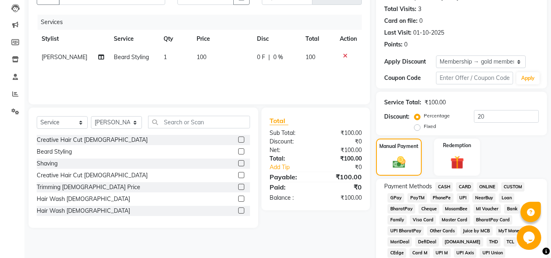
scroll to position [163, 0]
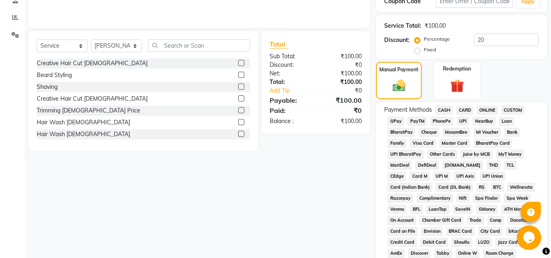
click at [480, 110] on span "ONLINE" at bounding box center [486, 110] width 21 height 9
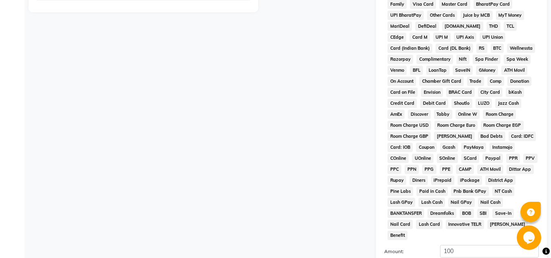
scroll to position [381, 0]
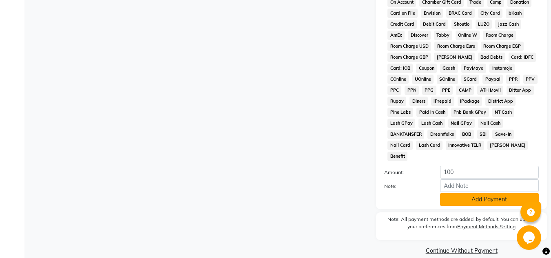
click at [479, 193] on button "Add Payment" at bounding box center [489, 199] width 99 height 13
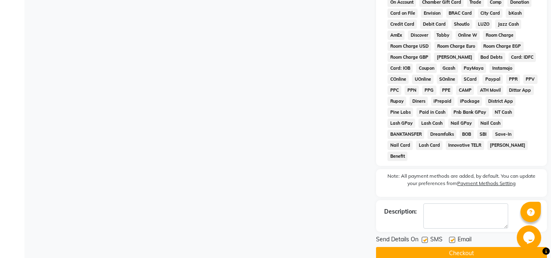
click at [470, 247] on button "Checkout" at bounding box center [461, 253] width 171 height 13
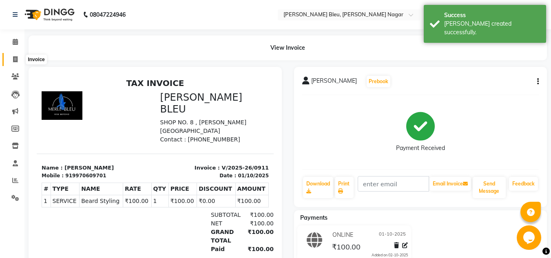
click at [14, 60] on icon at bounding box center [15, 59] width 4 height 6
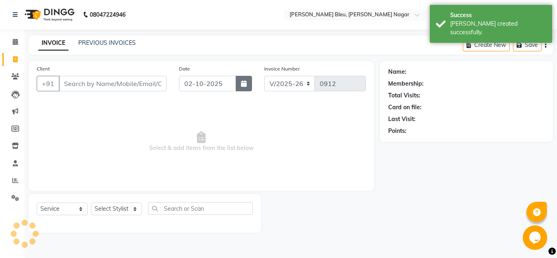
click at [239, 86] on button "button" at bounding box center [244, 83] width 16 height 15
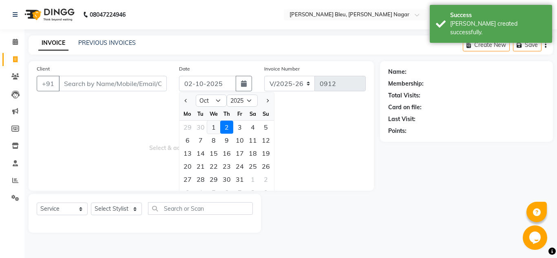
click at [214, 126] on div "1" at bounding box center [213, 127] width 13 height 13
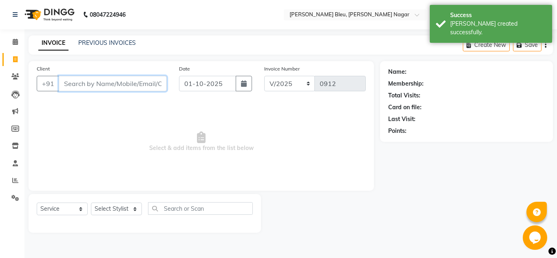
click at [121, 88] on input "Client" at bounding box center [113, 83] width 108 height 15
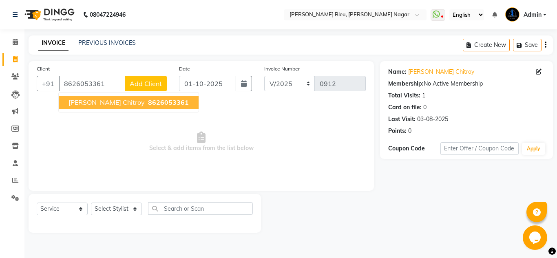
click at [123, 106] on button "[PERSON_NAME] Chitroy 8626053361" at bounding box center [129, 102] width 140 height 13
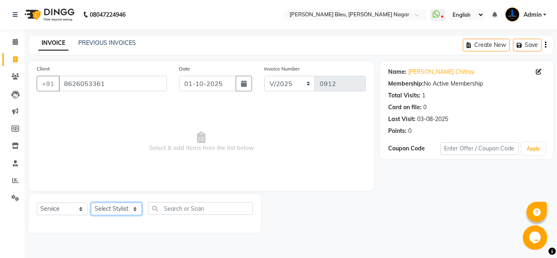
click at [133, 214] on select "Select Stylist [PERSON_NAME] Akash shreewas [PERSON_NAME] [PERSON_NAME] [PERSON…" at bounding box center [116, 209] width 51 height 13
click at [91, 203] on select "Select Stylist [PERSON_NAME] Akash shreewas [PERSON_NAME] [PERSON_NAME] [PERSON…" at bounding box center [116, 209] width 51 height 13
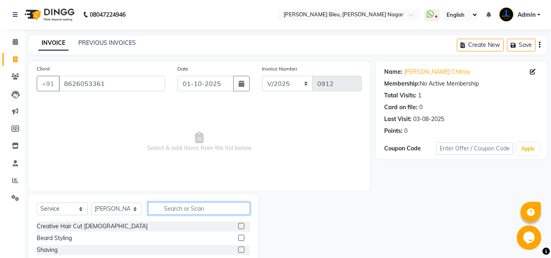
click at [176, 208] on input "text" at bounding box center [199, 208] width 102 height 13
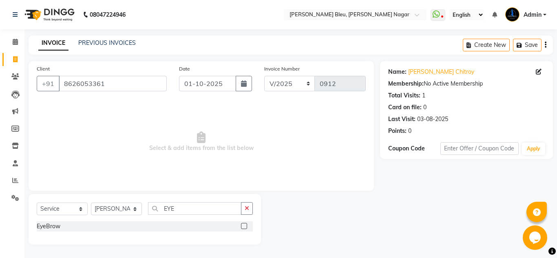
click at [244, 228] on label at bounding box center [244, 226] width 6 height 6
click at [244, 228] on input "checkbox" at bounding box center [243, 226] width 5 height 5
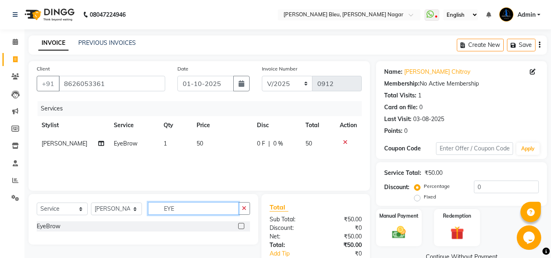
click at [201, 208] on input "EYE" at bounding box center [193, 208] width 90 height 13
click at [239, 226] on label at bounding box center [241, 226] width 6 height 6
click at [239, 226] on input "checkbox" at bounding box center [240, 226] width 5 height 5
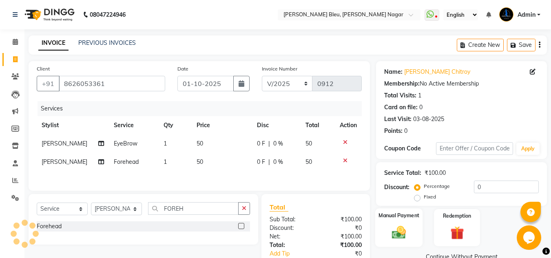
click at [379, 226] on div "Manual Payment" at bounding box center [399, 227] width 48 height 39
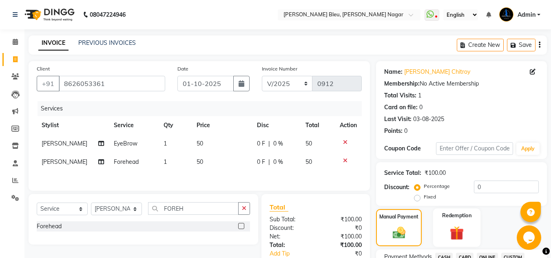
scroll to position [82, 0]
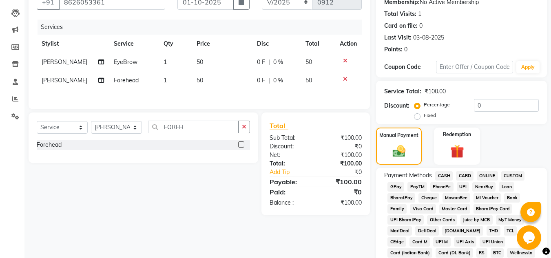
click at [480, 173] on span "ONLINE" at bounding box center [486, 175] width 21 height 9
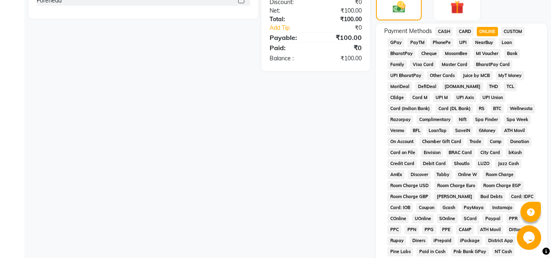
scroll to position [326, 0]
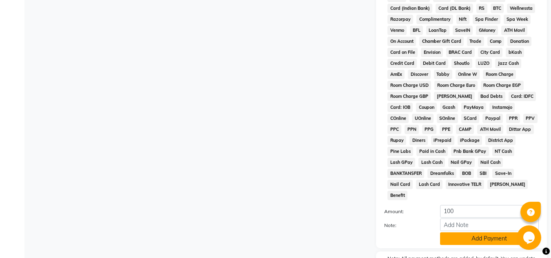
click at [473, 232] on button "Add Payment" at bounding box center [489, 238] width 99 height 13
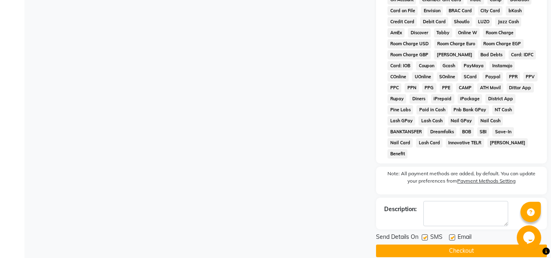
scroll to position [368, 0]
click at [462, 244] on button "Checkout" at bounding box center [461, 250] width 171 height 13
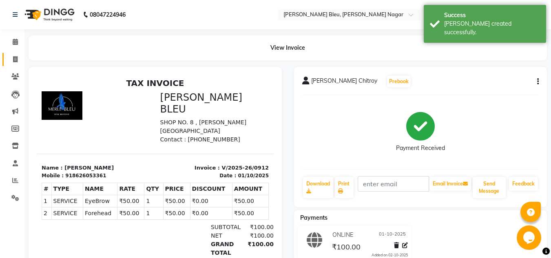
drag, startPoint x: 12, startPoint y: 54, endPoint x: 18, endPoint y: 62, distance: 9.9
click at [13, 55] on link "Invoice" at bounding box center [12, 59] width 20 height 13
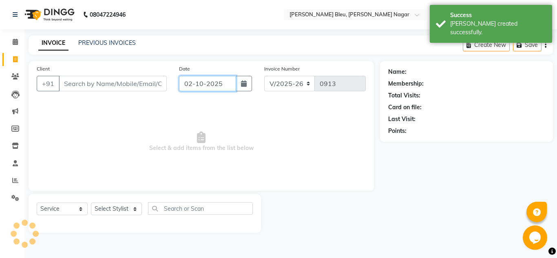
click at [202, 84] on input "02-10-2025" at bounding box center [207, 83] width 57 height 15
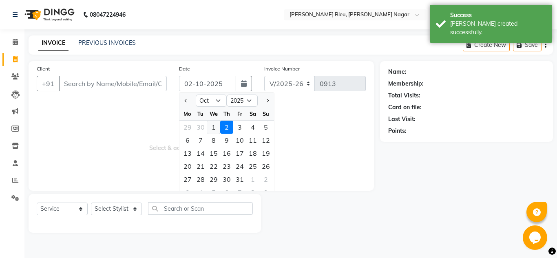
click at [212, 128] on div "1" at bounding box center [213, 127] width 13 height 13
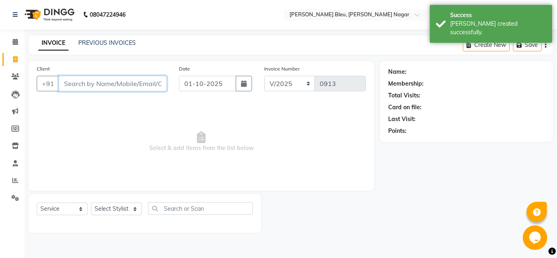
click at [110, 82] on input "Client" at bounding box center [113, 83] width 108 height 15
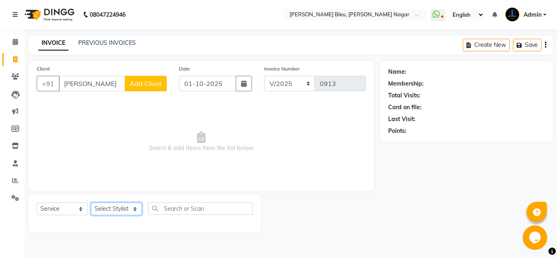
click at [131, 209] on select "Select Stylist [PERSON_NAME] Akash shreewas [PERSON_NAME] [PERSON_NAME] [PERSON…" at bounding box center [116, 209] width 51 height 13
click at [91, 203] on select "Select Stylist [PERSON_NAME] Akash shreewas [PERSON_NAME] [PERSON_NAME] [PERSON…" at bounding box center [116, 209] width 51 height 13
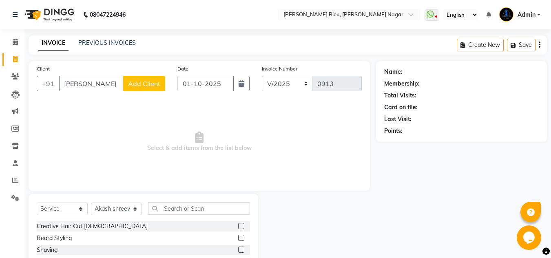
click at [238, 226] on label at bounding box center [241, 226] width 6 height 6
click at [238, 226] on input "checkbox" at bounding box center [240, 226] width 5 height 5
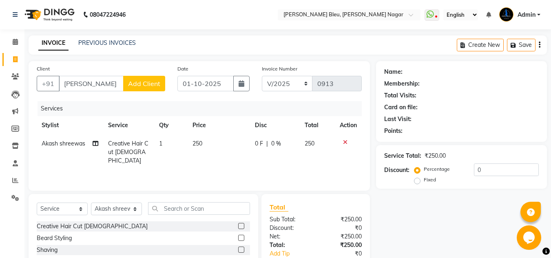
click at [238, 238] on label at bounding box center [241, 238] width 6 height 6
click at [238, 238] on input "checkbox" at bounding box center [240, 238] width 5 height 5
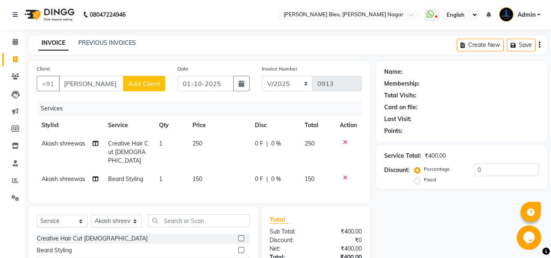
click at [205, 142] on td "250" at bounding box center [218, 151] width 62 height 35
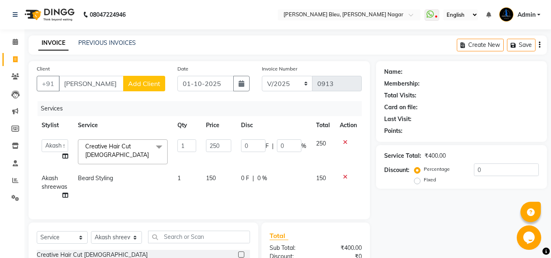
drag, startPoint x: 205, startPoint y: 142, endPoint x: 211, endPoint y: 145, distance: 6.7
click at [205, 141] on td "250" at bounding box center [218, 151] width 35 height 35
click at [221, 148] on input "250" at bounding box center [218, 145] width 25 height 13
click at [223, 171] on td "150" at bounding box center [218, 186] width 35 height 35
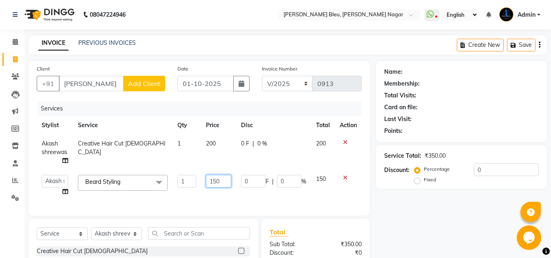
click at [224, 176] on input "150" at bounding box center [218, 181] width 25 height 13
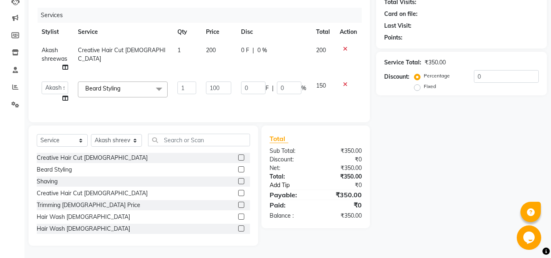
click at [303, 187] on link "Add Tip" at bounding box center [293, 185] width 61 height 9
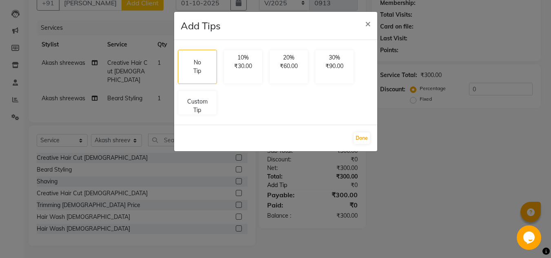
scroll to position [78, 0]
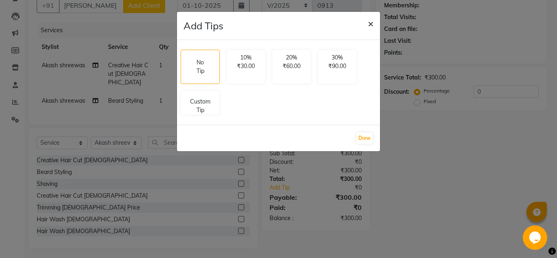
click at [370, 23] on span "×" at bounding box center [371, 23] width 6 height 12
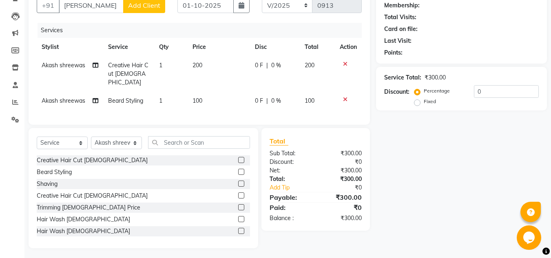
click at [313, 166] on div "Net:" at bounding box center [289, 170] width 52 height 9
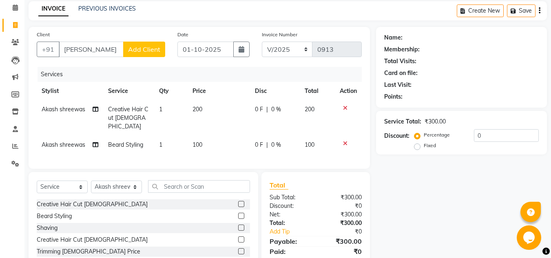
scroll to position [0, 0]
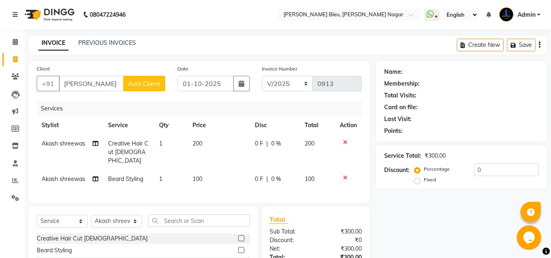
click at [291, 151] on td "0 F | 0 %" at bounding box center [275, 151] width 50 height 35
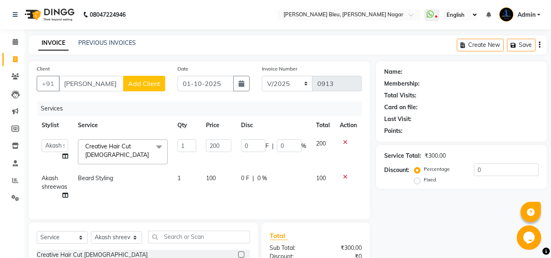
click at [288, 176] on div "0 F | 0 %" at bounding box center [273, 178] width 65 height 9
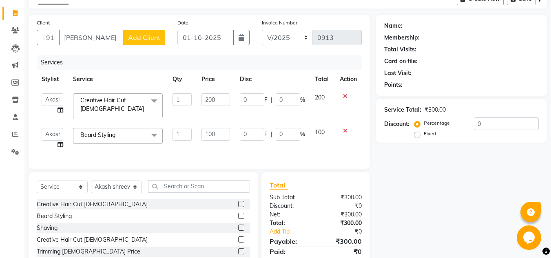
scroll to position [95, 0]
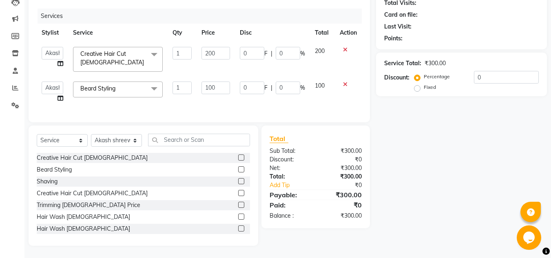
click at [386, 187] on div "Name: Membership: Total Visits: Card on file: Last Visit: Points: Service Total…" at bounding box center [464, 107] width 177 height 277
click at [385, 187] on div "Name: Membership: Total Visits: Card on file: Last Visit: Points: Service Total…" at bounding box center [464, 107] width 177 height 277
click at [384, 187] on div "Name: Membership: Total Visits: Card on file: Last Visit: Points: Service Total…" at bounding box center [464, 107] width 177 height 277
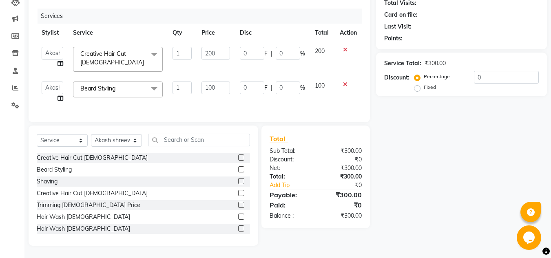
click at [436, 177] on div "Name: Membership: Total Visits: Card on file: Last Visit: Points: Service Total…" at bounding box center [464, 107] width 177 height 277
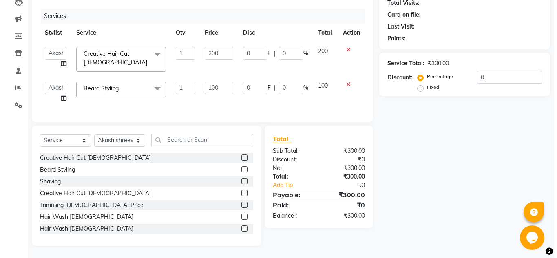
scroll to position [13, 0]
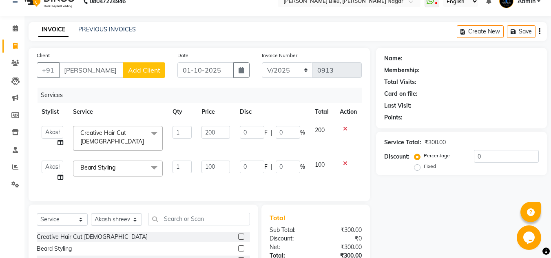
click at [142, 71] on span "Add Client" at bounding box center [144, 70] width 32 height 8
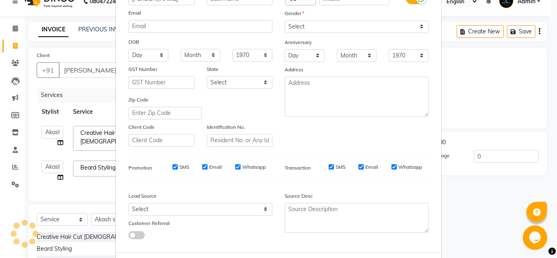
scroll to position [118, 0]
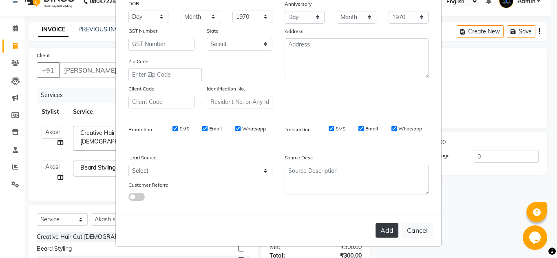
click at [382, 225] on button "Add" at bounding box center [386, 230] width 23 height 15
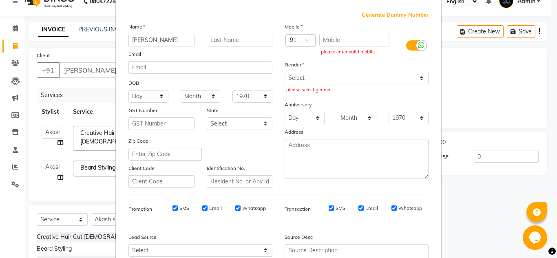
scroll to position [37, 0]
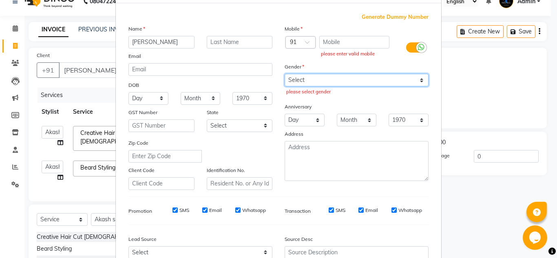
click at [402, 76] on select "Select [DEMOGRAPHIC_DATA] [DEMOGRAPHIC_DATA] Other Prefer Not To Say" at bounding box center [356, 80] width 144 height 13
click at [284, 74] on select "Select [DEMOGRAPHIC_DATA] [DEMOGRAPHIC_DATA] Other Prefer Not To Say" at bounding box center [356, 80] width 144 height 13
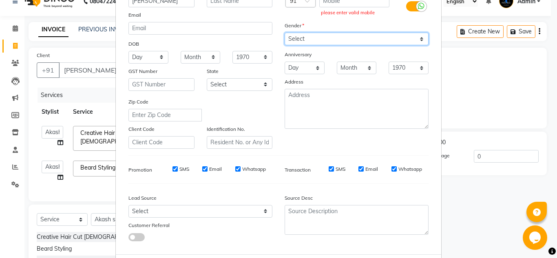
scroll to position [118, 0]
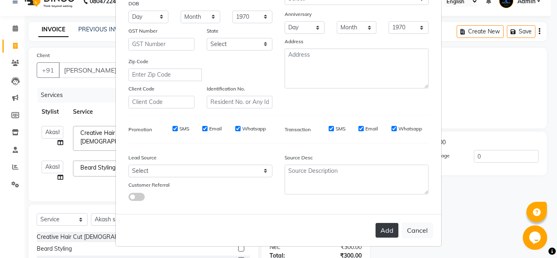
click at [386, 228] on button "Add" at bounding box center [386, 230] width 23 height 15
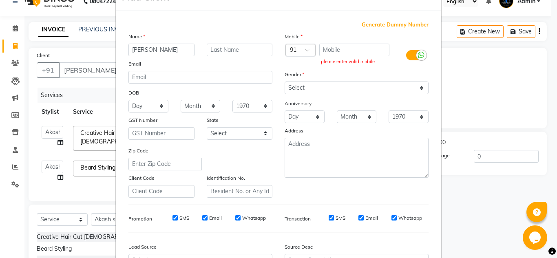
scroll to position [0, 0]
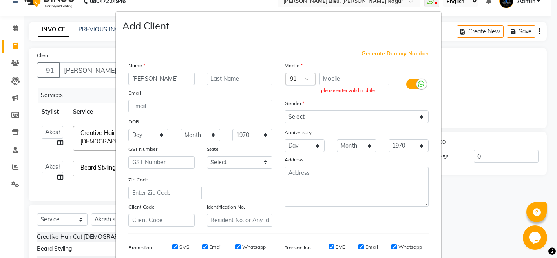
click at [458, 82] on ngb-modal-window "Add Client Generate Dummy Number Name [PERSON_NAME] Email DOB Day 01 02 03 04 0…" at bounding box center [278, 129] width 557 height 258
click at [99, 44] on ngb-modal-window "Add Client Generate Dummy Number Name [PERSON_NAME] Email DOB Day 01 02 03 04 0…" at bounding box center [278, 129] width 557 height 258
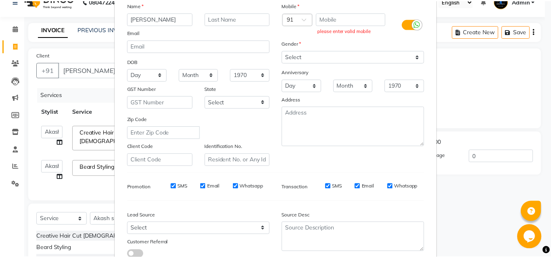
scroll to position [118, 0]
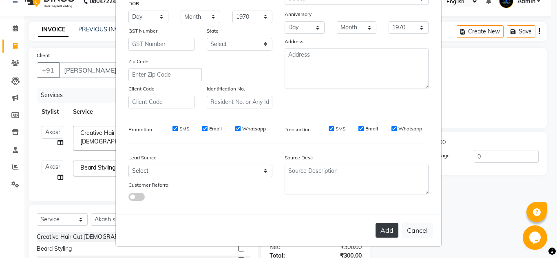
click at [376, 231] on button "Add" at bounding box center [386, 230] width 23 height 15
click at [425, 236] on button "Cancel" at bounding box center [416, 230] width 31 height 15
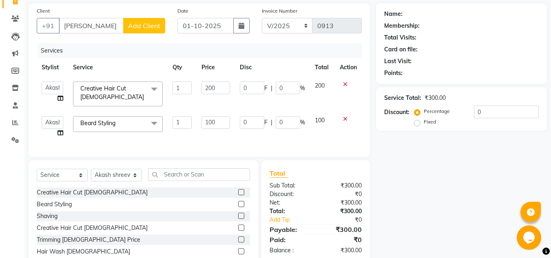
scroll to position [0, 0]
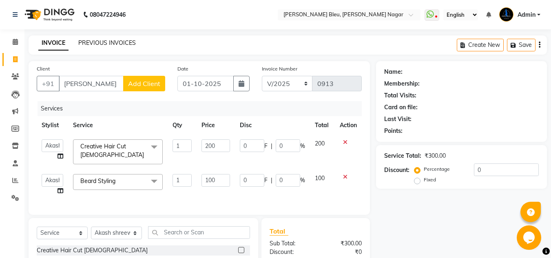
drag, startPoint x: 87, startPoint y: 44, endPoint x: 342, endPoint y: 57, distance: 255.1
click at [88, 43] on link "PREVIOUS INVOICES" at bounding box center [106, 42] width 57 height 7
click at [15, 57] on icon at bounding box center [15, 59] width 4 height 6
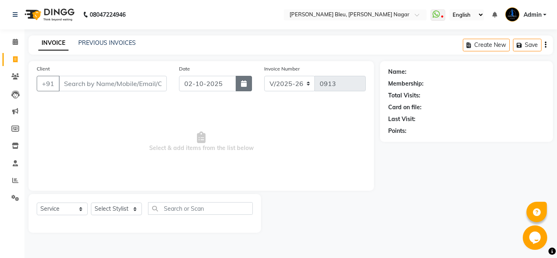
click at [247, 88] on button "button" at bounding box center [244, 83] width 16 height 15
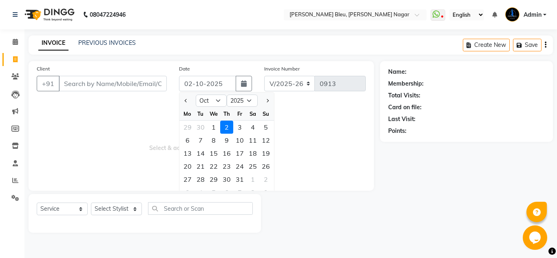
click at [221, 123] on div "2" at bounding box center [226, 127] width 13 height 13
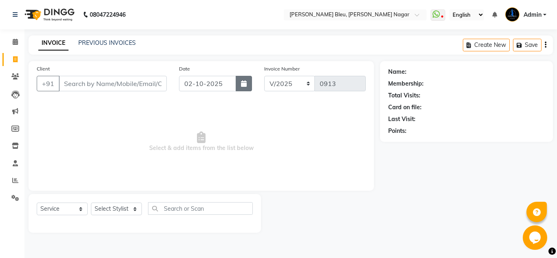
click at [244, 84] on icon "button" at bounding box center [244, 83] width 6 height 7
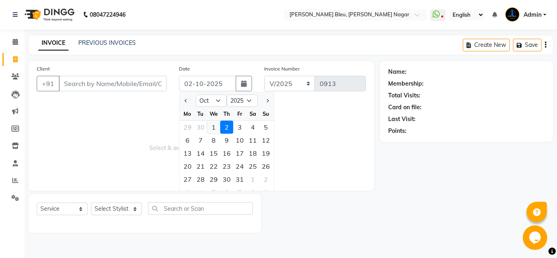
click at [214, 129] on div "1" at bounding box center [213, 127] width 13 height 13
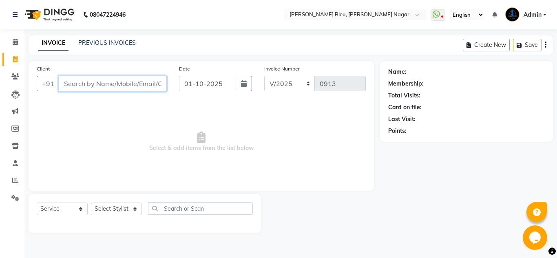
click at [110, 82] on input "Client" at bounding box center [113, 83] width 108 height 15
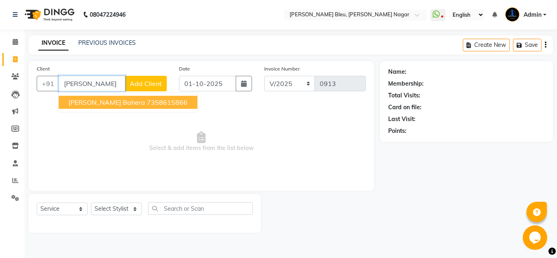
click at [103, 102] on span "[PERSON_NAME] Bahera" at bounding box center [106, 102] width 77 height 8
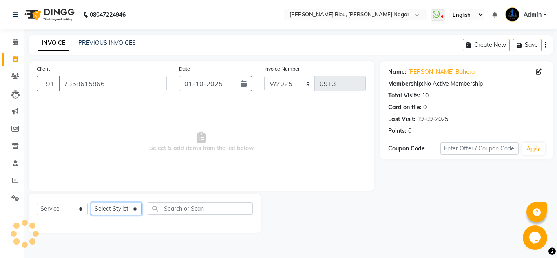
click at [129, 205] on select "Select Stylist [PERSON_NAME] Akash shreewas [PERSON_NAME] [PERSON_NAME] [PERSON…" at bounding box center [116, 209] width 51 height 13
click at [91, 203] on select "Select Stylist [PERSON_NAME] Akash shreewas [PERSON_NAME] [PERSON_NAME] [PERSON…" at bounding box center [116, 209] width 51 height 13
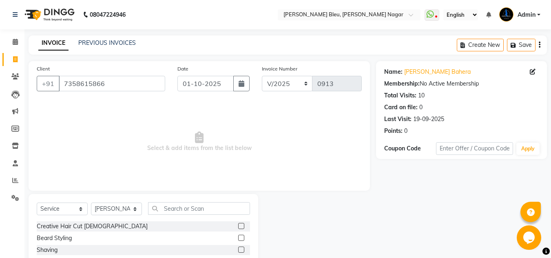
click at [238, 227] on label at bounding box center [241, 226] width 6 height 6
click at [238, 227] on input "checkbox" at bounding box center [240, 226] width 5 height 5
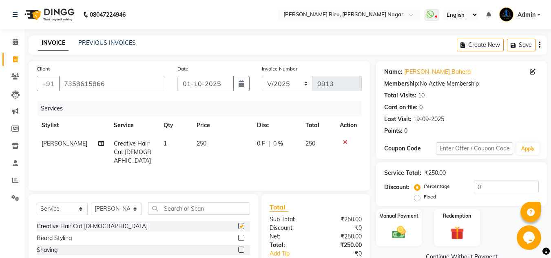
click at [238, 238] on label at bounding box center [241, 238] width 6 height 6
click at [238, 238] on input "checkbox" at bounding box center [240, 238] width 5 height 5
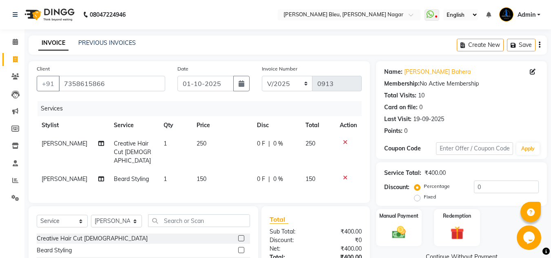
click at [204, 141] on td "250" at bounding box center [222, 151] width 60 height 35
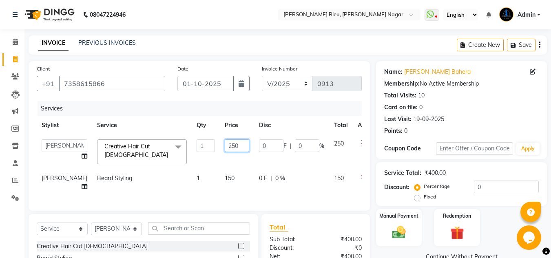
click at [225, 141] on input "250" at bounding box center [237, 145] width 24 height 13
click at [220, 172] on td "150" at bounding box center [237, 182] width 34 height 27
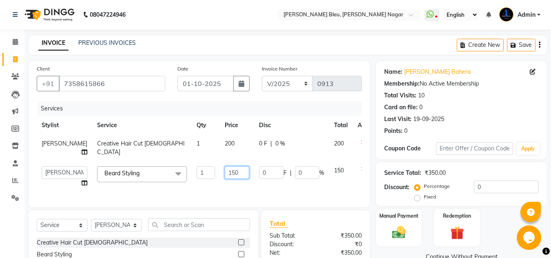
click at [228, 179] on input "150" at bounding box center [237, 172] width 24 height 13
click at [408, 219] on label "Manual Payment" at bounding box center [398, 216] width 41 height 8
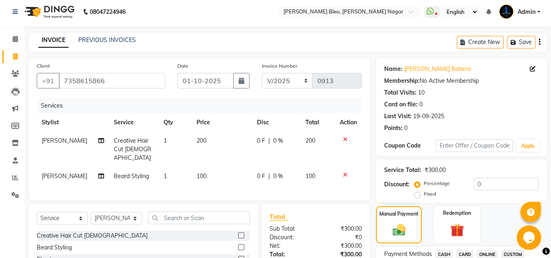
scroll to position [204, 0]
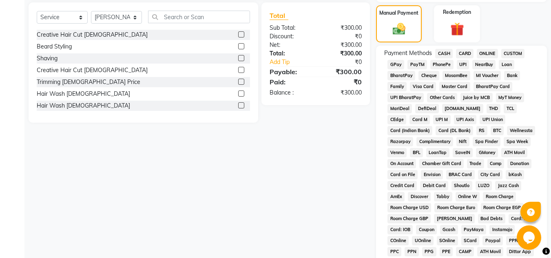
click at [482, 53] on span "ONLINE" at bounding box center [486, 53] width 21 height 9
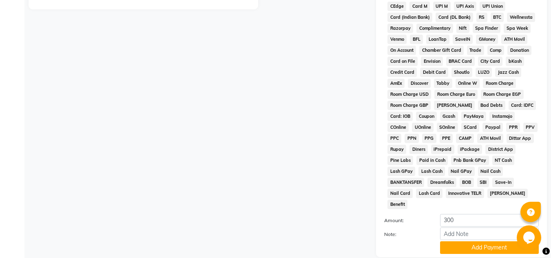
scroll to position [365, 0]
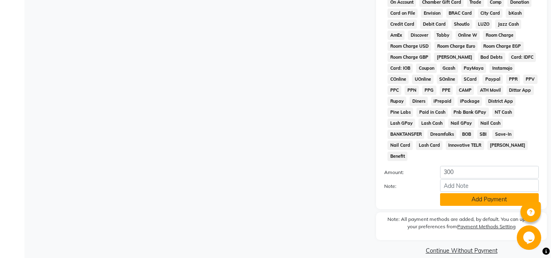
click at [477, 193] on button "Add Payment" at bounding box center [489, 199] width 99 height 13
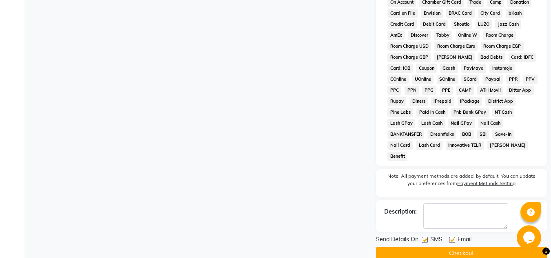
drag, startPoint x: 477, startPoint y: 243, endPoint x: 469, endPoint y: 237, distance: 10.1
click at [476, 247] on button "Checkout" at bounding box center [461, 253] width 171 height 13
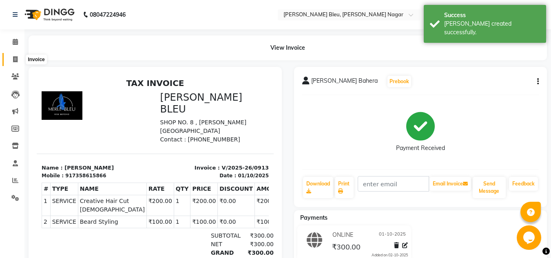
click at [12, 57] on span at bounding box center [15, 59] width 14 height 9
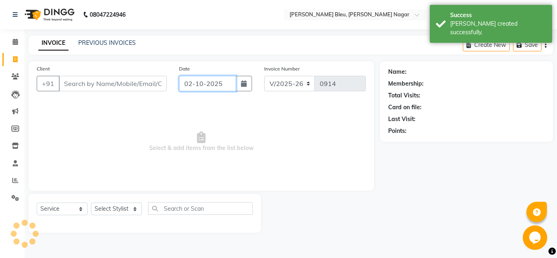
click at [233, 86] on input "02-10-2025" at bounding box center [207, 83] width 57 height 15
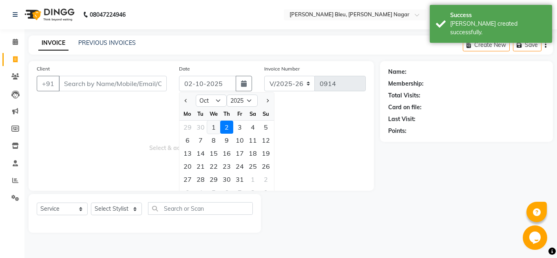
click at [212, 131] on div "1" at bounding box center [213, 127] width 13 height 13
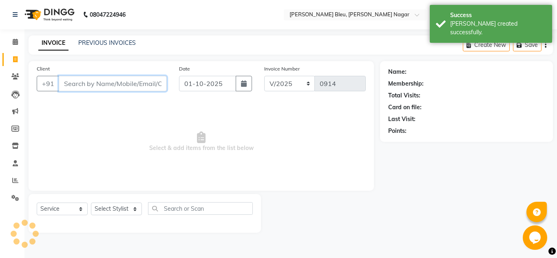
drag, startPoint x: 130, startPoint y: 86, endPoint x: 119, endPoint y: 83, distance: 12.0
click at [129, 86] on input "Client" at bounding box center [113, 83] width 108 height 15
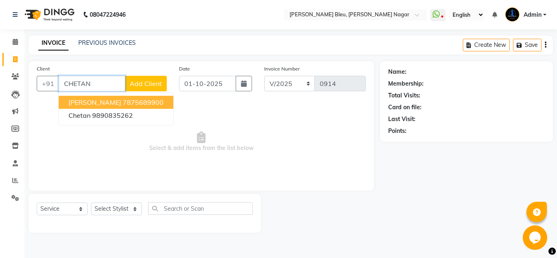
click at [121, 86] on input "CHETAN" at bounding box center [92, 83] width 66 height 15
click at [120, 86] on input "CHETAN" at bounding box center [92, 83] width 66 height 15
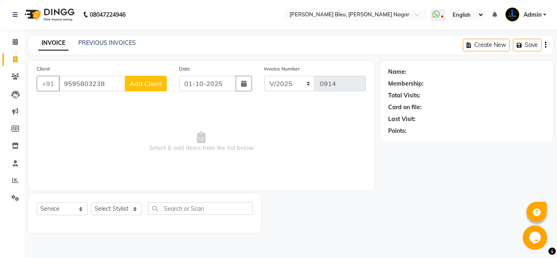
click at [138, 88] on button "Add Client" at bounding box center [146, 83] width 42 height 15
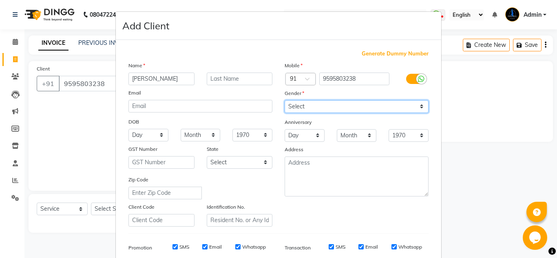
click at [315, 108] on select "Select [DEMOGRAPHIC_DATA] [DEMOGRAPHIC_DATA] Other Prefer Not To Say" at bounding box center [356, 106] width 144 height 13
click at [284, 100] on select "Select [DEMOGRAPHIC_DATA] [DEMOGRAPHIC_DATA] Other Prefer Not To Say" at bounding box center [356, 106] width 144 height 13
drag, startPoint x: 297, startPoint y: 107, endPoint x: 297, endPoint y: 112, distance: 5.3
click at [297, 107] on select "Select [DEMOGRAPHIC_DATA] [DEMOGRAPHIC_DATA] Other Prefer Not To Say" at bounding box center [356, 106] width 144 height 13
click at [284, 100] on select "Select [DEMOGRAPHIC_DATA] [DEMOGRAPHIC_DATA] Other Prefer Not To Say" at bounding box center [356, 106] width 144 height 13
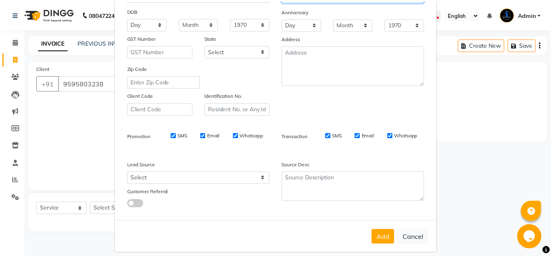
scroll to position [118, 0]
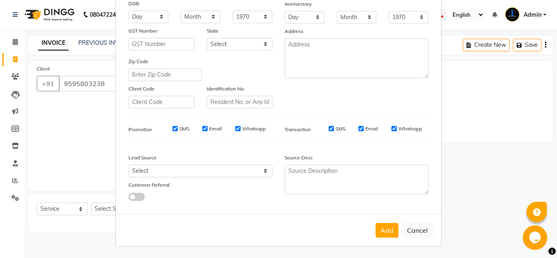
click at [377, 225] on button "Add" at bounding box center [386, 230] width 23 height 15
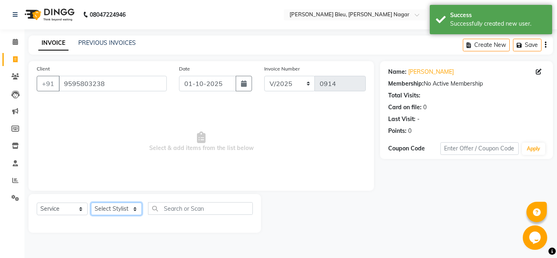
click at [115, 208] on select "Select Stylist [PERSON_NAME] Akash shreewas [PERSON_NAME] [PERSON_NAME] [PERSON…" at bounding box center [116, 209] width 51 height 13
click at [91, 203] on select "Select Stylist [PERSON_NAME] Akash shreewas [PERSON_NAME] [PERSON_NAME] [PERSON…" at bounding box center [116, 209] width 51 height 13
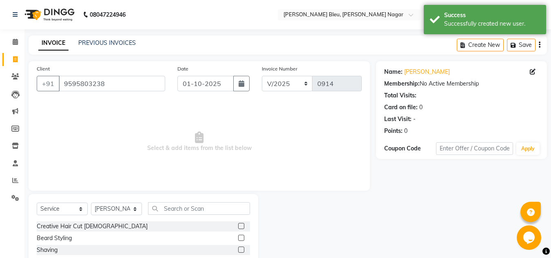
click at [238, 226] on label at bounding box center [241, 226] width 6 height 6
click at [238, 226] on input "checkbox" at bounding box center [240, 226] width 5 height 5
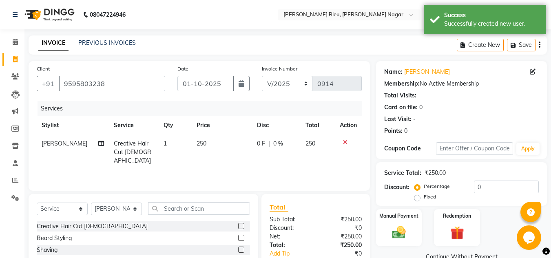
click at [208, 145] on td "250" at bounding box center [222, 151] width 60 height 35
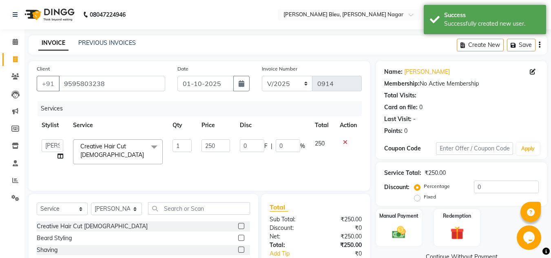
click at [208, 145] on input "250" at bounding box center [215, 145] width 28 height 13
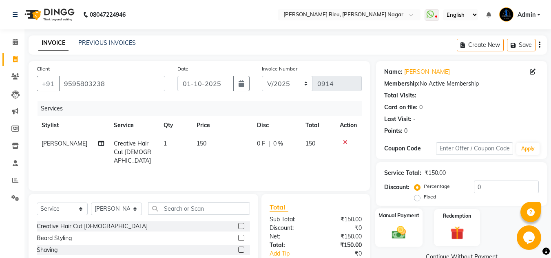
click at [389, 229] on img at bounding box center [398, 232] width 23 height 16
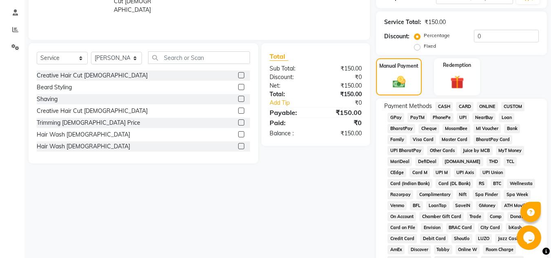
scroll to position [204, 0]
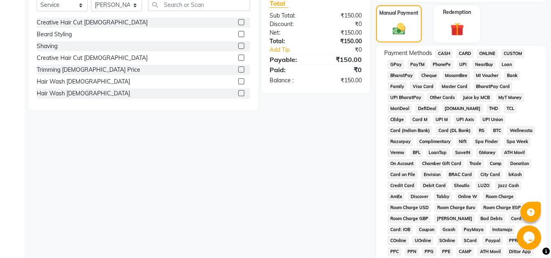
click at [485, 53] on span "ONLINE" at bounding box center [486, 53] width 21 height 9
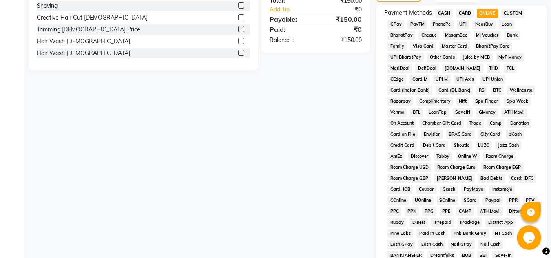
scroll to position [365, 0]
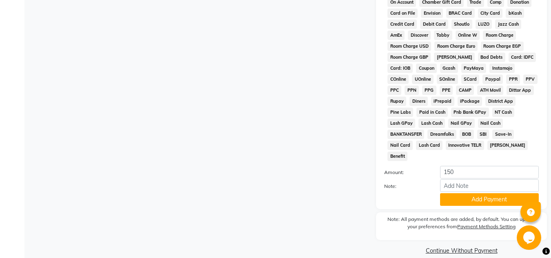
drag, startPoint x: 476, startPoint y: 185, endPoint x: 466, endPoint y: 222, distance: 38.0
click at [476, 193] on button "Add Payment" at bounding box center [489, 199] width 99 height 13
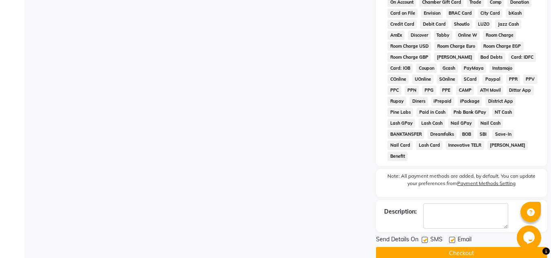
click at [465, 248] on button "Checkout" at bounding box center [461, 253] width 171 height 13
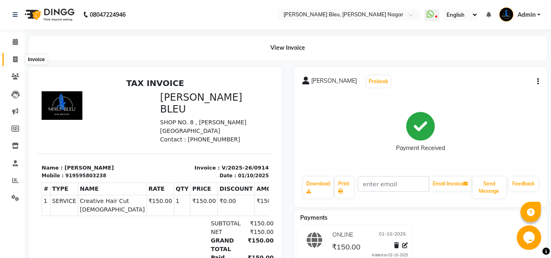
click at [14, 60] on icon at bounding box center [15, 59] width 4 height 6
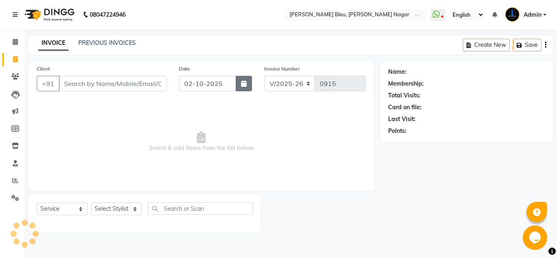
click at [237, 84] on button "button" at bounding box center [244, 83] width 16 height 15
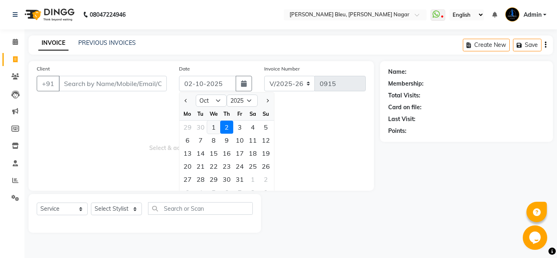
click at [216, 128] on div "1" at bounding box center [213, 127] width 13 height 13
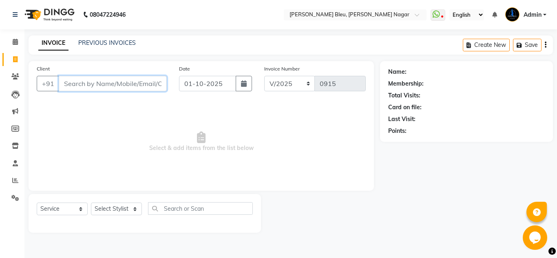
click at [142, 88] on input "Client" at bounding box center [113, 83] width 108 height 15
click at [141, 87] on span "Add Client" at bounding box center [146, 83] width 32 height 8
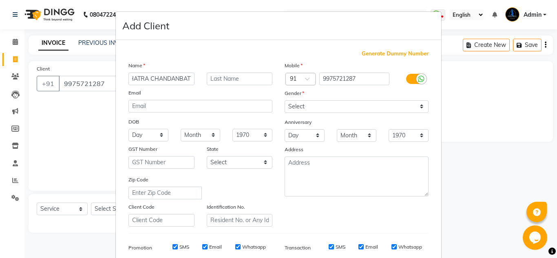
scroll to position [0, 28]
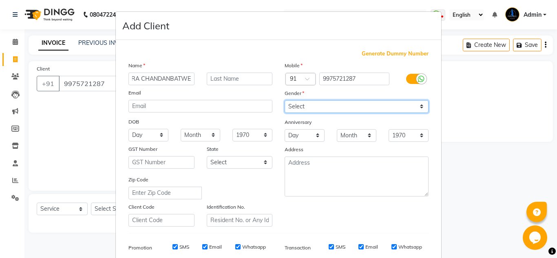
click at [333, 106] on select "Select [DEMOGRAPHIC_DATA] [DEMOGRAPHIC_DATA] Other Prefer Not To Say" at bounding box center [356, 106] width 144 height 13
click at [284, 100] on select "Select [DEMOGRAPHIC_DATA] [DEMOGRAPHIC_DATA] Other Prefer Not To Say" at bounding box center [356, 106] width 144 height 13
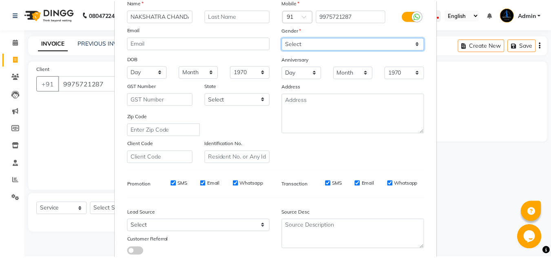
scroll to position [118, 0]
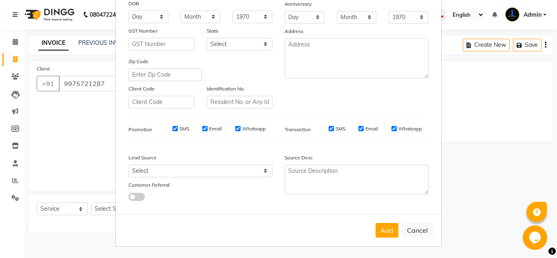
drag, startPoint x: 378, startPoint y: 227, endPoint x: 375, endPoint y: 216, distance: 12.3
click at [378, 227] on button "Add" at bounding box center [386, 230] width 23 height 15
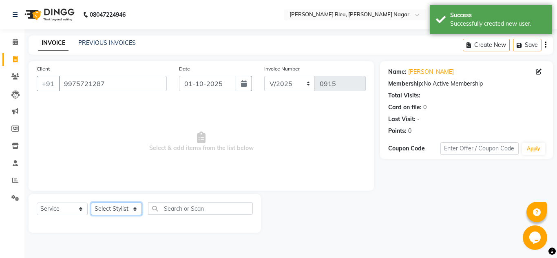
click at [133, 209] on select "Select Stylist [PERSON_NAME] Akash shreewas [PERSON_NAME] [PERSON_NAME] [PERSON…" at bounding box center [116, 209] width 51 height 13
click at [91, 203] on select "Select Stylist [PERSON_NAME] Akash shreewas [PERSON_NAME] [PERSON_NAME] [PERSON…" at bounding box center [116, 209] width 51 height 13
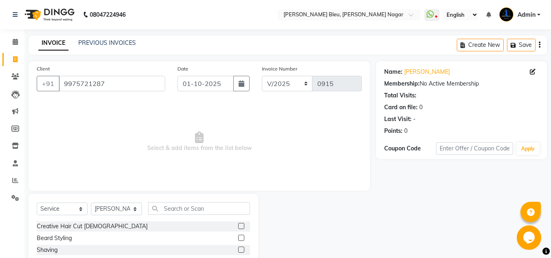
click at [238, 226] on label at bounding box center [241, 226] width 6 height 6
click at [238, 226] on input "checkbox" at bounding box center [240, 226] width 5 height 5
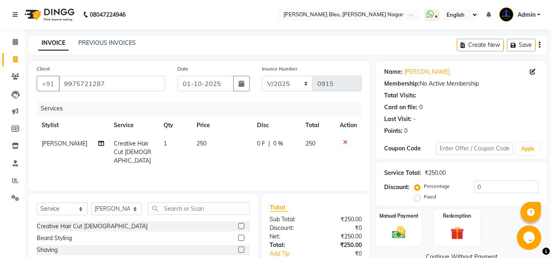
click at [238, 237] on label at bounding box center [241, 238] width 6 height 6
click at [238, 237] on input "checkbox" at bounding box center [240, 238] width 5 height 5
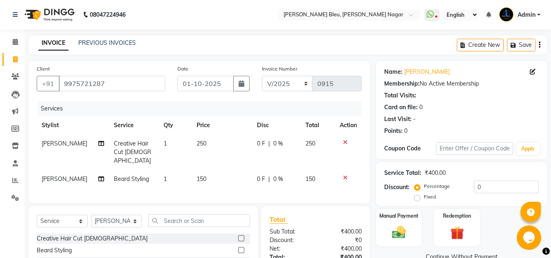
click at [213, 143] on td "250" at bounding box center [222, 151] width 60 height 35
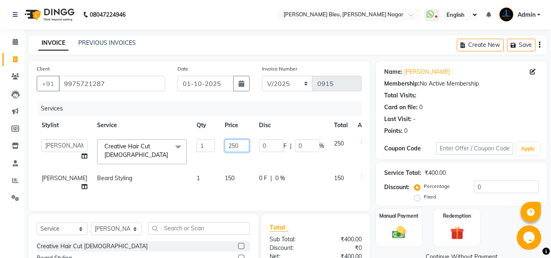
click at [225, 143] on input "250" at bounding box center [237, 145] width 24 height 13
click at [220, 174] on td "150" at bounding box center [237, 182] width 34 height 27
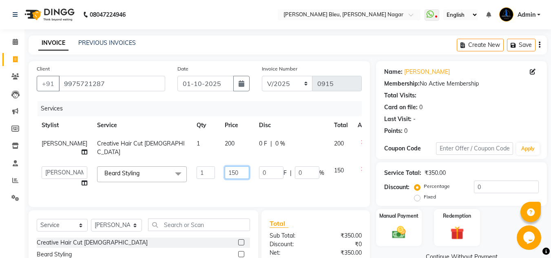
click at [227, 178] on input "150" at bounding box center [237, 172] width 24 height 13
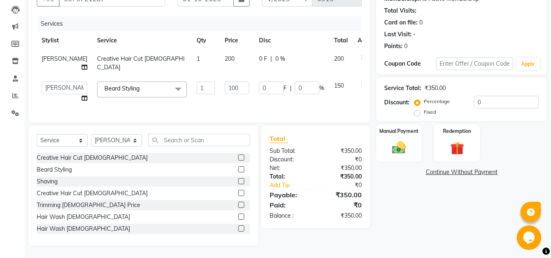
click at [300, 176] on div "Total:" at bounding box center [289, 176] width 52 height 9
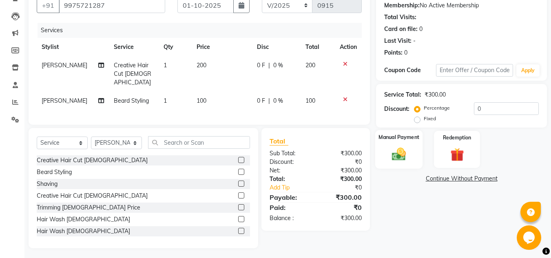
click at [397, 151] on img at bounding box center [398, 154] width 23 height 16
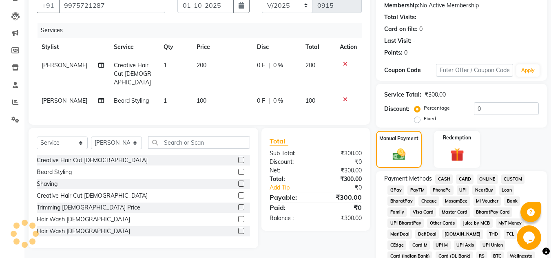
scroll to position [99, 0]
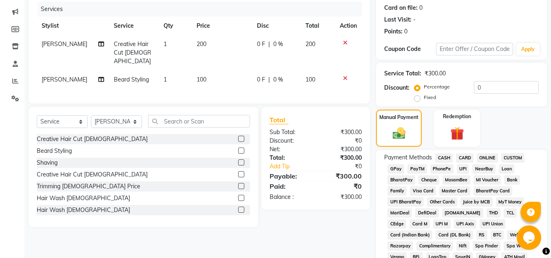
click at [490, 160] on span "ONLINE" at bounding box center [486, 157] width 21 height 9
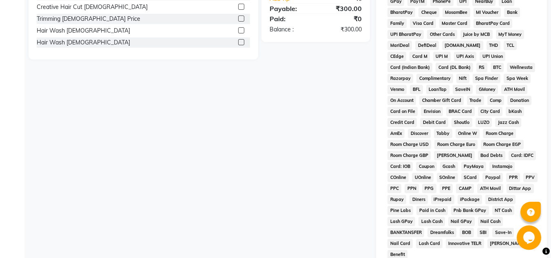
scroll to position [365, 0]
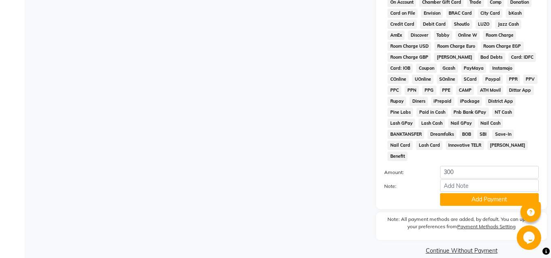
click at [486, 195] on div "Payment Methods CASH CARD ONLINE CUSTOM GPay PayTM PhonePe UPI NearBuy Loan Bha…" at bounding box center [461, 46] width 171 height 325
click at [485, 193] on button "Add Payment" at bounding box center [489, 199] width 99 height 13
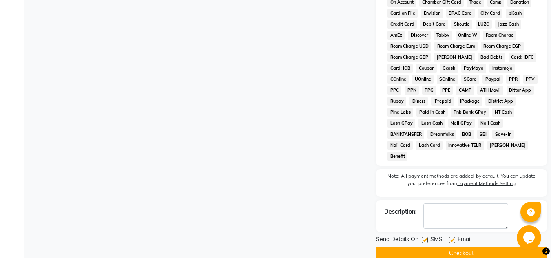
click at [484, 247] on button "Checkout" at bounding box center [461, 253] width 171 height 13
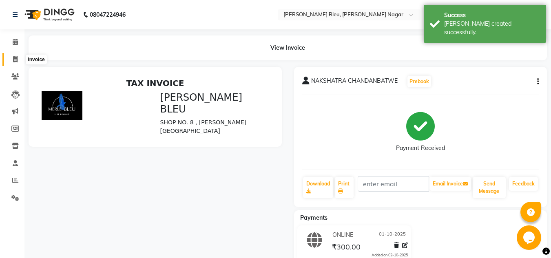
click at [15, 57] on icon at bounding box center [15, 59] width 4 height 6
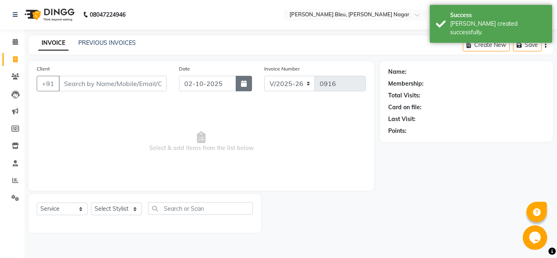
click at [242, 84] on icon "button" at bounding box center [244, 83] width 6 height 7
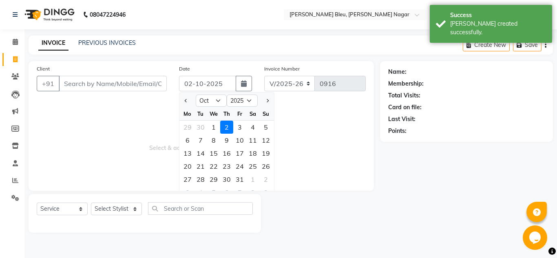
click at [214, 125] on div "1" at bounding box center [213, 127] width 13 height 13
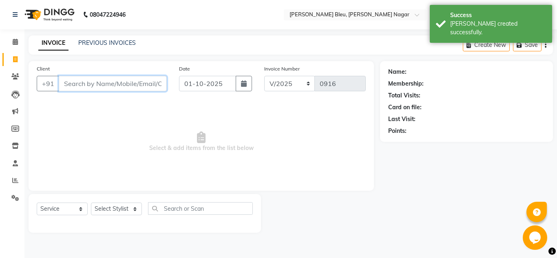
click at [150, 88] on input "Client" at bounding box center [113, 83] width 108 height 15
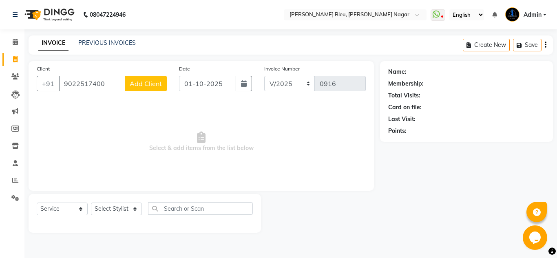
click at [150, 88] on button "Add Client" at bounding box center [146, 83] width 42 height 15
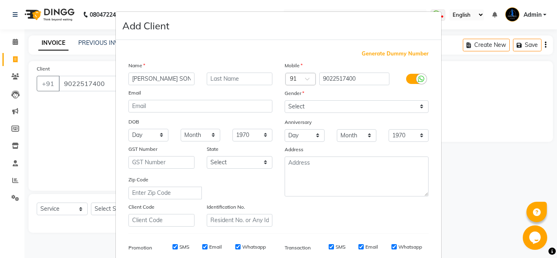
scroll to position [0, 4]
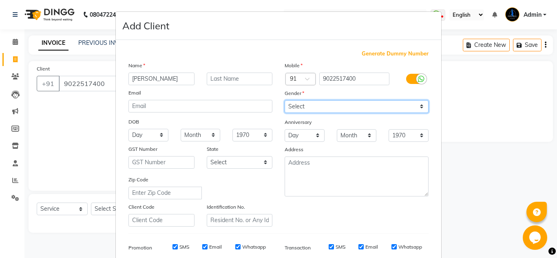
click at [349, 106] on select "Select [DEMOGRAPHIC_DATA] [DEMOGRAPHIC_DATA] Other Prefer Not To Say" at bounding box center [356, 106] width 144 height 13
click at [284, 100] on select "Select [DEMOGRAPHIC_DATA] [DEMOGRAPHIC_DATA] Other Prefer Not To Say" at bounding box center [356, 106] width 144 height 13
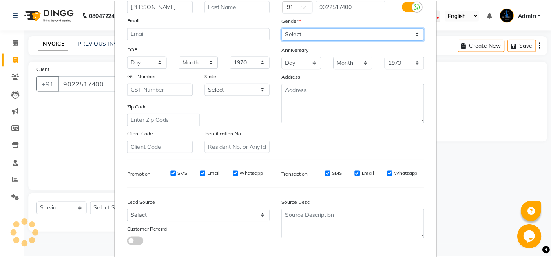
scroll to position [118, 0]
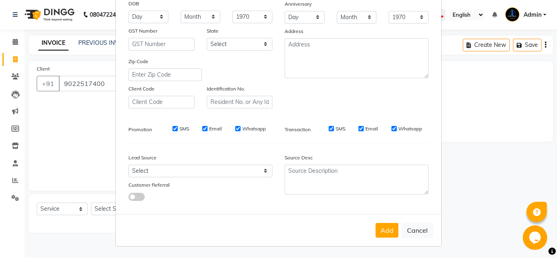
drag, startPoint x: 379, startPoint y: 227, endPoint x: 379, endPoint y: 221, distance: 5.7
click at [379, 227] on button "Add" at bounding box center [386, 230] width 23 height 15
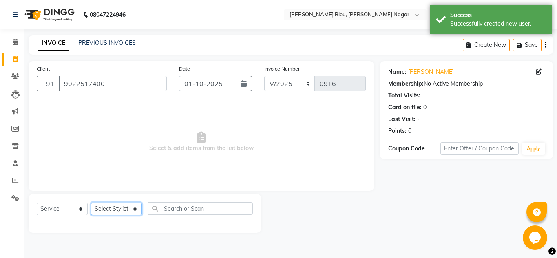
click at [132, 209] on select "Select Stylist [PERSON_NAME] Akash shreewas [PERSON_NAME] [PERSON_NAME] [PERSON…" at bounding box center [116, 209] width 51 height 13
click at [91, 203] on select "Select Stylist [PERSON_NAME] Akash shreewas [PERSON_NAME] [PERSON_NAME] [PERSON…" at bounding box center [116, 209] width 51 height 13
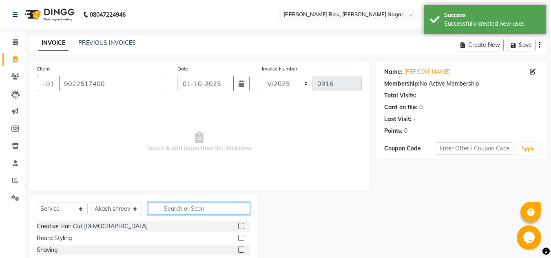
click at [193, 206] on input "text" at bounding box center [199, 208] width 102 height 13
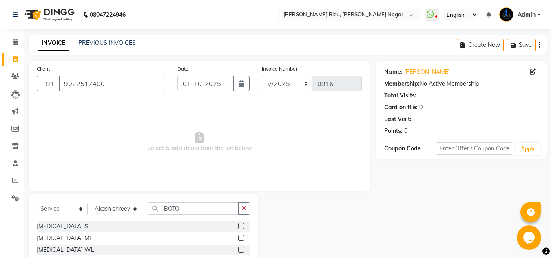
click at [242, 236] on label at bounding box center [241, 238] width 6 height 6
click at [242, 236] on input "checkbox" at bounding box center [240, 238] width 5 height 5
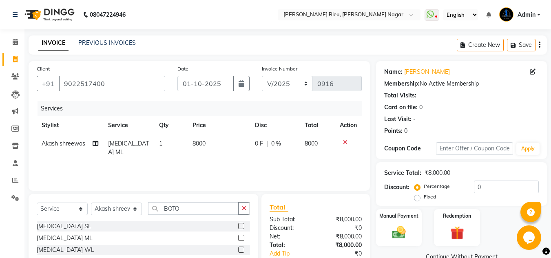
click at [207, 141] on td "8000" at bounding box center [218, 147] width 62 height 27
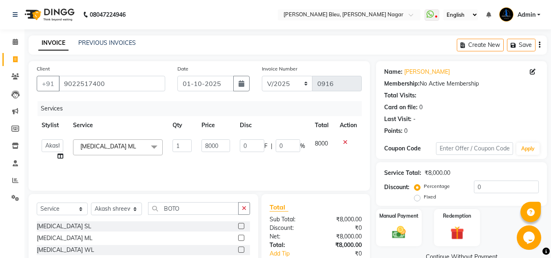
click at [207, 142] on input "8000" at bounding box center [215, 145] width 28 height 13
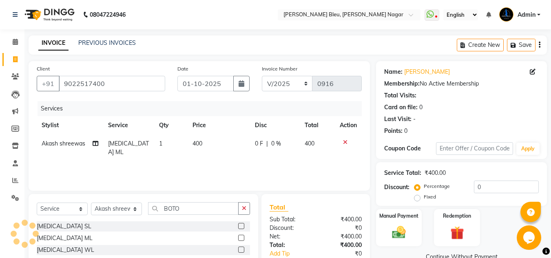
click at [59, 156] on div "Services Stylist Service Qty Price Disc Total Action Akash shreewas Split Commi…" at bounding box center [199, 142] width 325 height 82
click at [94, 144] on icon at bounding box center [96, 144] width 6 height 6
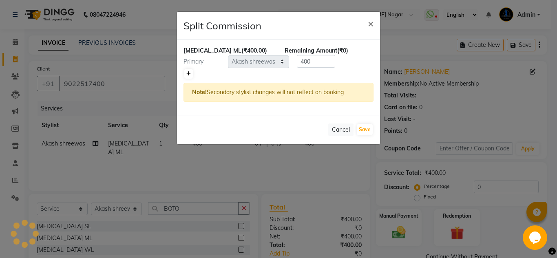
click at [186, 73] on link at bounding box center [188, 74] width 9 height 10
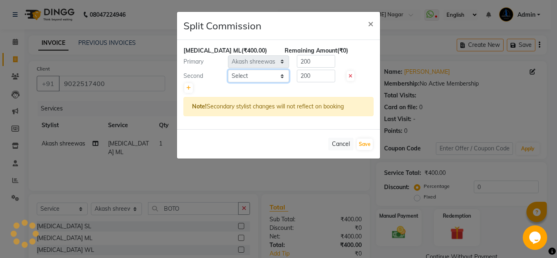
click at [269, 73] on select "Select [PERSON_NAME] Akash shreewas [PERSON_NAME] [PERSON_NAME] [PERSON_NAME] […" at bounding box center [258, 76] width 61 height 13
click at [228, 70] on select "Select [PERSON_NAME] Akash shreewas [PERSON_NAME] [PERSON_NAME] [PERSON_NAME] […" at bounding box center [258, 76] width 61 height 13
click at [368, 24] on span "×" at bounding box center [371, 23] width 6 height 12
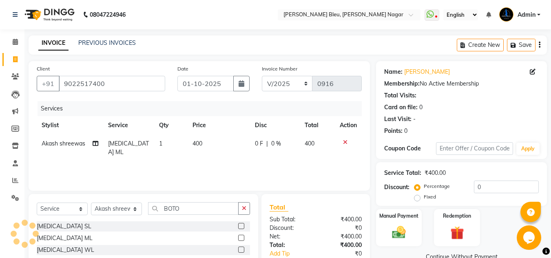
click at [210, 142] on td "400" at bounding box center [218, 147] width 62 height 27
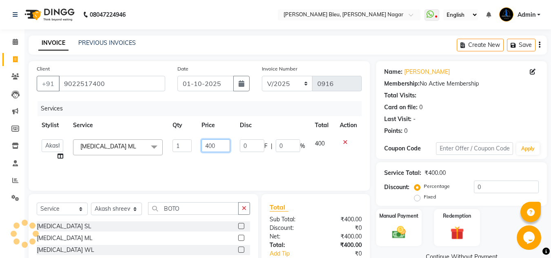
click at [219, 144] on input "400" at bounding box center [215, 145] width 28 height 13
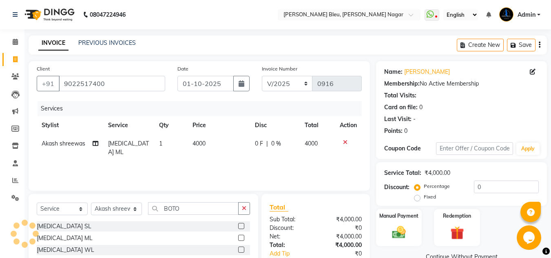
click at [57, 157] on div "Services Stylist Service Qty Price Disc Total Action Akash shreewas Split Commi…" at bounding box center [199, 142] width 325 height 82
click at [93, 143] on icon at bounding box center [96, 144] width 6 height 6
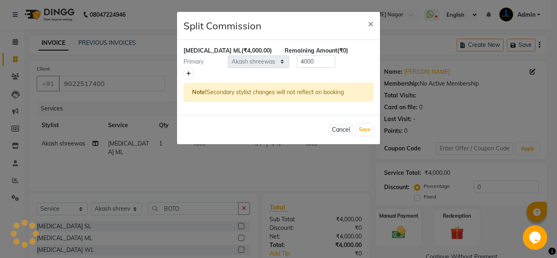
click at [189, 74] on icon at bounding box center [188, 73] width 4 height 5
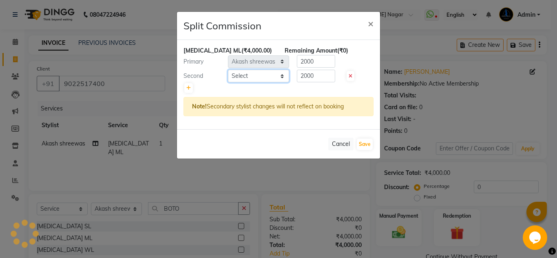
click at [249, 75] on select "Select [PERSON_NAME] Akash shreewas [PERSON_NAME] [PERSON_NAME] [PERSON_NAME] […" at bounding box center [258, 76] width 61 height 13
click at [228, 70] on select "Select [PERSON_NAME] Akash shreewas [PERSON_NAME] [PERSON_NAME] [PERSON_NAME] […" at bounding box center [258, 76] width 61 height 13
click at [326, 62] on input "2000" at bounding box center [316, 61] width 38 height 13
click at [325, 63] on input "2000" at bounding box center [316, 61] width 38 height 13
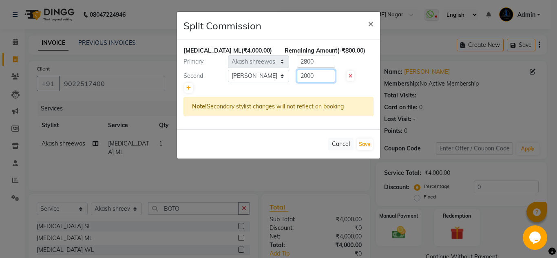
click at [317, 75] on input "2000" at bounding box center [316, 76] width 38 height 13
click at [365, 142] on button "Save" at bounding box center [365, 144] width 16 height 11
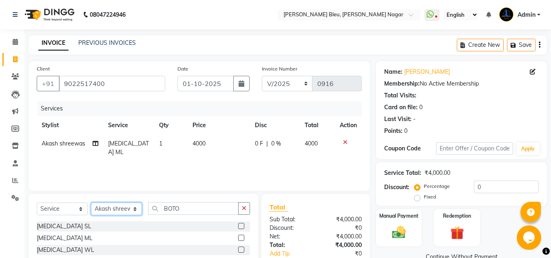
click at [105, 207] on select "Select Stylist [PERSON_NAME] Akash shreewas [PERSON_NAME] [PERSON_NAME] [PERSON…" at bounding box center [116, 209] width 51 height 13
click at [84, 208] on select "Select Service Product Membership Package Voucher Prepaid Gift Card" at bounding box center [62, 209] width 51 height 13
click at [37, 203] on select "Select Service Product Membership Package Voucher Prepaid Gift Card" at bounding box center [62, 209] width 51 height 13
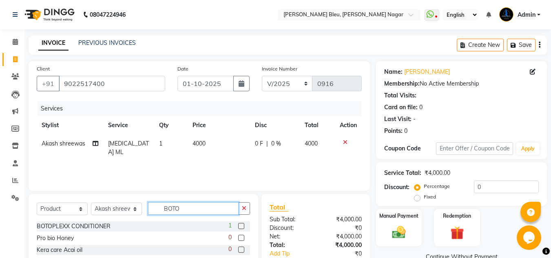
click at [205, 207] on input "BOTO" at bounding box center [193, 208] width 90 height 13
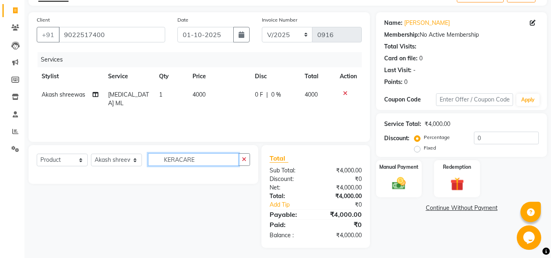
scroll to position [51, 0]
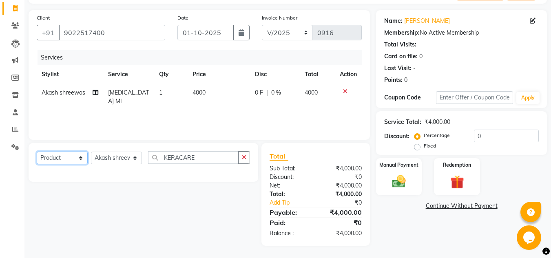
click at [75, 153] on select "Select Service Product Membership Package Voucher Prepaid Gift Card" at bounding box center [62, 158] width 51 height 13
click at [37, 152] on select "Select Service Product Membership Package Voucher Prepaid Gift Card" at bounding box center [62, 158] width 51 height 13
click at [214, 159] on input "KERACARE" at bounding box center [193, 157] width 90 height 13
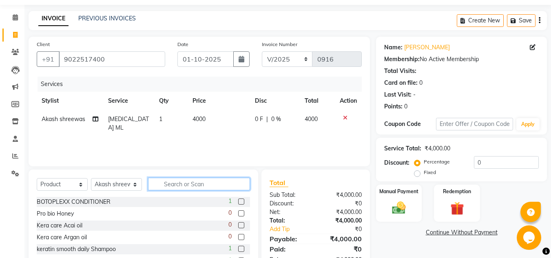
scroll to position [10, 0]
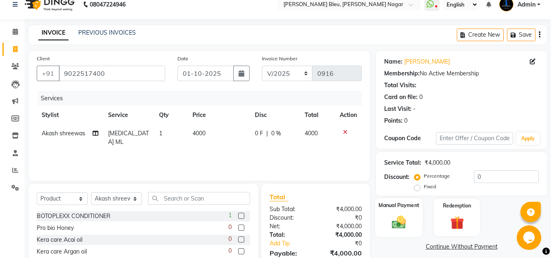
click at [390, 215] on img at bounding box center [398, 222] width 23 height 16
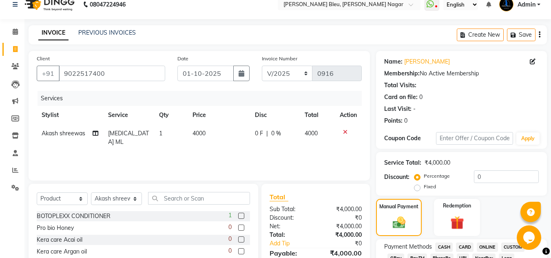
click at [491, 243] on span "ONLINE" at bounding box center [486, 246] width 21 height 9
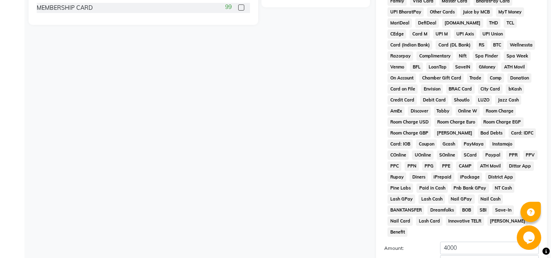
scroll to position [365, 0]
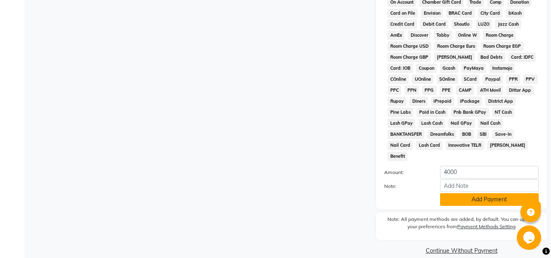
click at [461, 193] on button "Add Payment" at bounding box center [489, 199] width 99 height 13
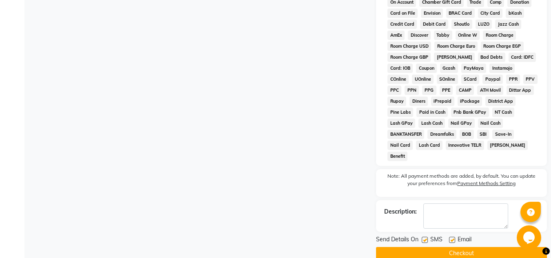
click at [464, 247] on button "Checkout" at bounding box center [461, 253] width 171 height 13
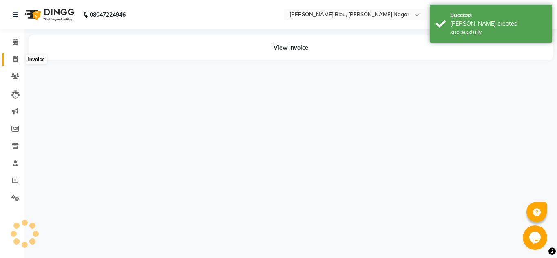
click at [16, 59] on icon at bounding box center [15, 59] width 4 height 6
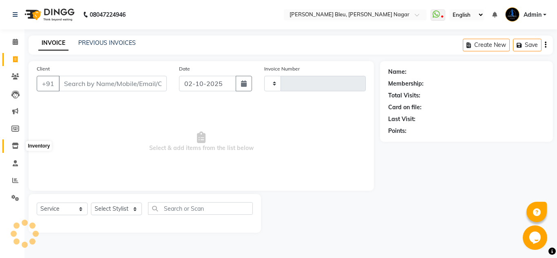
click at [13, 144] on icon at bounding box center [15, 146] width 7 height 6
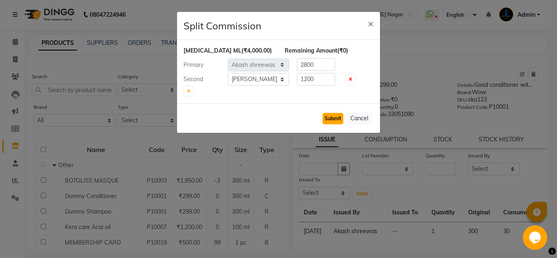
click at [332, 115] on button "Submit" at bounding box center [332, 118] width 21 height 11
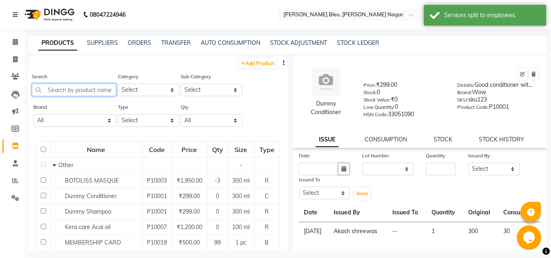
click at [85, 86] on input "text" at bounding box center [74, 90] width 84 height 13
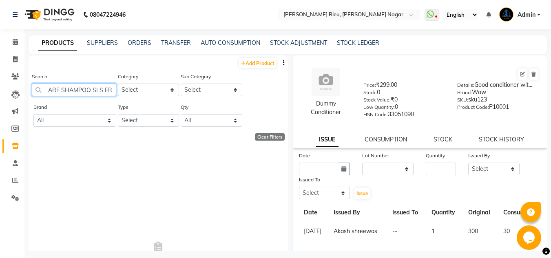
scroll to position [0, 25]
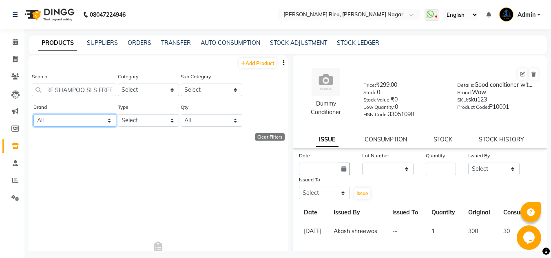
click at [100, 123] on select "All Beauty Garage Seasoul Sea Soul Wow" at bounding box center [74, 120] width 83 height 13
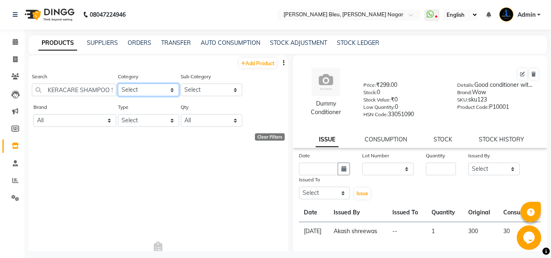
click at [154, 89] on select "Select Skin Makeup Personal Care Appliances [PERSON_NAME] Waxing Disposable Thr…" at bounding box center [149, 90] width 62 height 13
click at [118, 84] on select "Select Skin Makeup Personal Care Appliances [PERSON_NAME] Waxing Disposable Thr…" at bounding box center [149, 90] width 62 height 13
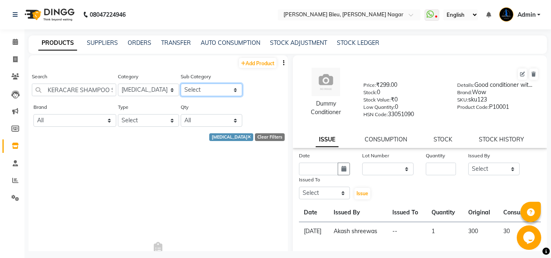
click at [196, 89] on select "Select [MEDICAL_DATA] Salon Use [MEDICAL_DATA] Retail" at bounding box center [212, 90] width 62 height 13
click at [181, 84] on select "Select [MEDICAL_DATA] Salon Use [MEDICAL_DATA] Retail" at bounding box center [212, 90] width 62 height 13
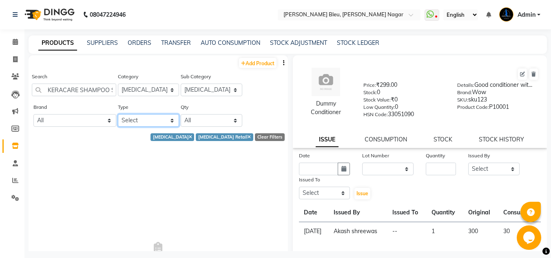
click at [132, 122] on select "Select Both Retail Consumable" at bounding box center [149, 120] width 62 height 13
click at [118, 114] on select "Select Both Retail Consumable" at bounding box center [149, 120] width 62 height 13
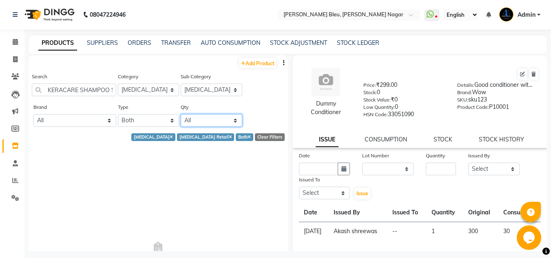
click at [210, 121] on select "All Low Out Of Stock" at bounding box center [212, 120] width 62 height 13
click at [234, 178] on span "No Products" at bounding box center [158, 253] width 243 height 204
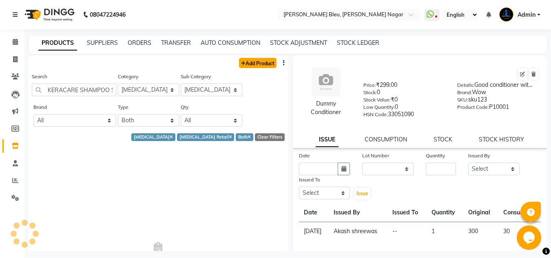
click at [247, 64] on link "Add Product" at bounding box center [257, 63] width 37 height 10
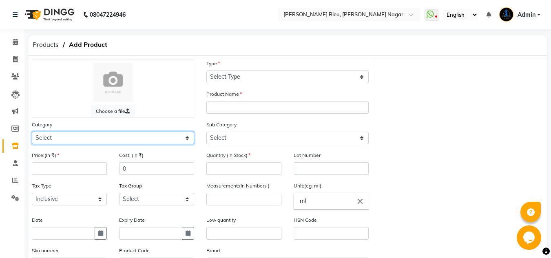
click at [93, 137] on select "Select Skin Makeup Personal Care Appliances [PERSON_NAME] Waxing Disposable Thr…" at bounding box center [113, 138] width 162 height 13
click at [32, 132] on select "Select Skin Makeup Personal Care Appliances [PERSON_NAME] Waxing Disposable Thr…" at bounding box center [113, 138] width 162 height 13
click at [71, 133] on select "Select Skin Makeup Personal Care Appliances [PERSON_NAME] Waxing Disposable Thr…" at bounding box center [113, 138] width 162 height 13
click at [32, 132] on select "Select Skin Makeup Personal Care Appliances [PERSON_NAME] Waxing Disposable Thr…" at bounding box center [113, 138] width 162 height 13
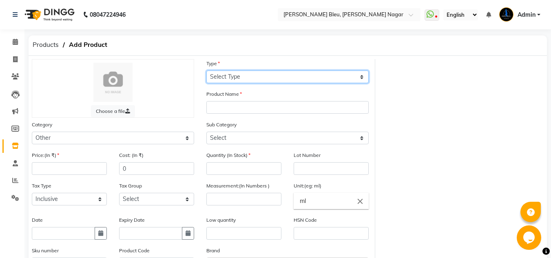
click at [234, 76] on select "Select Type Both Retail Consumable" at bounding box center [287, 77] width 162 height 13
click at [206, 71] on select "Select Type Both Retail Consumable" at bounding box center [287, 77] width 162 height 13
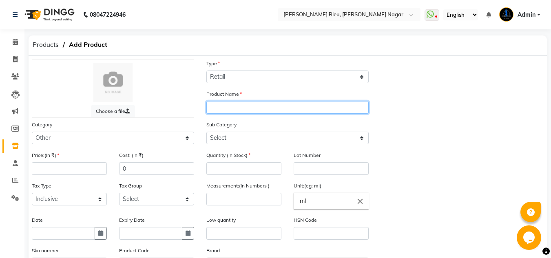
click at [225, 106] on input "text" at bounding box center [287, 107] width 162 height 13
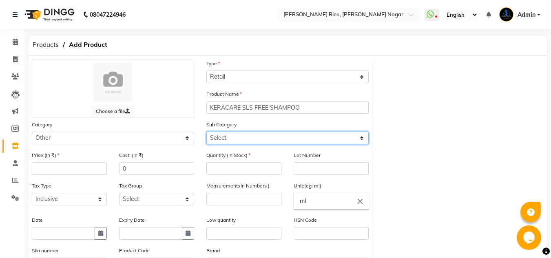
click at [274, 135] on select "Select Houskeeping Other" at bounding box center [287, 138] width 162 height 13
click at [206, 132] on select "Select Houskeeping Other" at bounding box center [287, 138] width 162 height 13
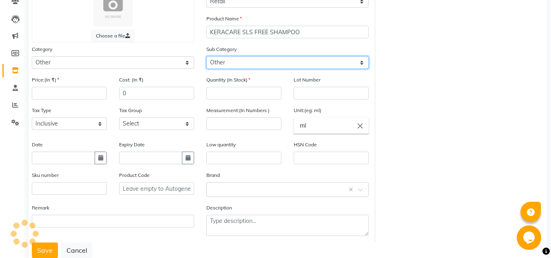
scroll to position [99, 0]
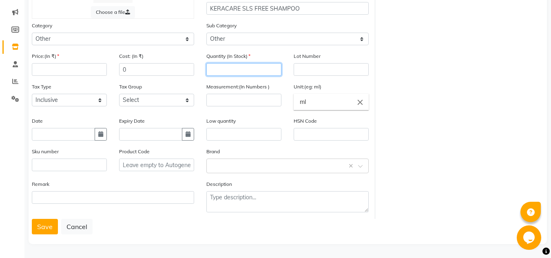
click at [233, 66] on input "number" at bounding box center [243, 69] width 75 height 13
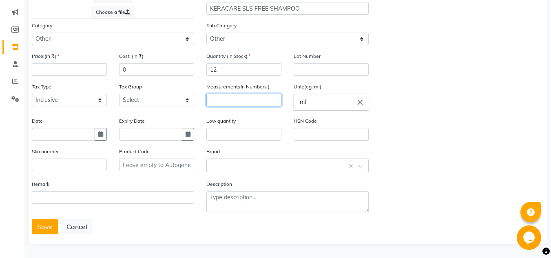
click at [229, 99] on input "number" at bounding box center [243, 100] width 75 height 13
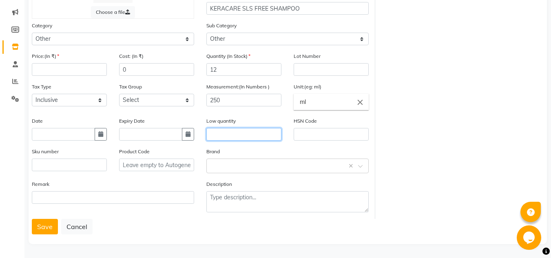
click at [267, 134] on input "text" at bounding box center [243, 134] width 75 height 13
click at [48, 221] on button "Save" at bounding box center [45, 226] width 26 height 15
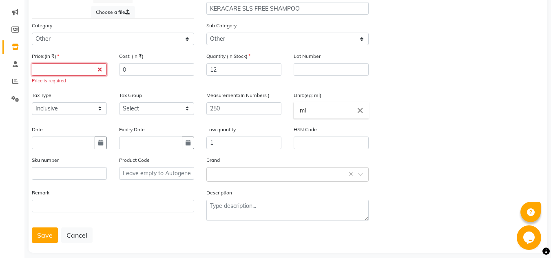
click at [65, 71] on input "number" at bounding box center [69, 69] width 75 height 13
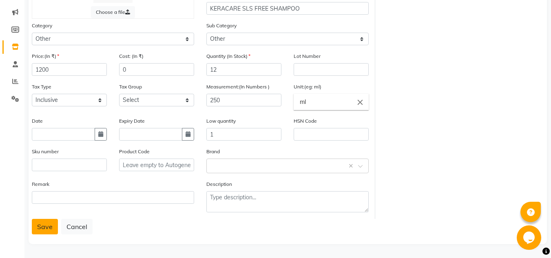
click at [46, 224] on button "Save" at bounding box center [45, 226] width 26 height 15
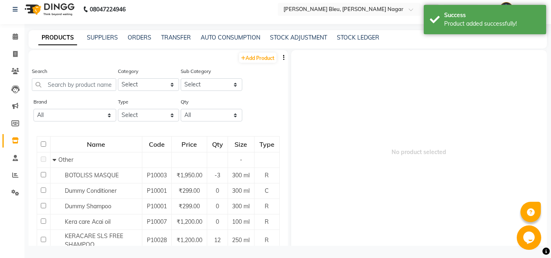
scroll to position [5, 0]
click at [251, 49] on main "PRODUCTS SUPPLIERS ORDERS TRANSFER AUTO CONSUMPTION STOCK ADJUSTMENT STOCK LEDG…" at bounding box center [287, 144] width 526 height 228
click at [250, 57] on link "Add Product" at bounding box center [257, 58] width 37 height 10
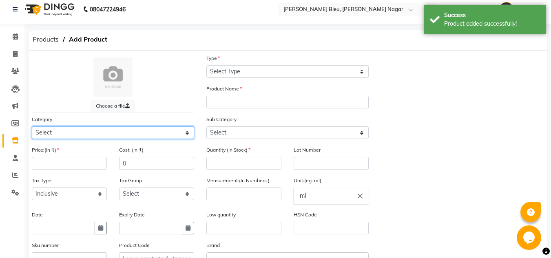
click at [111, 132] on select "Select Skin Makeup Personal Care Appliances [PERSON_NAME] Waxing Disposable Thr…" at bounding box center [113, 132] width 162 height 13
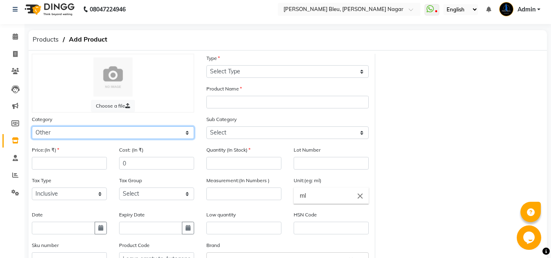
click at [32, 126] on select "Select Skin Makeup Personal Care Appliances [PERSON_NAME] Waxing Disposable Thr…" at bounding box center [113, 132] width 162 height 13
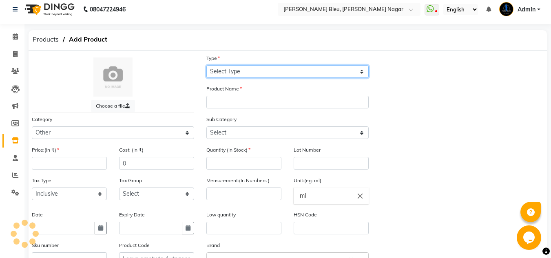
click at [261, 71] on select "Select Type Both Retail Consumable" at bounding box center [287, 71] width 162 height 13
click at [206, 65] on select "Select Type Both Retail Consumable" at bounding box center [287, 71] width 162 height 13
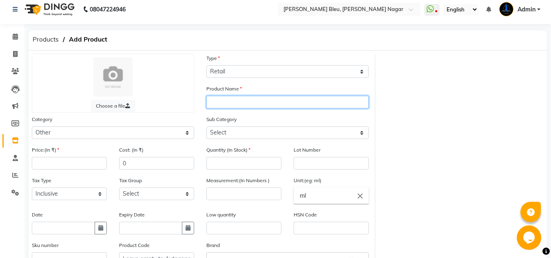
click at [230, 99] on input "text" at bounding box center [287, 102] width 162 height 13
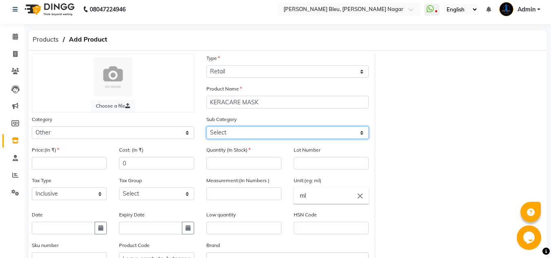
click at [248, 129] on select "Select Houskeeping Other" at bounding box center [287, 132] width 162 height 13
click at [206, 126] on select "Select Houskeeping Other" at bounding box center [287, 132] width 162 height 13
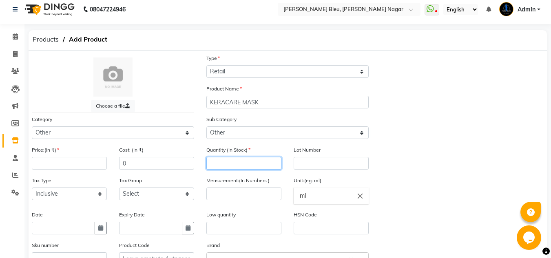
click at [234, 161] on input "number" at bounding box center [243, 163] width 75 height 13
click at [73, 162] on input "number" at bounding box center [69, 163] width 75 height 13
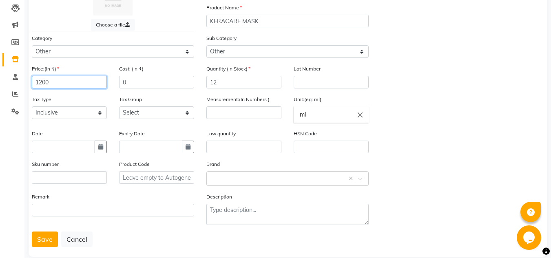
scroll to position [87, 0]
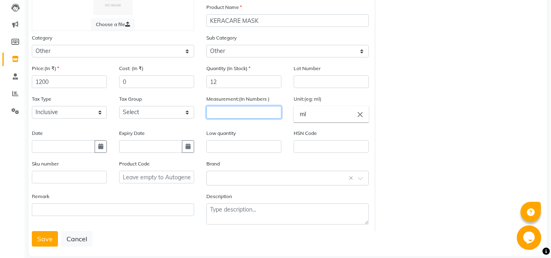
click at [239, 110] on input "number" at bounding box center [243, 112] width 75 height 13
click at [320, 109] on input "ml" at bounding box center [330, 114] width 75 height 16
click at [323, 116] on input "ml" at bounding box center [330, 114] width 75 height 16
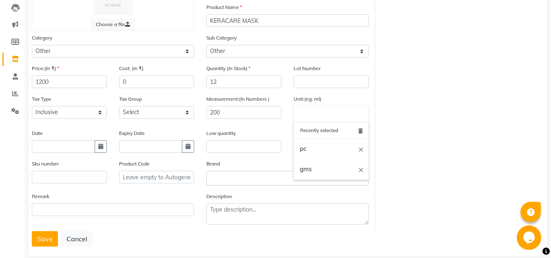
click at [320, 173] on link "gms" at bounding box center [330, 169] width 75 height 21
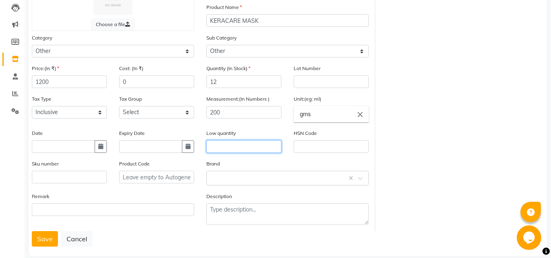
click at [234, 148] on input "text" at bounding box center [243, 146] width 75 height 13
click at [48, 241] on button "Save" at bounding box center [45, 238] width 26 height 15
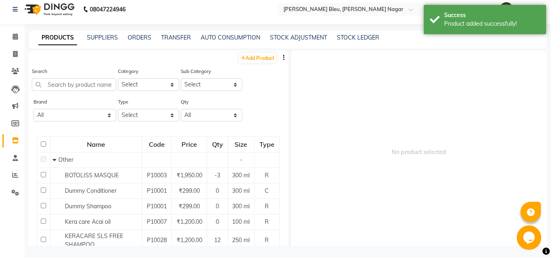
scroll to position [5, 0]
click at [13, 52] on icon at bounding box center [15, 54] width 4 height 6
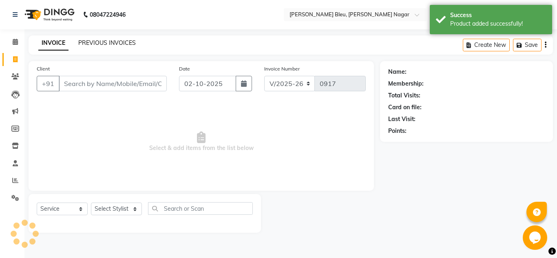
click at [110, 40] on link "PREVIOUS INVOICES" at bounding box center [106, 42] width 57 height 7
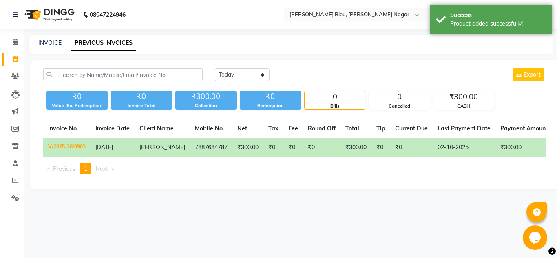
click at [57, 38] on div "INVOICE PREVIOUS INVOICES" at bounding box center [291, 44] width 524 height 18
click at [110, 46] on link "PREVIOUS INVOICES" at bounding box center [103, 43] width 64 height 15
click at [51, 41] on link "INVOICE" at bounding box center [49, 42] width 23 height 7
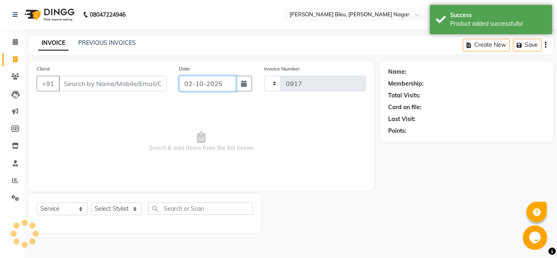
click at [187, 82] on input "02-10-2025" at bounding box center [207, 83] width 57 height 15
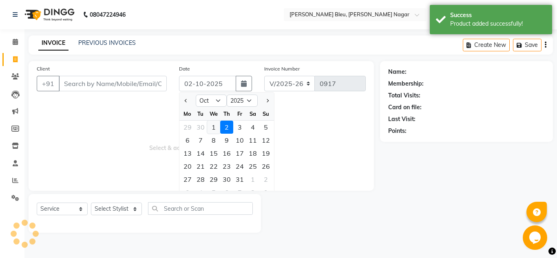
click at [210, 128] on div "1" at bounding box center [213, 127] width 13 height 13
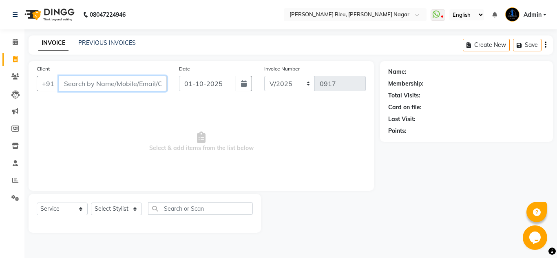
click at [137, 86] on input "Client" at bounding box center [113, 83] width 108 height 15
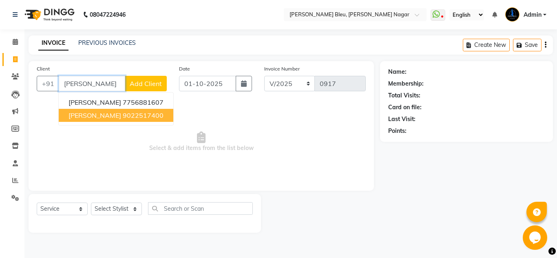
click at [136, 119] on button "[PERSON_NAME] 9022517400" at bounding box center [116, 115] width 115 height 13
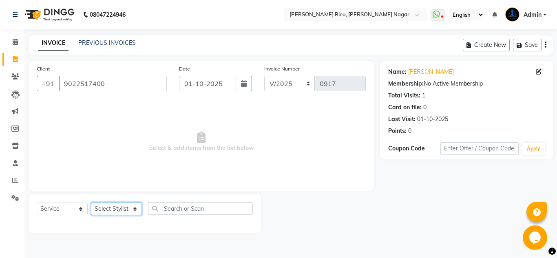
click at [131, 211] on select "Select Stylist [PERSON_NAME] Akash shreewas [PERSON_NAME] [PERSON_NAME] [PERSON…" at bounding box center [116, 209] width 51 height 13
click at [91, 203] on select "Select Stylist [PERSON_NAME] Akash shreewas [PERSON_NAME] [PERSON_NAME] [PERSON…" at bounding box center [116, 209] width 51 height 13
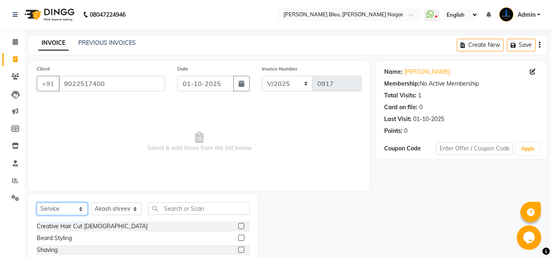
click at [82, 209] on select "Select Service Product Membership Package Voucher Prepaid Gift Card" at bounding box center [62, 209] width 51 height 13
click at [37, 203] on select "Select Service Product Membership Package Voucher Prepaid Gift Card" at bounding box center [62, 209] width 51 height 13
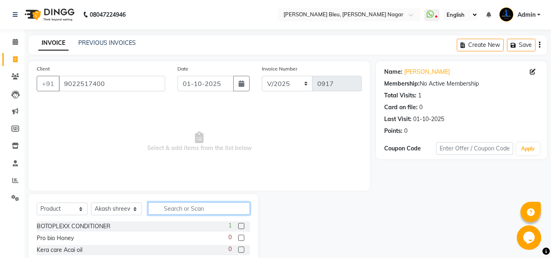
click at [192, 209] on input "text" at bounding box center [199, 208] width 102 height 13
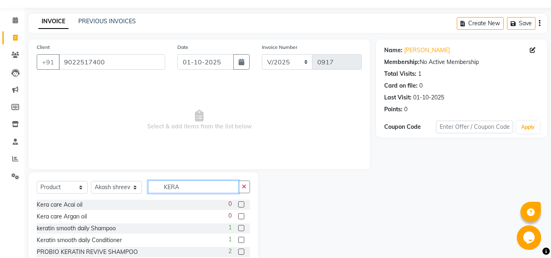
scroll to position [68, 0]
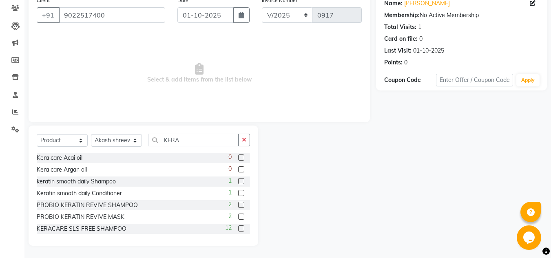
click at [238, 229] on label at bounding box center [241, 228] width 6 height 6
click at [238, 229] on input "checkbox" at bounding box center [240, 228] width 5 height 5
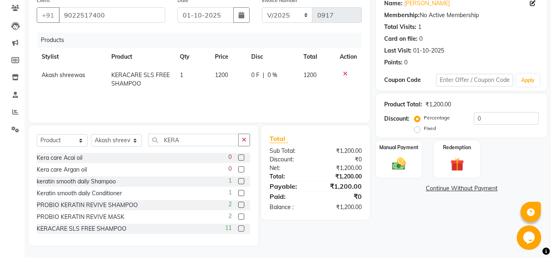
scroll to position [13, 0]
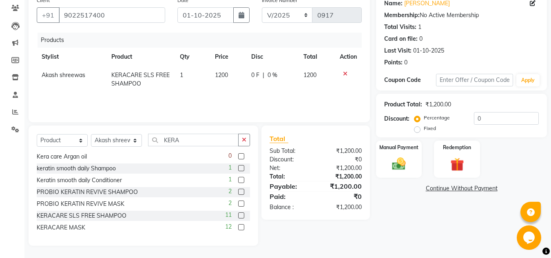
click at [238, 225] on label at bounding box center [241, 227] width 6 height 6
click at [238, 225] on input "checkbox" at bounding box center [240, 227] width 5 height 5
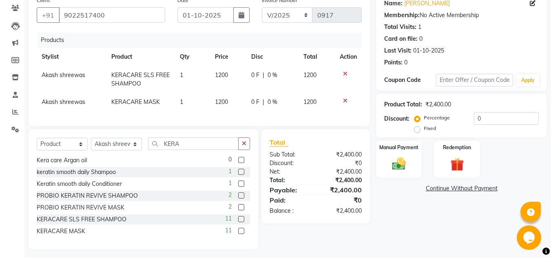
click at [271, 75] on span "0 %" at bounding box center [272, 75] width 10 height 9
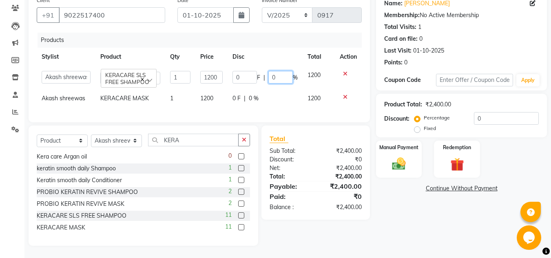
click at [279, 78] on input "0" at bounding box center [280, 77] width 24 height 13
click at [279, 96] on td "0 F | 0 %" at bounding box center [264, 98] width 75 height 18
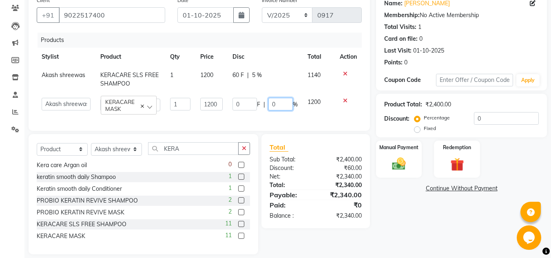
click at [277, 102] on input "0" at bounding box center [280, 104] width 24 height 13
drag, startPoint x: 301, startPoint y: 181, endPoint x: 304, endPoint y: 176, distance: 5.3
click at [301, 179] on div "Net:" at bounding box center [289, 176] width 52 height 9
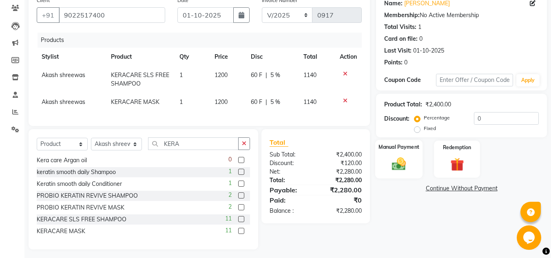
click at [393, 166] on img at bounding box center [398, 164] width 23 height 16
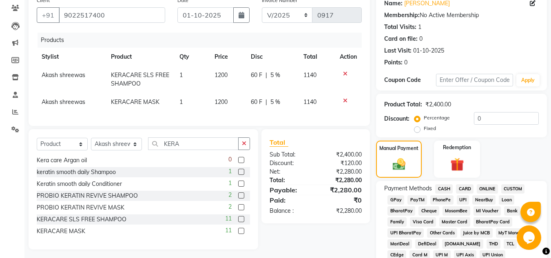
click at [491, 187] on span "ONLINE" at bounding box center [486, 188] width 21 height 9
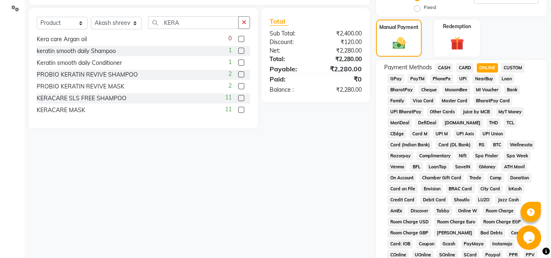
scroll to position [313, 0]
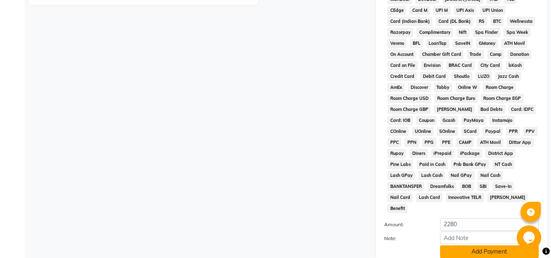
click at [487, 245] on button "Add Payment" at bounding box center [489, 251] width 99 height 13
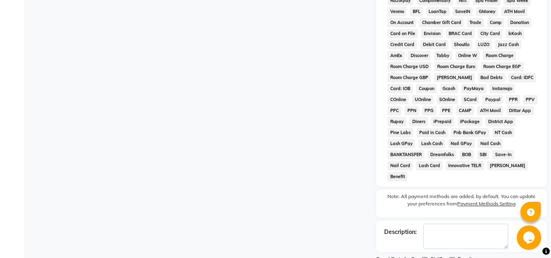
scroll to position [368, 0]
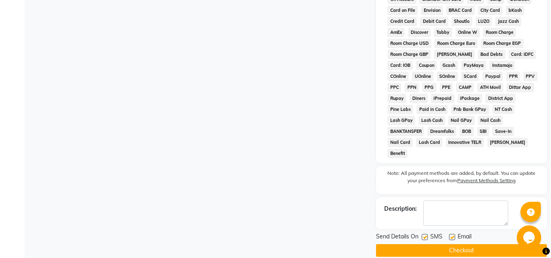
click at [484, 244] on button "Checkout" at bounding box center [461, 250] width 171 height 13
